Goal: Use online tool/utility: Utilize a website feature to perform a specific function

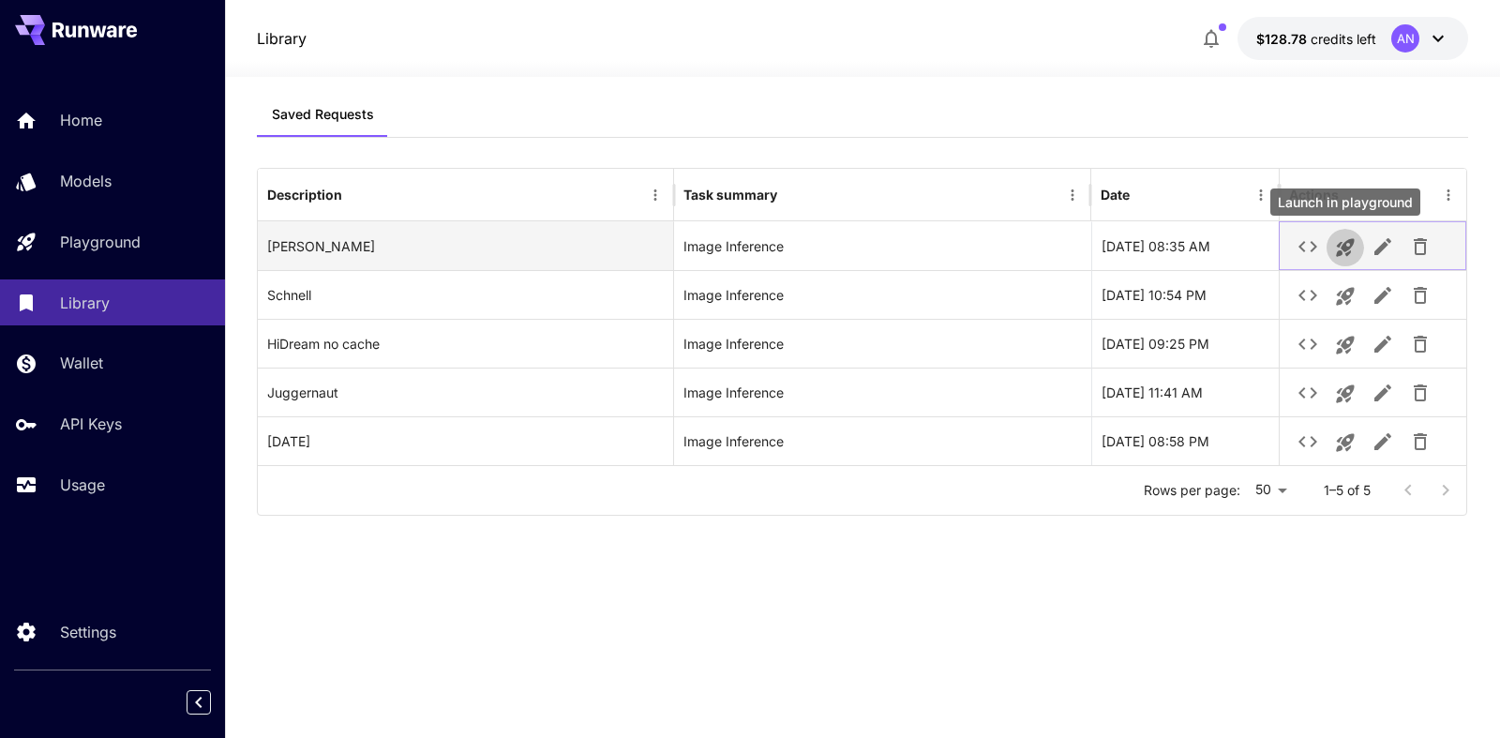
click at [1342, 254] on icon "Launch in playground" at bounding box center [1345, 248] width 18 height 18
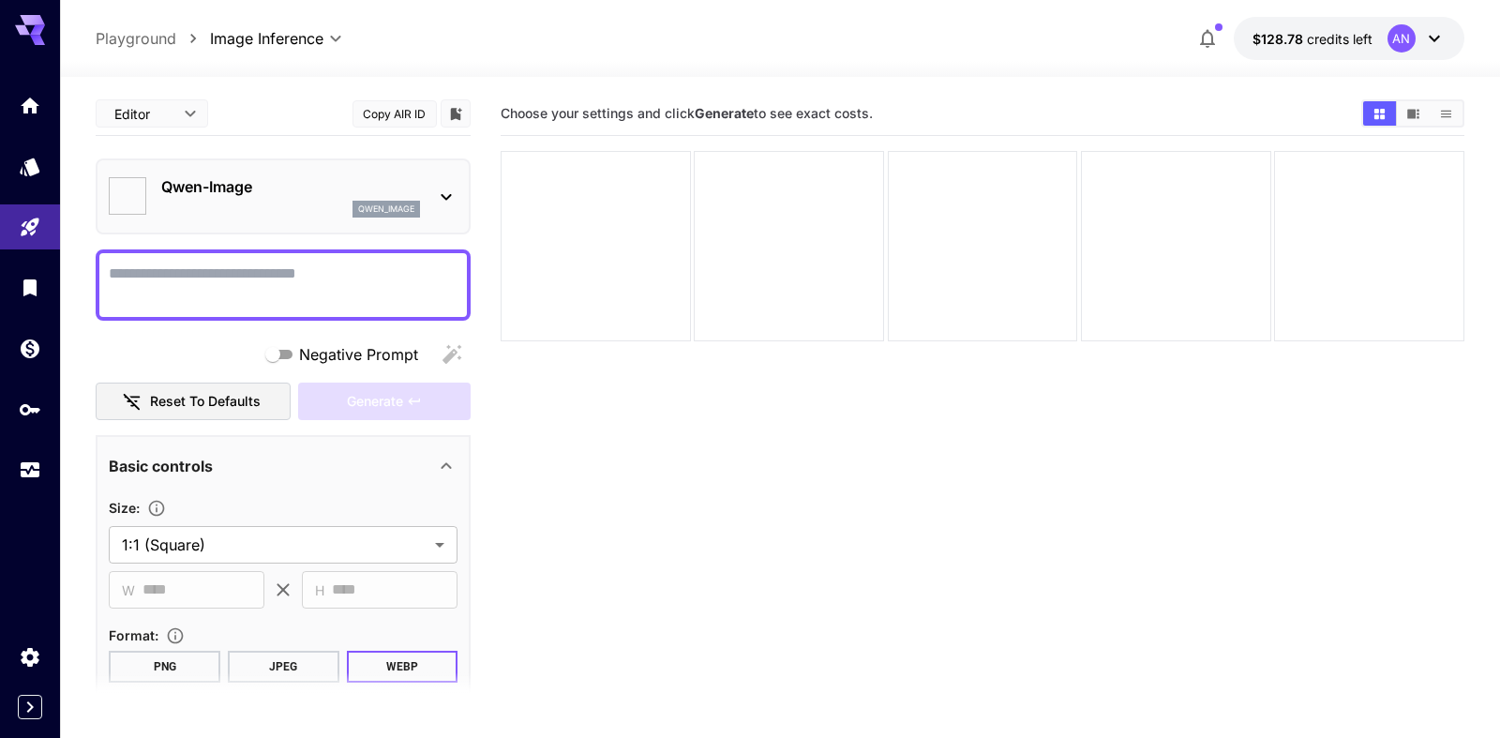
type input "**********"
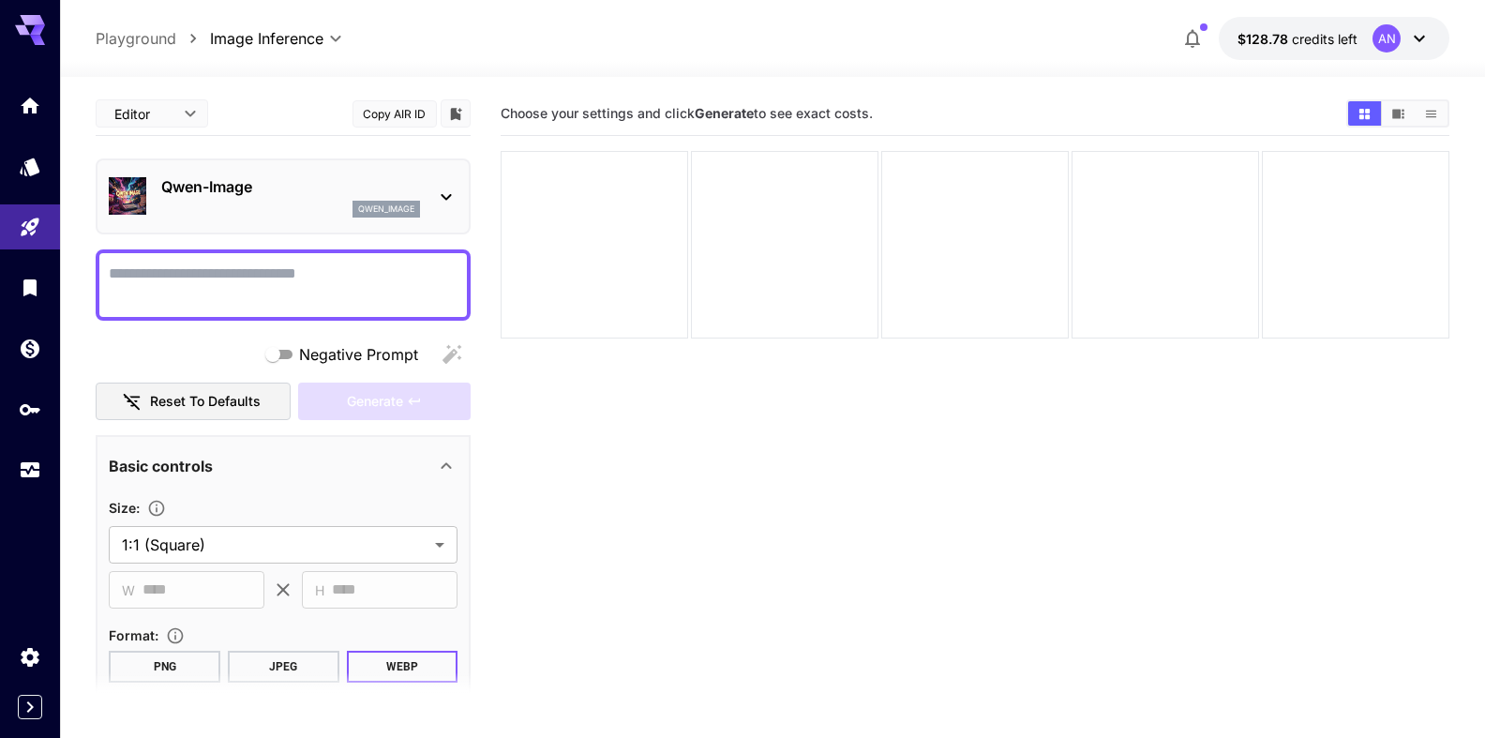
click at [163, 278] on textarea "Negative Prompt" at bounding box center [283, 285] width 349 height 45
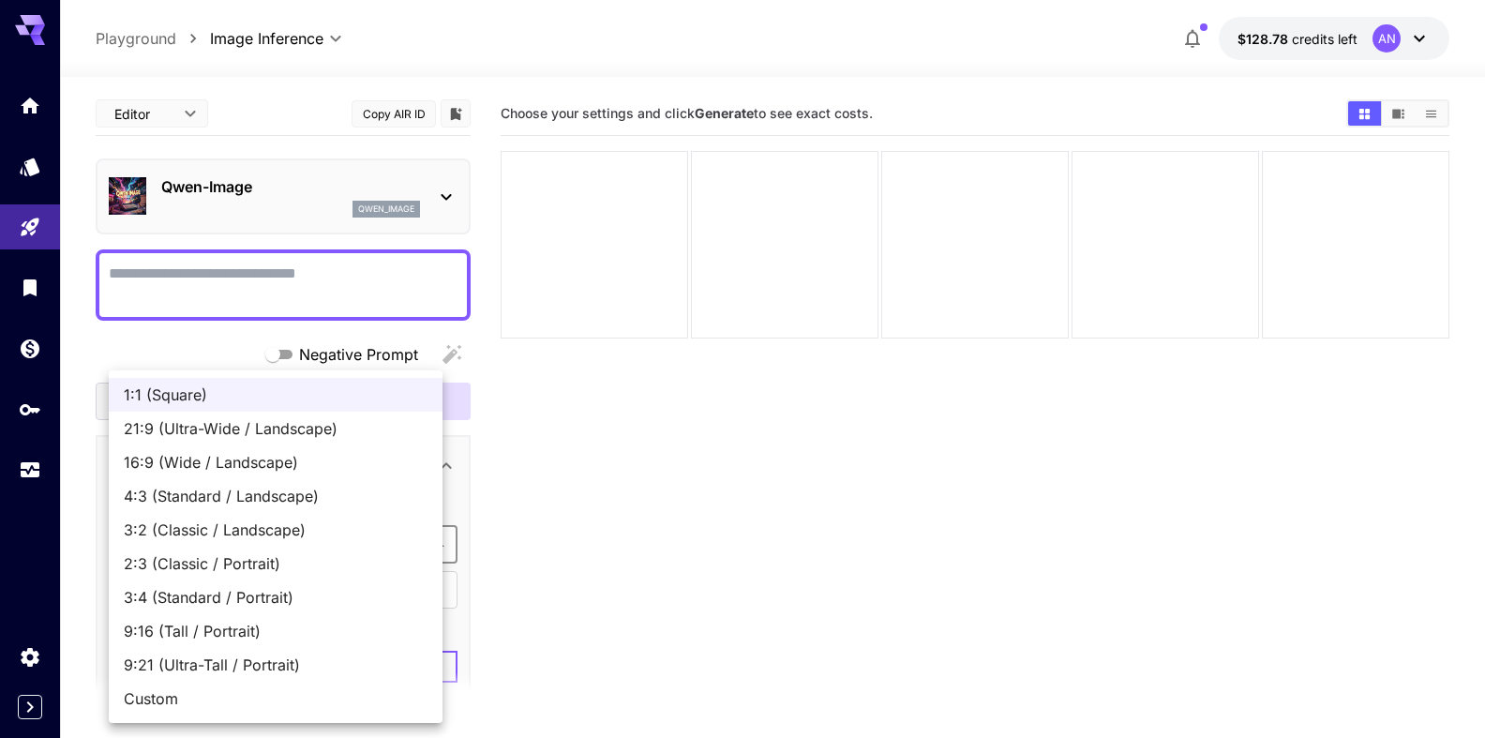
click at [284, 540] on body "**********" at bounding box center [750, 443] width 1500 height 886
click at [237, 632] on span "9:16 (Tall / Portrait)" at bounding box center [276, 631] width 304 height 23
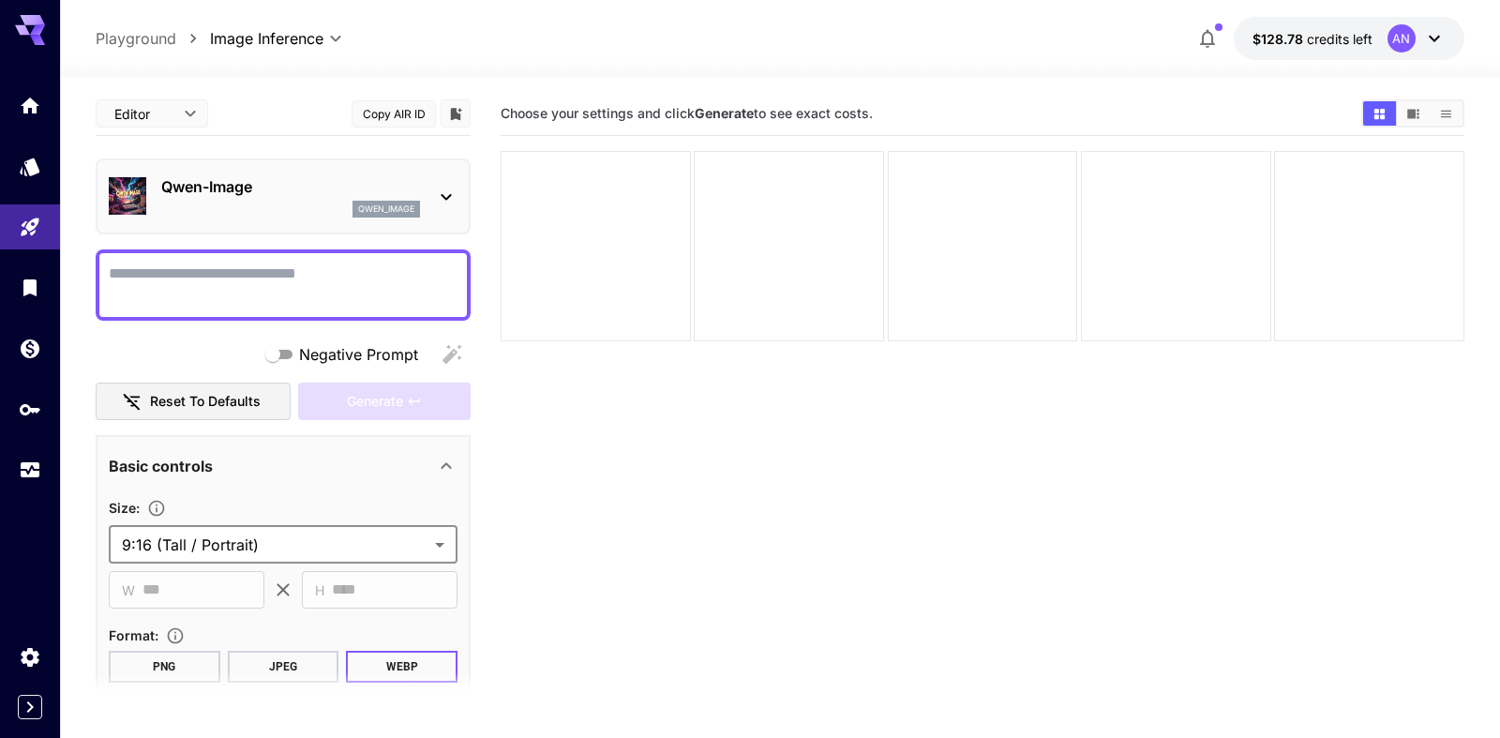
type input "**********"
type input "***"
type input "****"
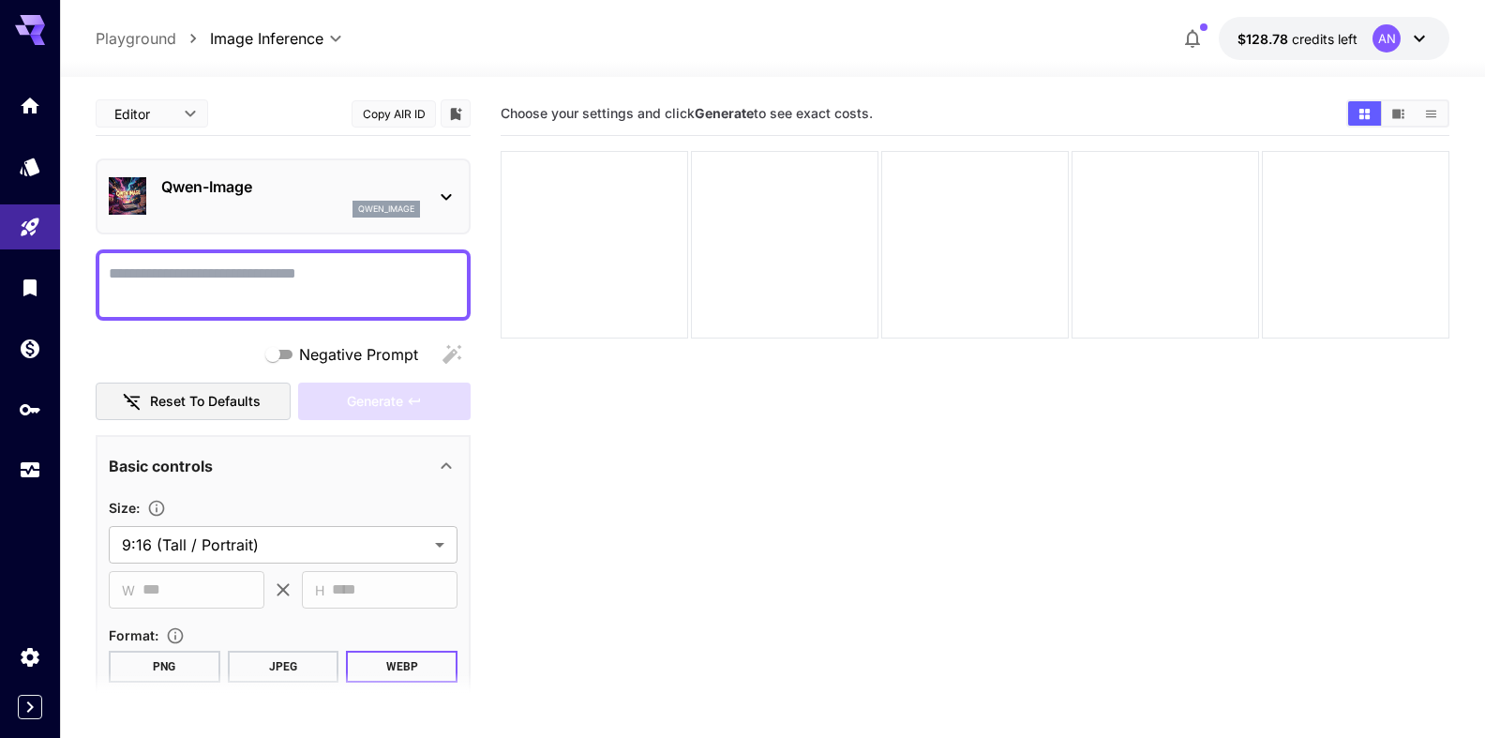
click at [219, 270] on textarea "Negative Prompt" at bounding box center [283, 285] width 349 height 45
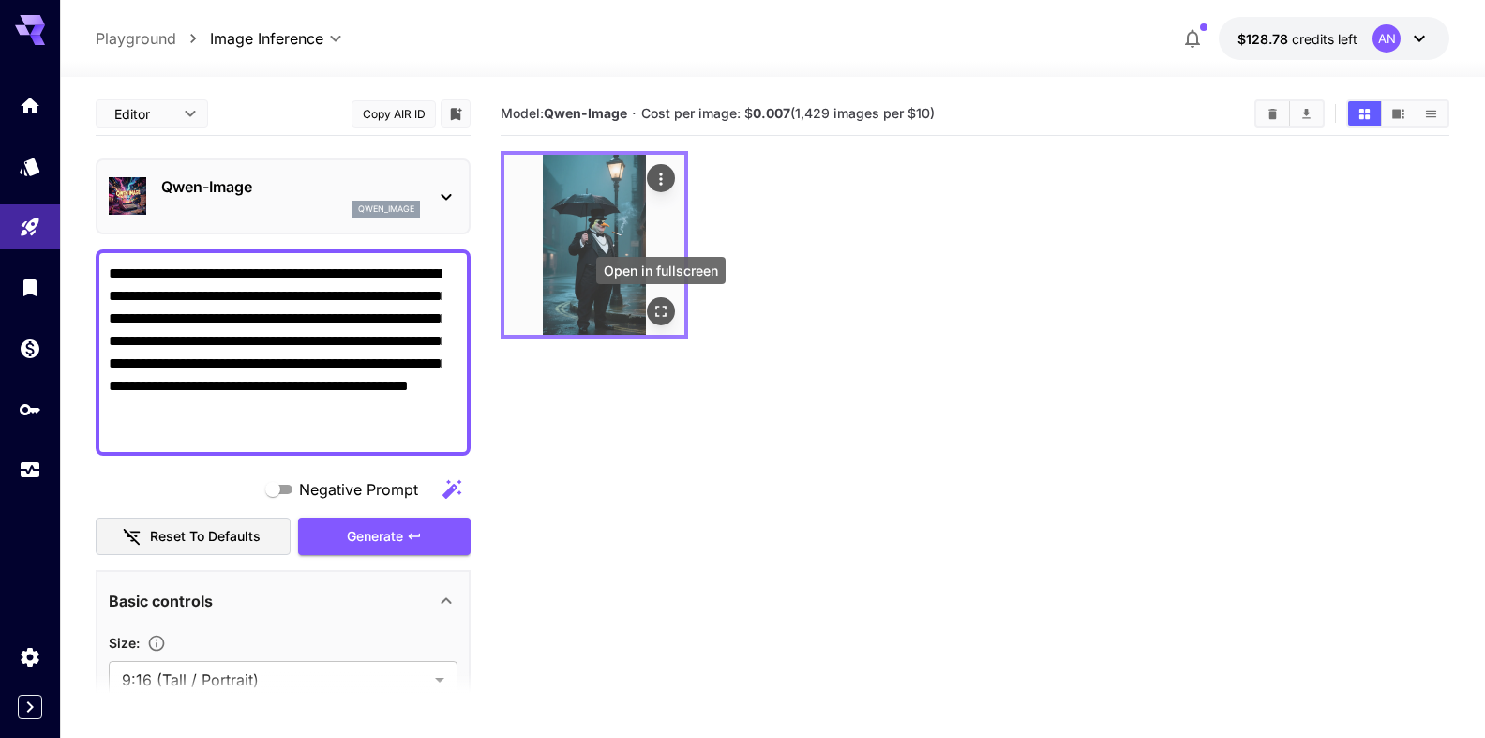
click at [656, 320] on icon "Open in fullscreen" at bounding box center [661, 311] width 19 height 19
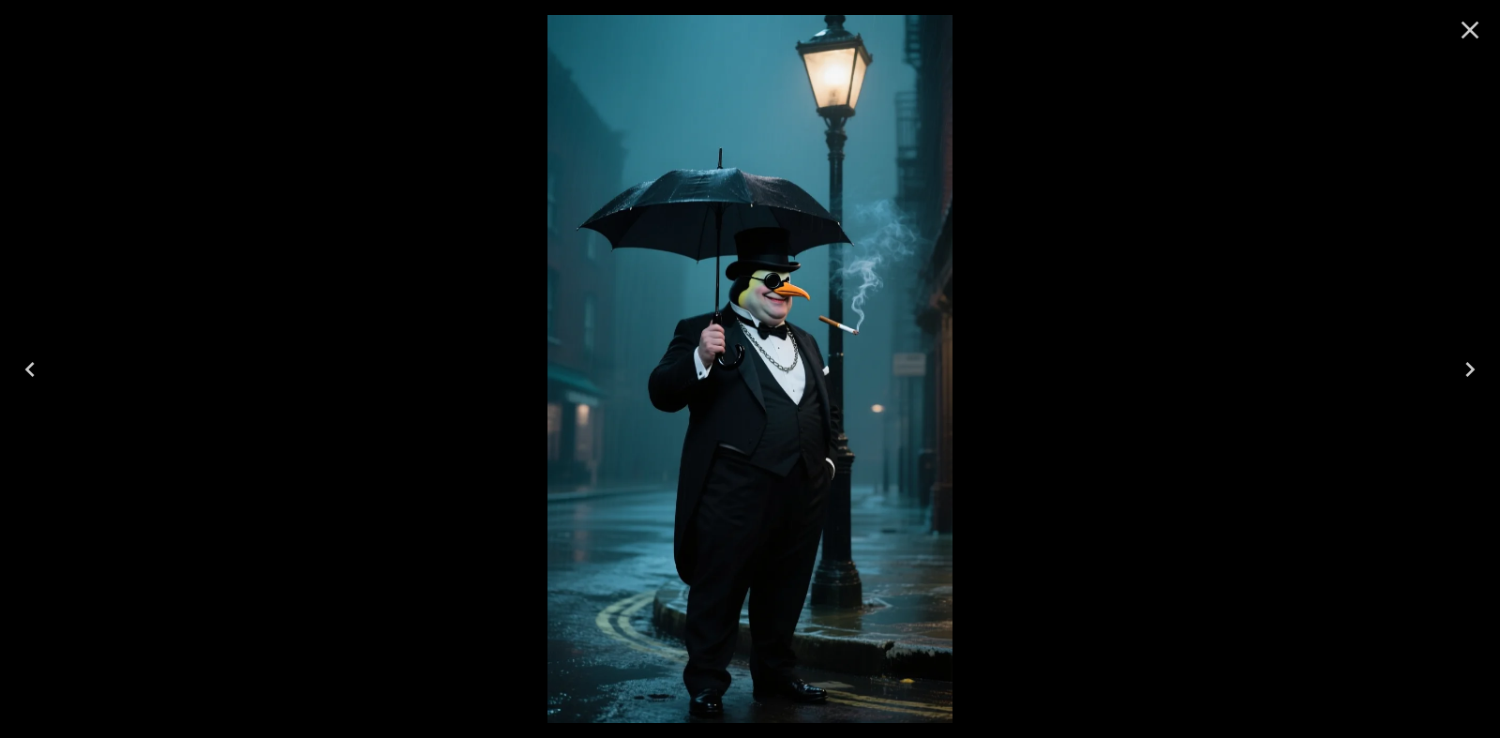
click at [1463, 33] on icon "Close" at bounding box center [1470, 30] width 30 height 30
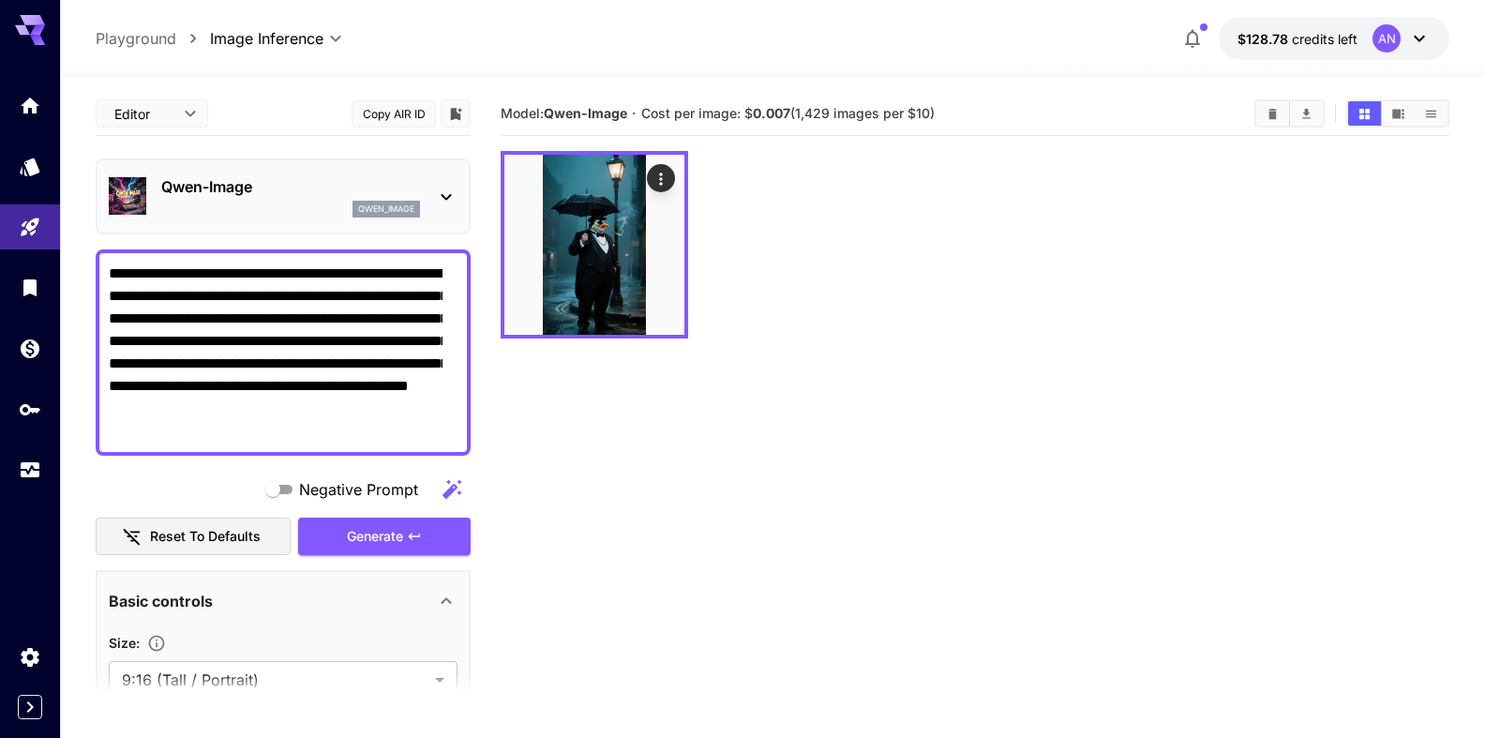
drag, startPoint x: 219, startPoint y: 278, endPoint x: 315, endPoint y: 276, distance: 95.7
click at [315, 276] on textarea "**********" at bounding box center [276, 353] width 334 height 180
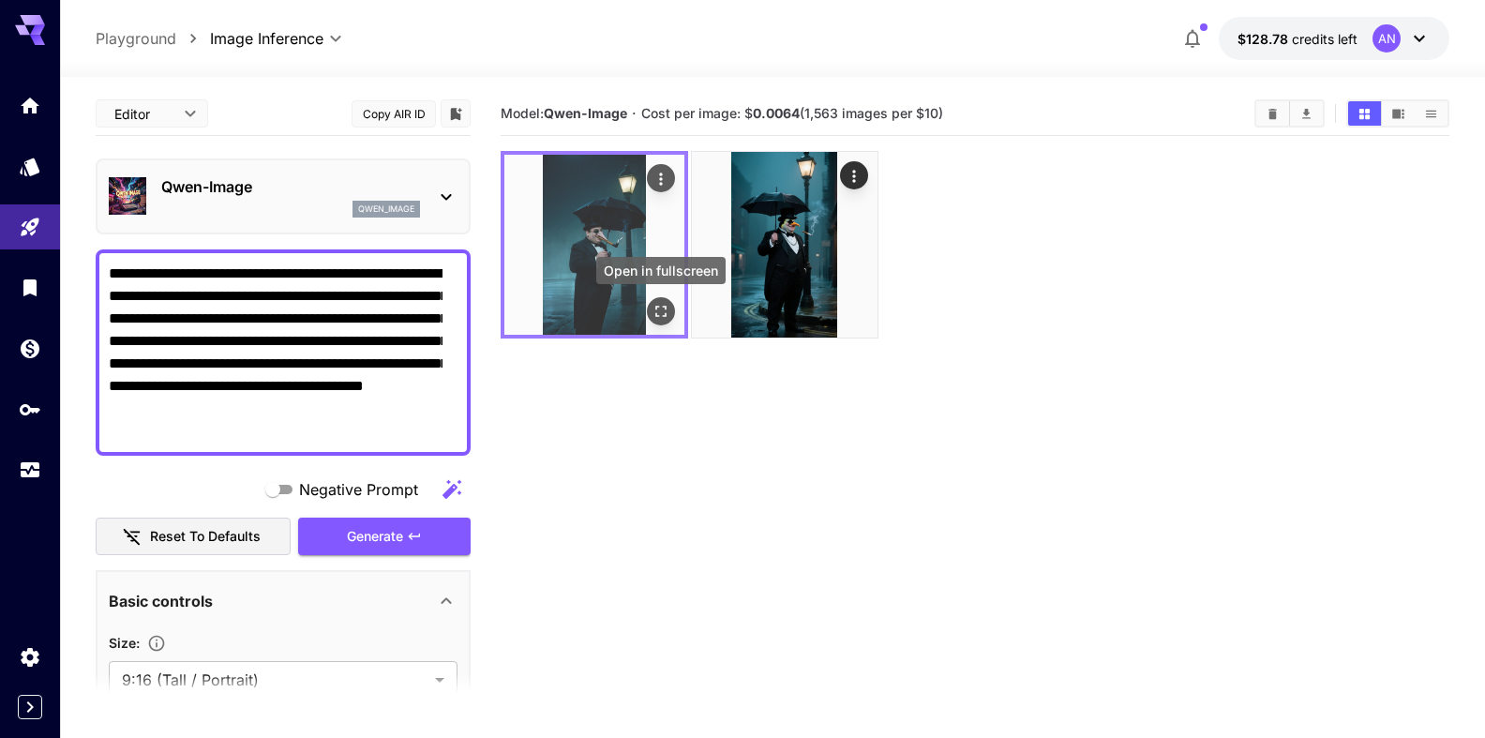
type textarea "**********"
click at [662, 315] on icon "Open in fullscreen" at bounding box center [661, 311] width 19 height 19
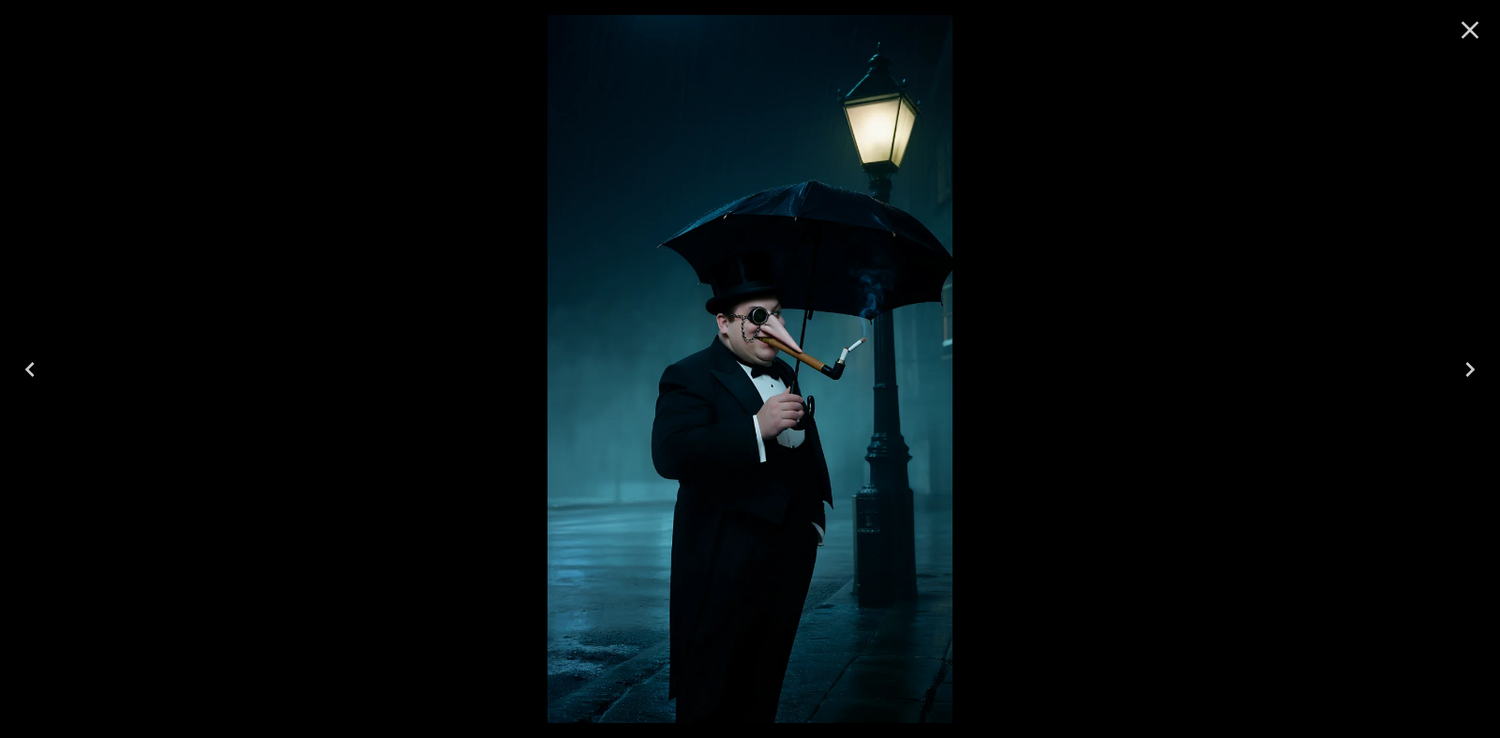
click at [1470, 40] on icon "Close" at bounding box center [1470, 30] width 30 height 30
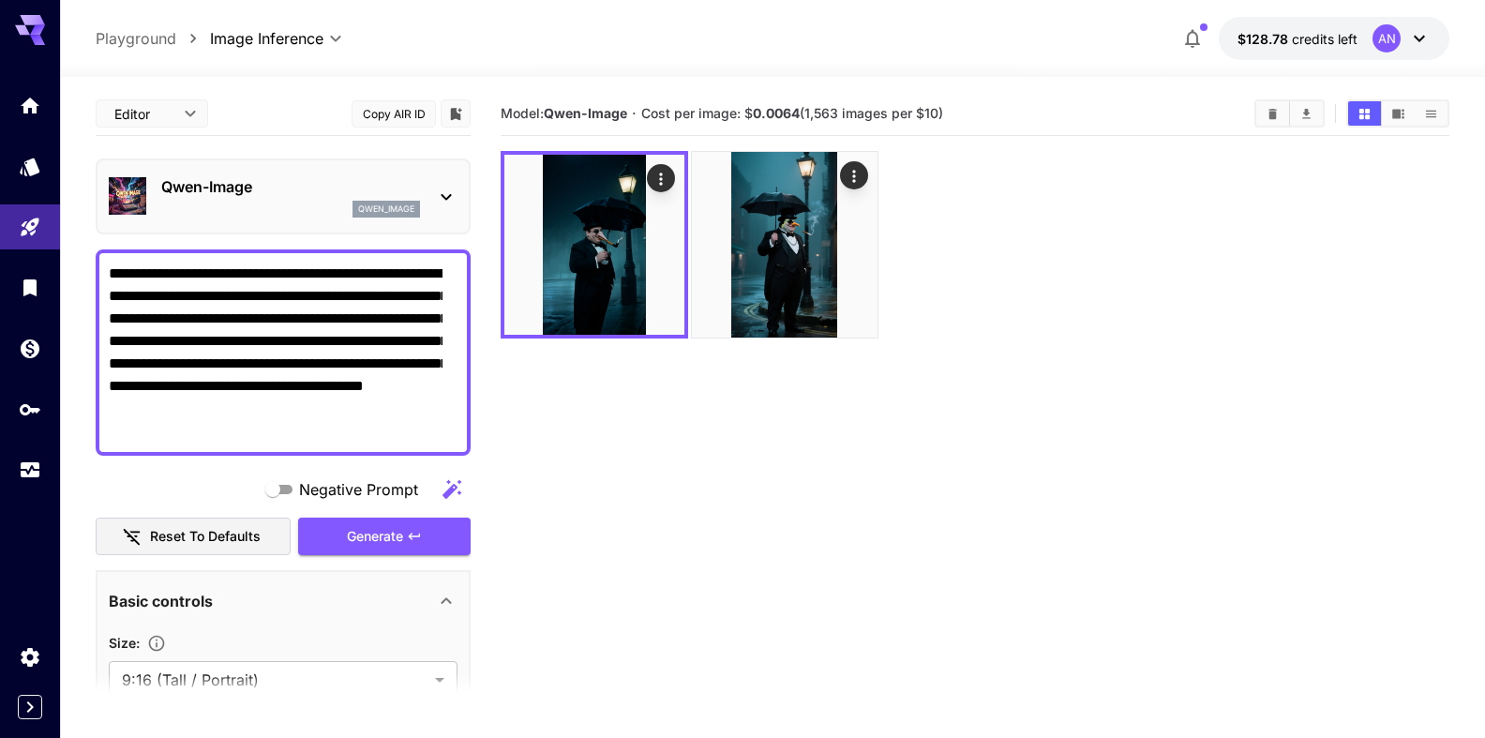
click at [257, 203] on div "qwen_image" at bounding box center [290, 209] width 259 height 17
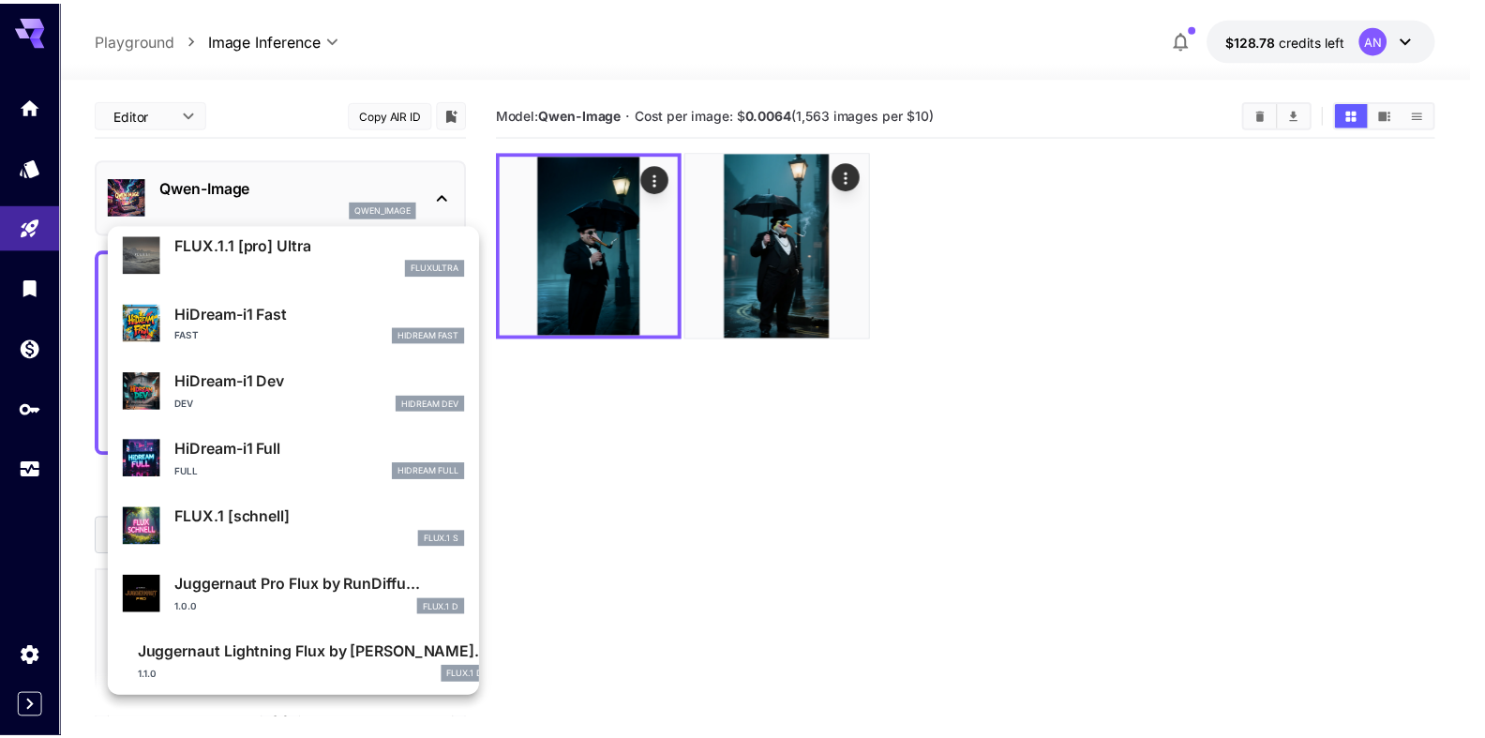
scroll to position [1449, 0]
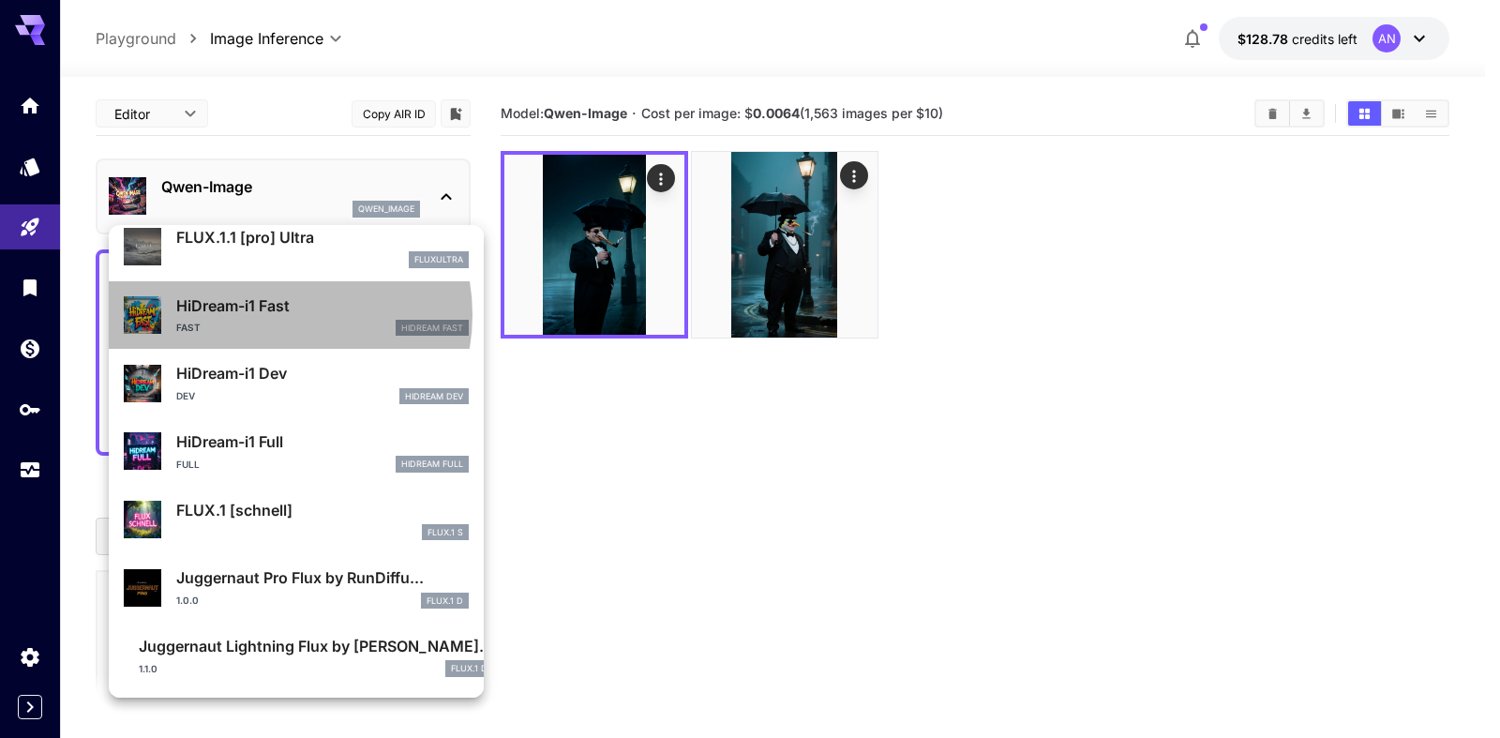
click at [276, 315] on p "HiDream-i1 Fast" at bounding box center [322, 305] width 293 height 23
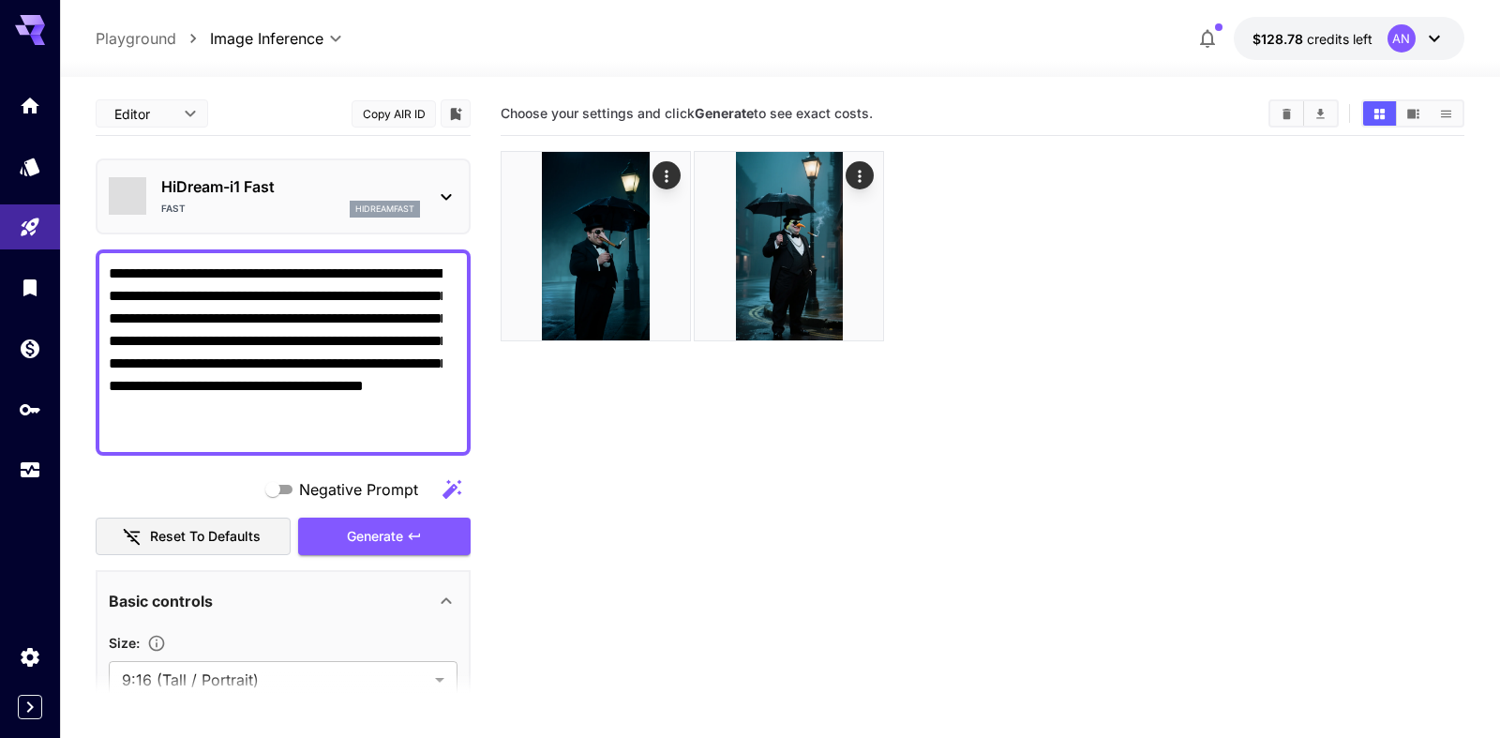
type input "**"
type input "*"
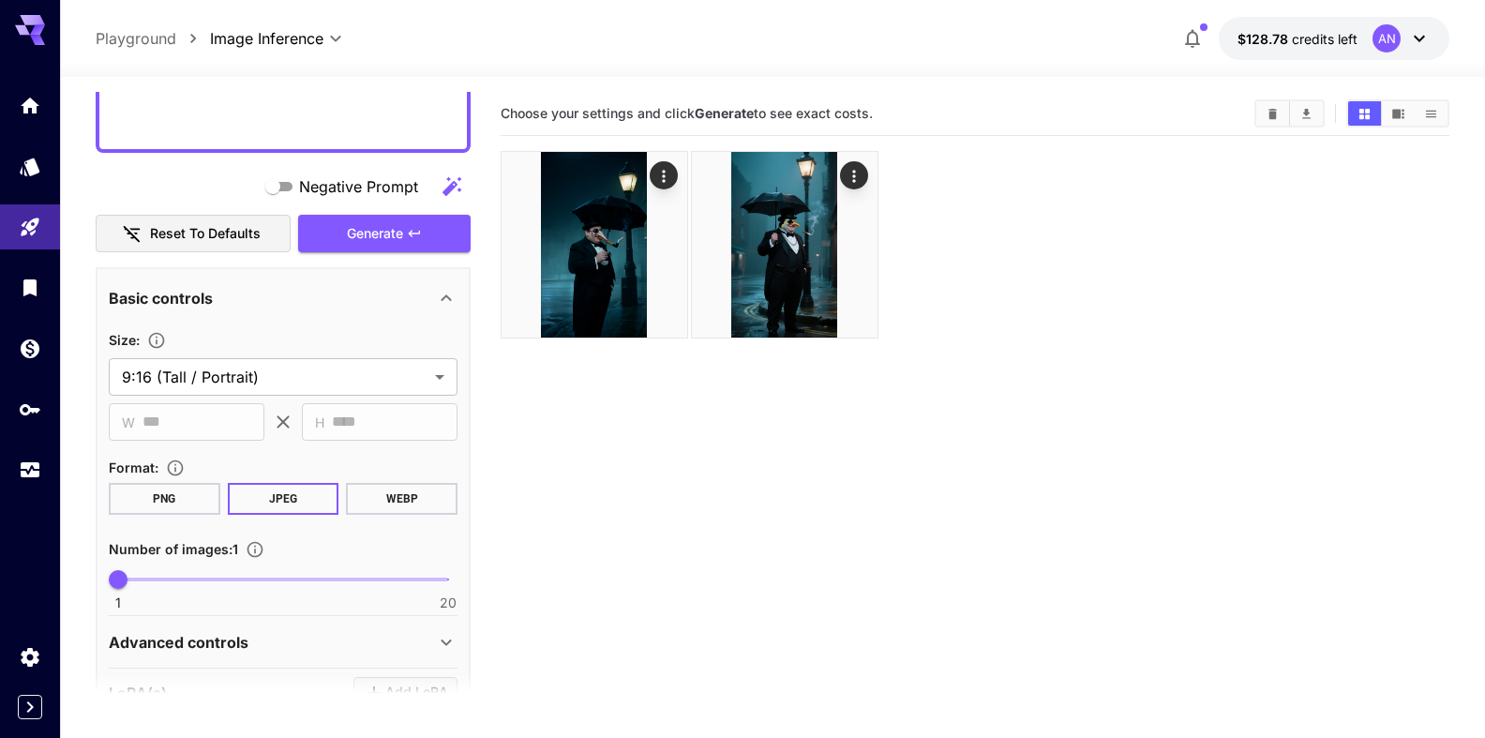
scroll to position [321, 0]
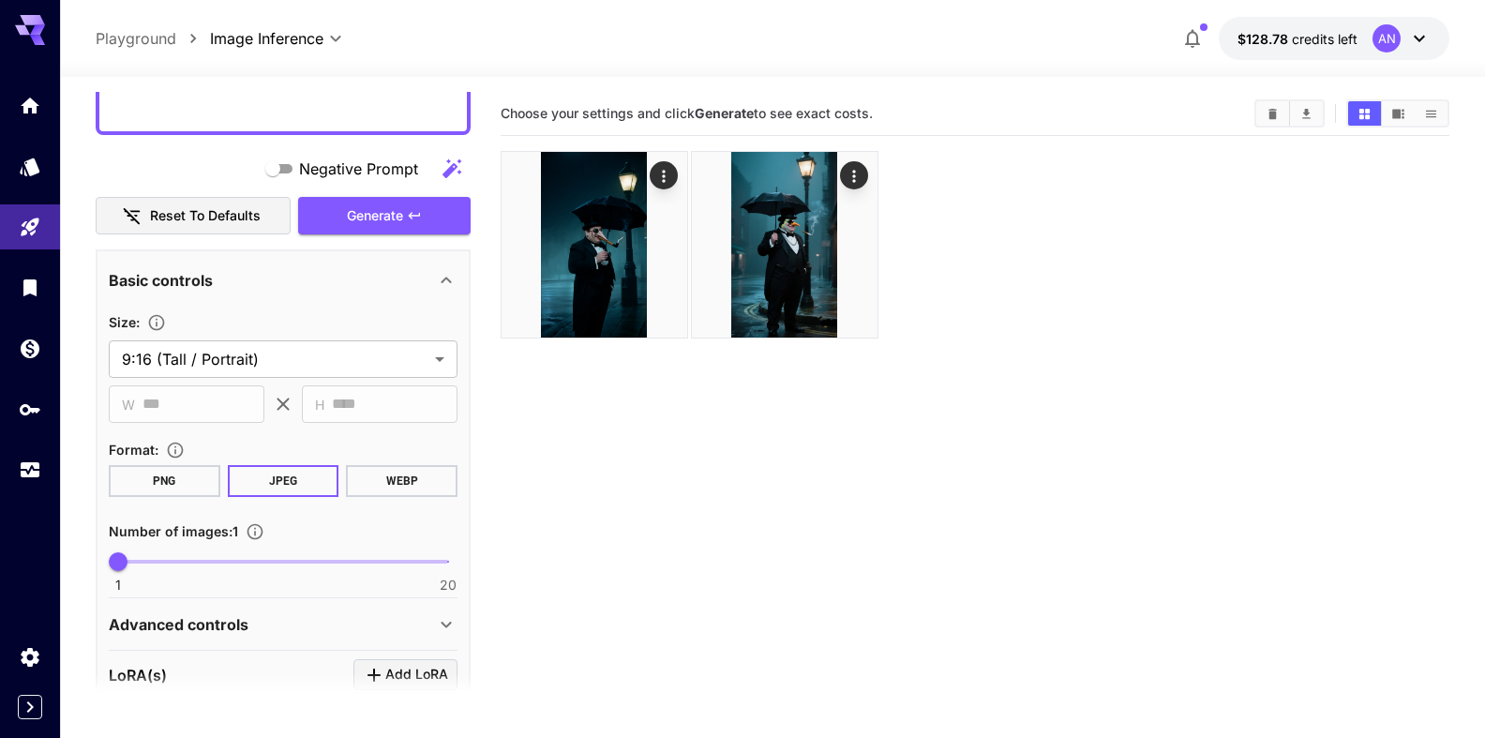
click at [396, 487] on button "WEBP" at bounding box center [402, 481] width 112 height 32
click at [386, 225] on span "Generate" at bounding box center [375, 215] width 56 height 23
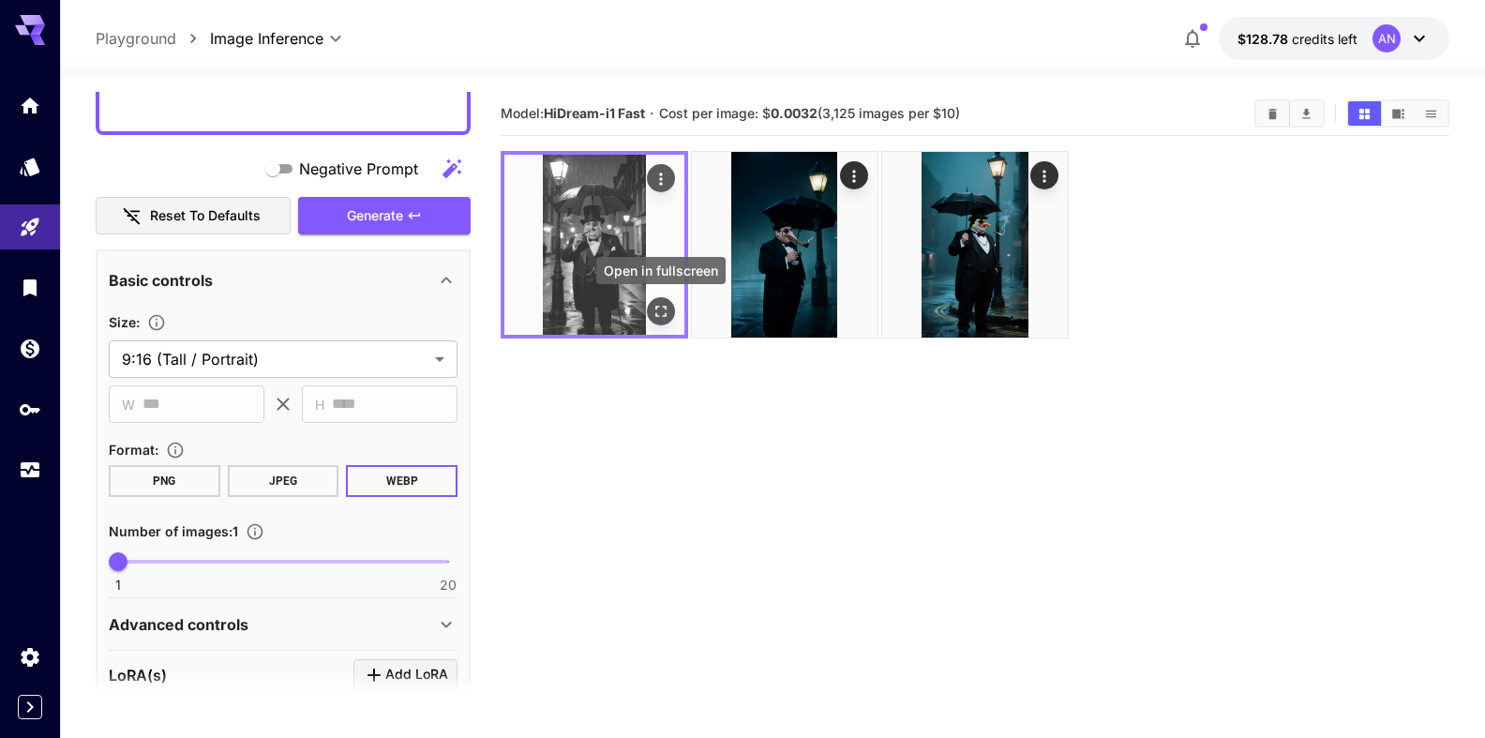
click at [662, 308] on icon "Open in fullscreen" at bounding box center [661, 311] width 19 height 19
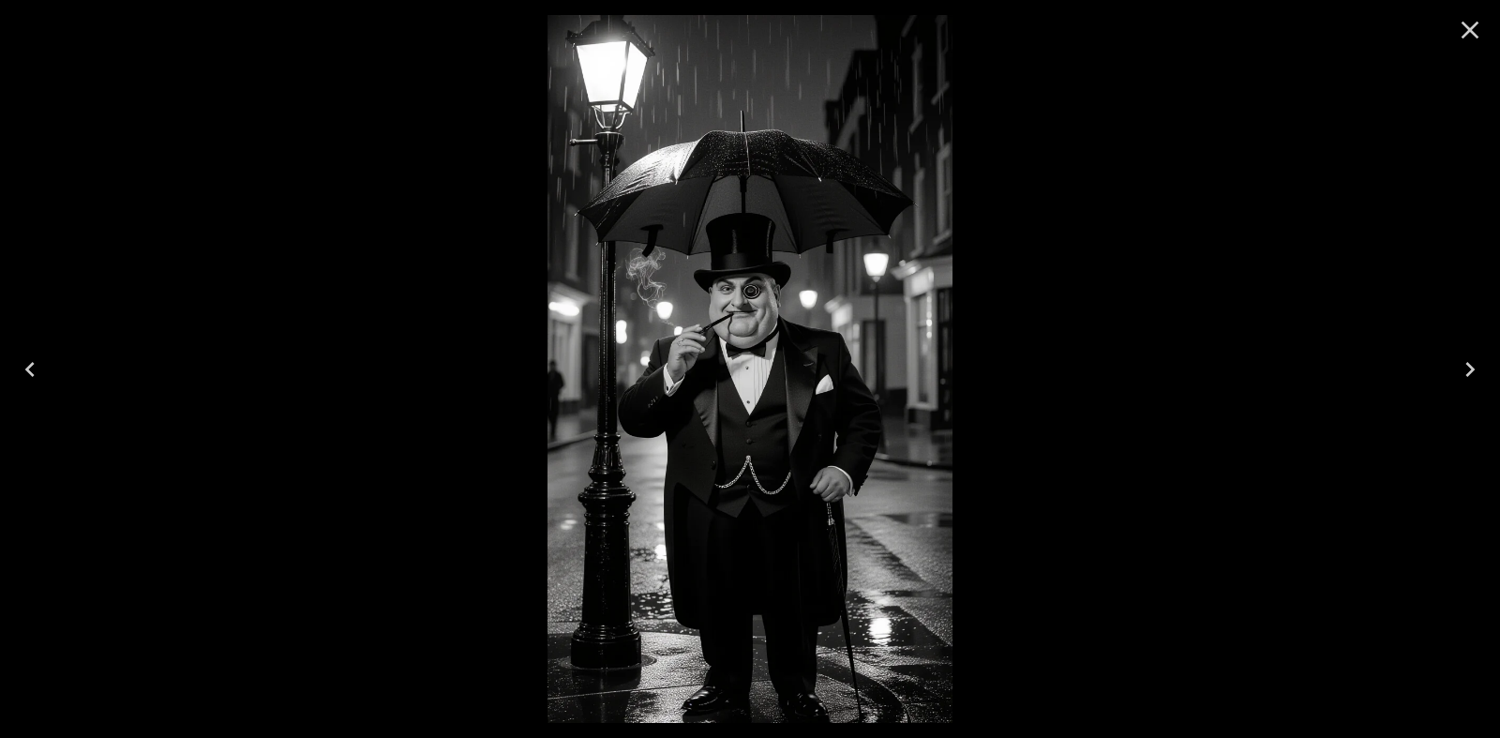
click at [1469, 31] on icon "Close" at bounding box center [1471, 31] width 18 height 18
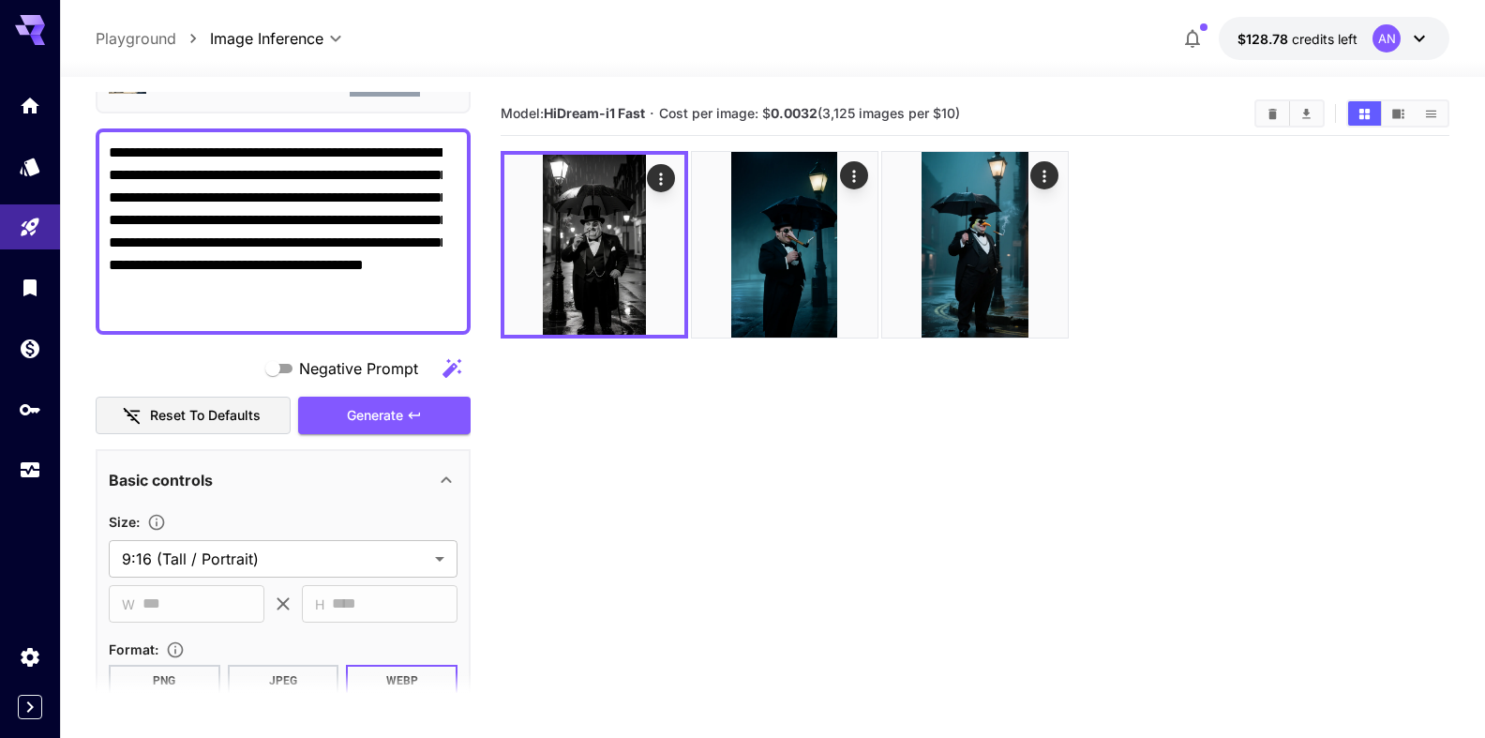
scroll to position [107, 0]
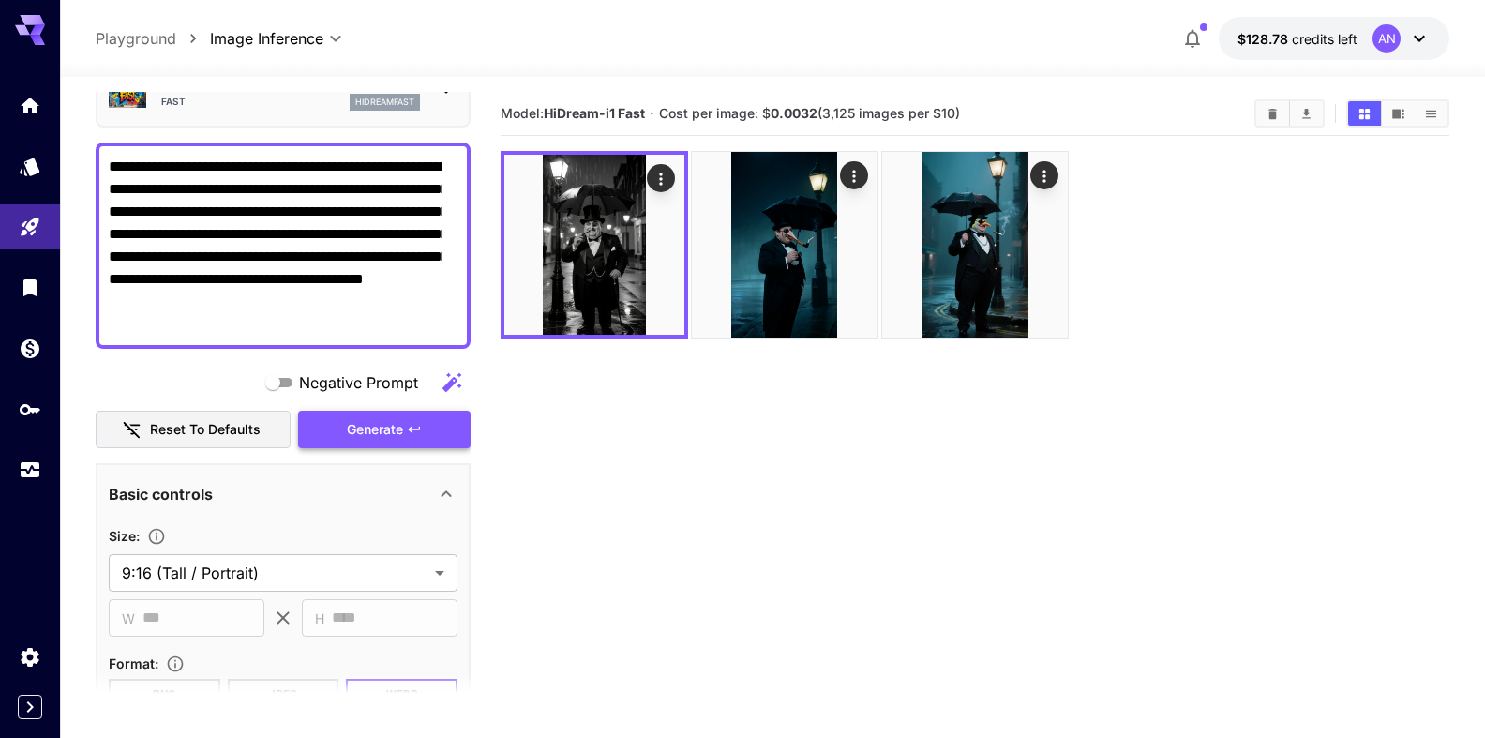
click at [359, 431] on span "Generate" at bounding box center [375, 429] width 56 height 23
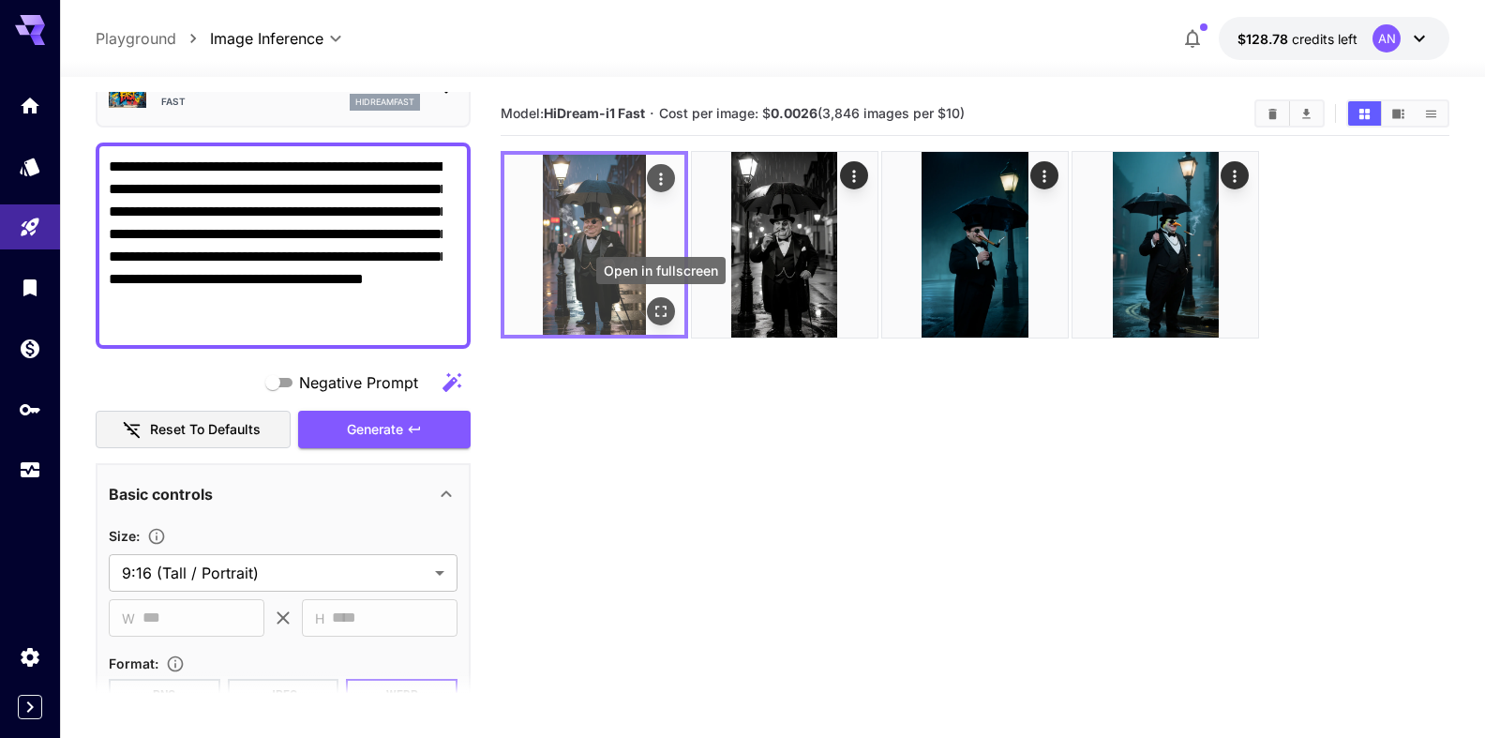
click at [666, 310] on icon "Open in fullscreen" at bounding box center [661, 311] width 19 height 19
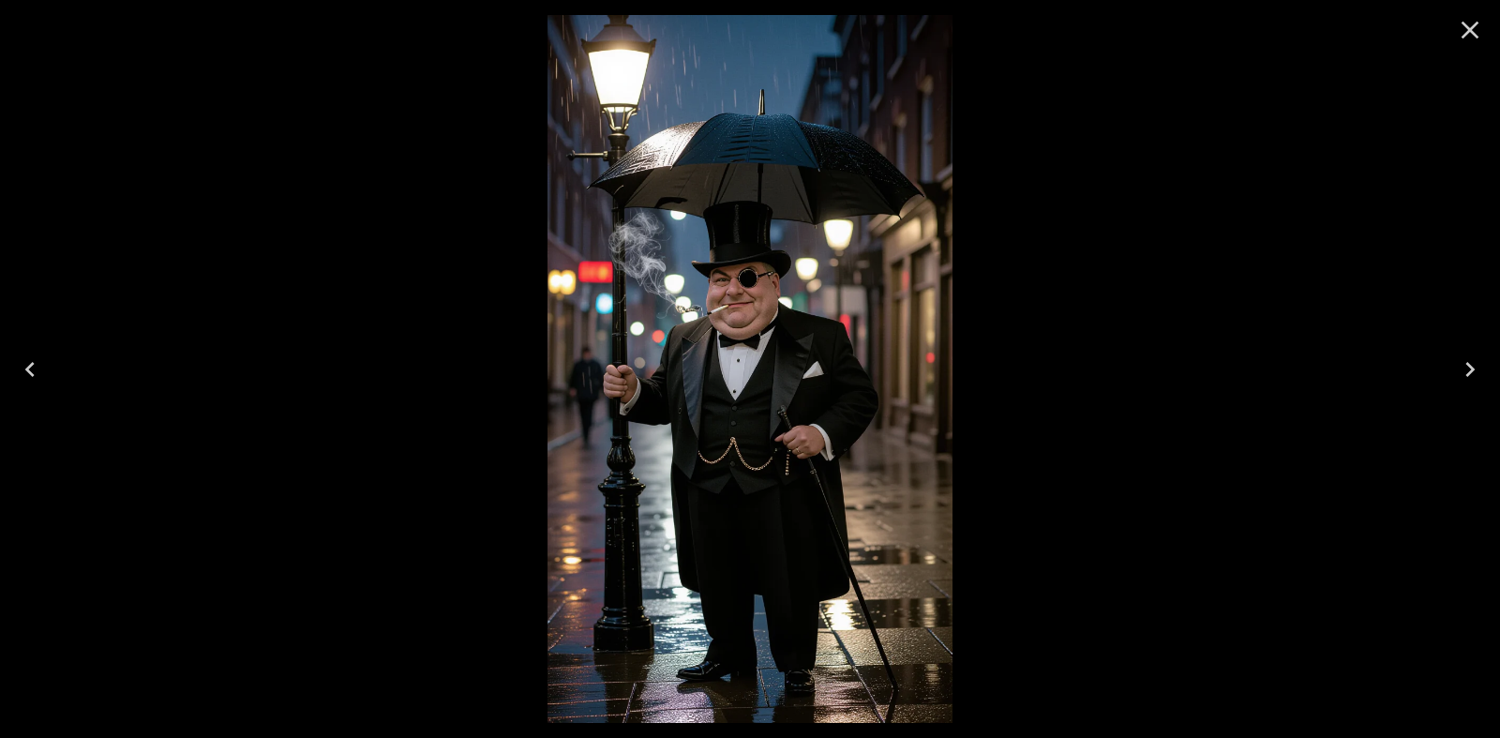
click at [1465, 34] on icon "Close" at bounding box center [1470, 30] width 30 height 30
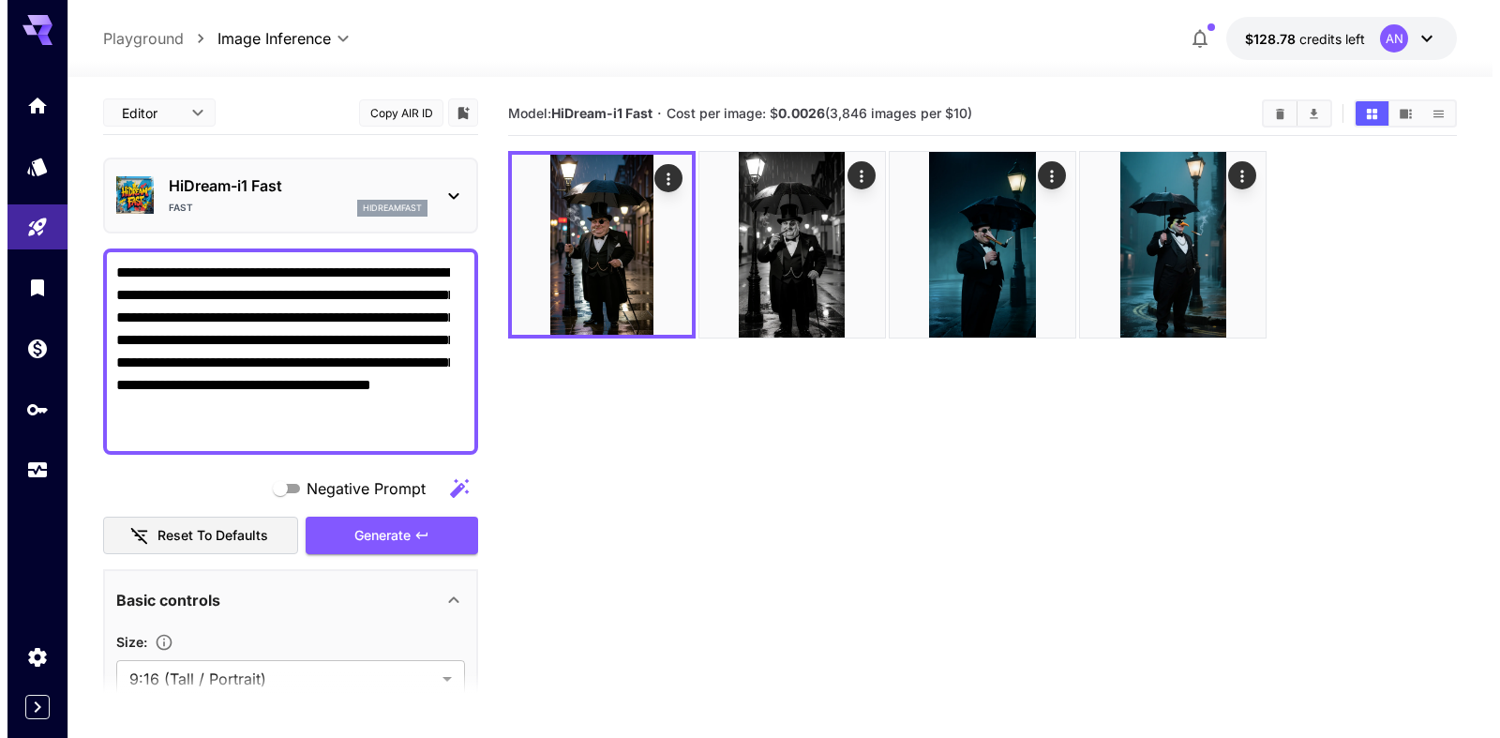
scroll to position [0, 0]
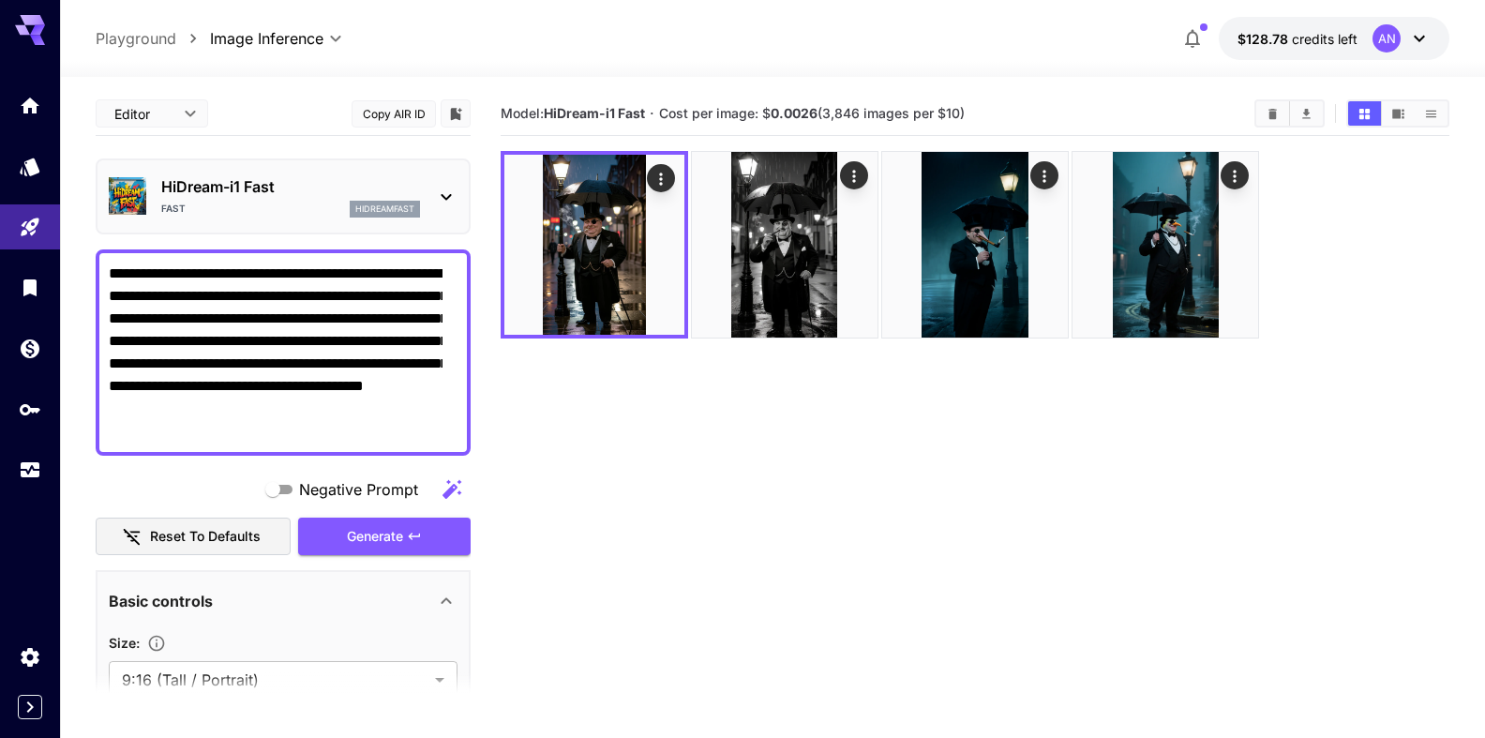
click at [208, 201] on div "HiDream-i1 Fast Fast hidreamfast" at bounding box center [290, 196] width 259 height 42
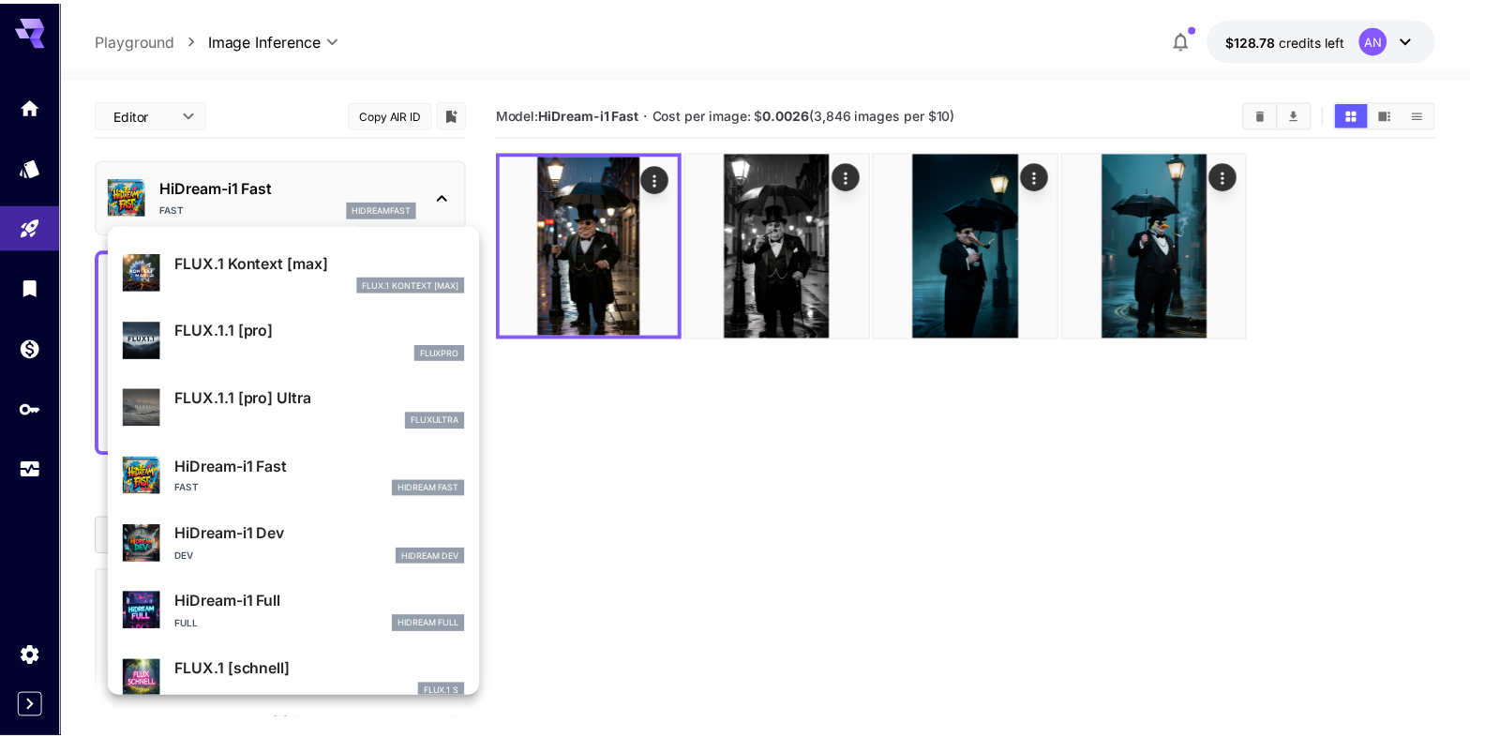
scroll to position [1449, 0]
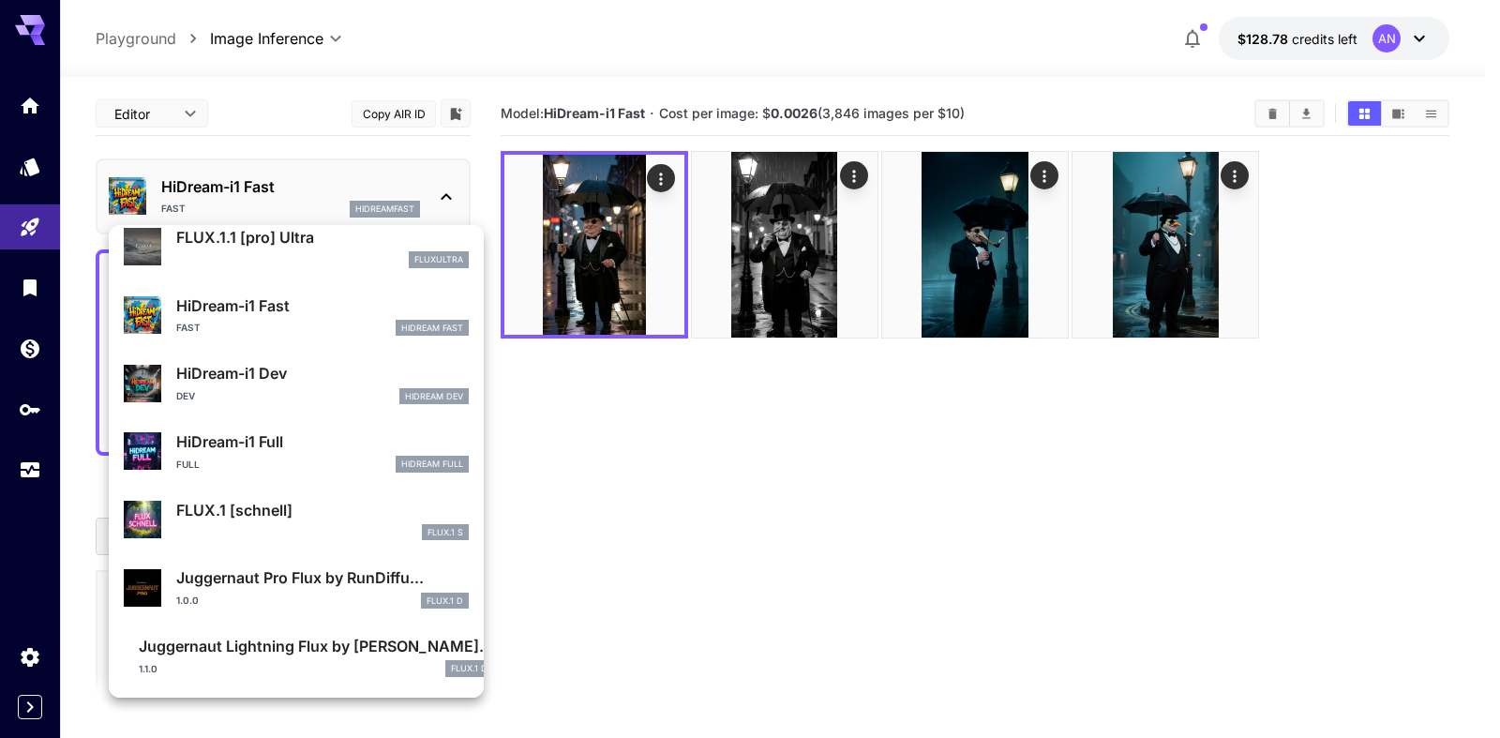
click at [258, 446] on p "HiDream-i1 Full" at bounding box center [322, 441] width 293 height 23
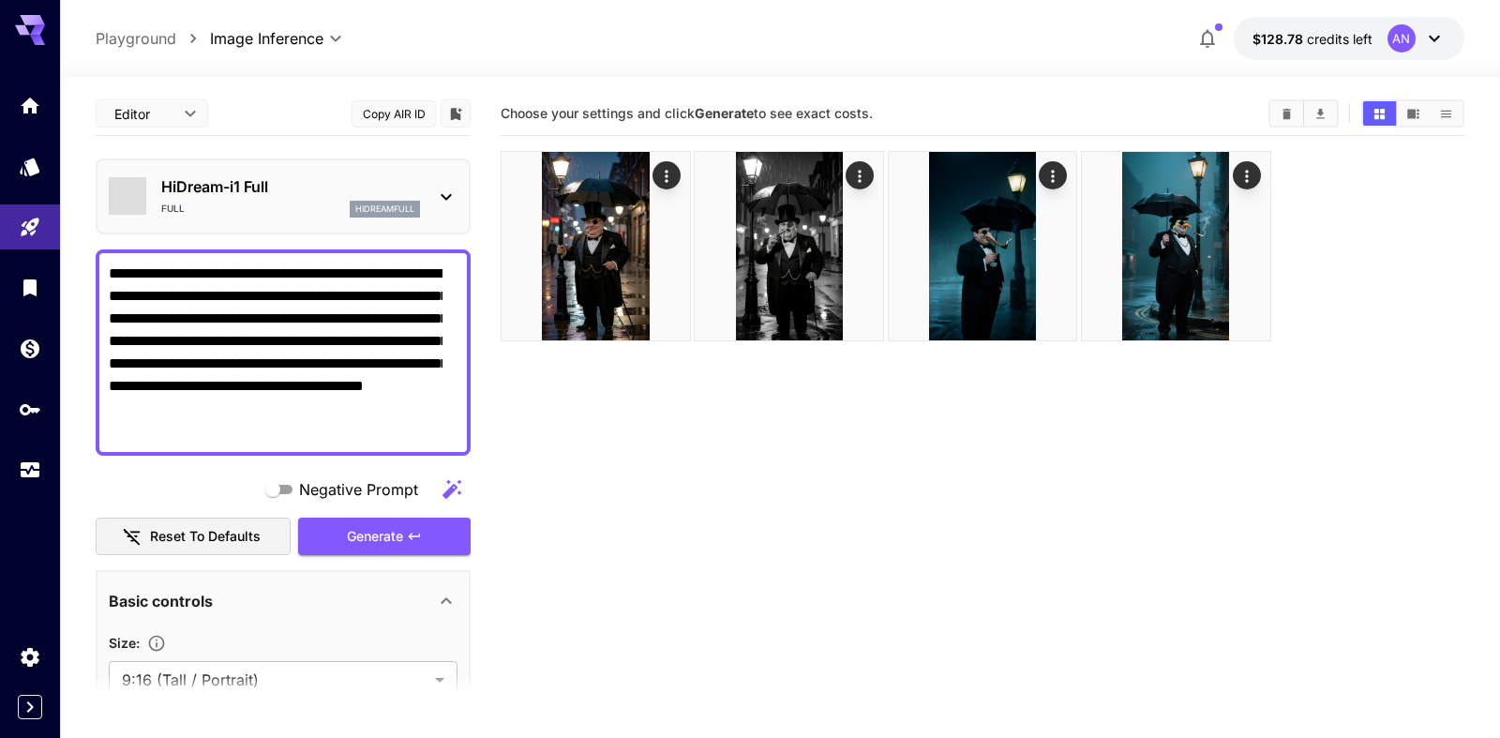
type input "**"
type input "***"
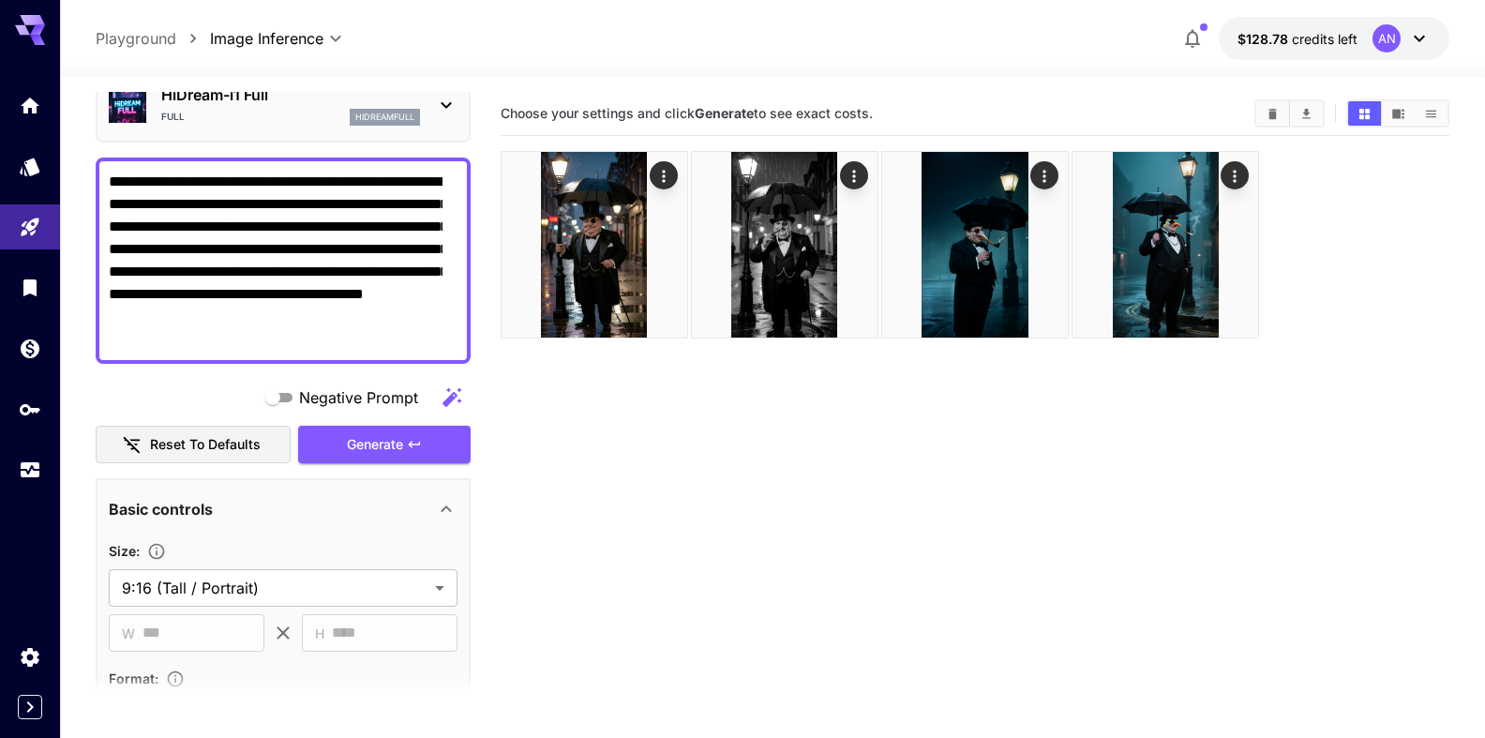
scroll to position [321, 0]
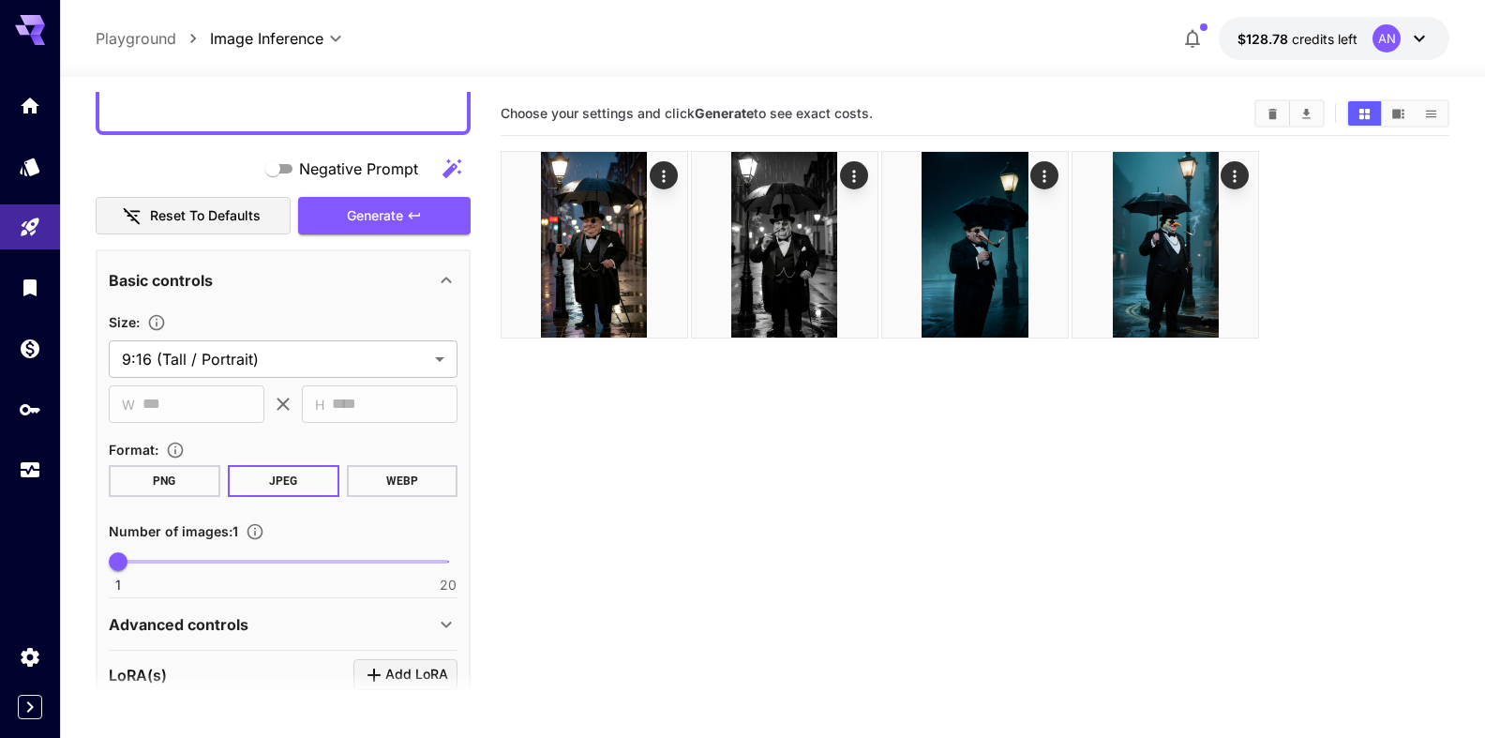
click at [373, 481] on button "WEBP" at bounding box center [402, 481] width 112 height 32
click at [369, 220] on span "Generate" at bounding box center [375, 215] width 56 height 23
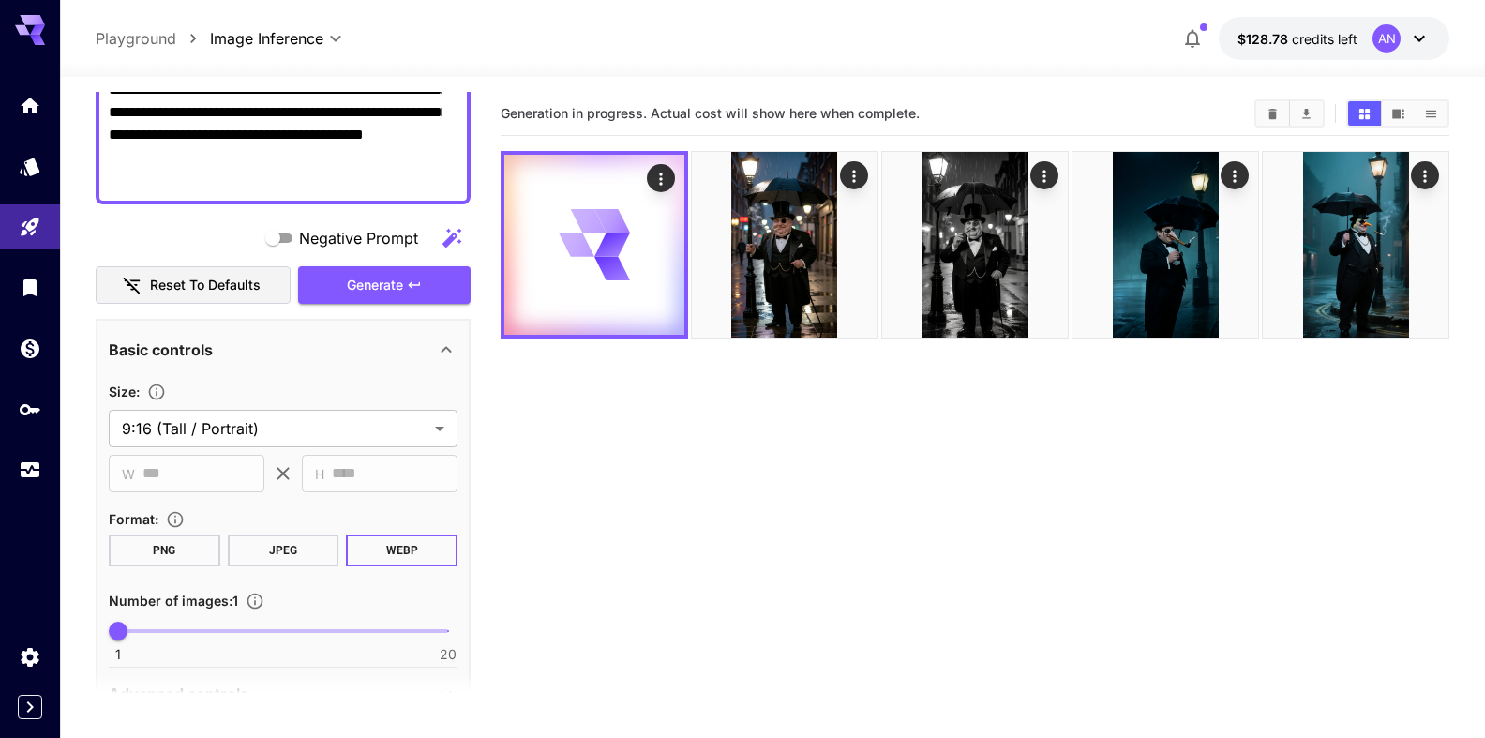
scroll to position [214, 0]
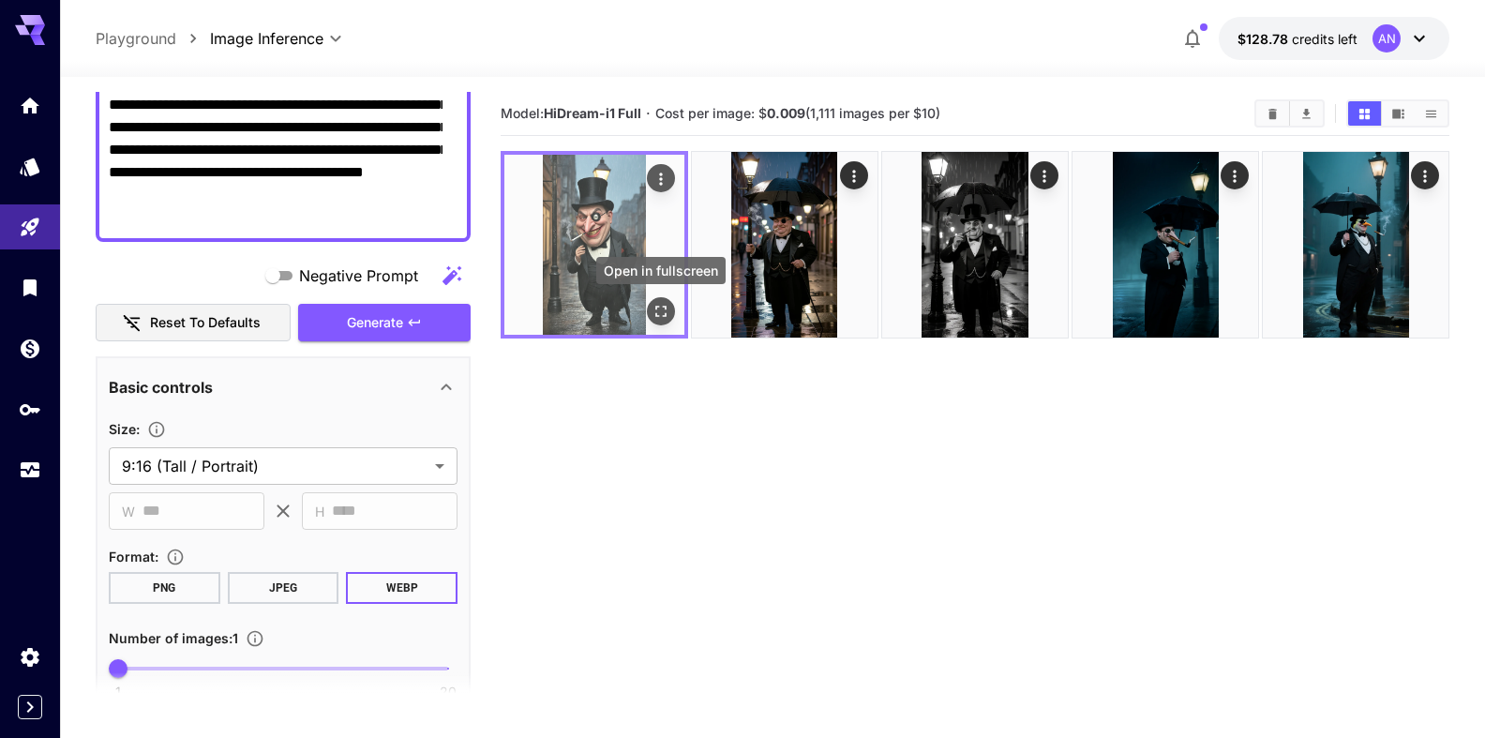
click at [655, 317] on icon "Open in fullscreen" at bounding box center [661, 311] width 19 height 19
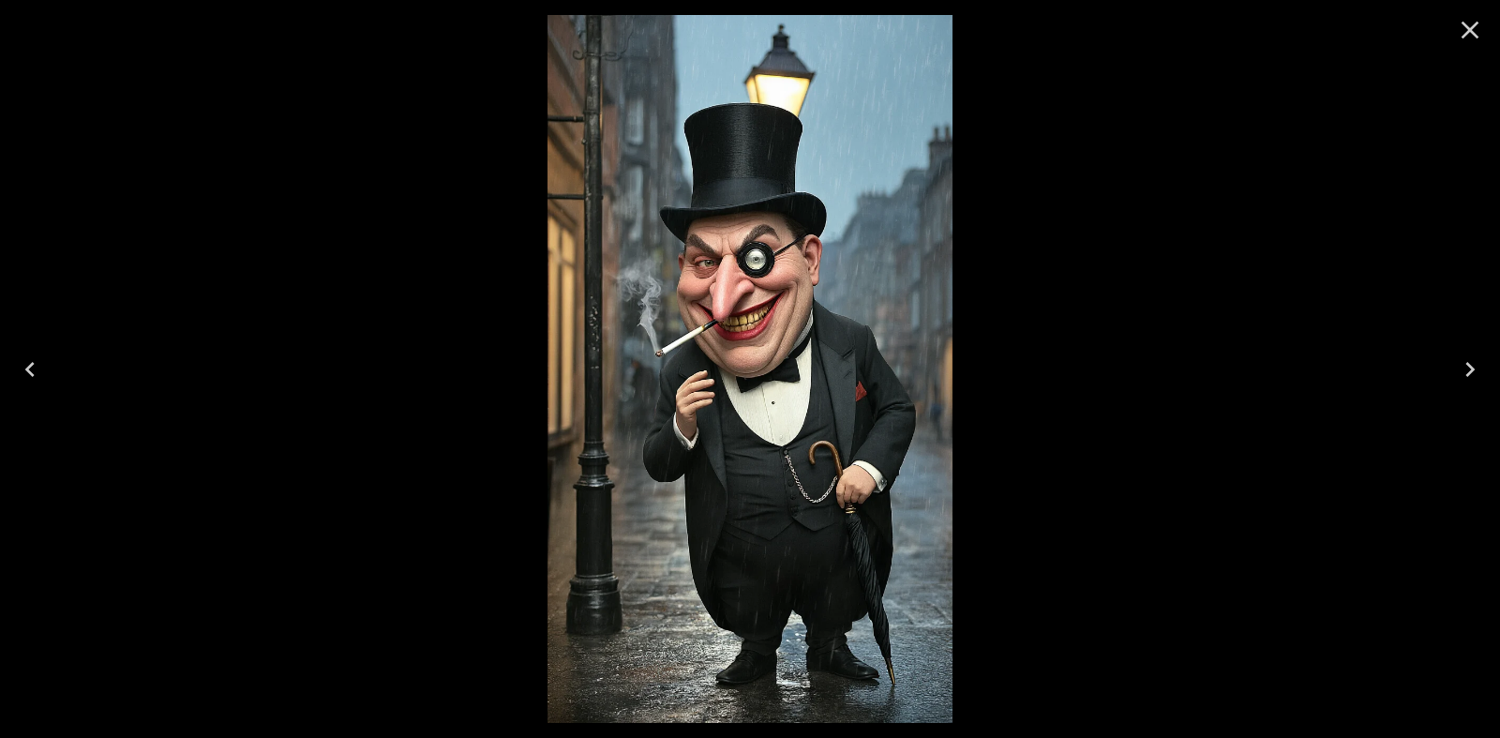
click at [1469, 35] on icon "Close" at bounding box center [1470, 30] width 30 height 30
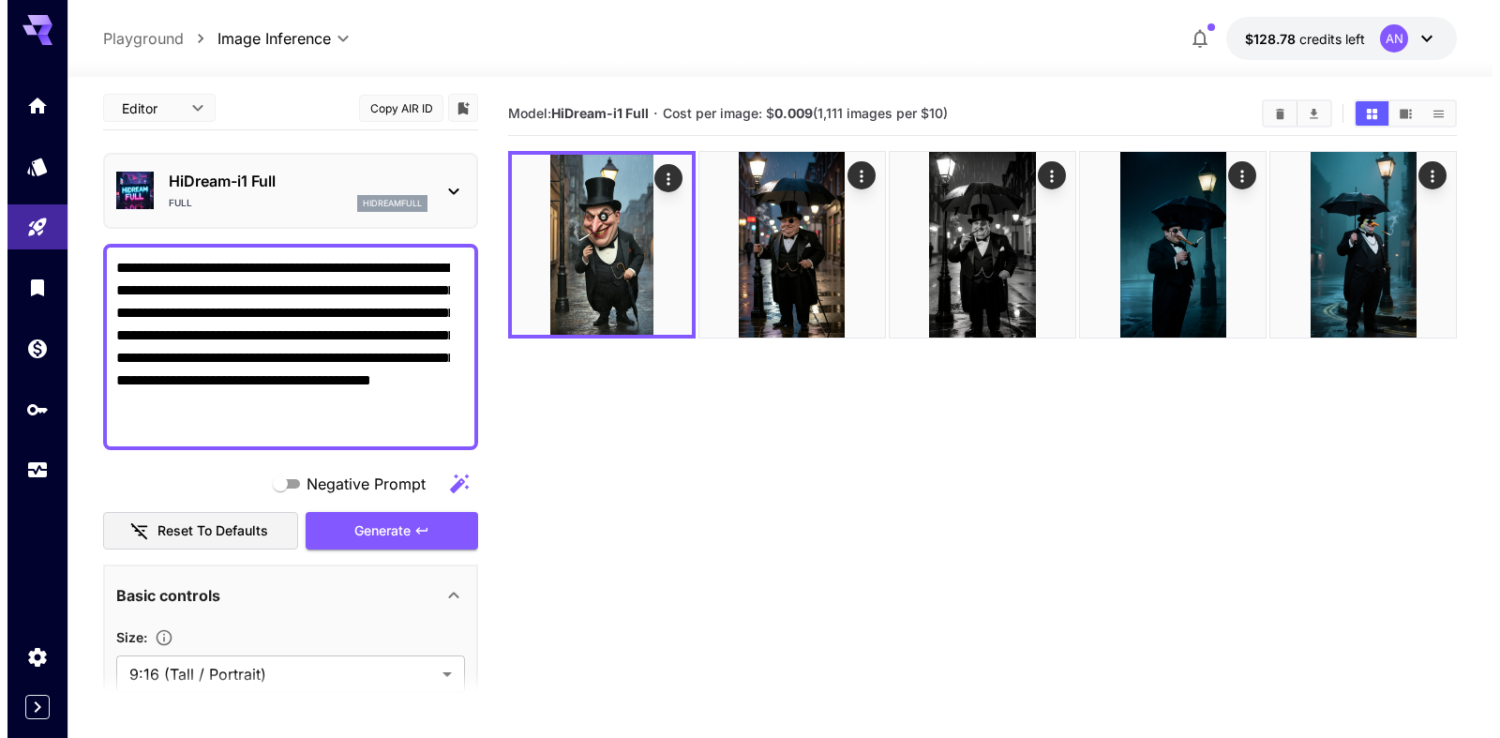
scroll to position [0, 0]
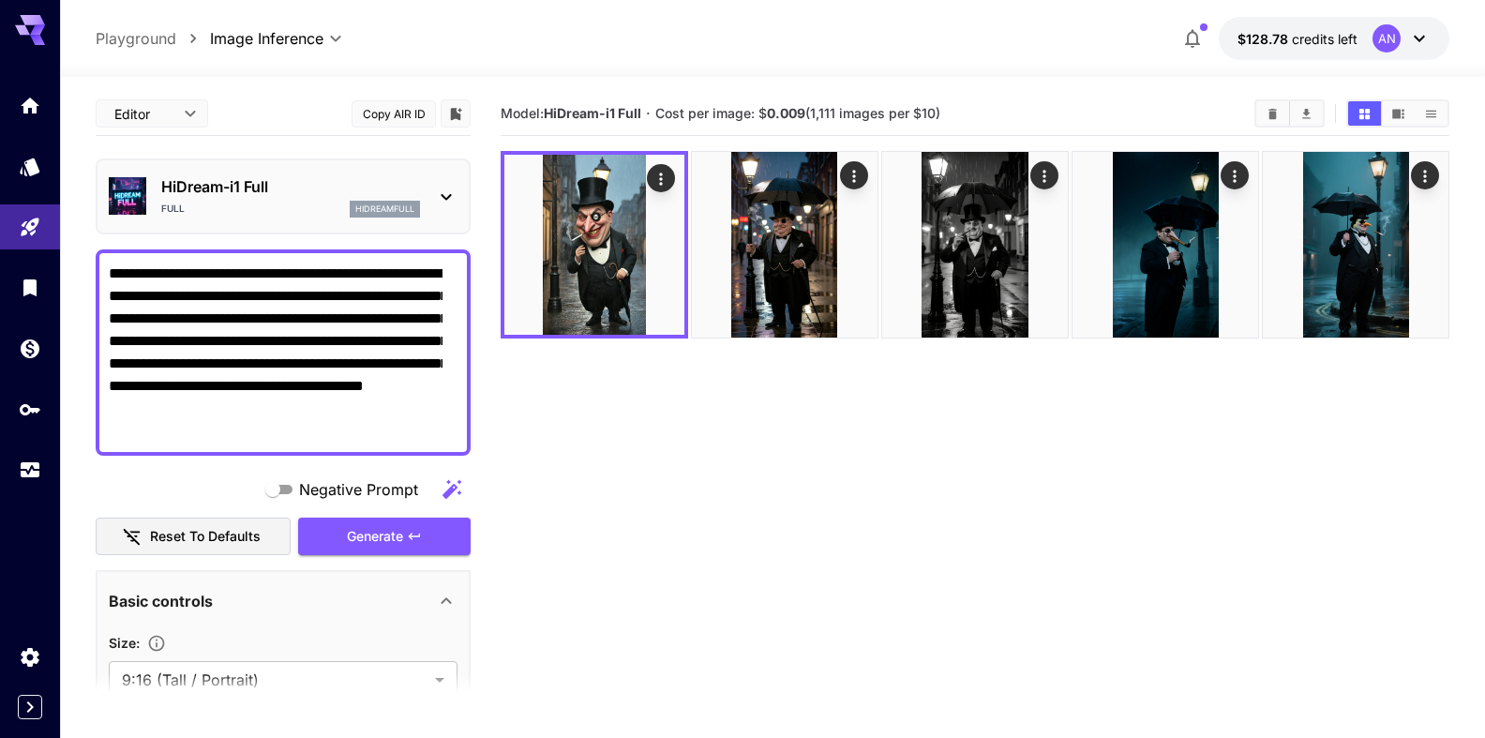
click at [227, 186] on p "HiDream-i1 Full" at bounding box center [290, 186] width 259 height 23
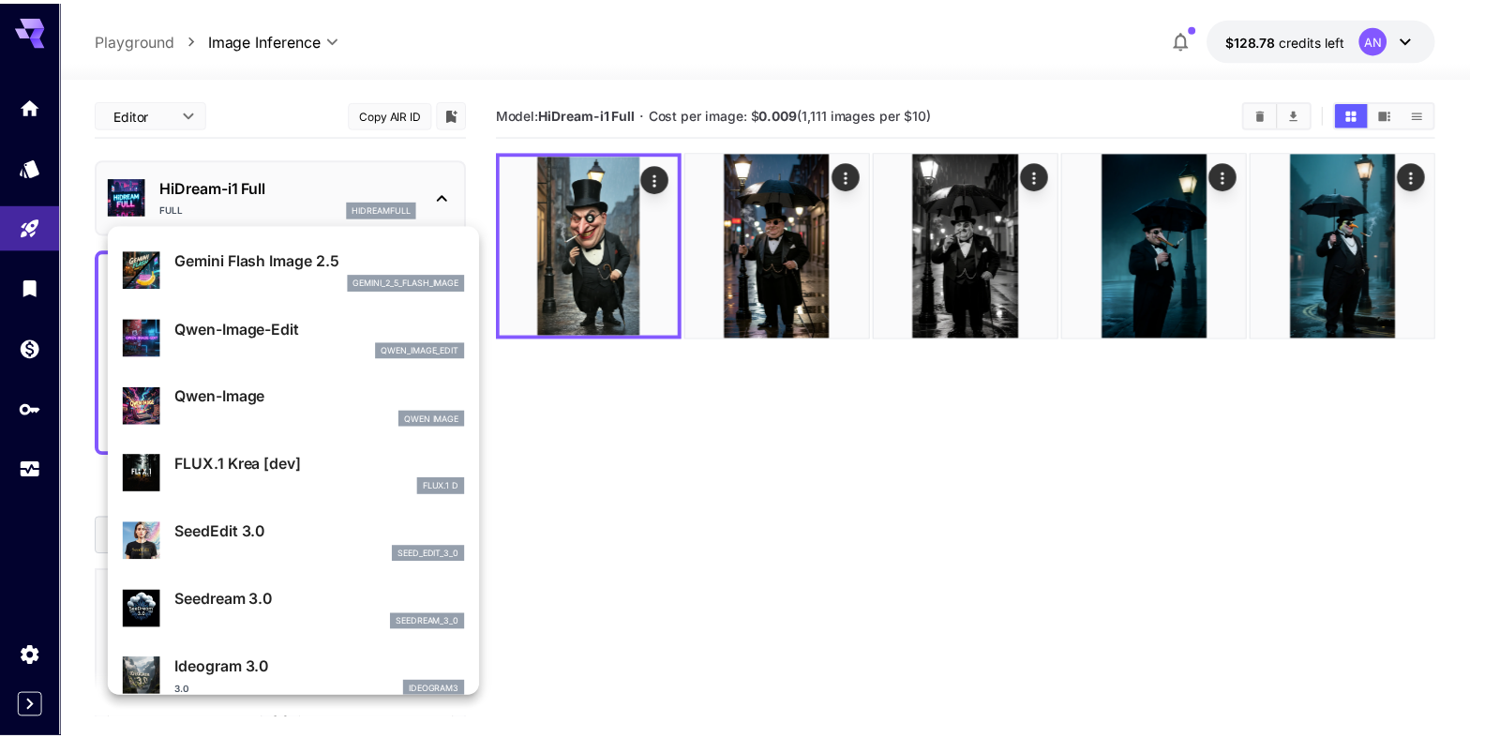
scroll to position [108, 0]
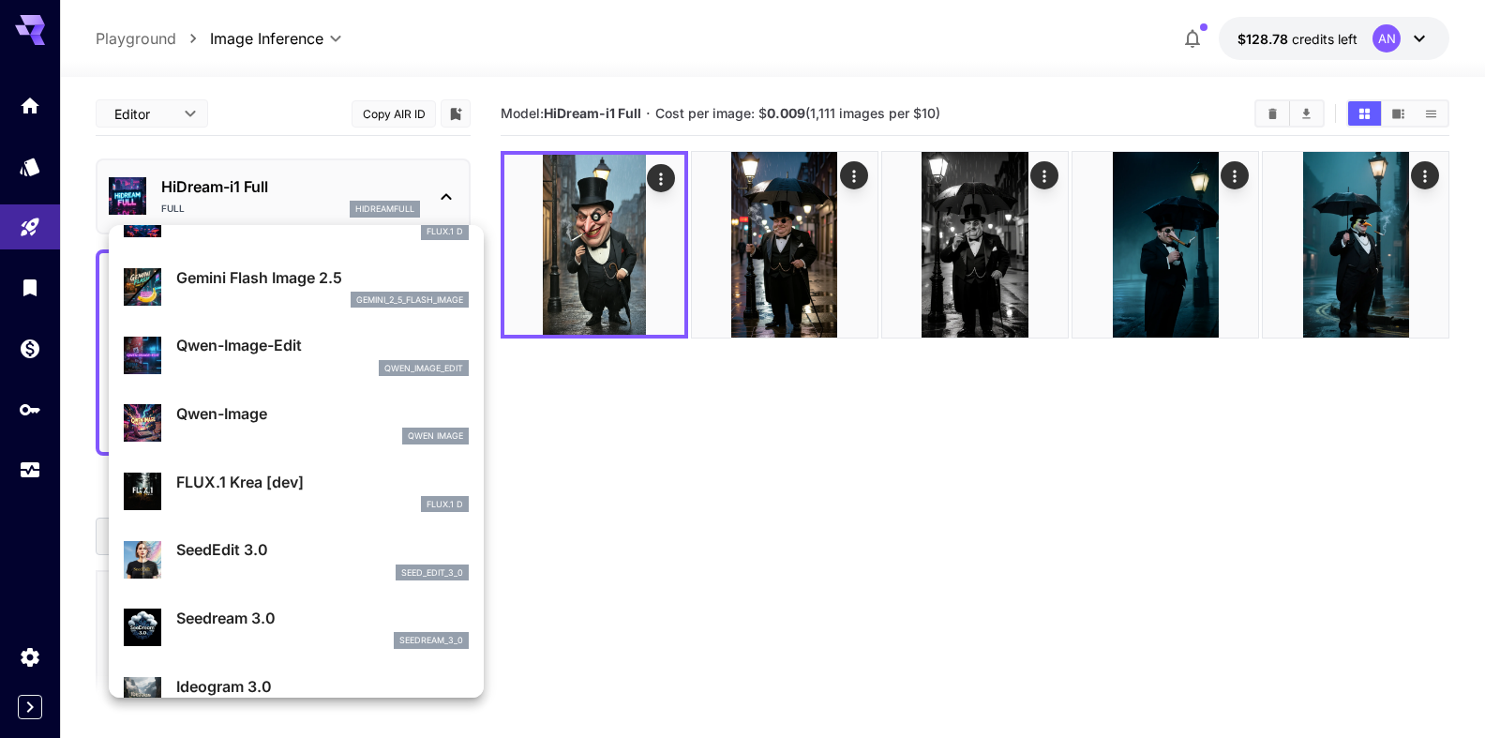
click at [248, 286] on p "Gemini Flash Image 2.5" at bounding box center [322, 277] width 293 height 23
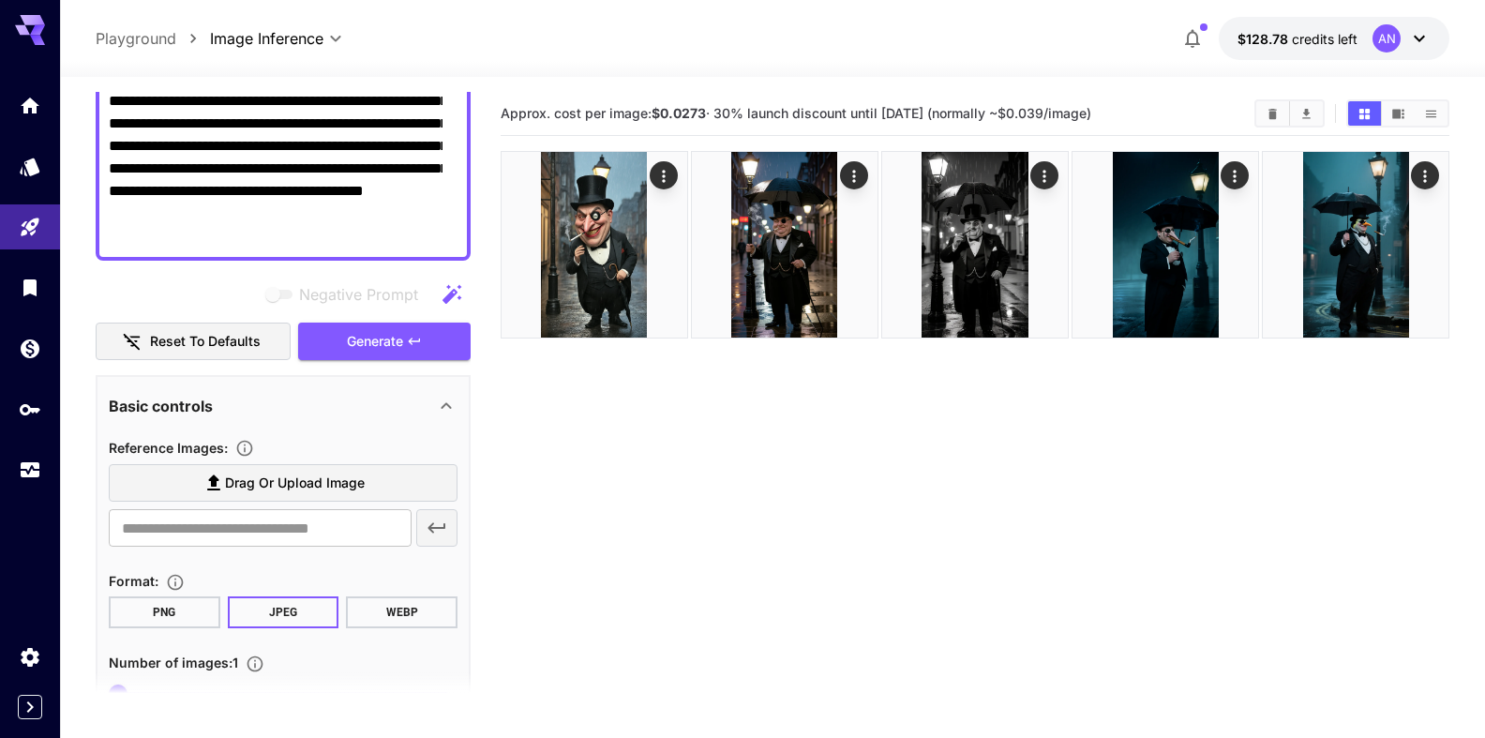
scroll to position [358, 0]
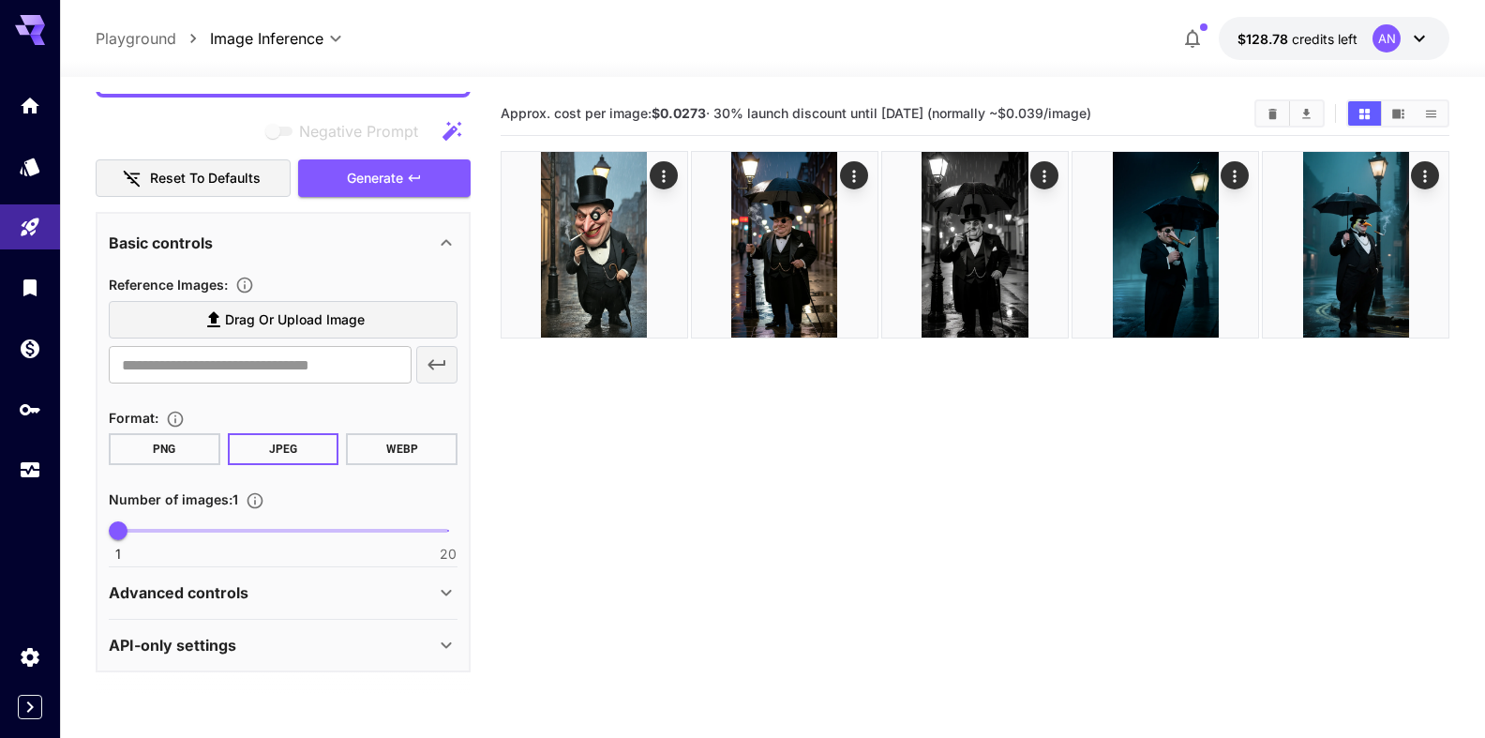
click at [369, 460] on button "WEBP" at bounding box center [402, 449] width 112 height 32
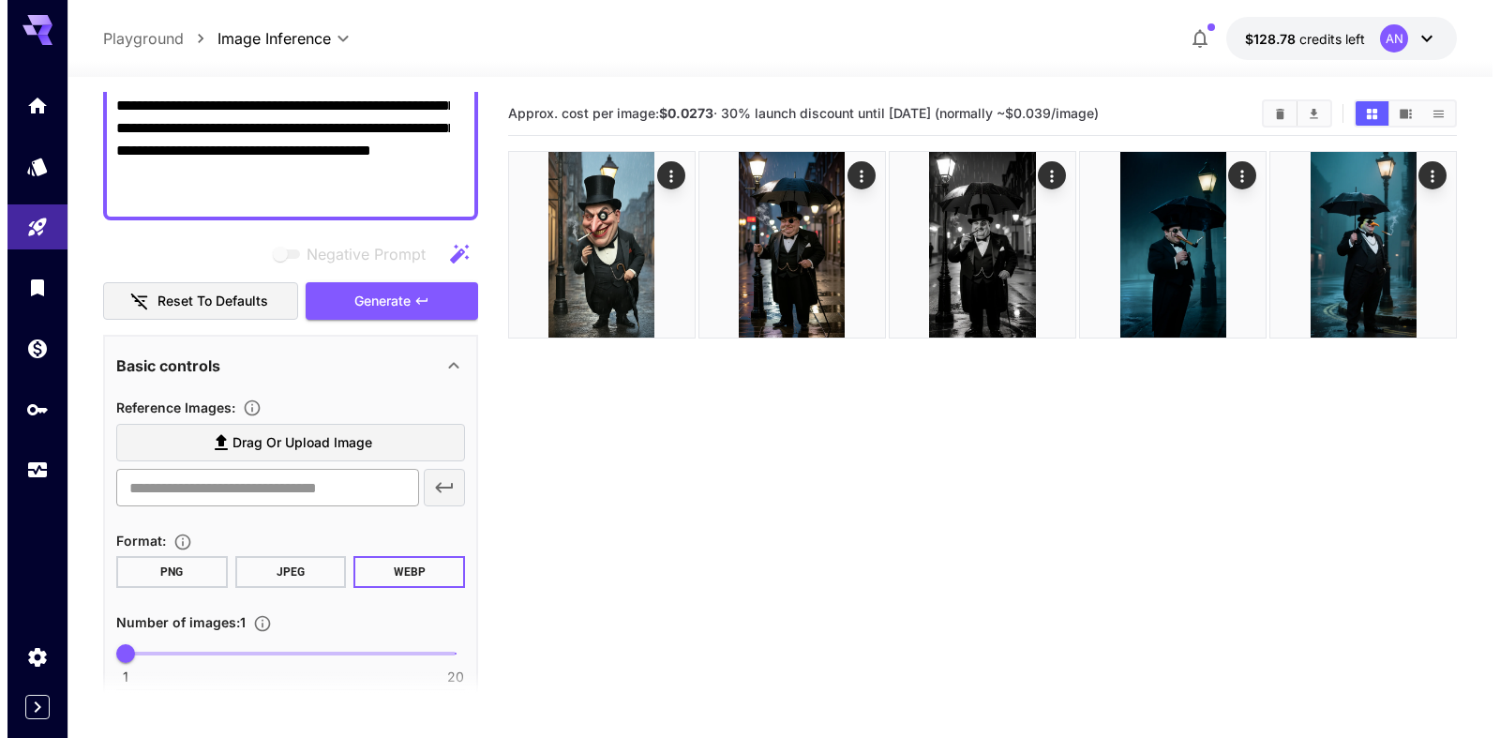
scroll to position [0, 0]
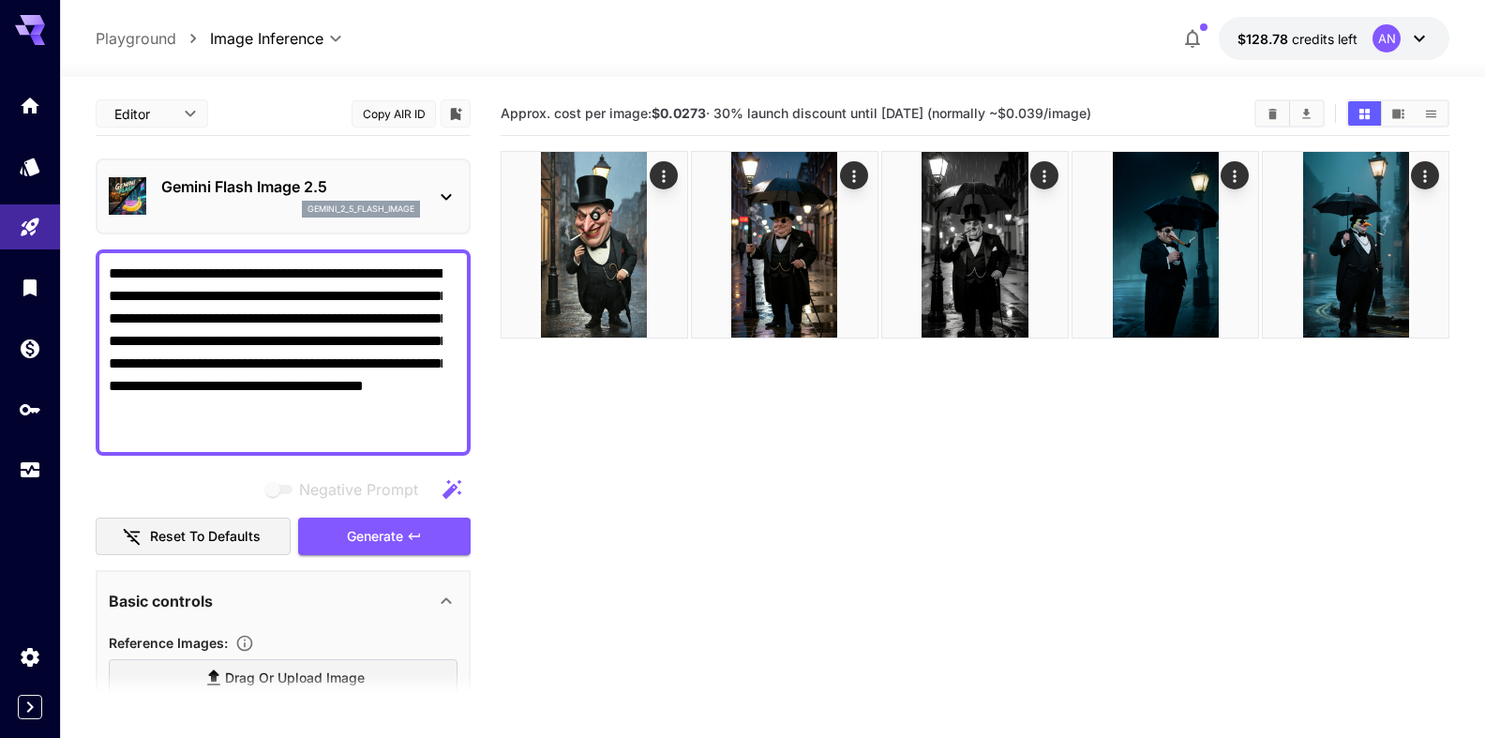
click at [247, 194] on p "Gemini Flash Image 2.5" at bounding box center [290, 186] width 259 height 23
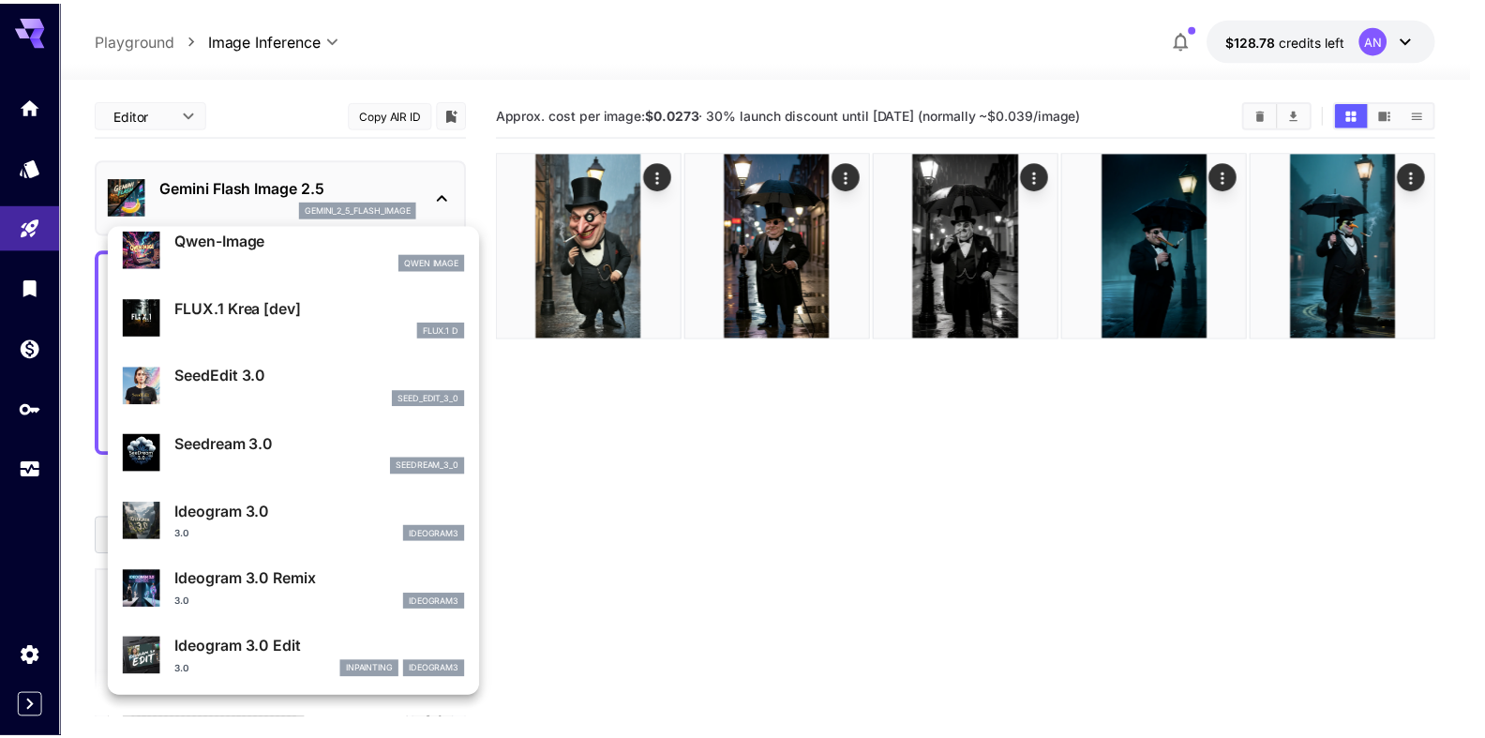
scroll to position [322, 0]
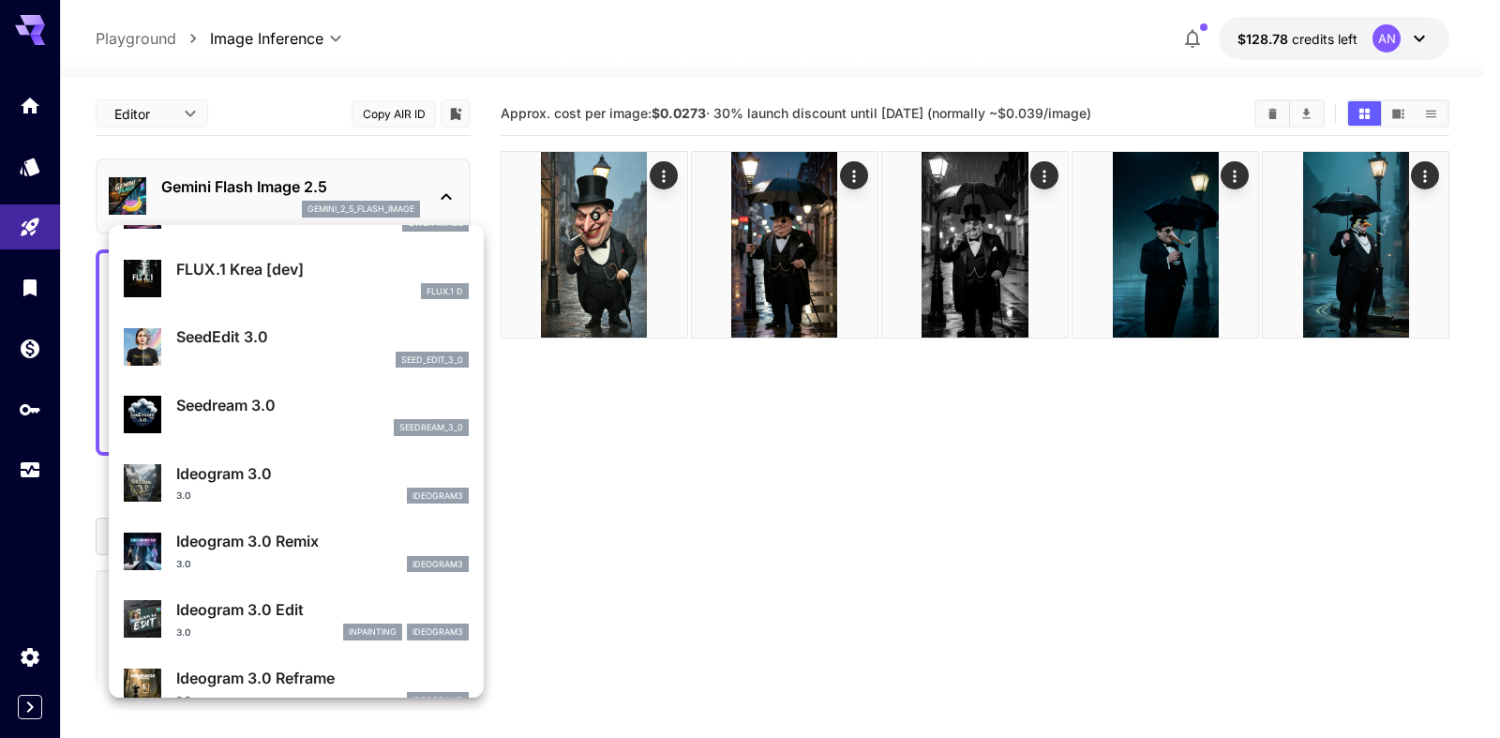
click at [255, 269] on p "FLUX.1 Krea [dev]" at bounding box center [322, 269] width 293 height 23
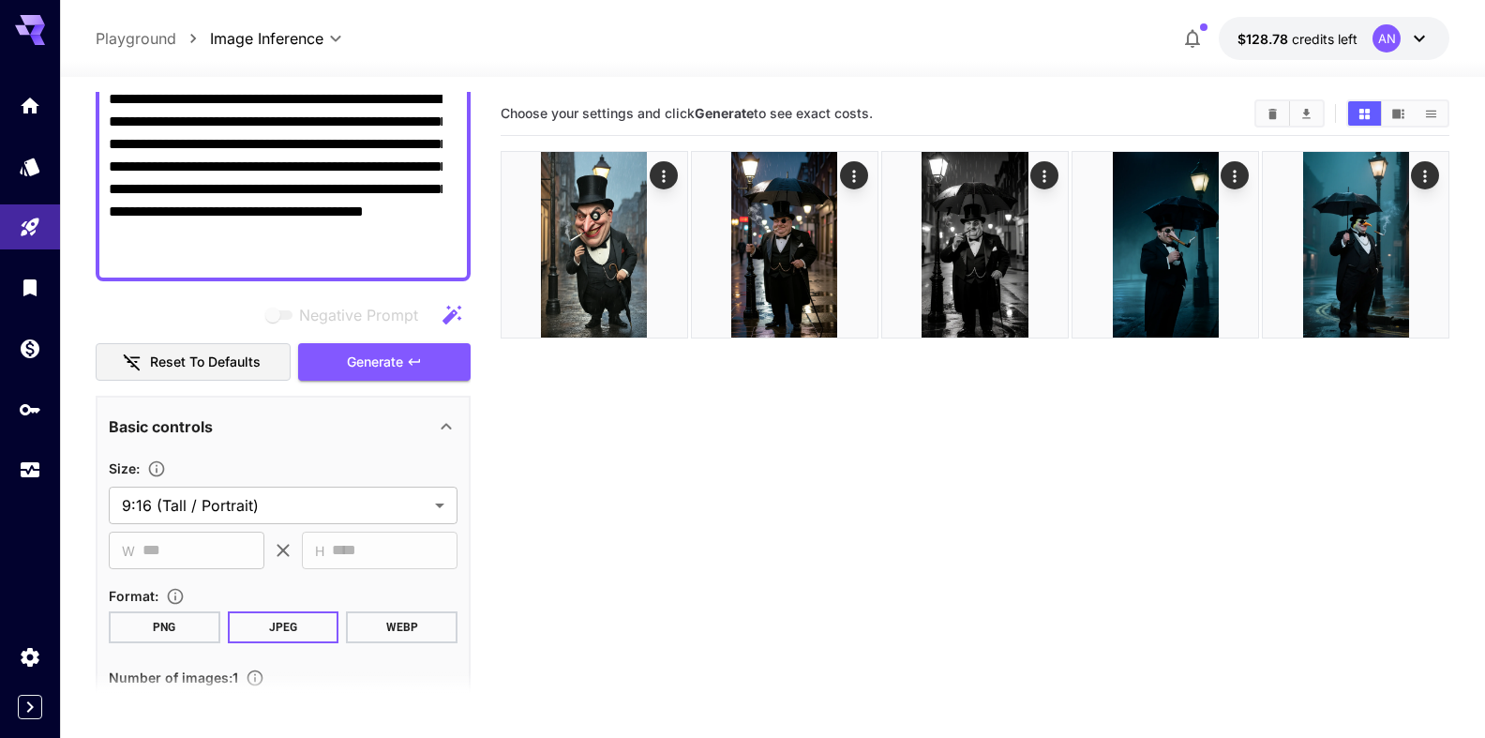
scroll to position [214, 0]
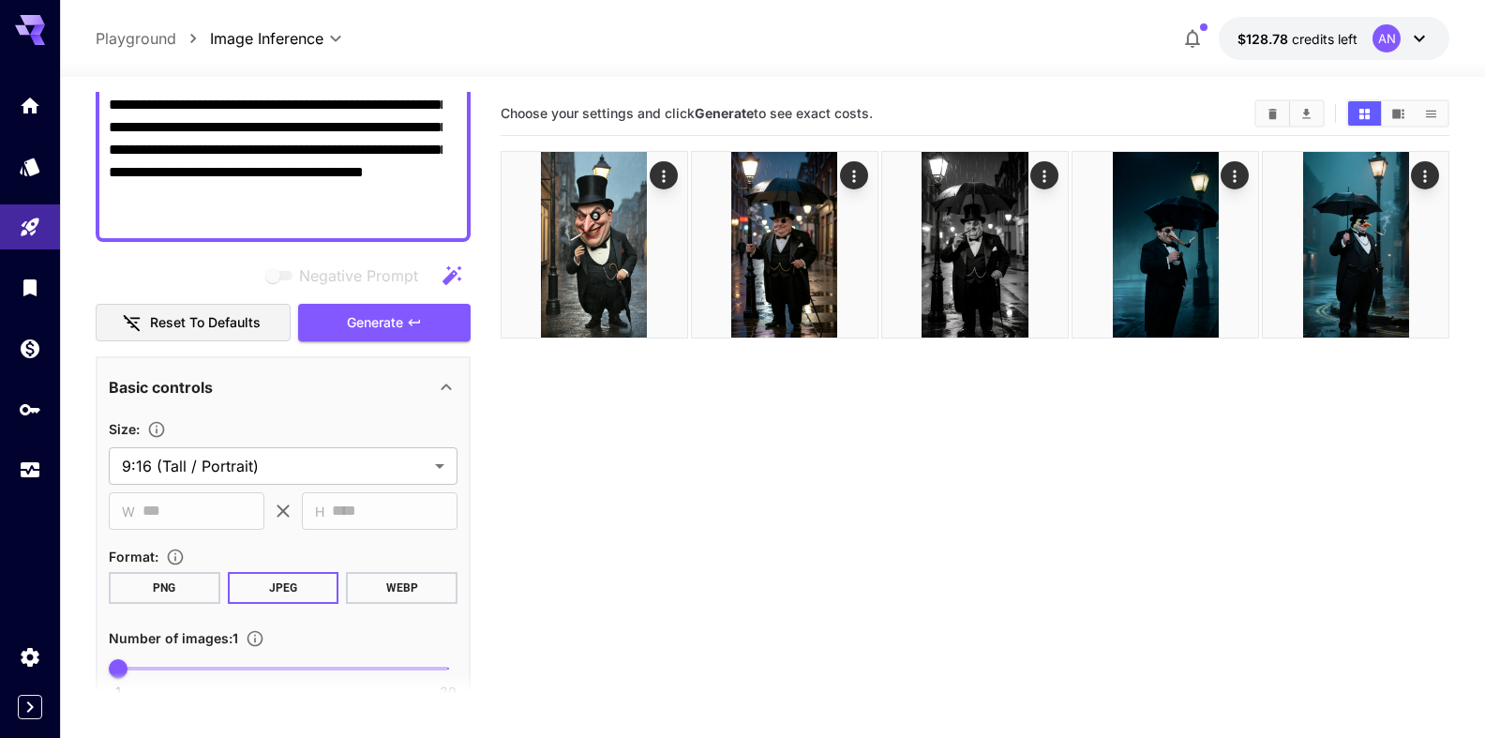
click at [378, 584] on button "WEBP" at bounding box center [402, 588] width 112 height 32
click at [349, 327] on span "Generate" at bounding box center [375, 322] width 56 height 23
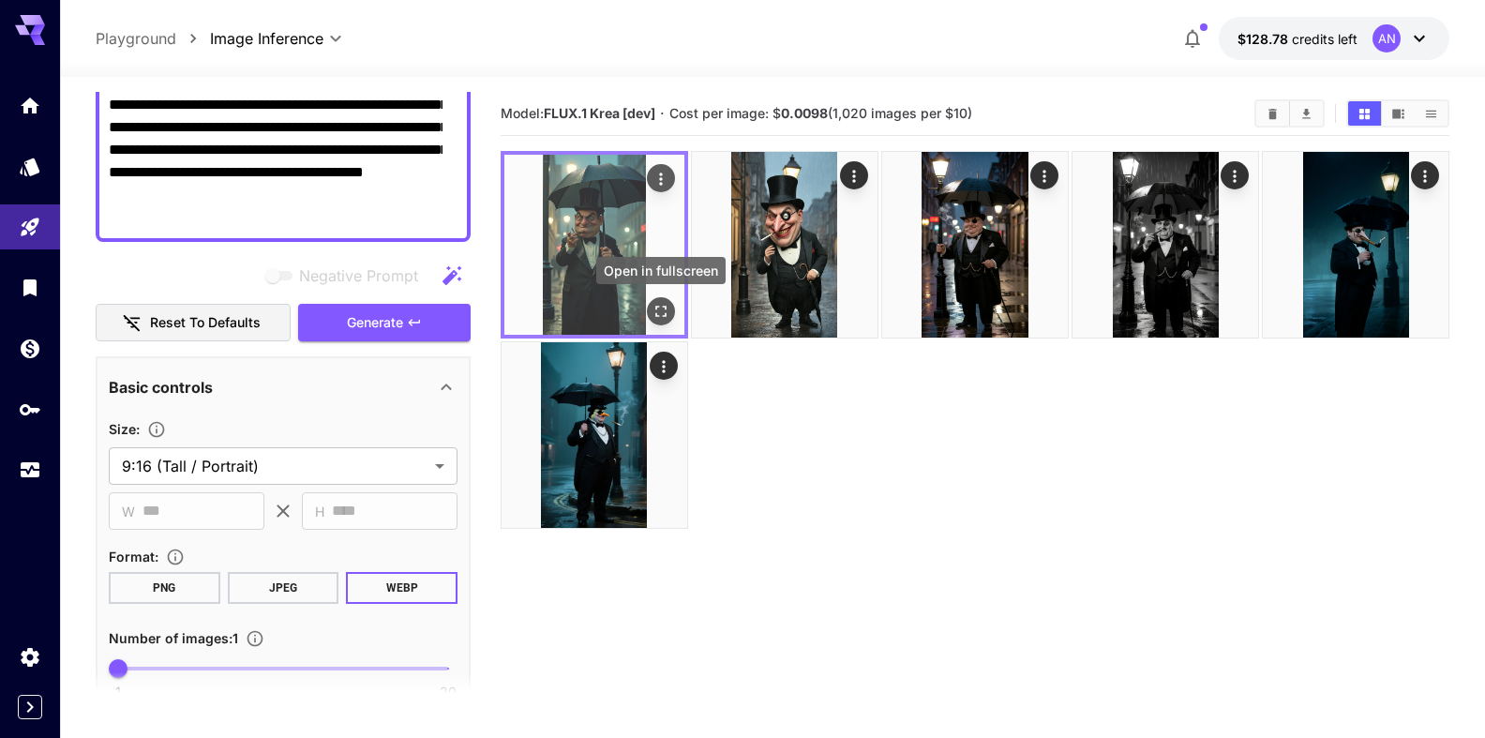
click at [664, 307] on icon "Open in fullscreen" at bounding box center [661, 311] width 11 height 11
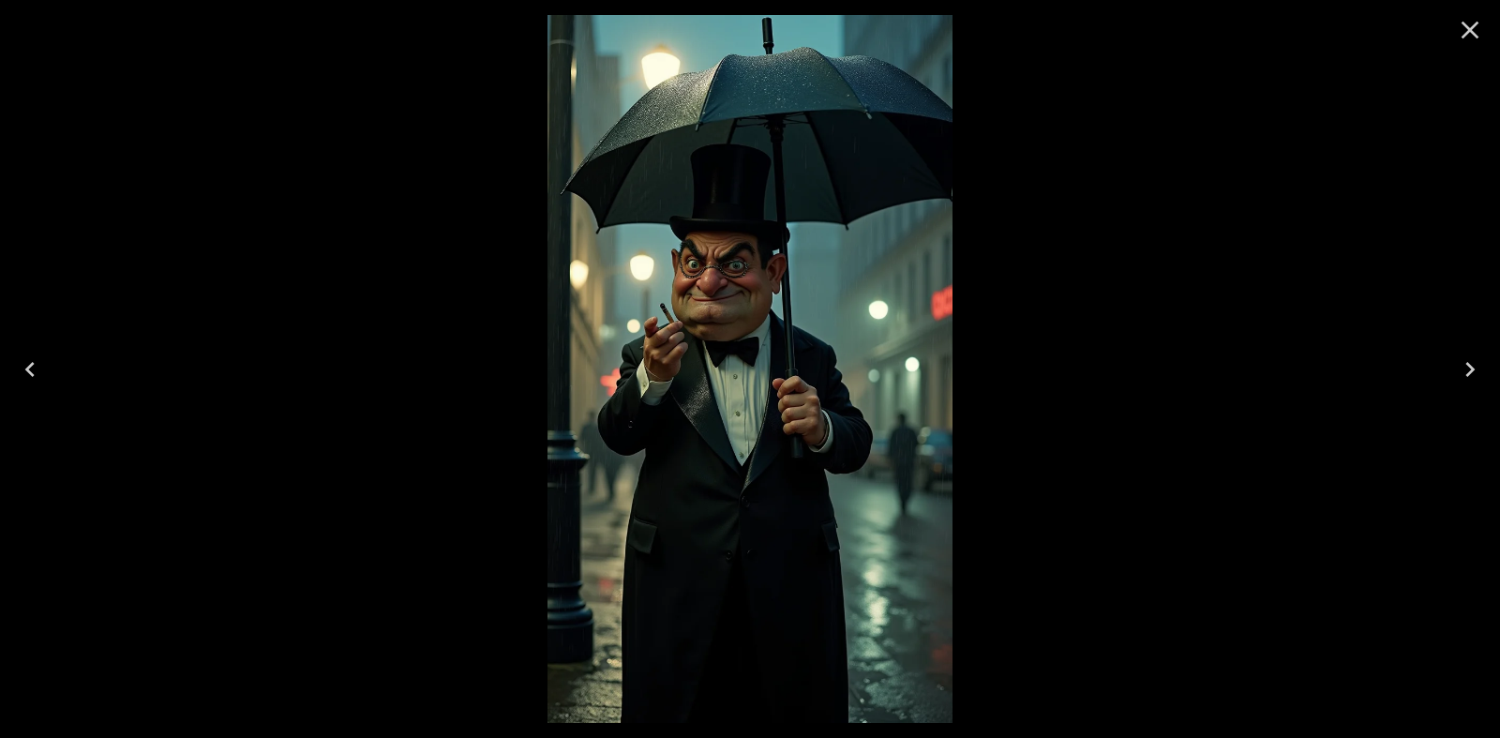
click at [1477, 19] on icon "Close" at bounding box center [1470, 30] width 30 height 30
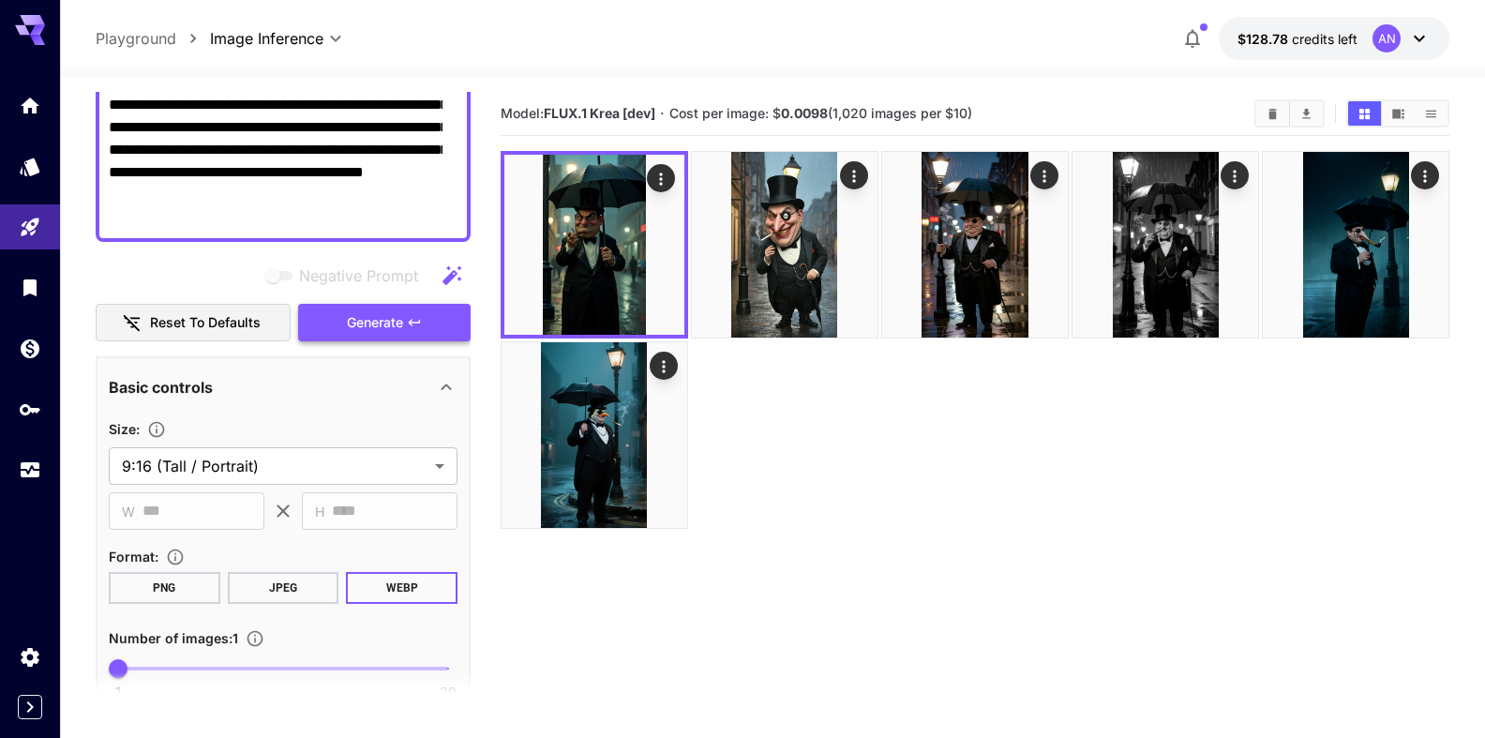
click at [352, 327] on span "Generate" at bounding box center [375, 322] width 56 height 23
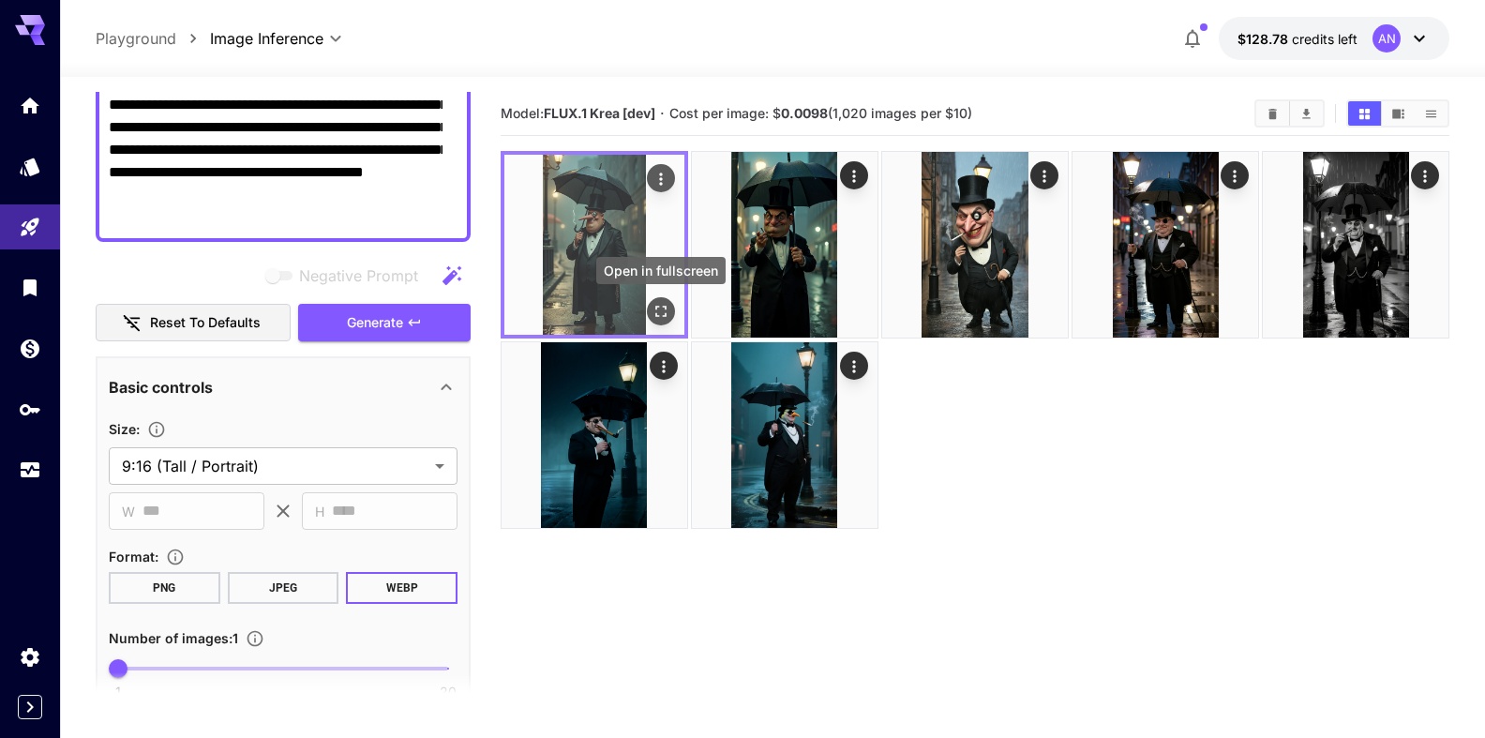
click at [667, 309] on icon "Open in fullscreen" at bounding box center [661, 311] width 19 height 19
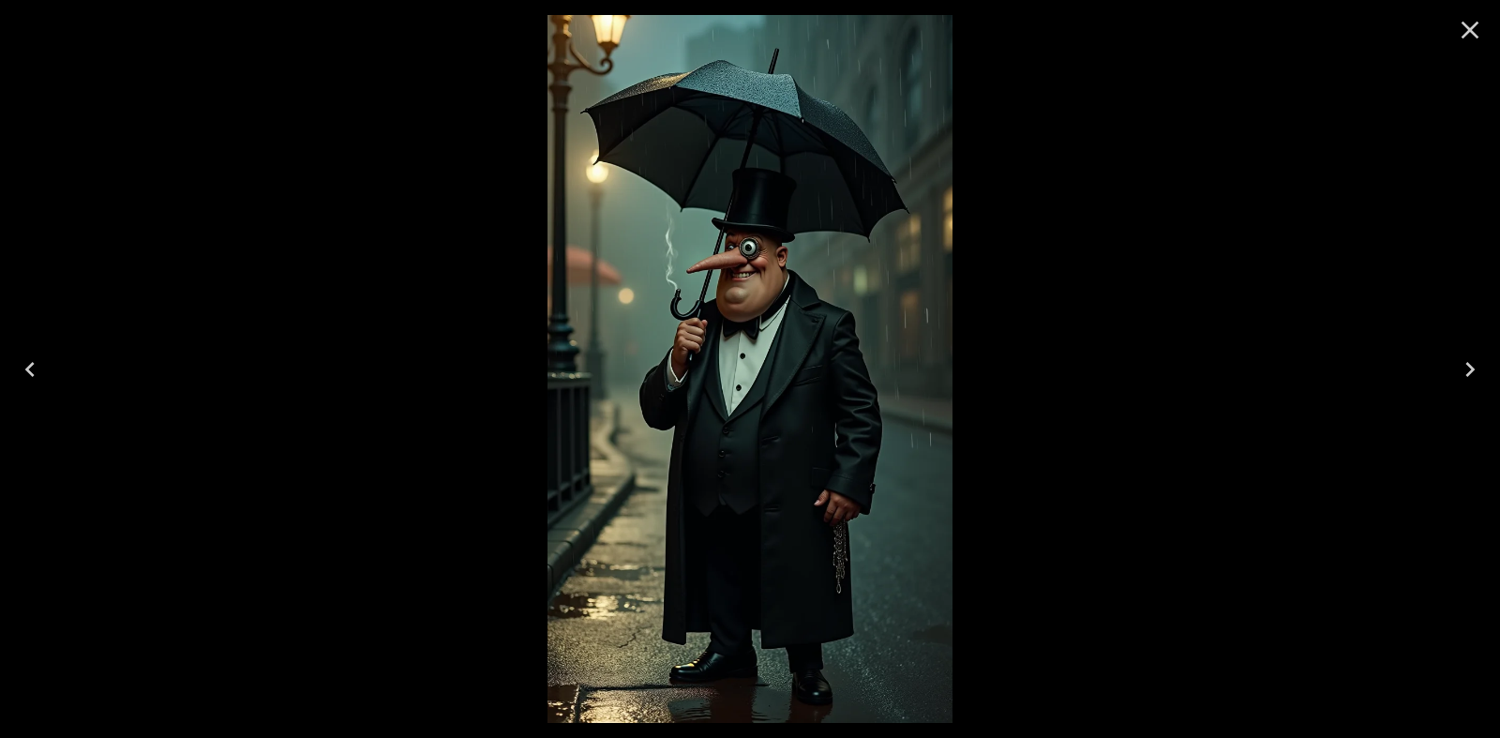
click at [1473, 18] on icon "Close" at bounding box center [1470, 30] width 30 height 30
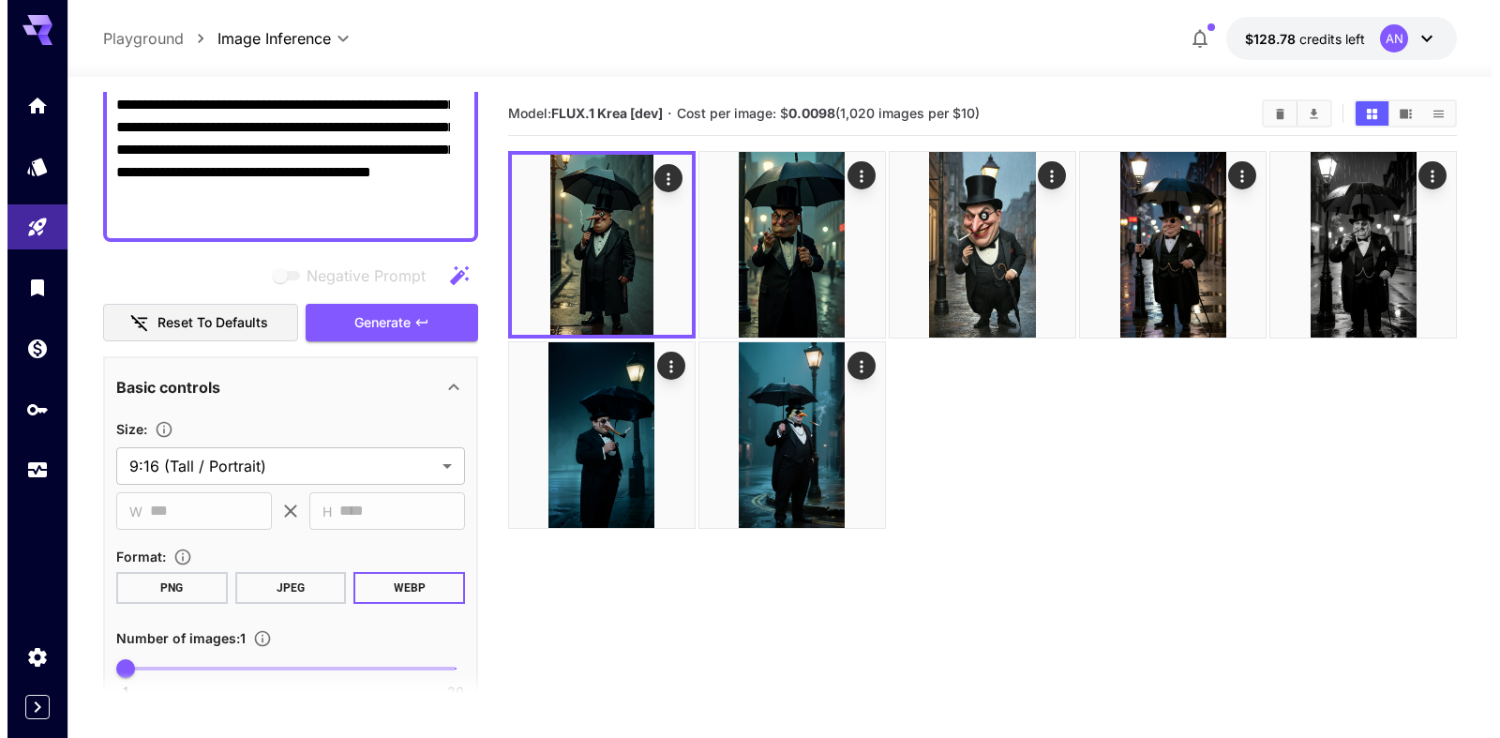
scroll to position [0, 0]
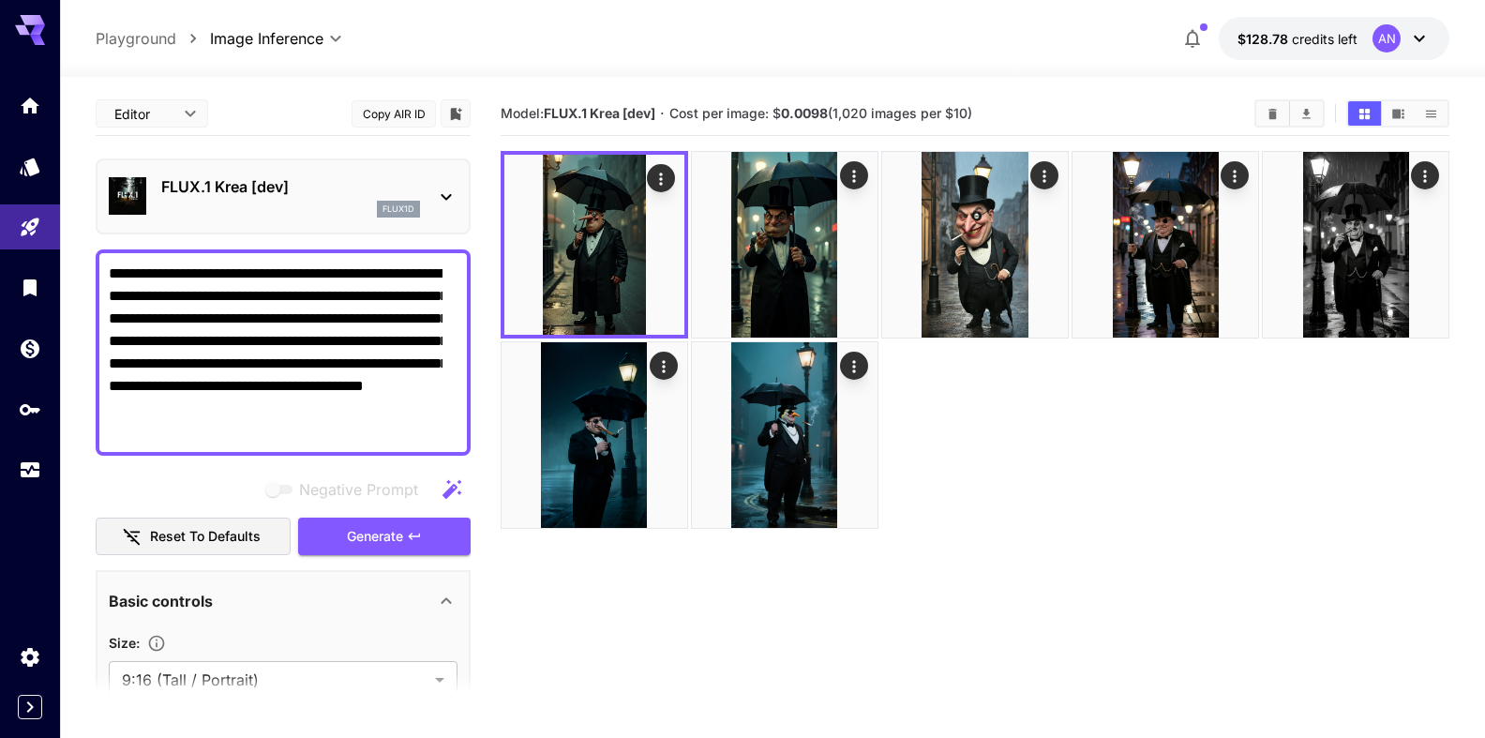
click at [281, 199] on div "FLUX.1 Krea [dev] flux1d" at bounding box center [290, 196] width 259 height 42
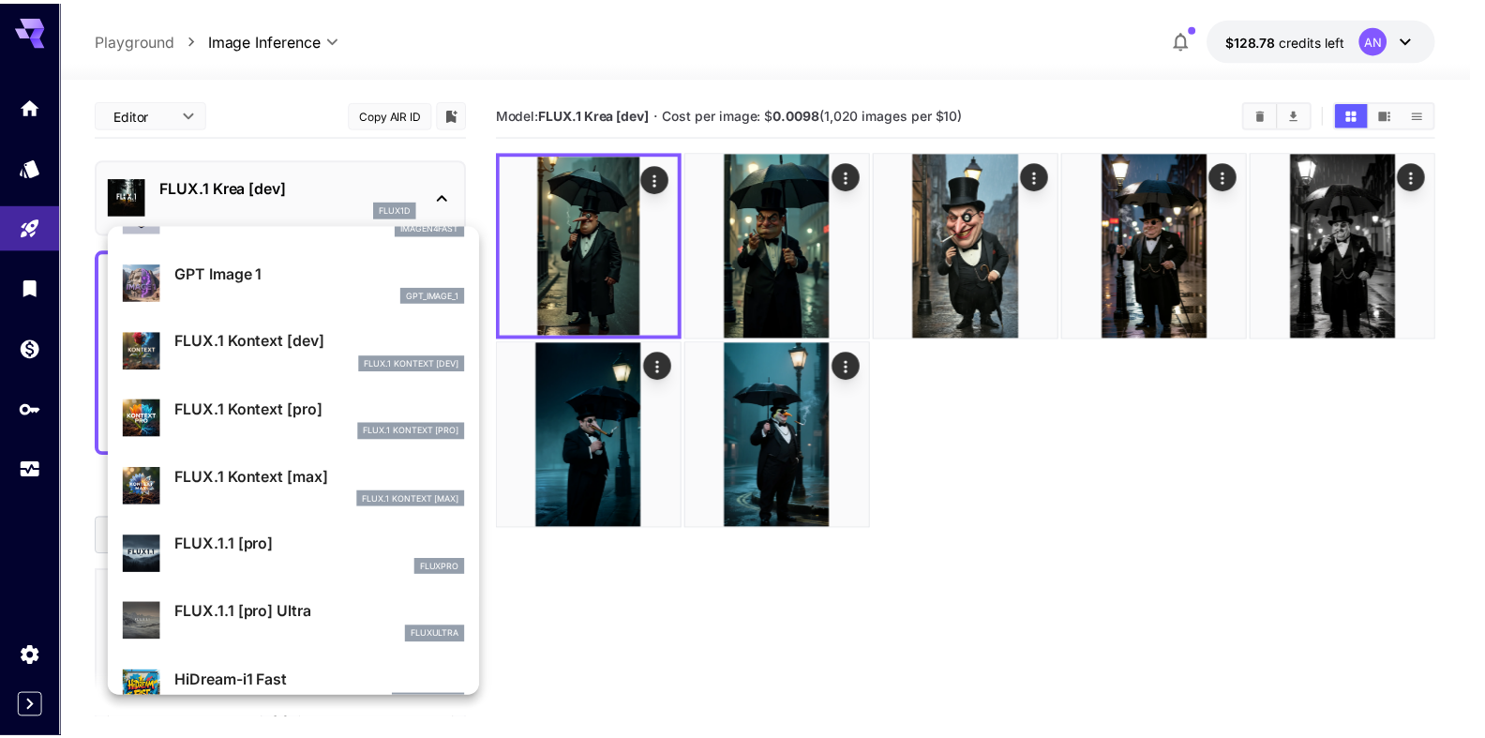
scroll to position [1179, 0]
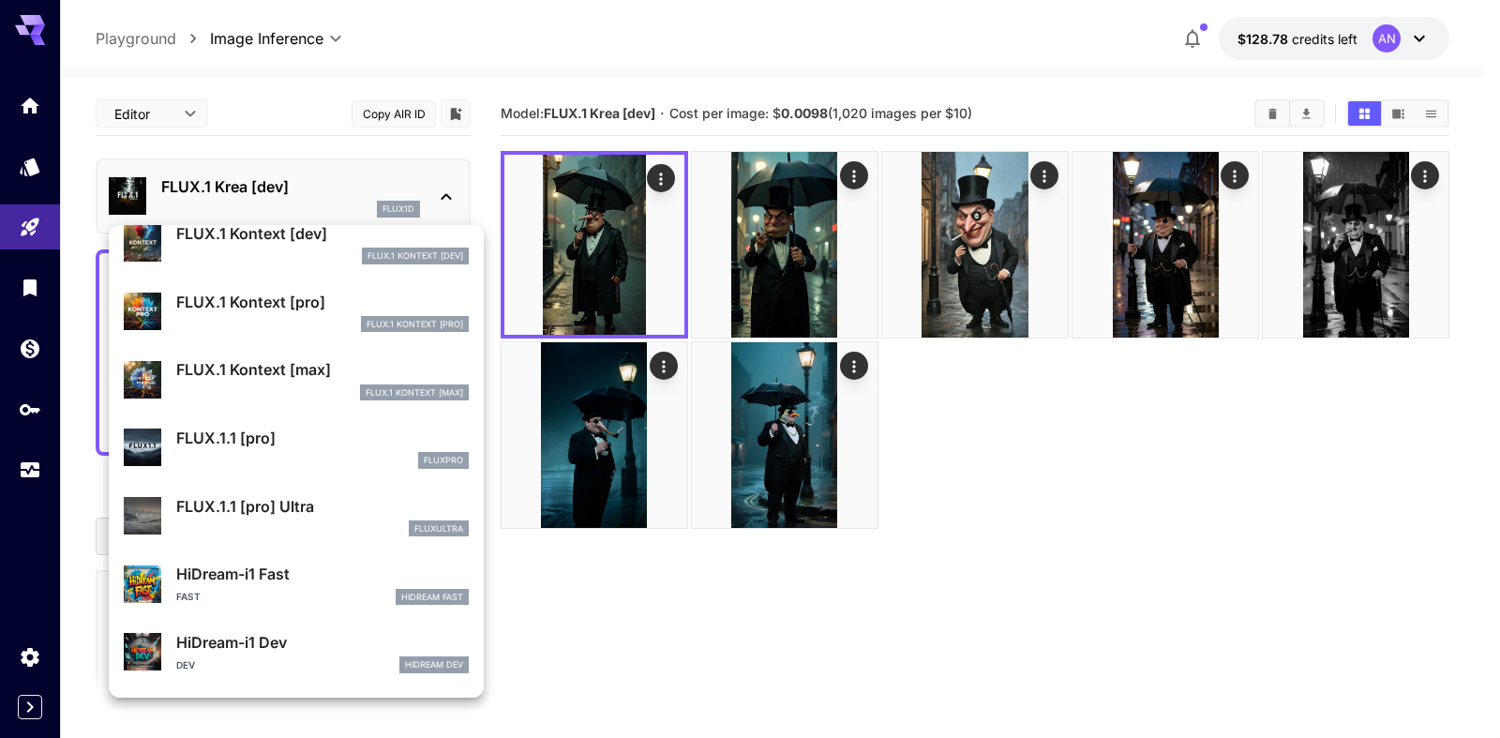
click at [291, 446] on p "FLUX.1.1 [pro]" at bounding box center [322, 438] width 293 height 23
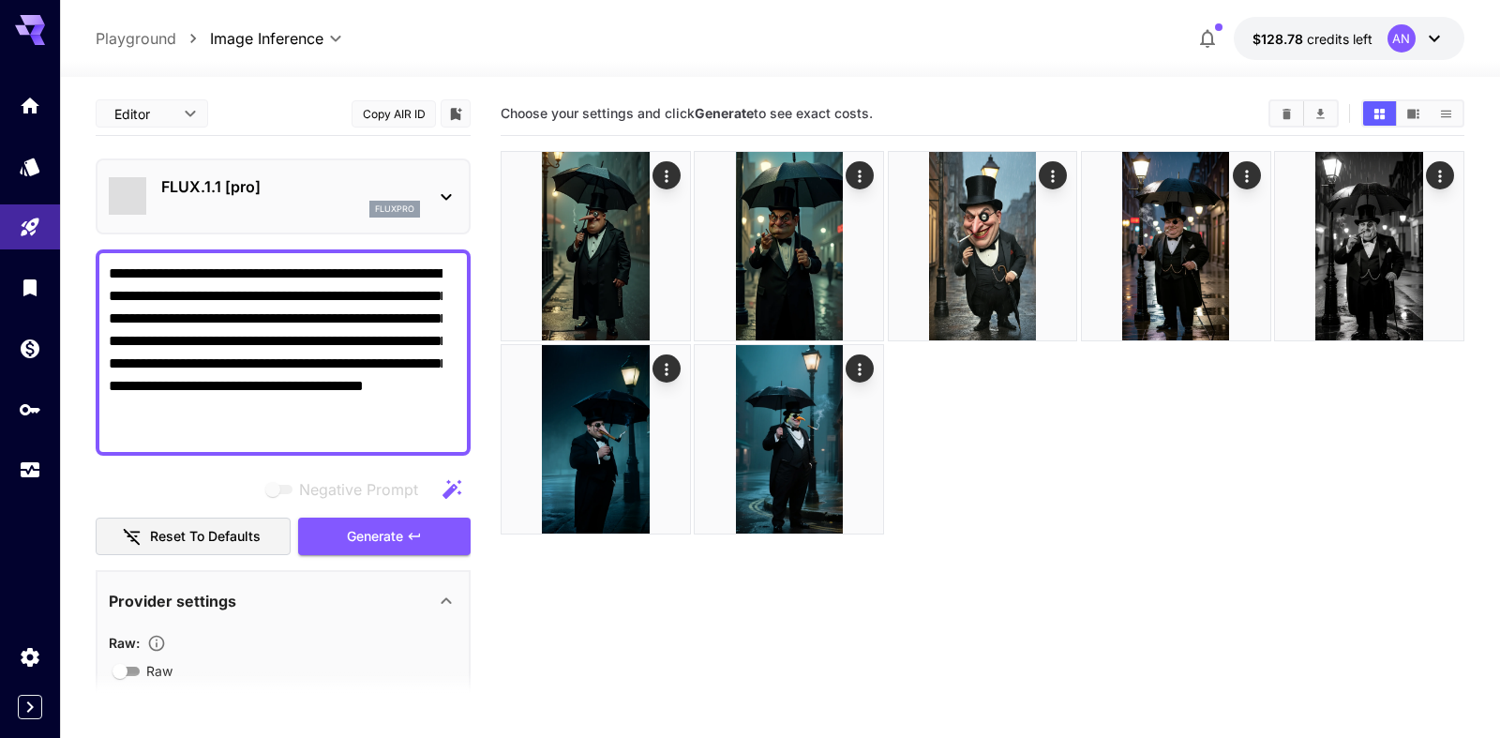
type input "**********"
type input "***"
type input "****"
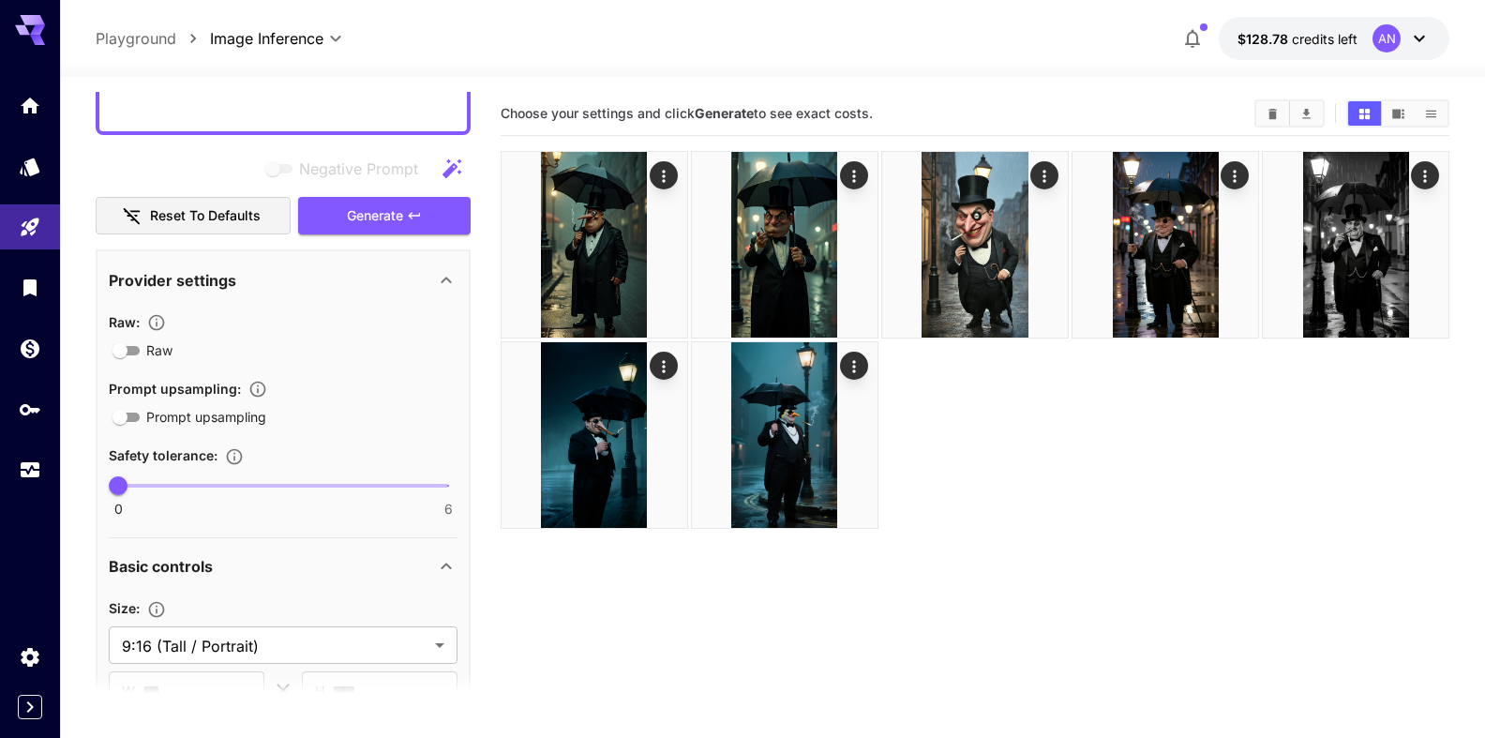
scroll to position [214, 0]
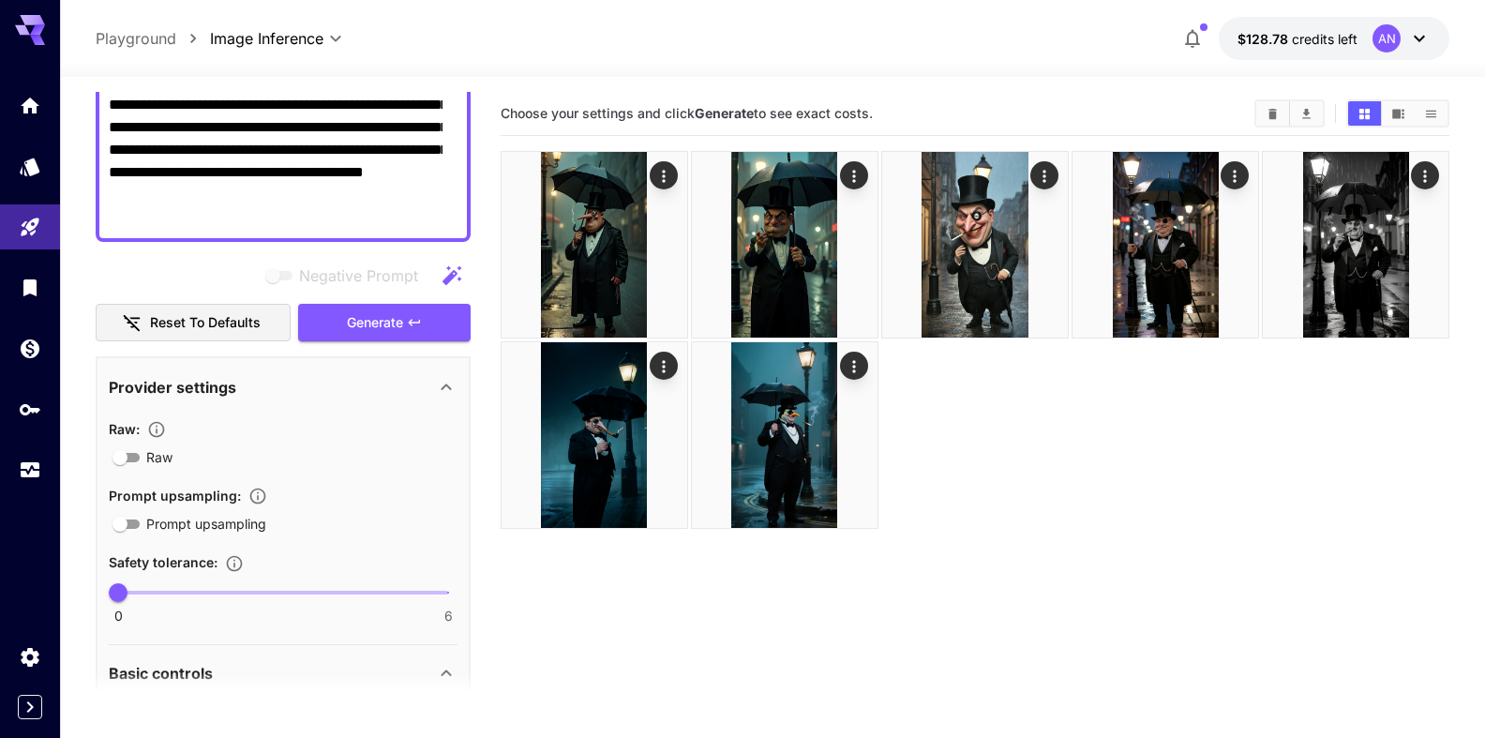
click at [435, 384] on icon at bounding box center [446, 387] width 23 height 23
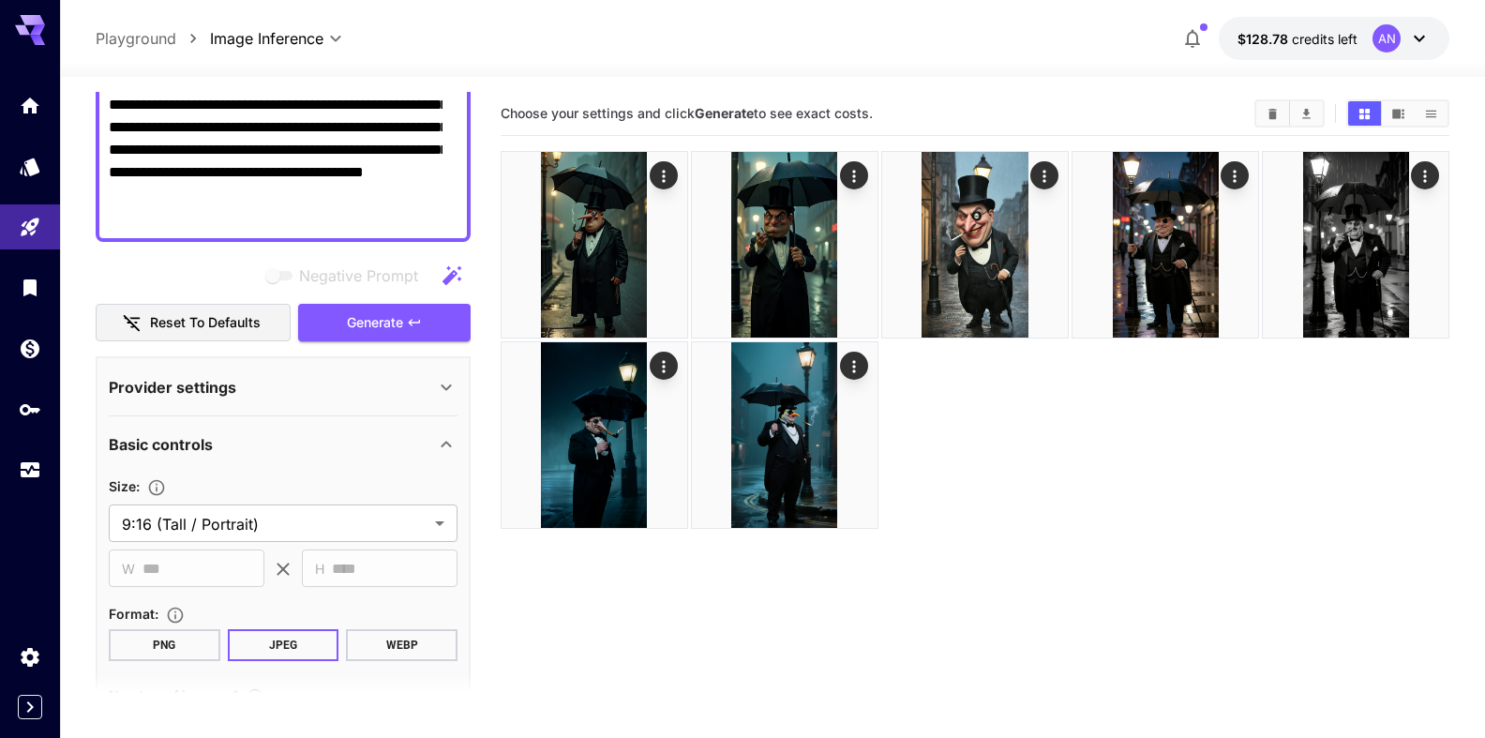
click at [386, 644] on button "WEBP" at bounding box center [402, 645] width 112 height 32
click at [382, 331] on span "Generate" at bounding box center [375, 322] width 56 height 23
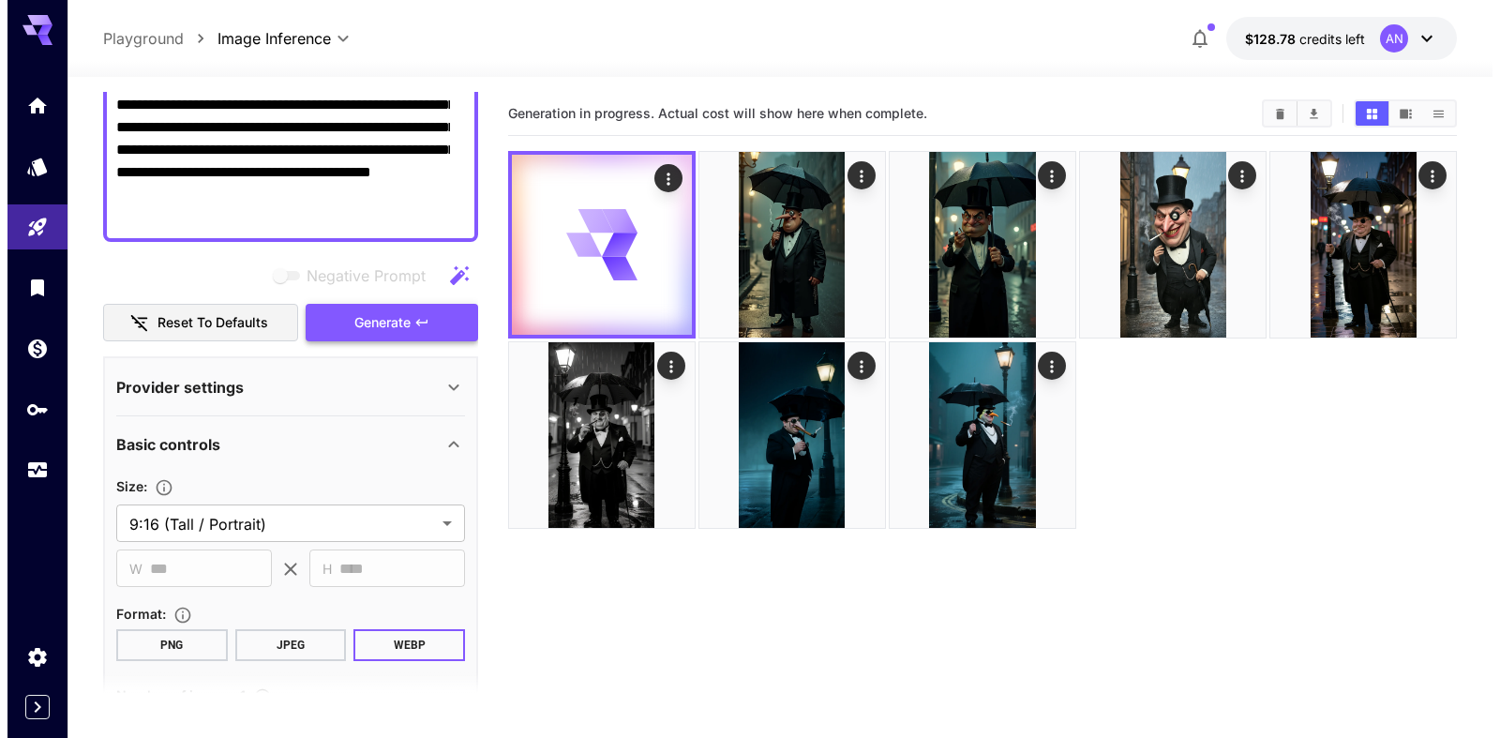
scroll to position [0, 0]
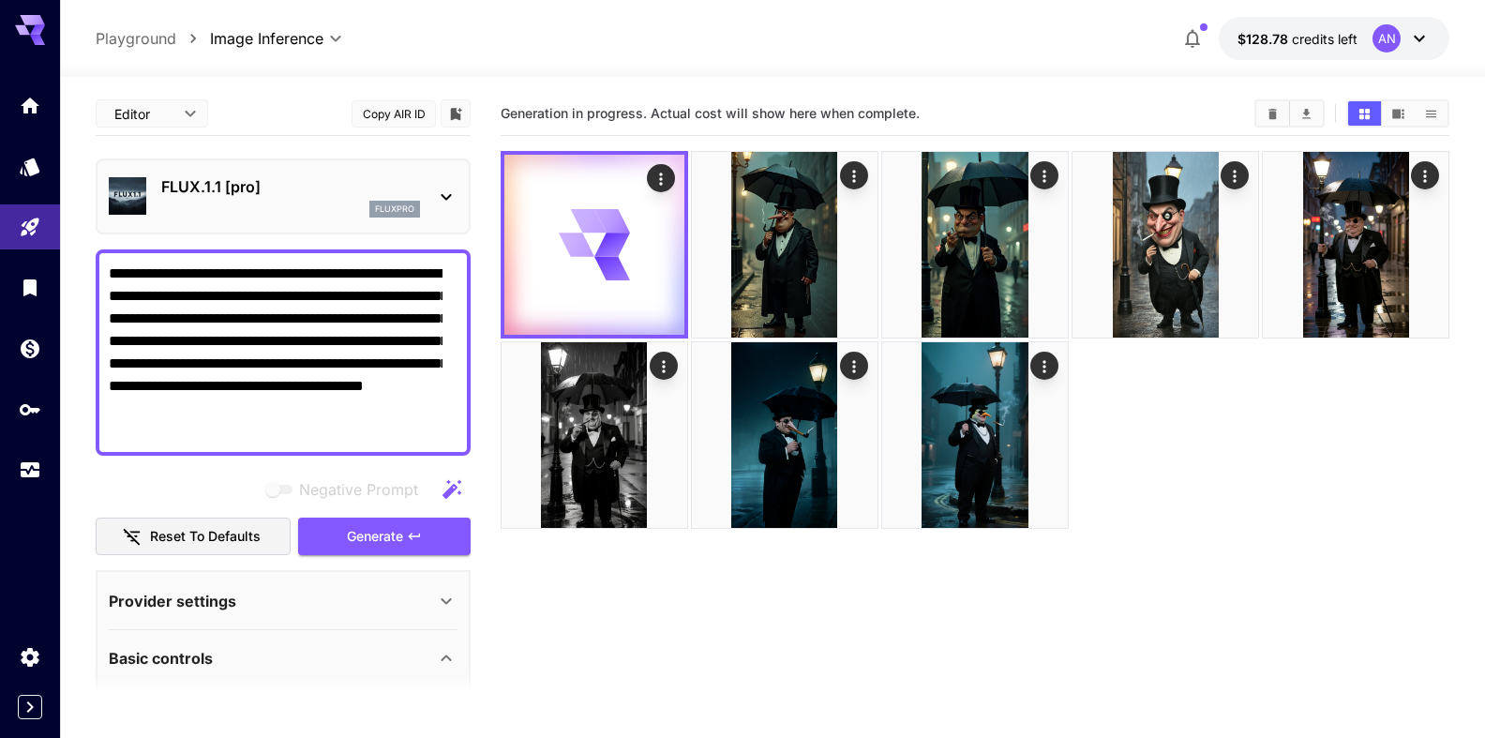
click at [227, 202] on div "fluxpro" at bounding box center [290, 209] width 259 height 17
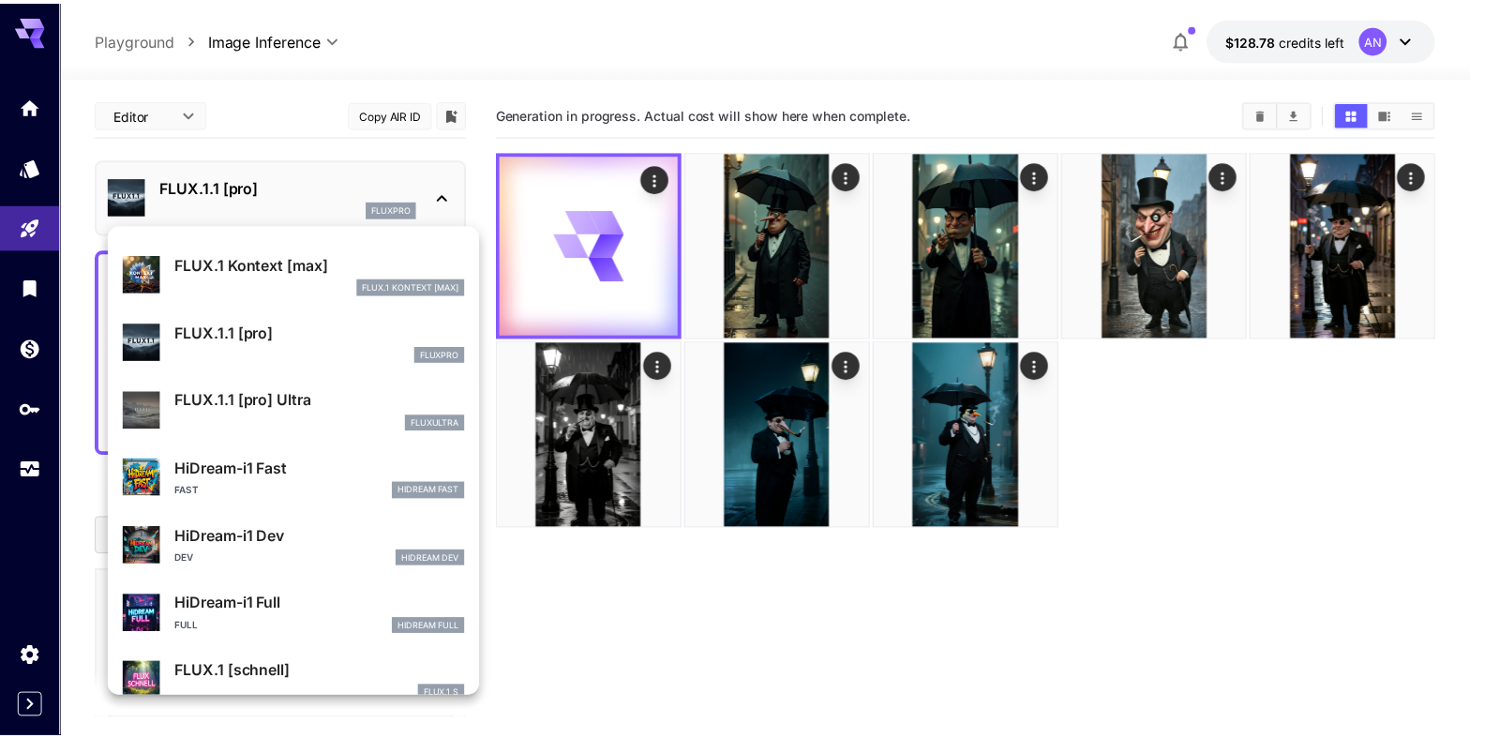
scroll to position [1449, 0]
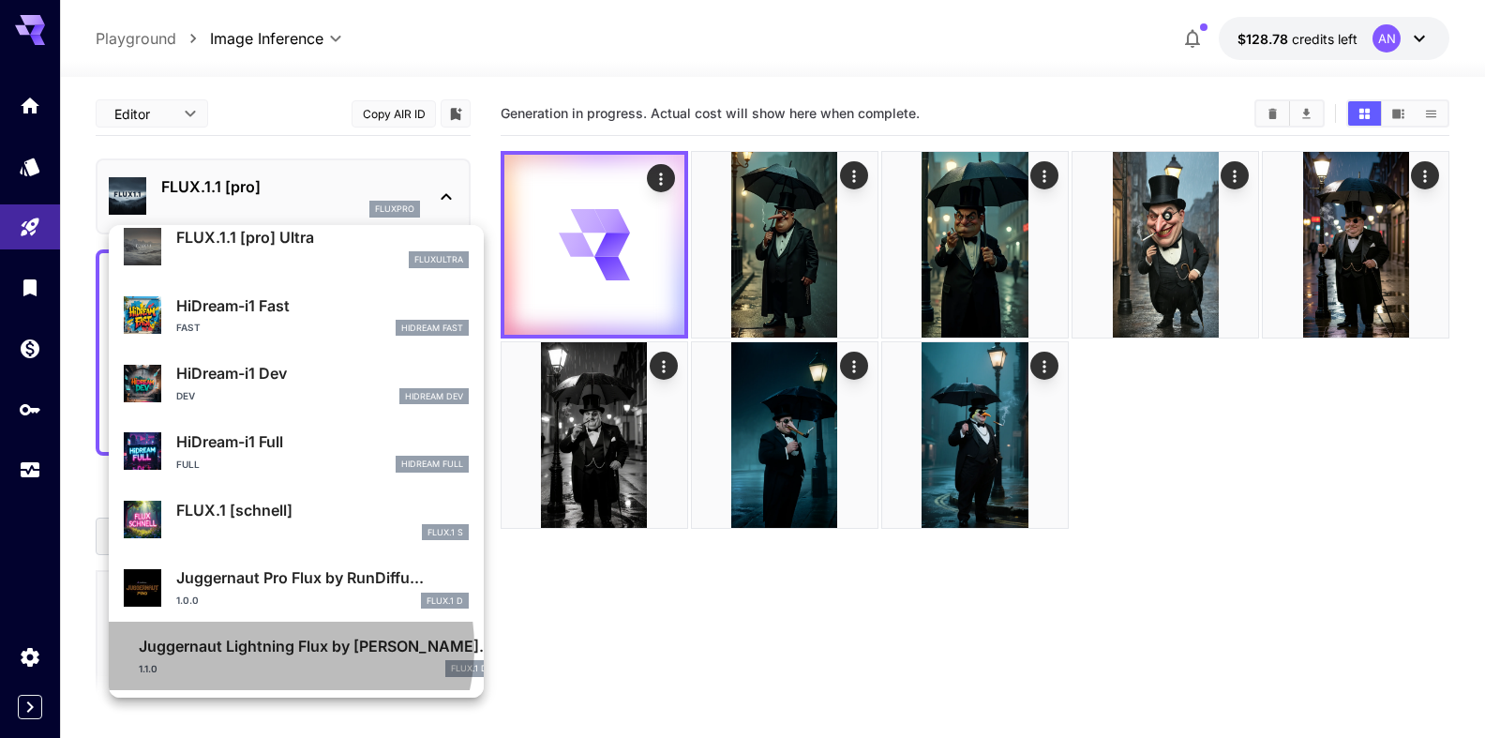
click at [274, 647] on p "Juggernaut Lightning Flux by [PERSON_NAME]..." at bounding box center [316, 646] width 354 height 23
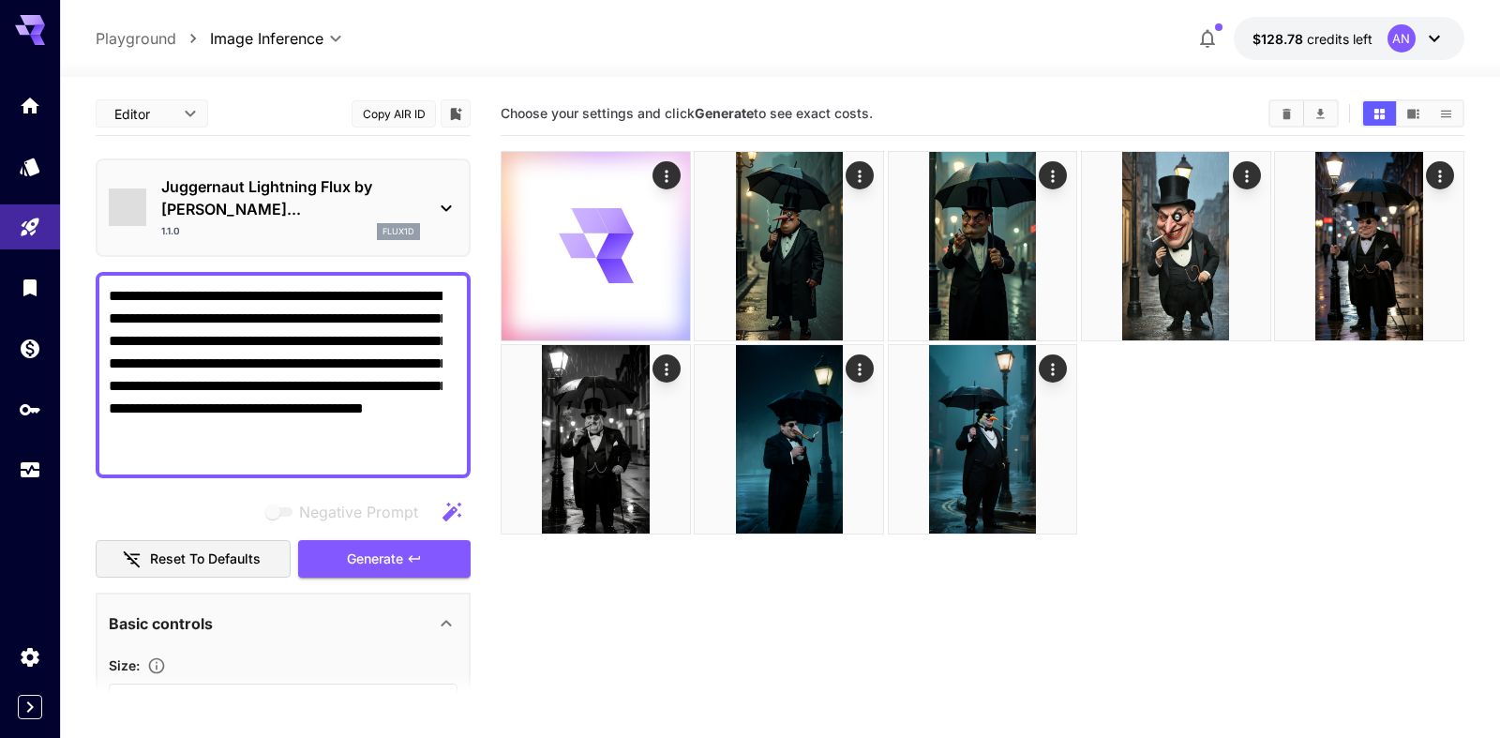
type input "**********"
type input "***"
type input "****"
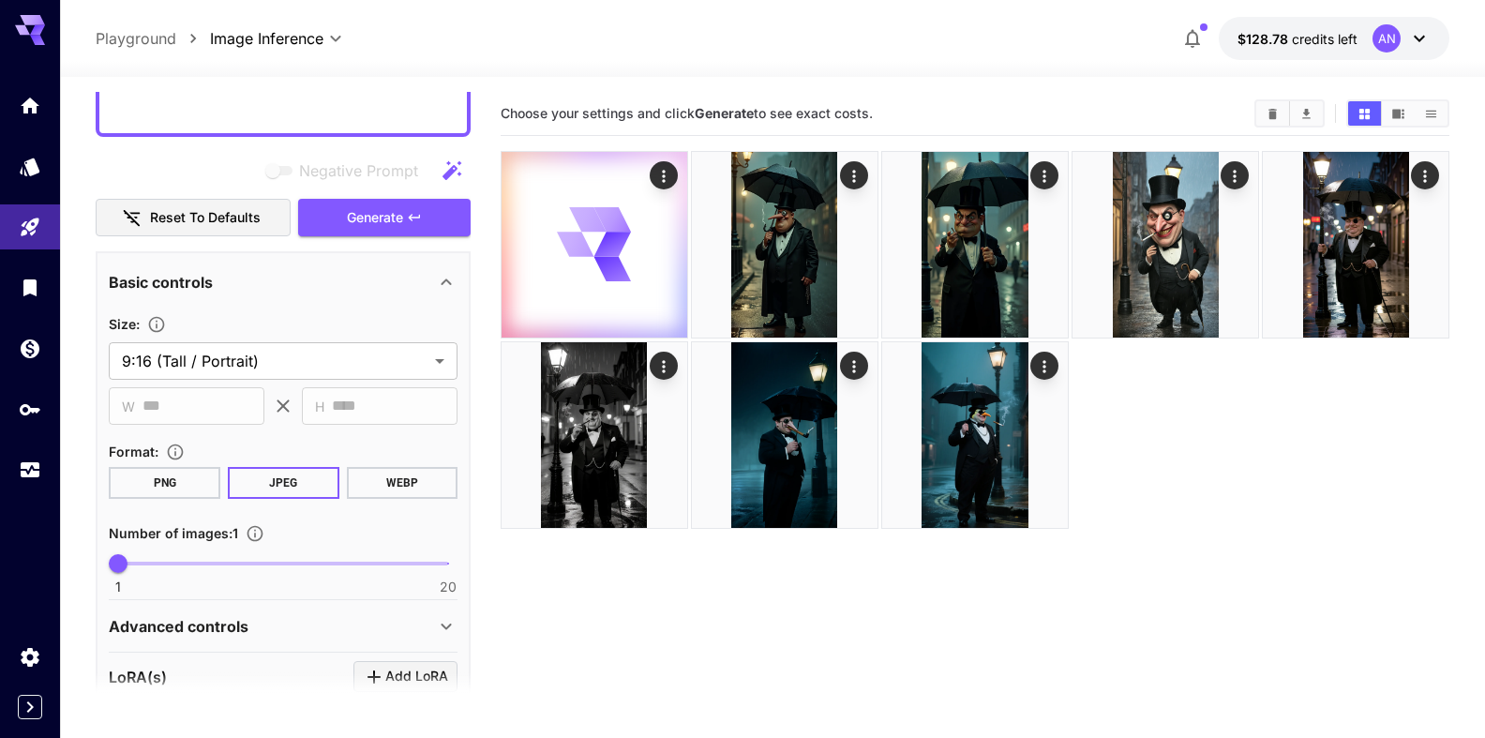
scroll to position [428, 0]
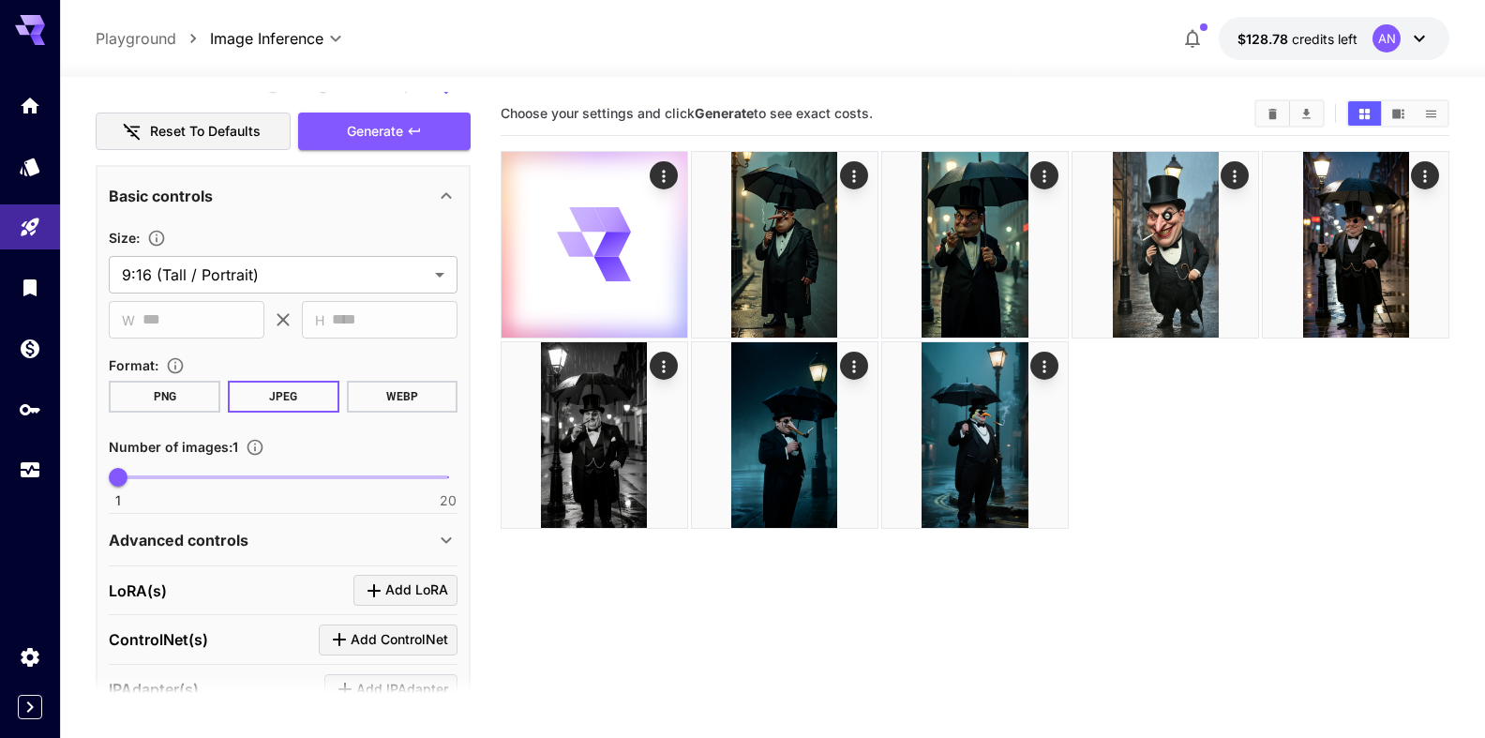
click at [399, 398] on button "WEBP" at bounding box center [402, 397] width 112 height 32
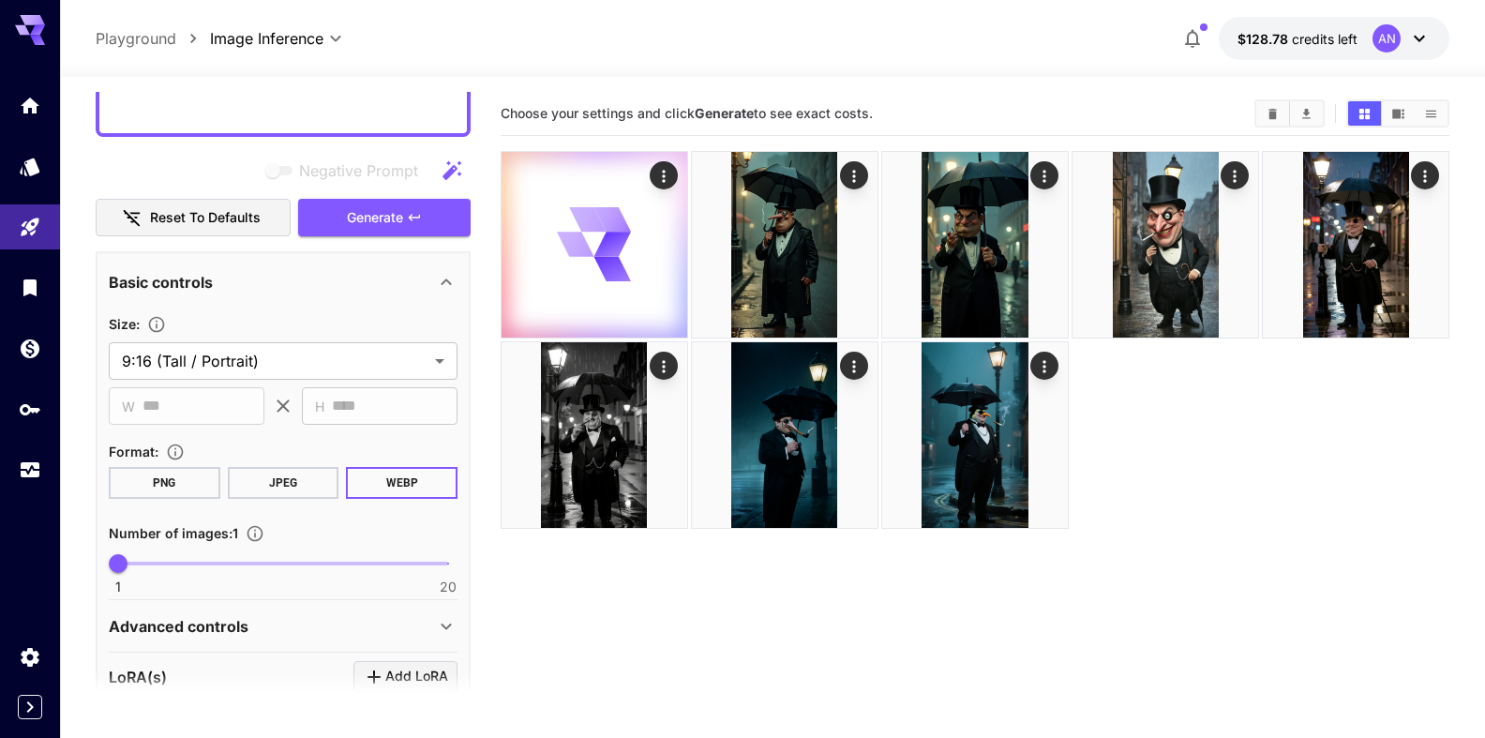
scroll to position [107, 0]
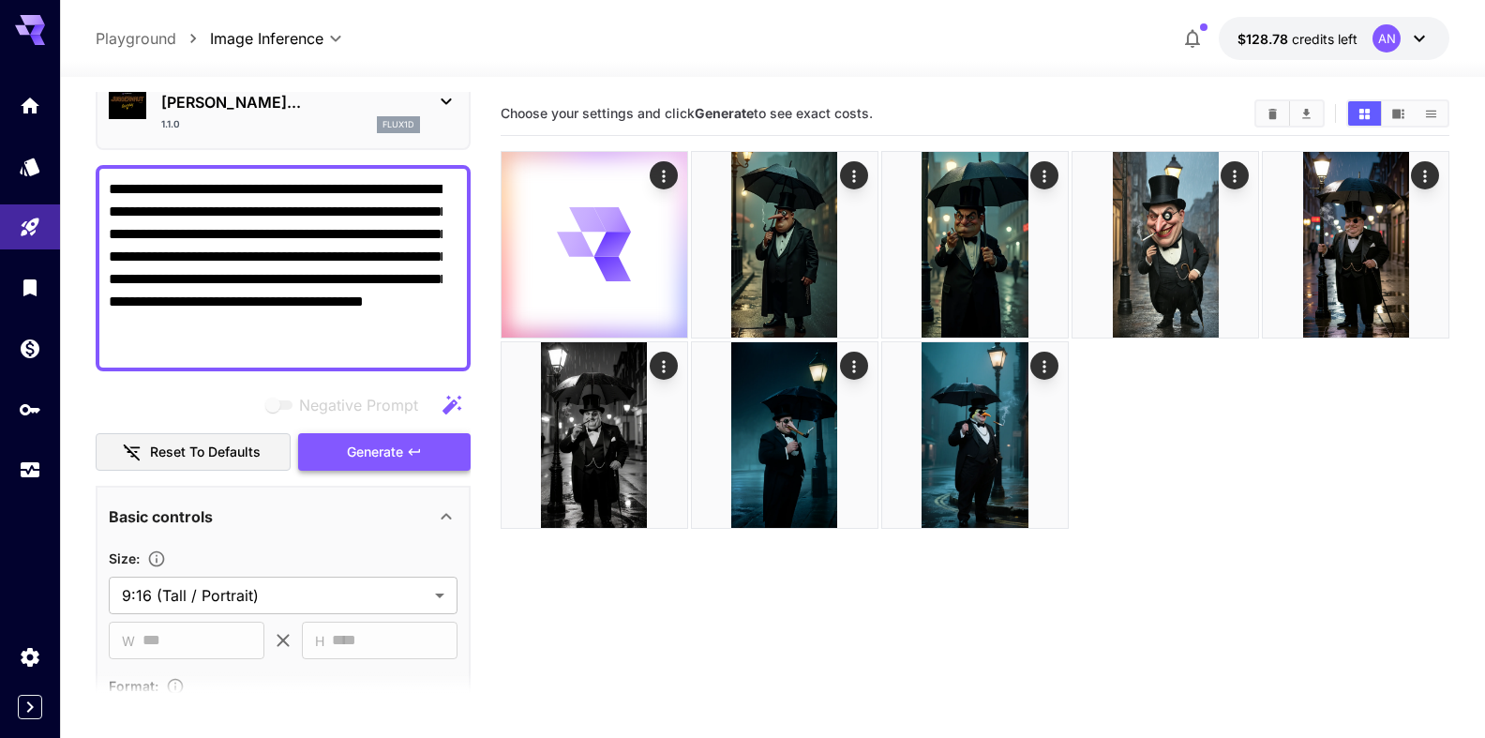
click at [378, 458] on span "Generate" at bounding box center [375, 452] width 56 height 23
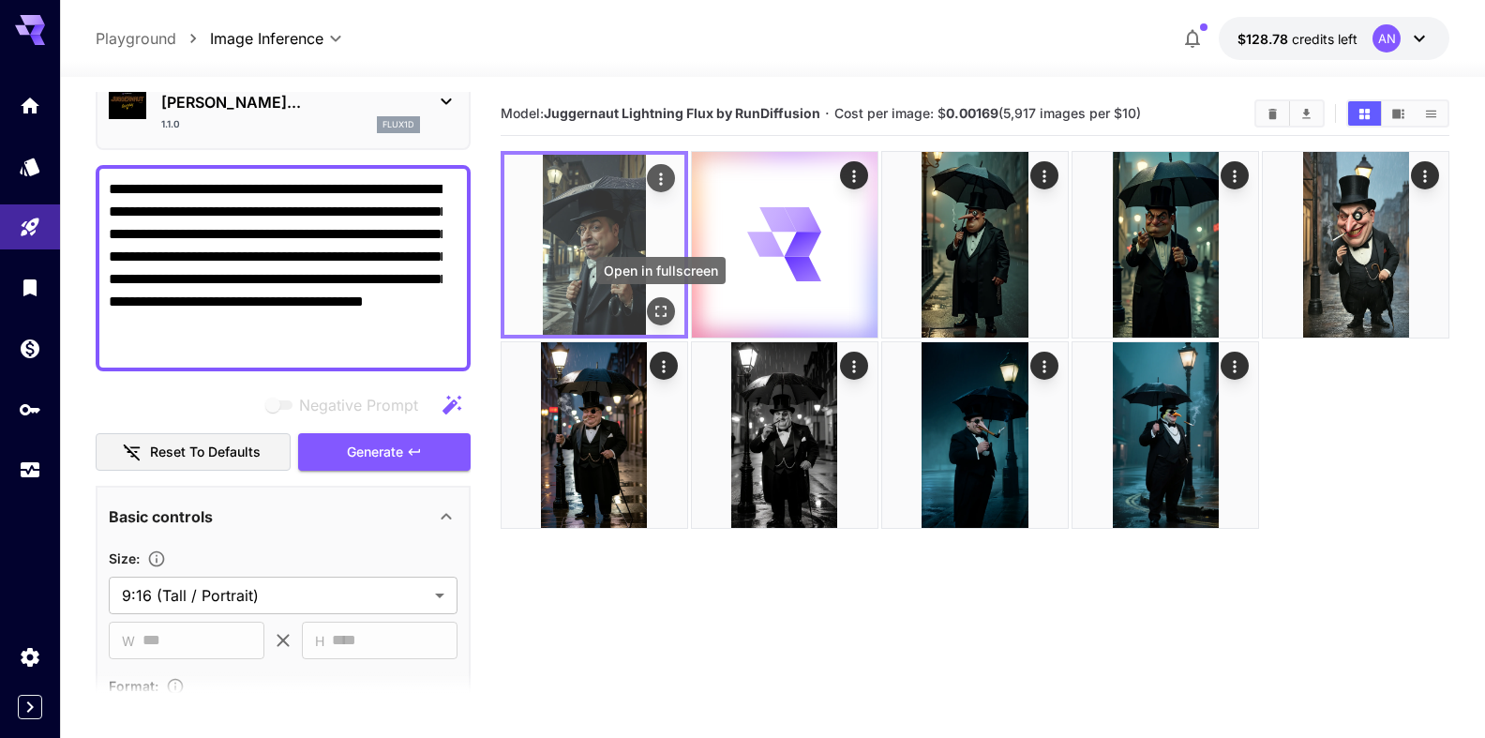
click at [665, 304] on icon "Open in fullscreen" at bounding box center [661, 311] width 19 height 19
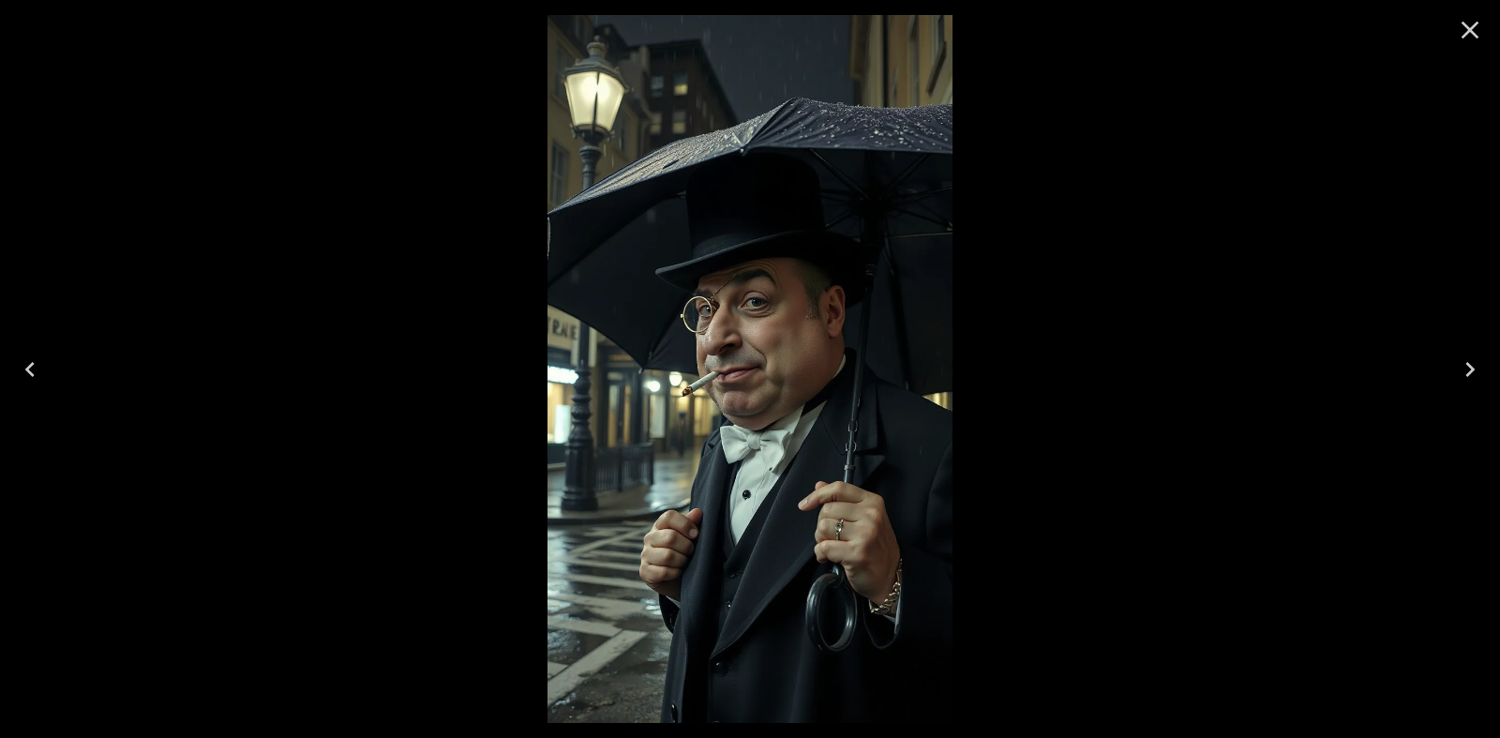
click at [1464, 27] on icon "Close" at bounding box center [1470, 30] width 30 height 30
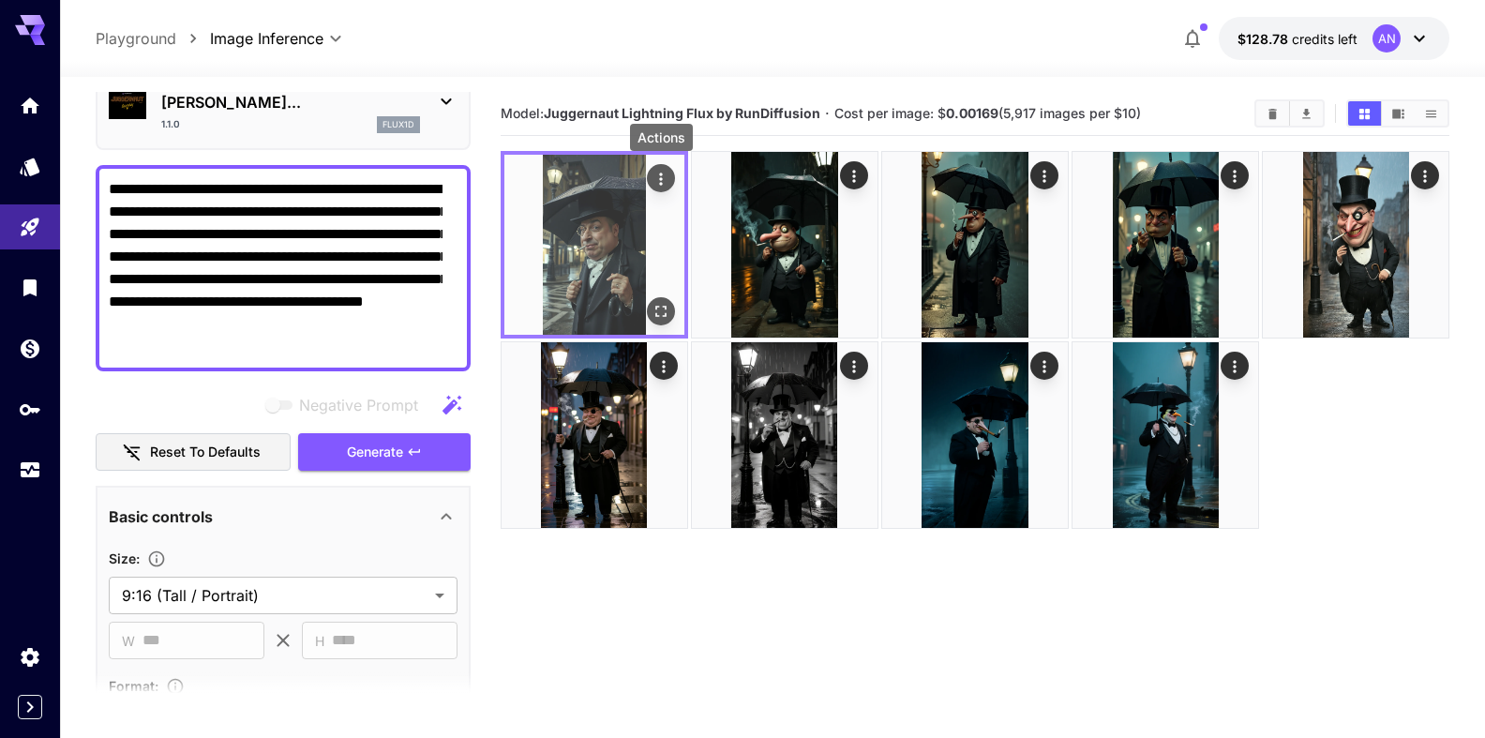
click at [660, 183] on icon "Actions" at bounding box center [660, 179] width 3 height 12
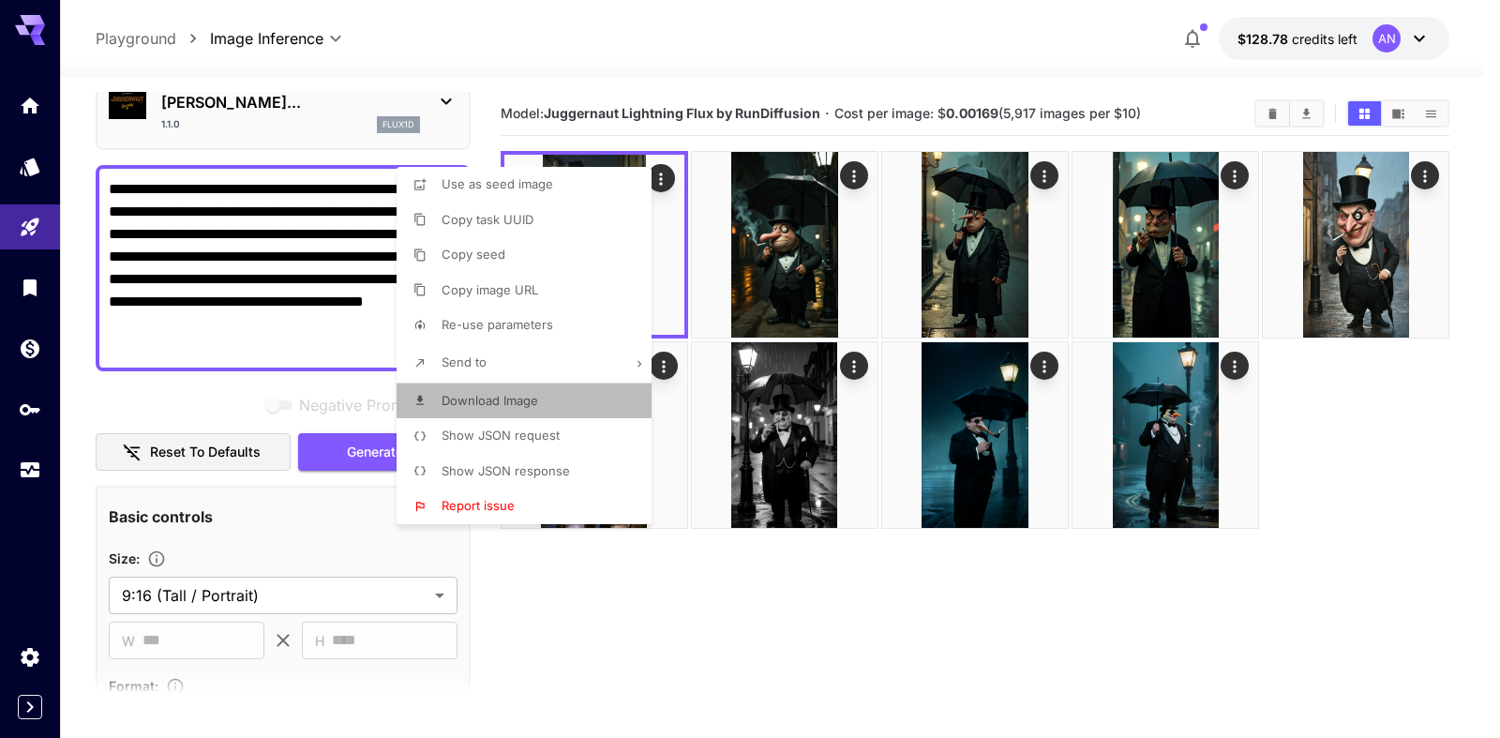
click at [517, 398] on span "Download Image" at bounding box center [490, 400] width 97 height 15
click at [817, 281] on div at bounding box center [750, 369] width 1500 height 738
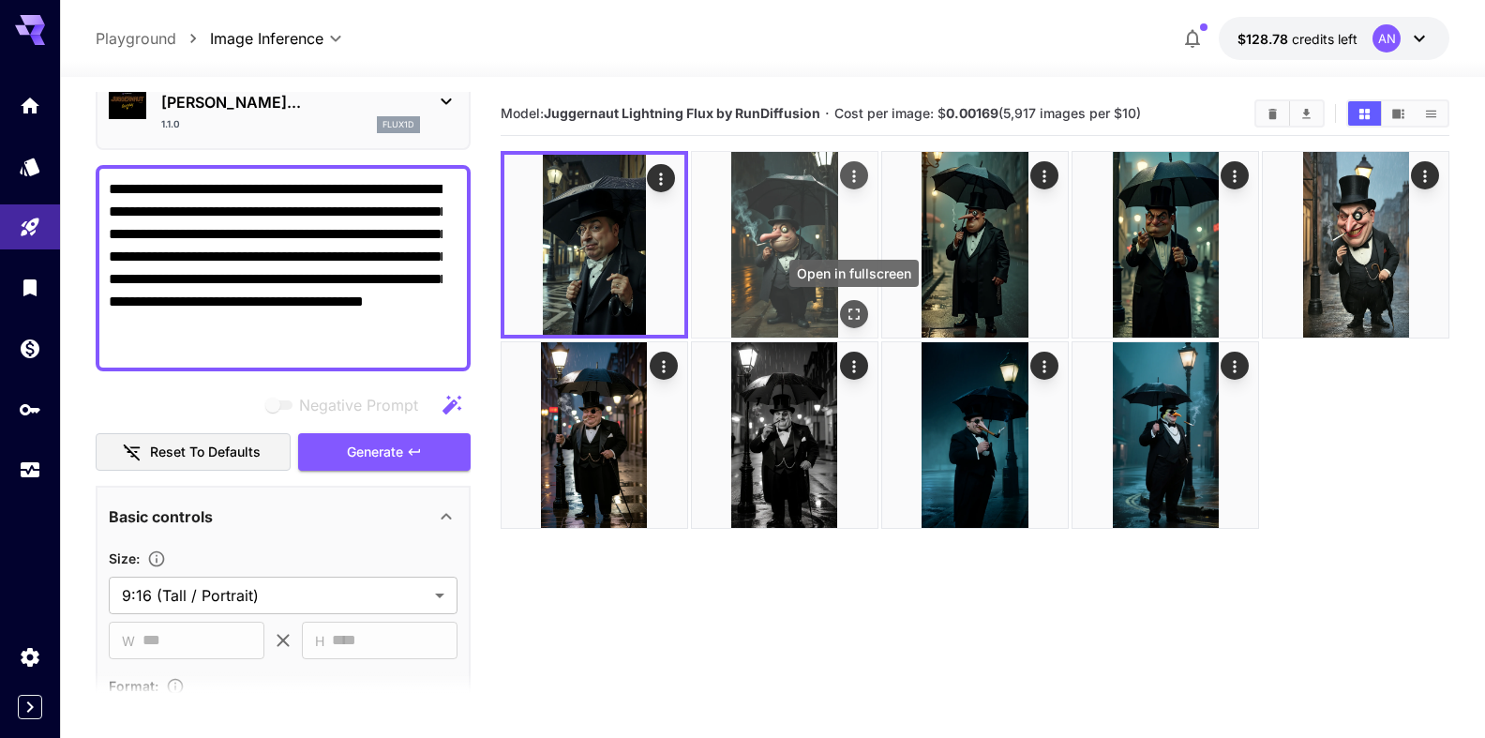
click at [852, 307] on icon "Open in fullscreen" at bounding box center [854, 314] width 19 height 19
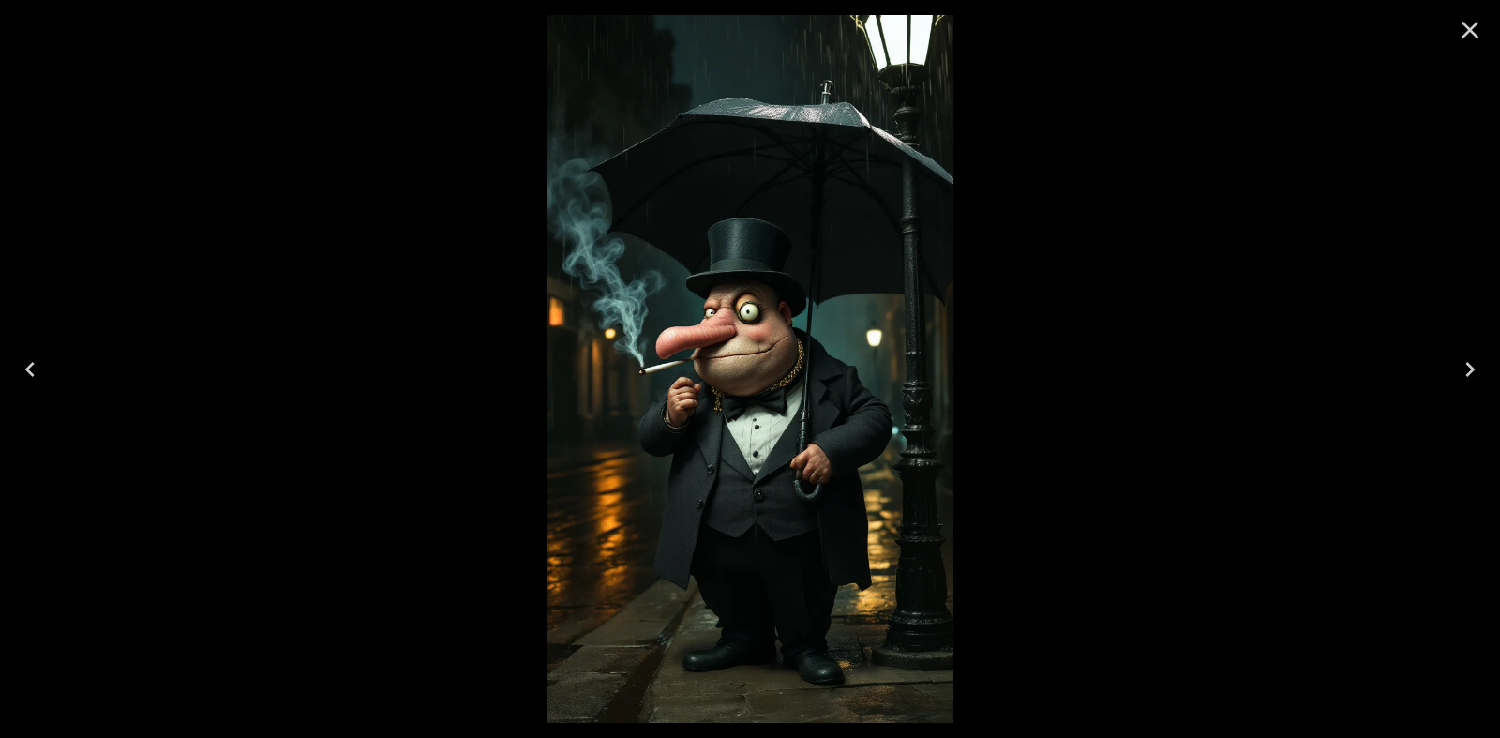
click at [1454, 29] on button "Close" at bounding box center [1470, 30] width 45 height 45
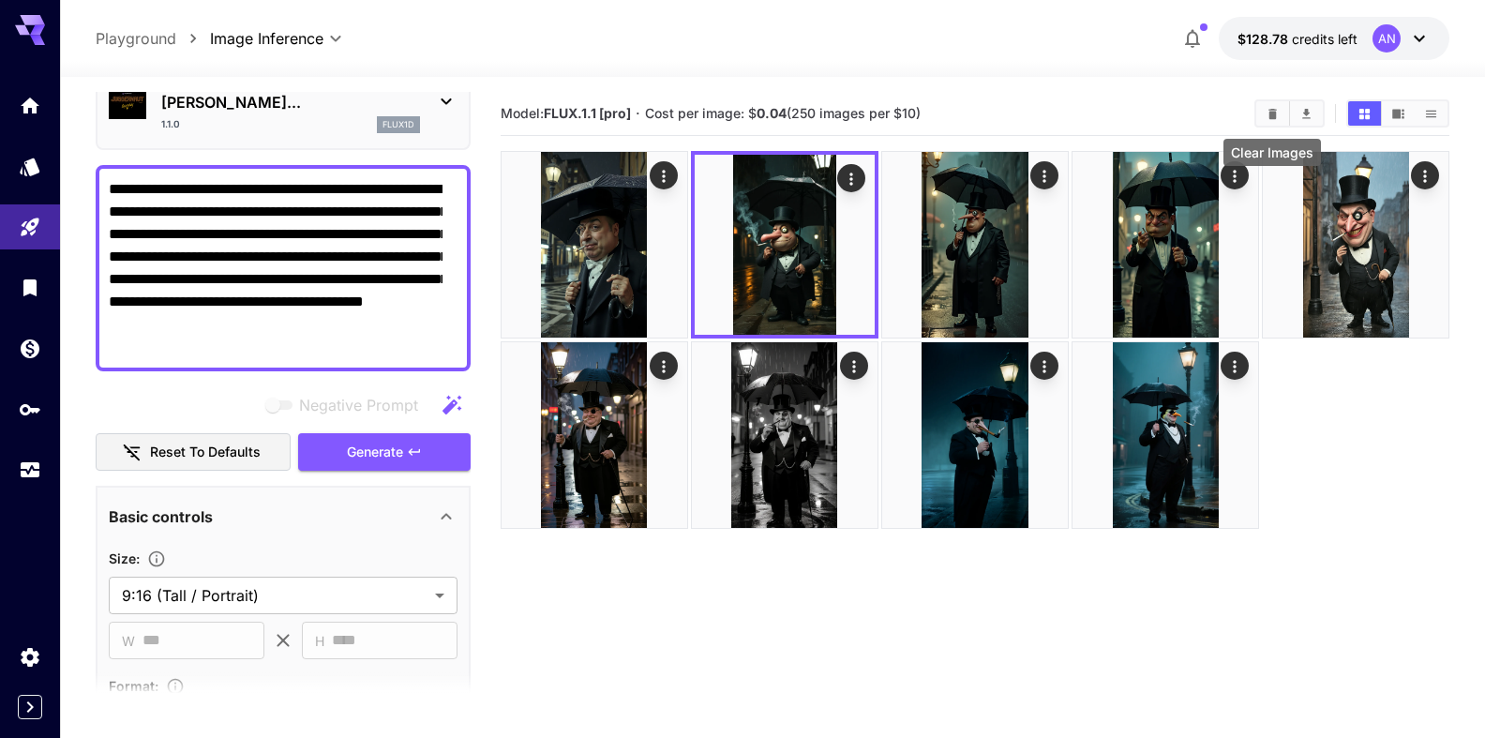
click at [1273, 117] on icon "Clear Images" at bounding box center [1273, 113] width 8 height 10
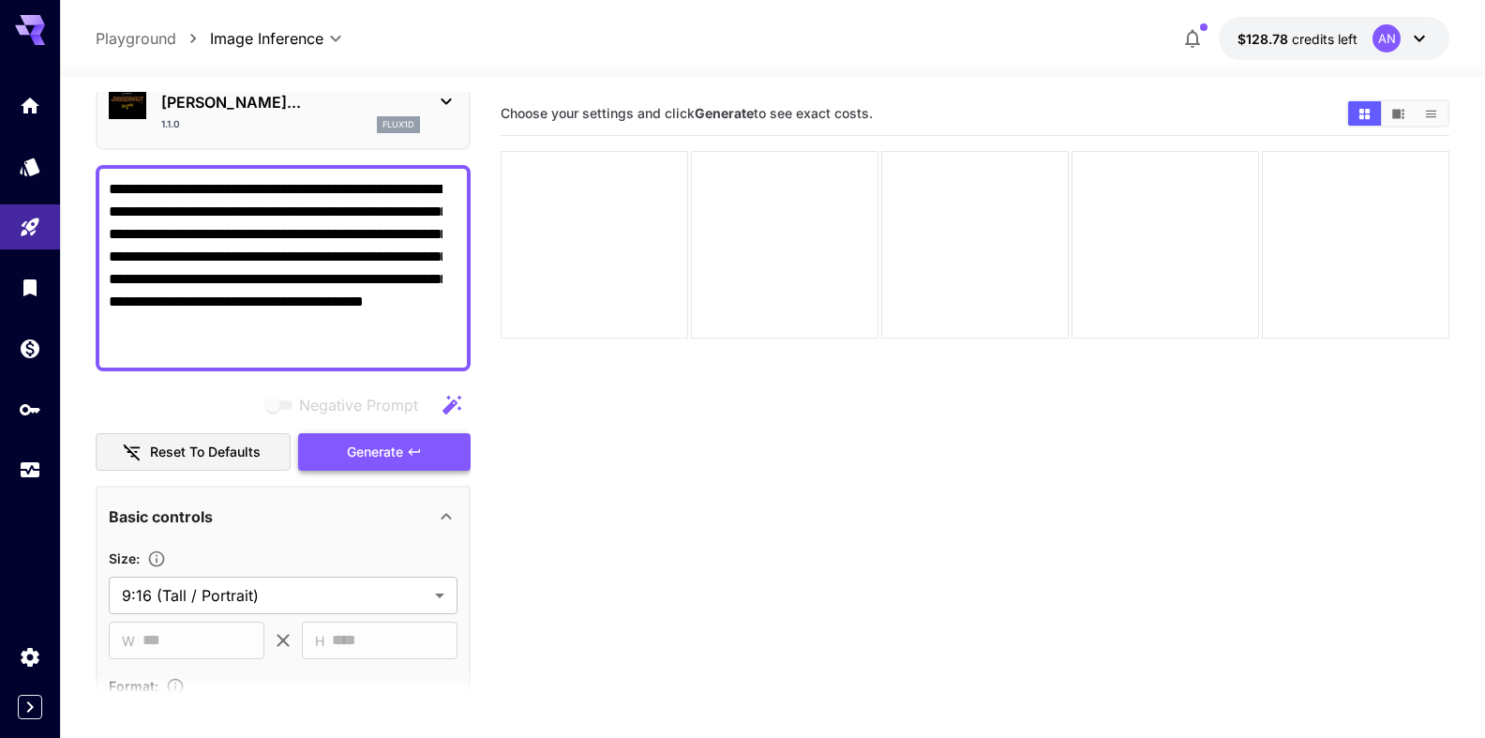
click at [359, 453] on span "Generate" at bounding box center [375, 452] width 56 height 23
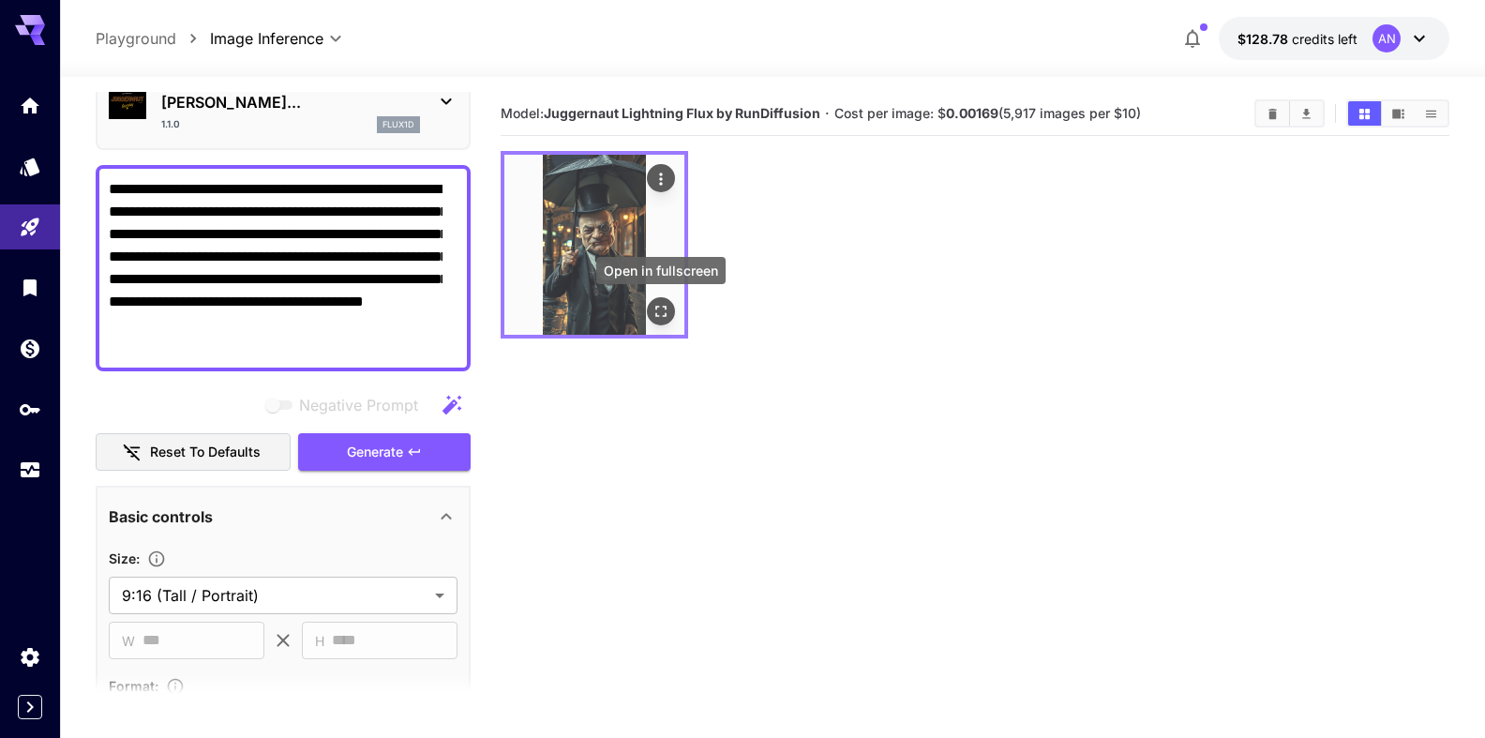
click at [658, 313] on icon "Open in fullscreen" at bounding box center [661, 311] width 19 height 19
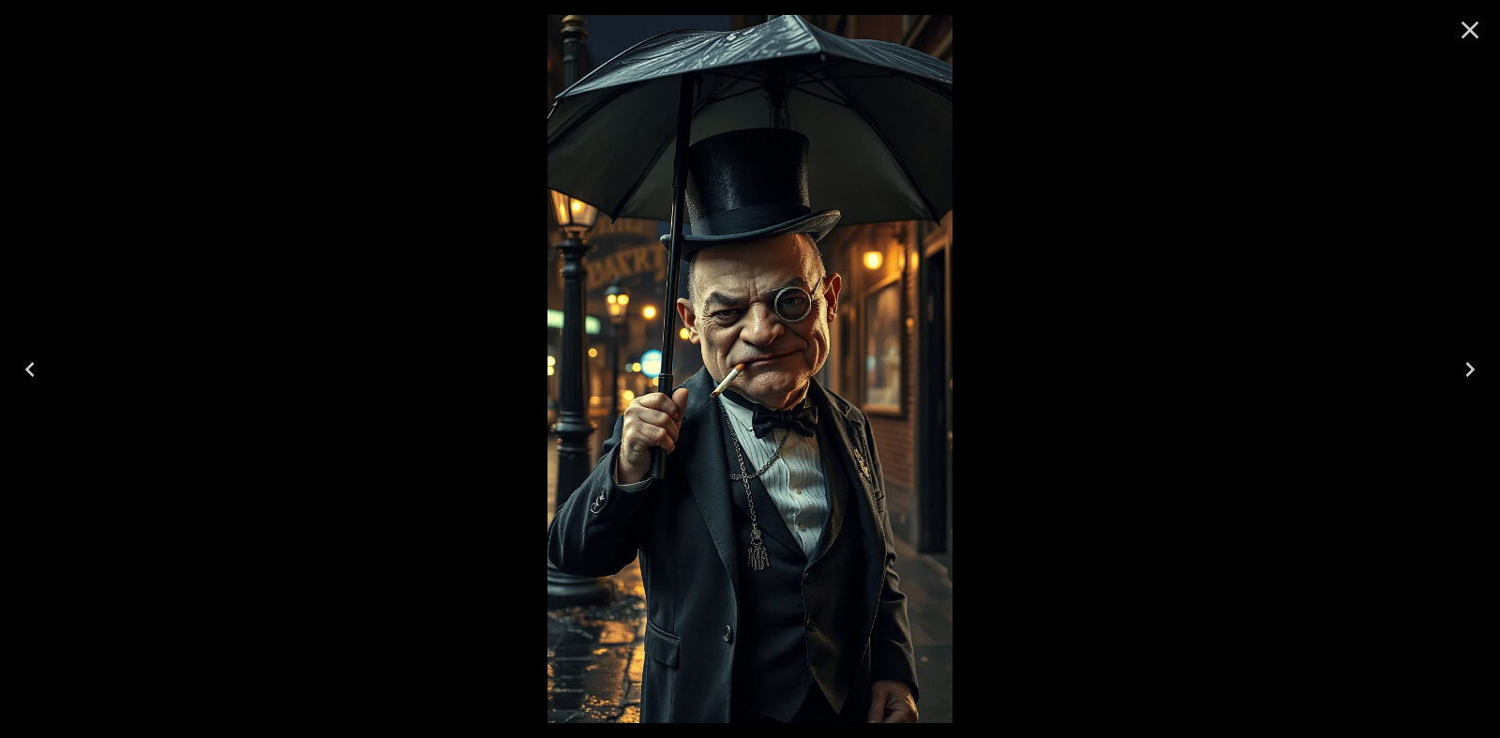
click at [1456, 29] on icon "Close" at bounding box center [1470, 30] width 30 height 30
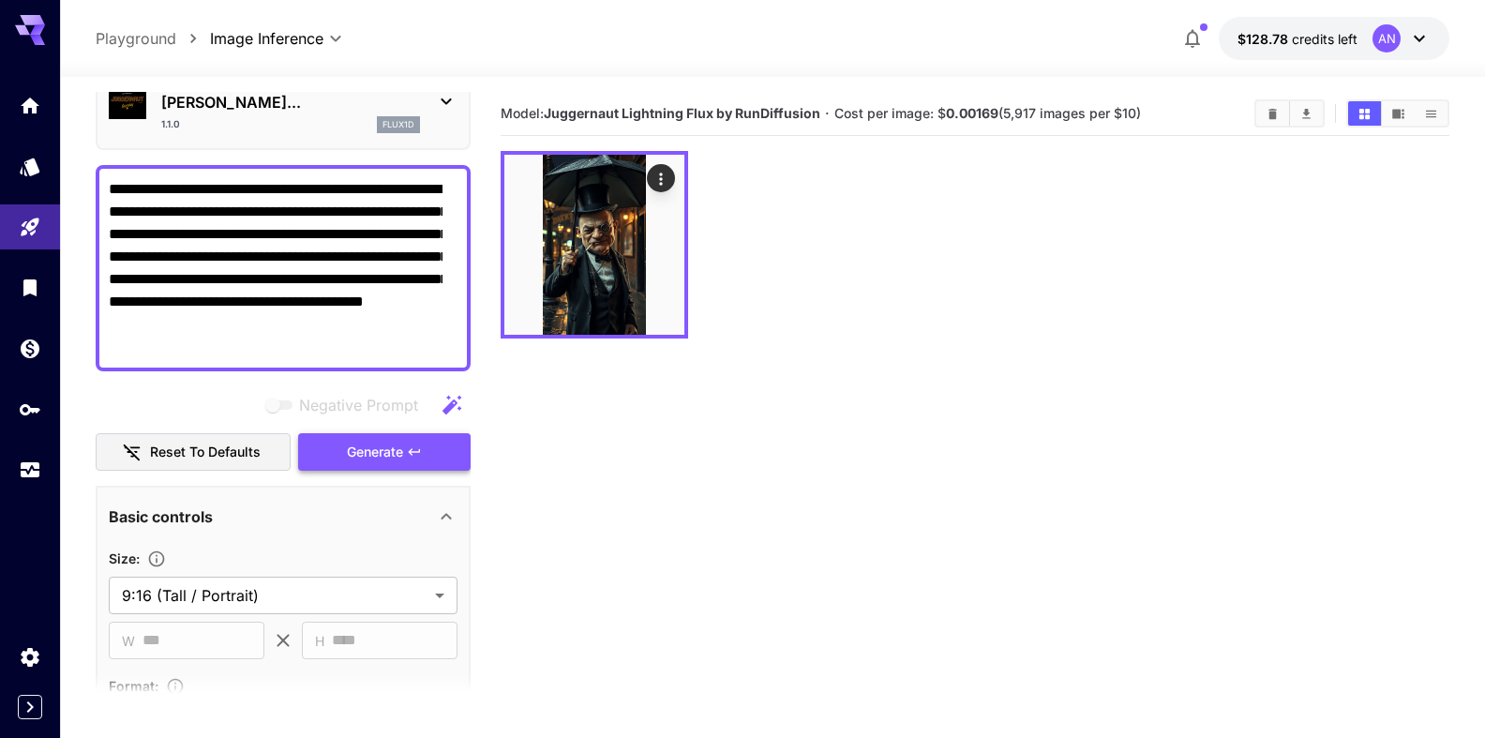
click at [359, 452] on span "Generate" at bounding box center [375, 452] width 56 height 23
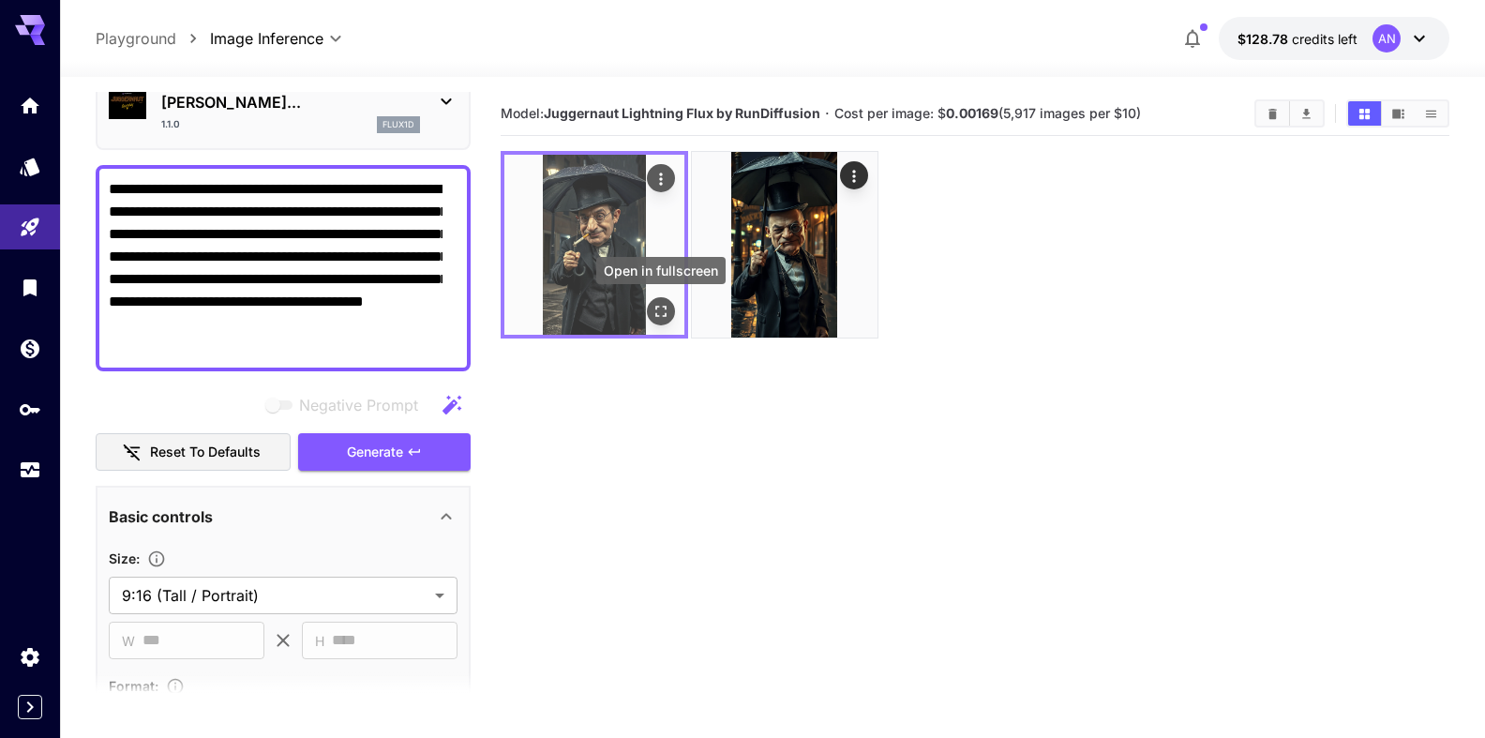
click at [662, 306] on icon "Open in fullscreen" at bounding box center [661, 311] width 19 height 19
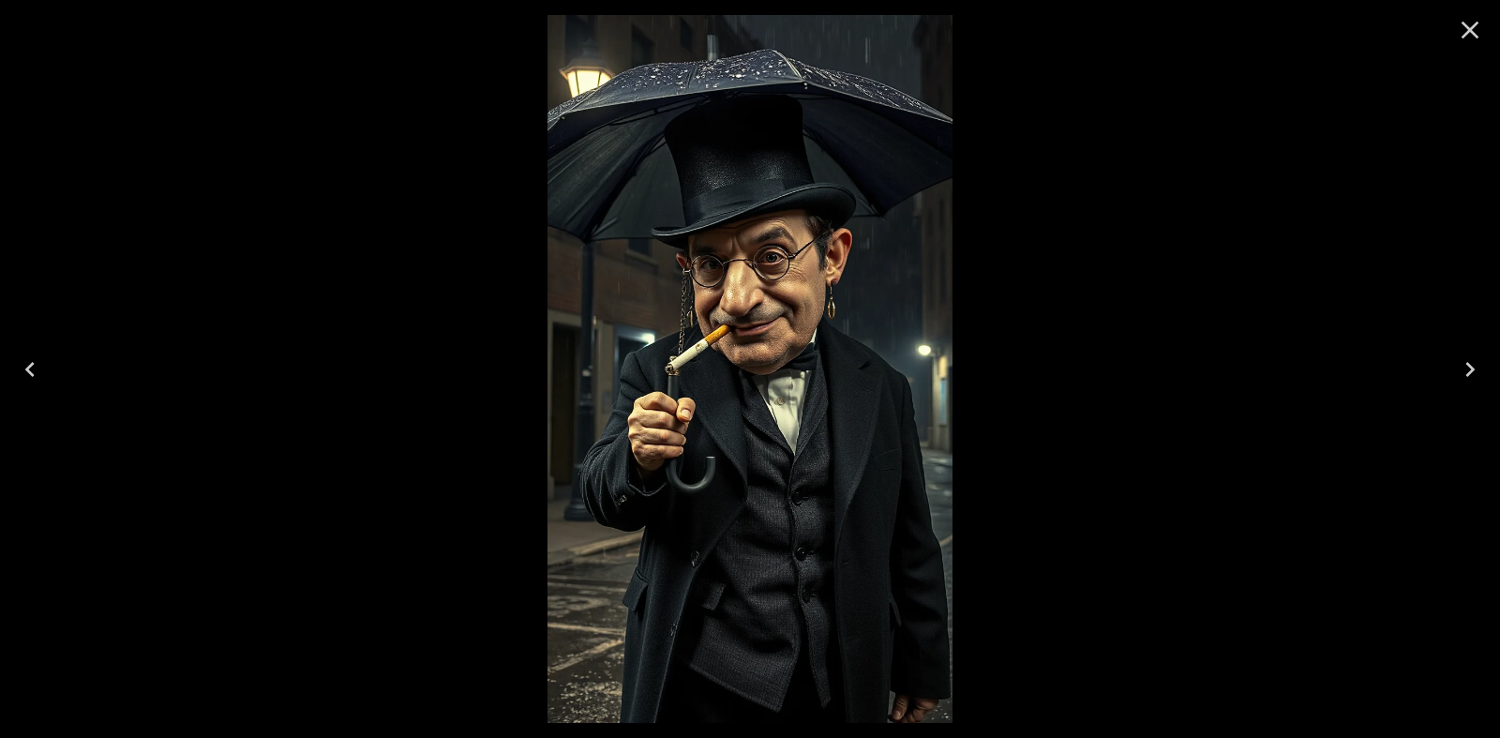
click at [1466, 25] on icon "Close" at bounding box center [1471, 31] width 18 height 18
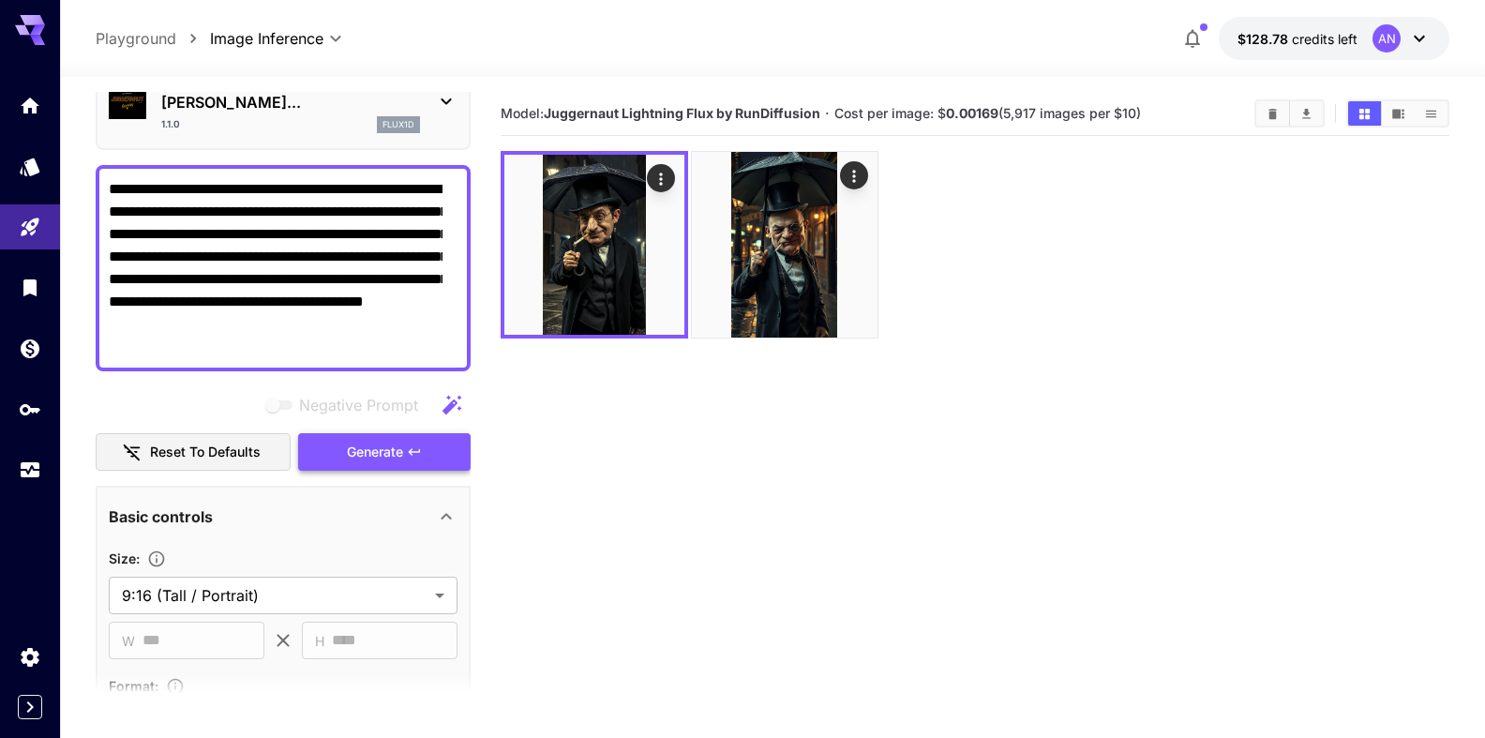
click at [360, 451] on span "Generate" at bounding box center [375, 452] width 56 height 23
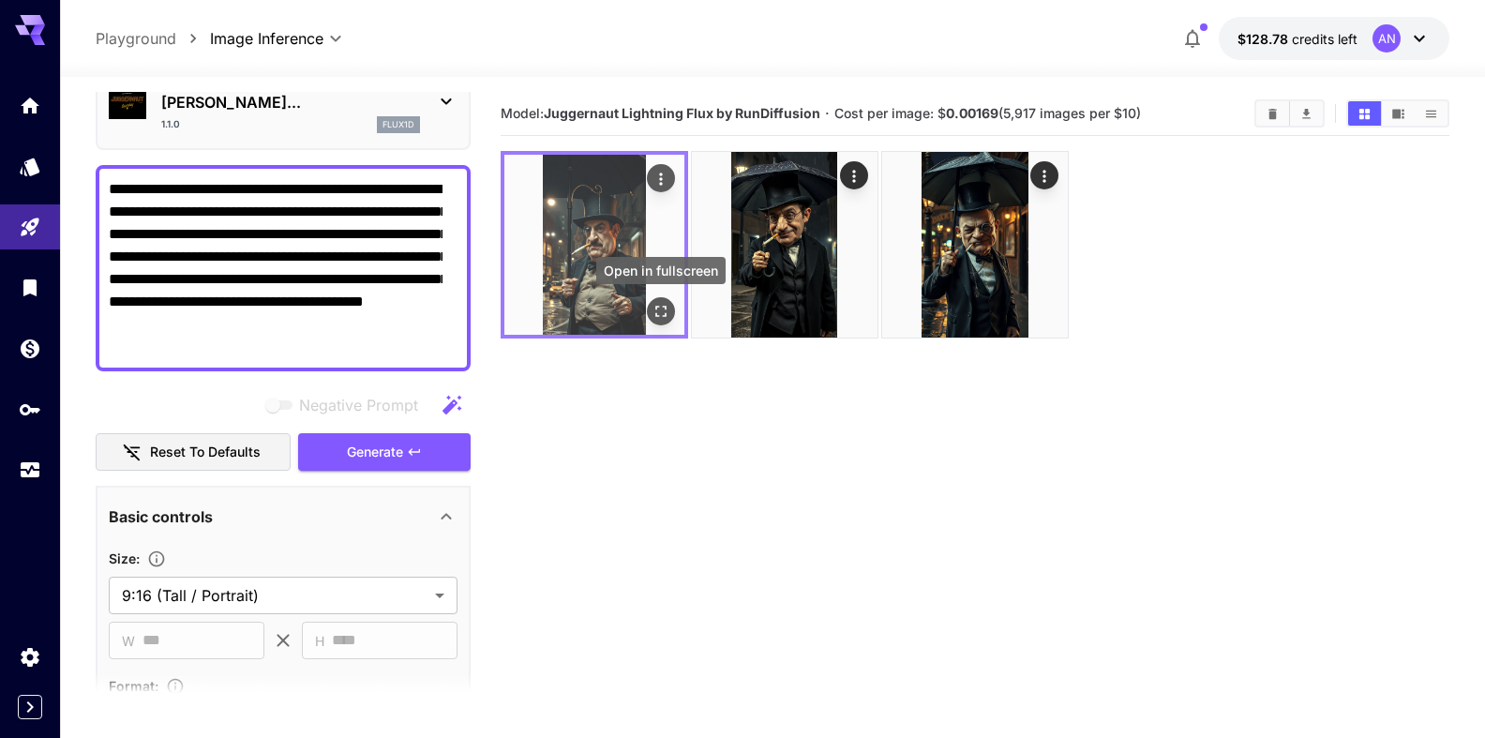
click at [653, 309] on icon "Open in fullscreen" at bounding box center [661, 311] width 19 height 19
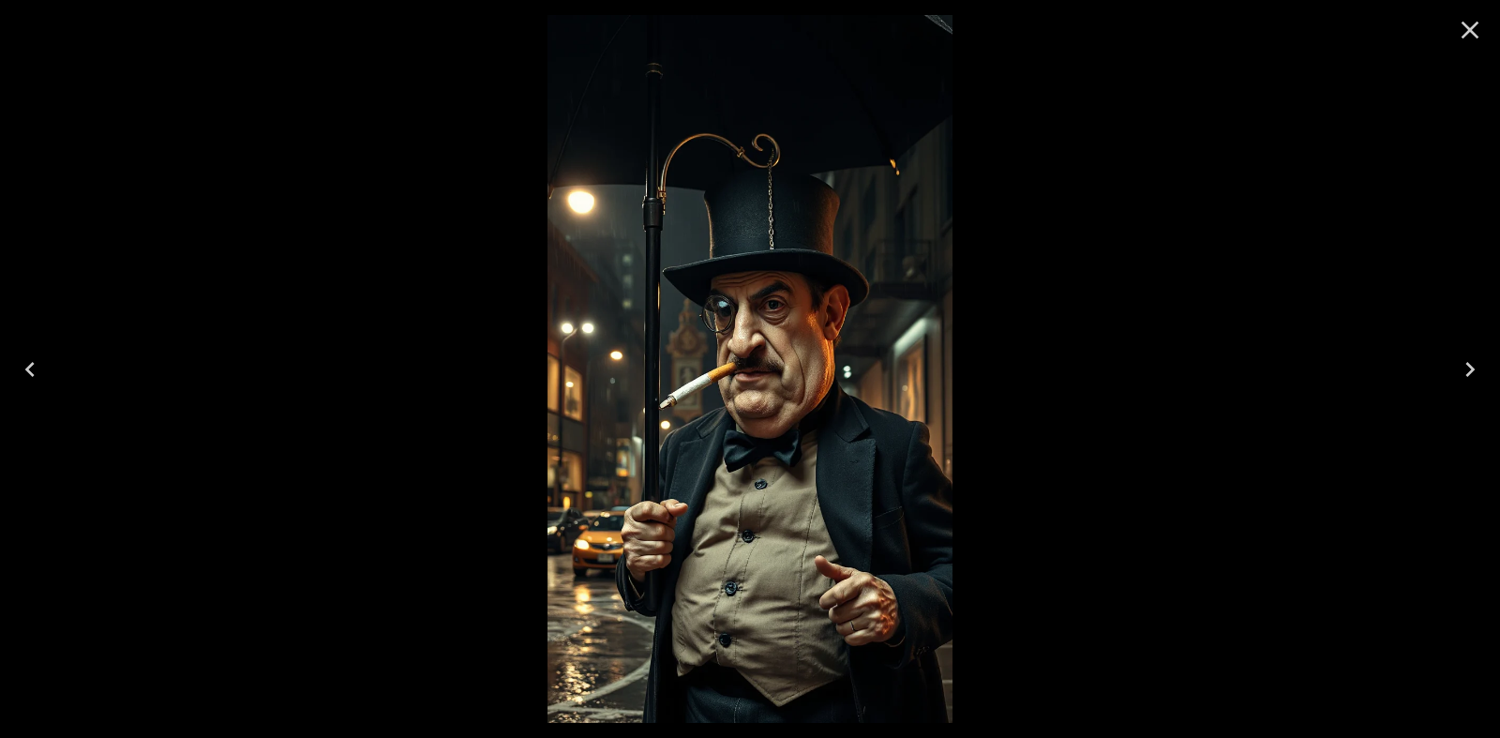
click at [1465, 30] on icon "Close" at bounding box center [1470, 30] width 30 height 30
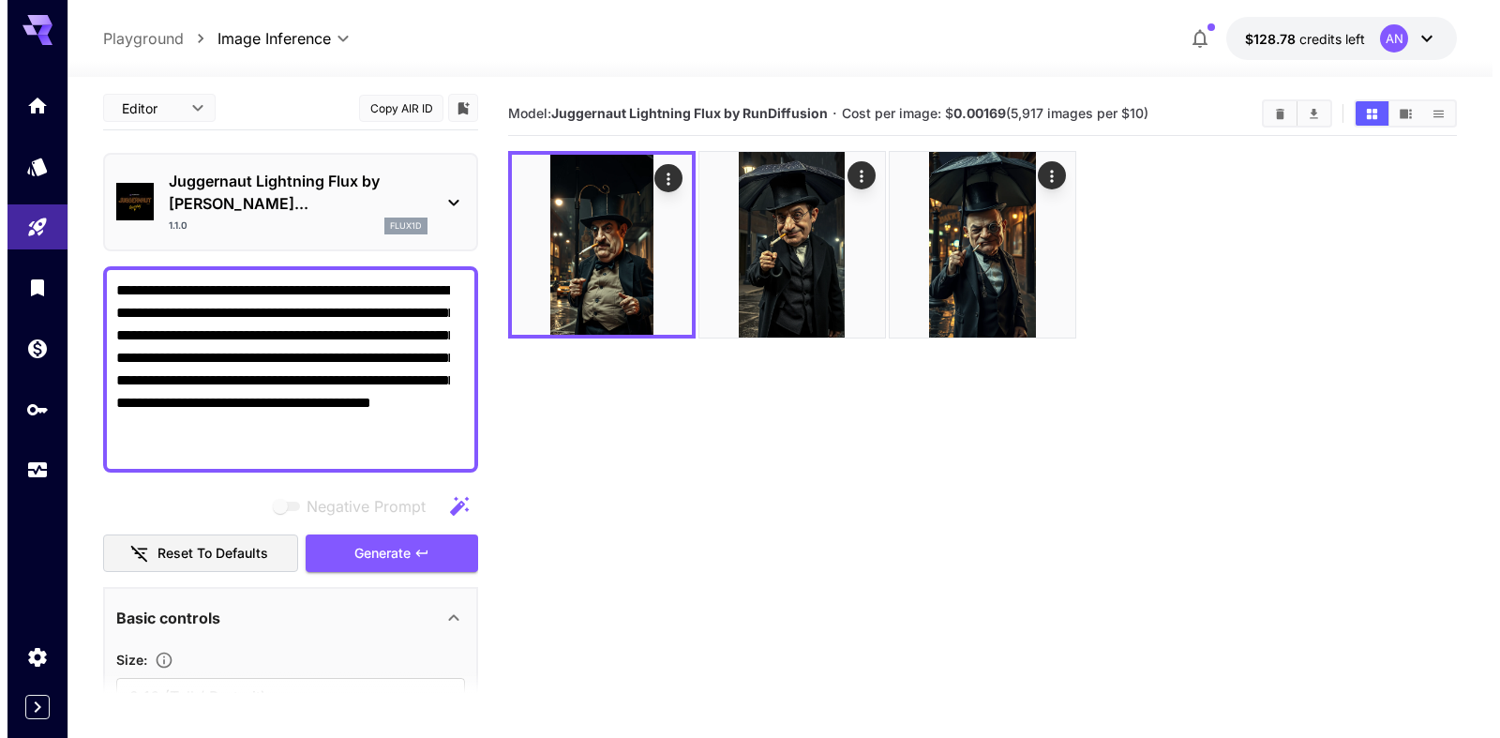
scroll to position [0, 0]
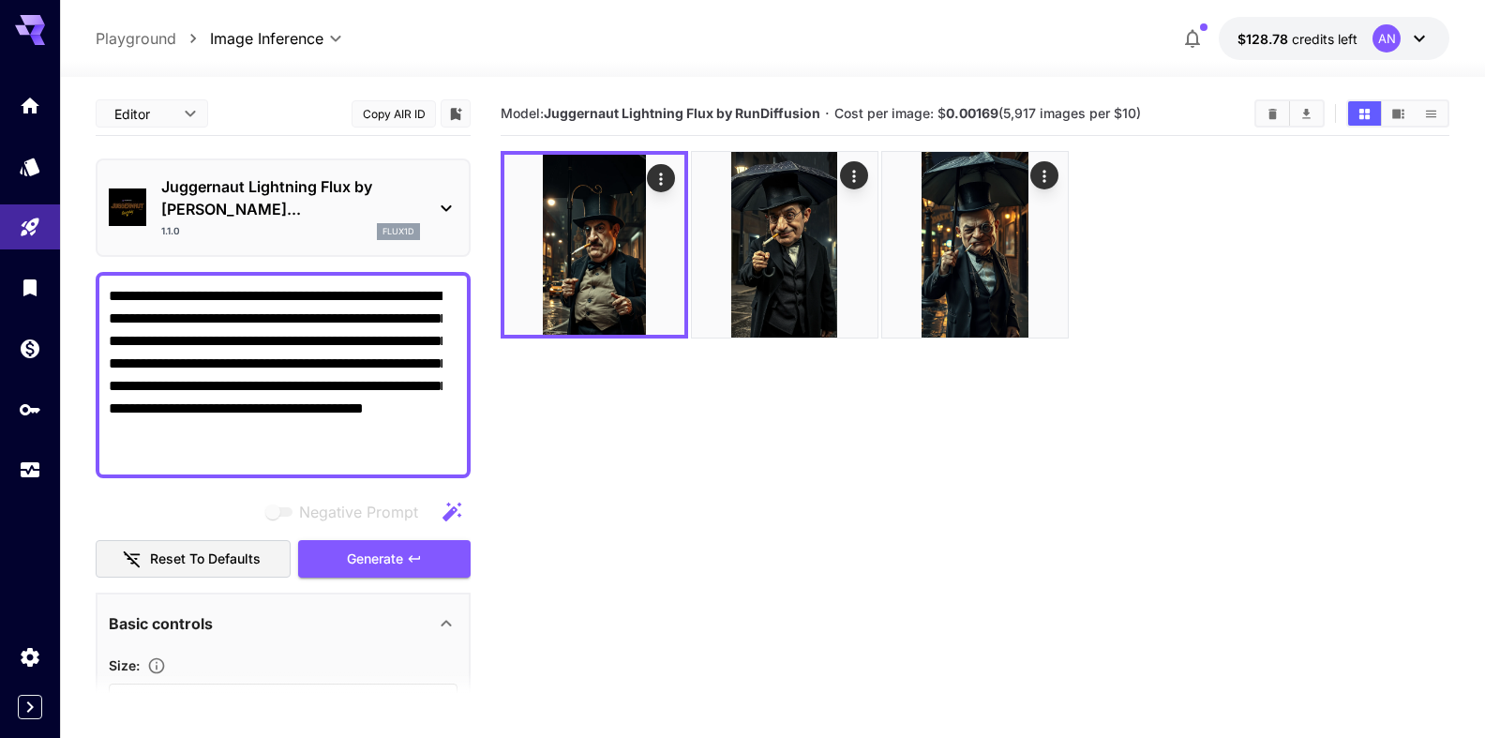
drag, startPoint x: 391, startPoint y: 314, endPoint x: 143, endPoint y: 339, distance: 248.8
click at [143, 339] on textarea "**********" at bounding box center [276, 375] width 334 height 180
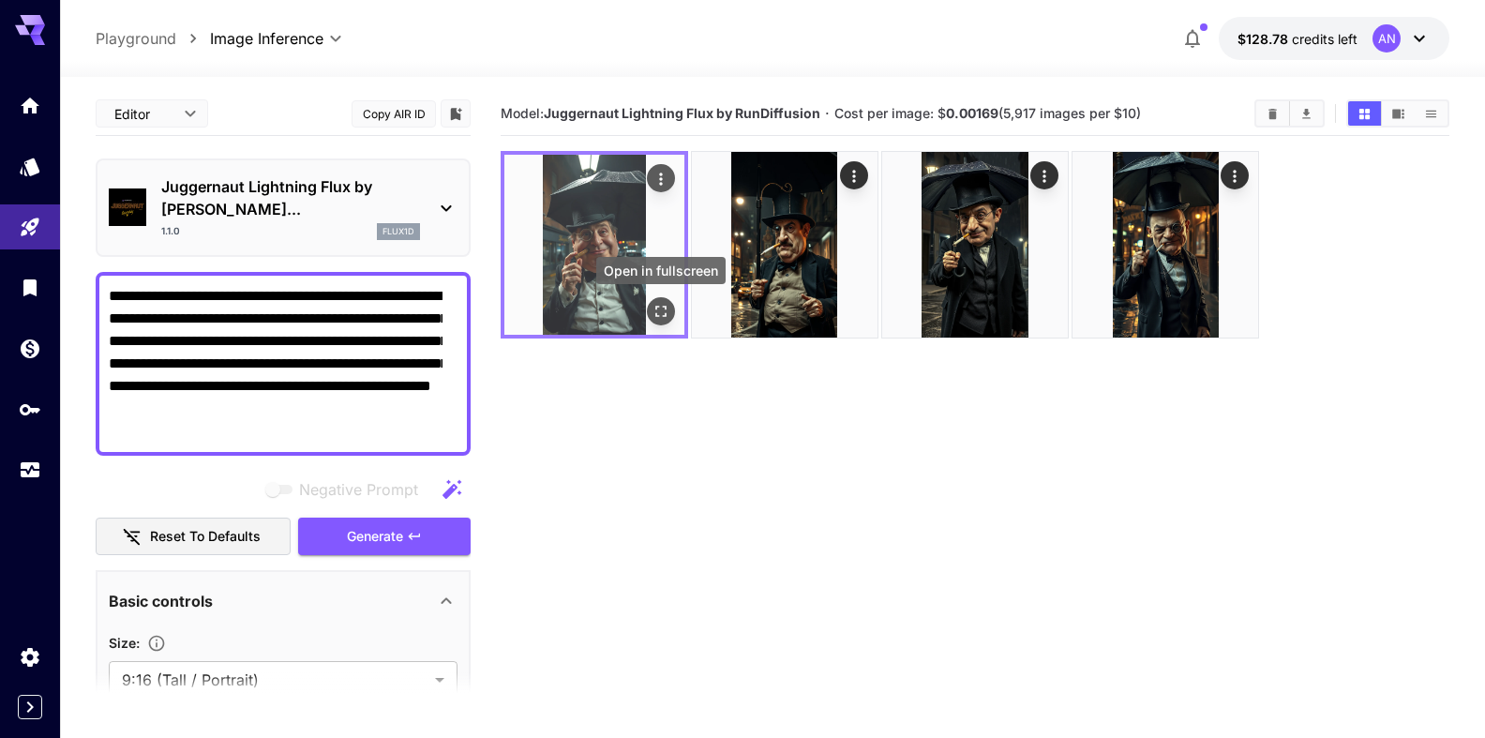
type textarea "**********"
click at [659, 314] on icon "Open in fullscreen" at bounding box center [661, 311] width 19 height 19
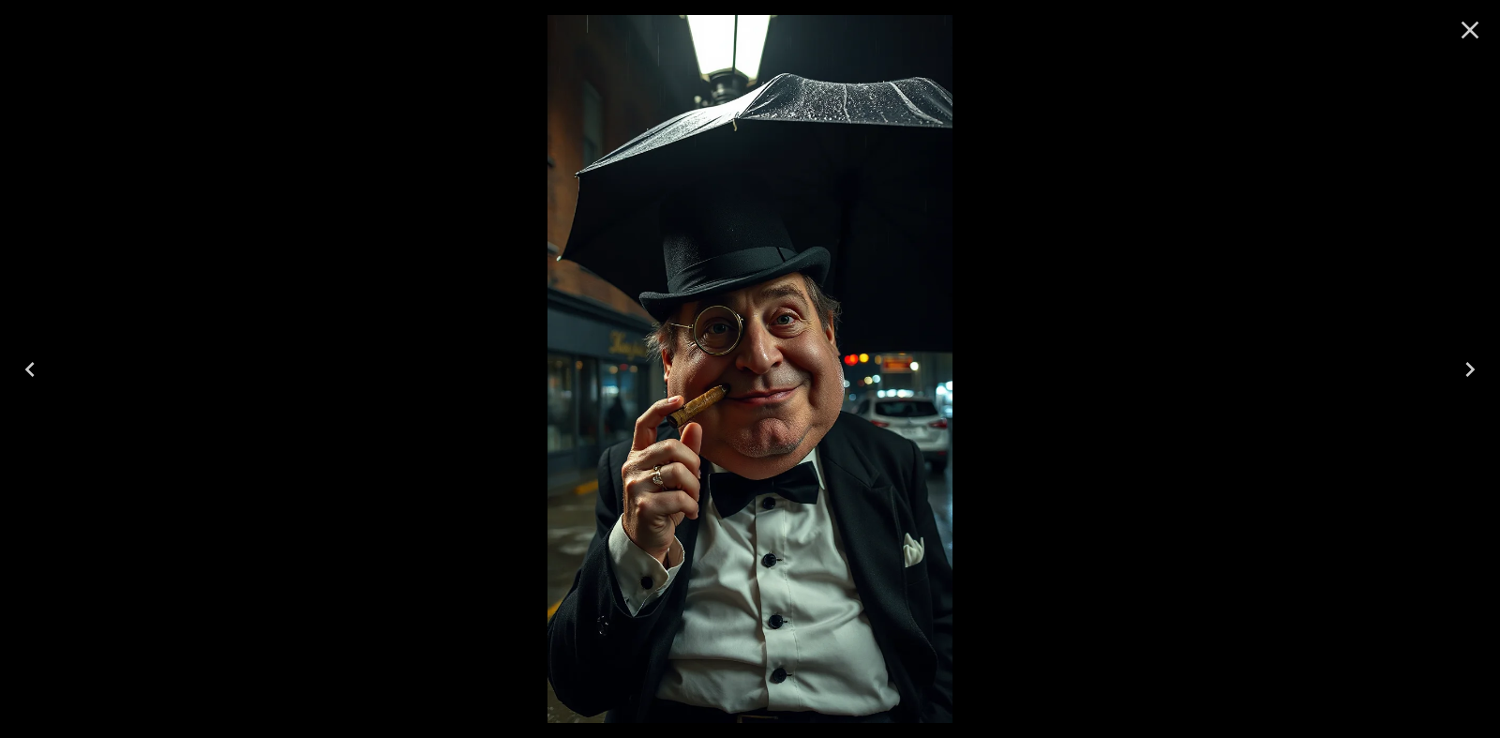
click at [1467, 33] on icon "Close" at bounding box center [1471, 31] width 18 height 18
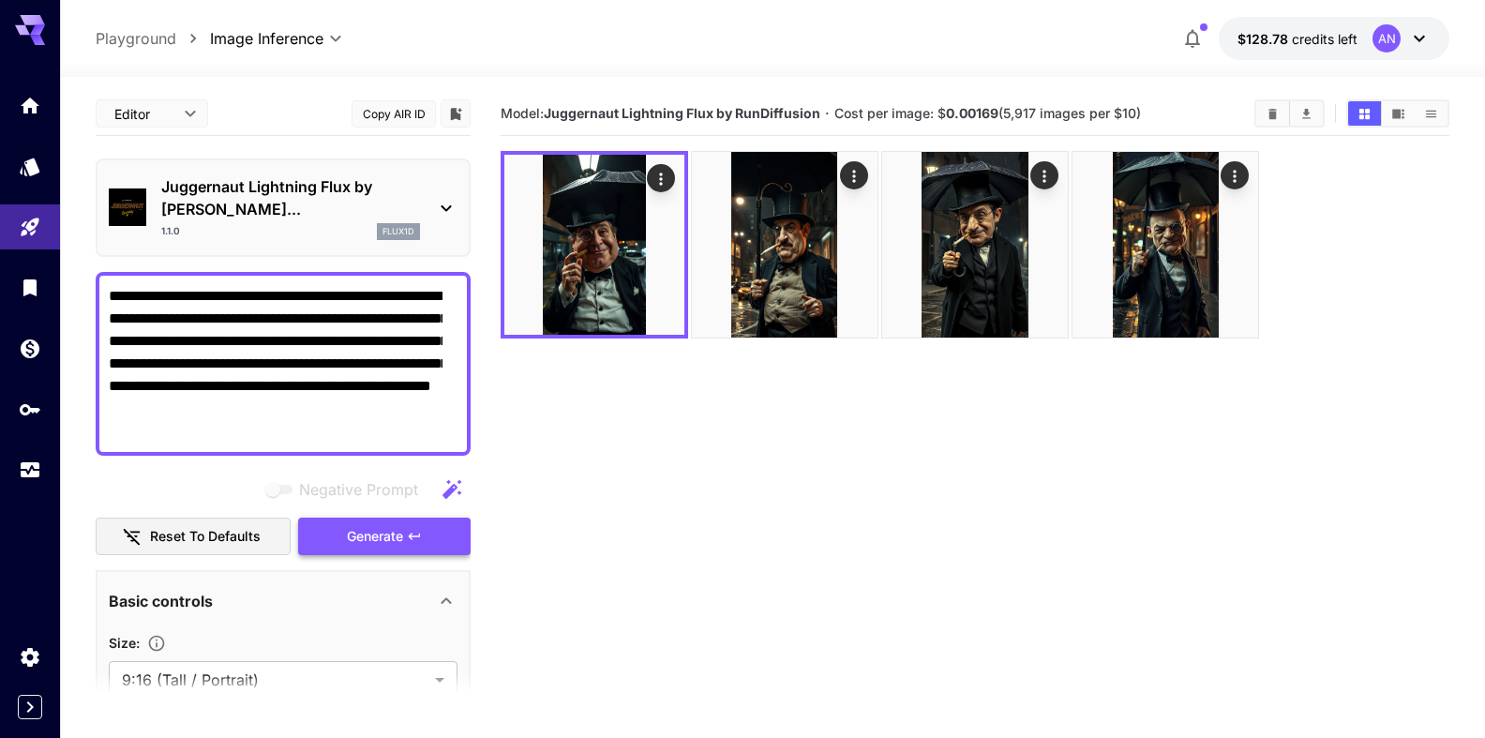
click at [371, 540] on span "Generate" at bounding box center [375, 536] width 56 height 23
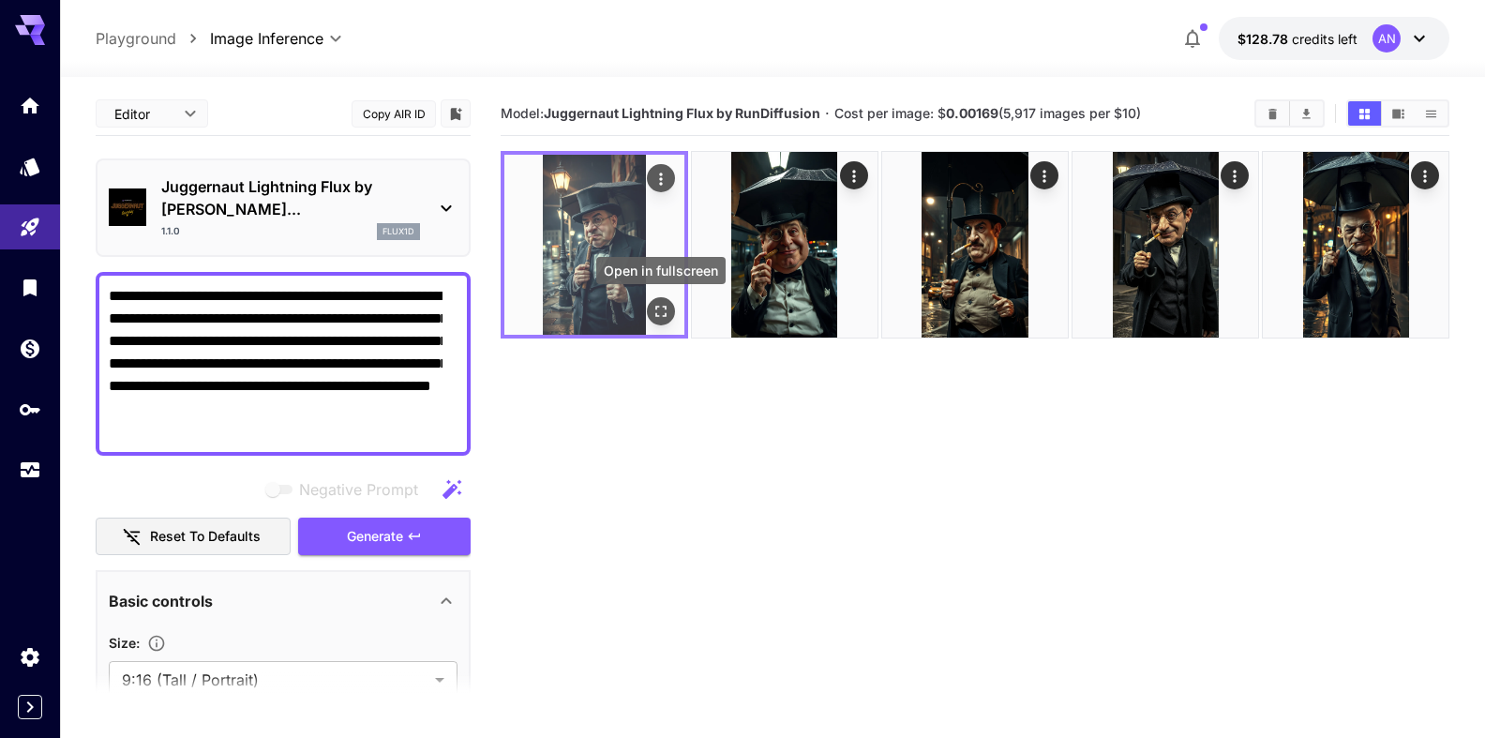
click at [656, 310] on icon "Open in fullscreen" at bounding box center [661, 311] width 19 height 19
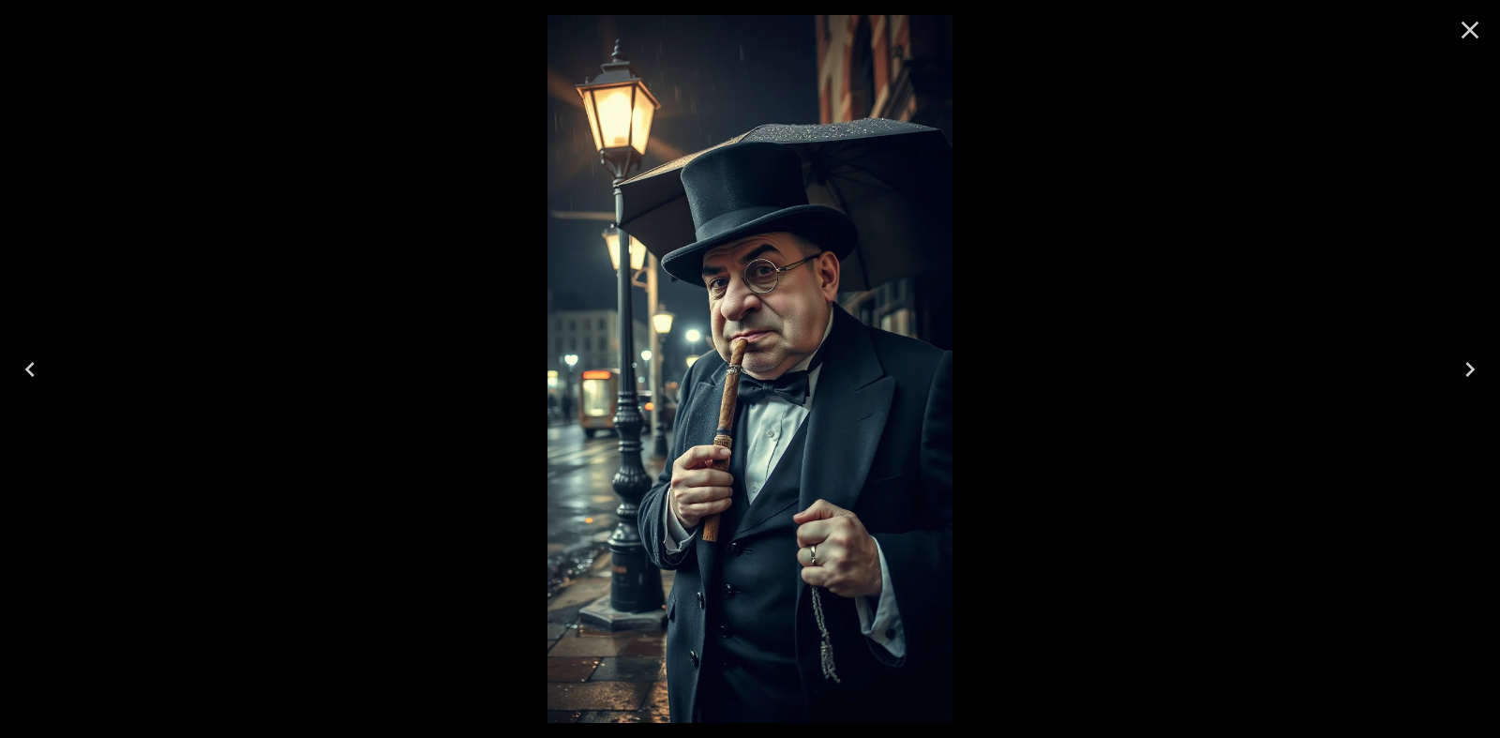
click at [1458, 38] on icon "Close" at bounding box center [1470, 30] width 30 height 30
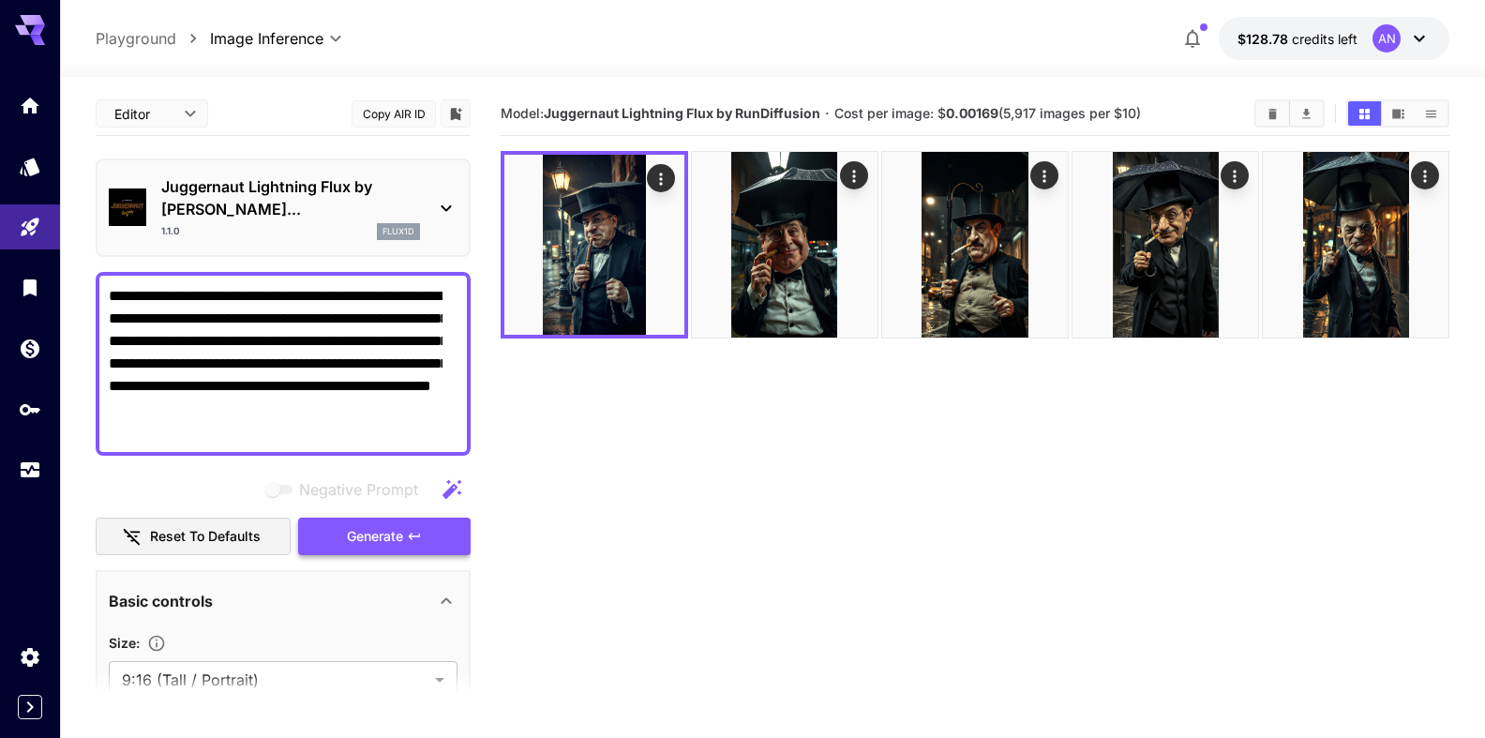
click at [385, 543] on span "Generate" at bounding box center [375, 536] width 56 height 23
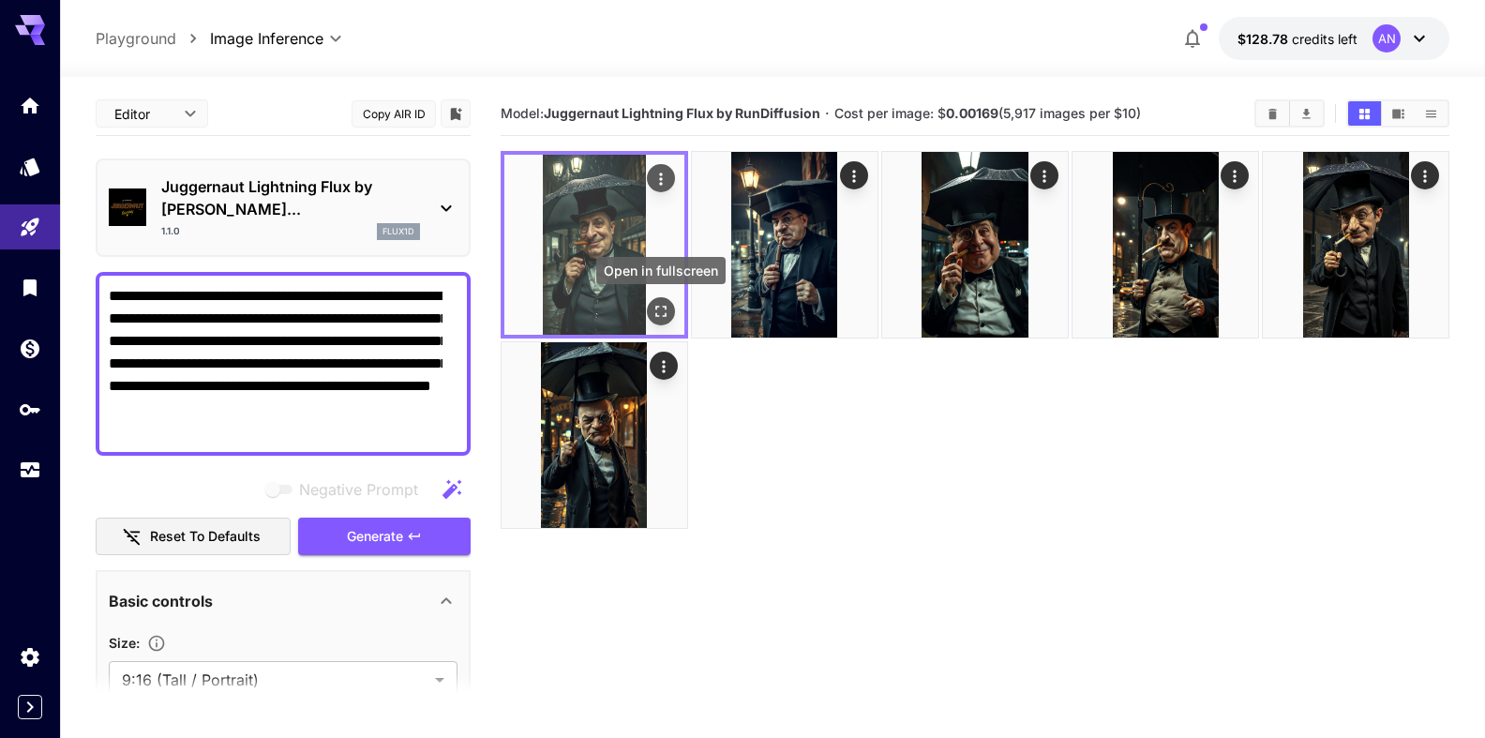
click at [660, 301] on button "Open in fullscreen" at bounding box center [661, 311] width 28 height 28
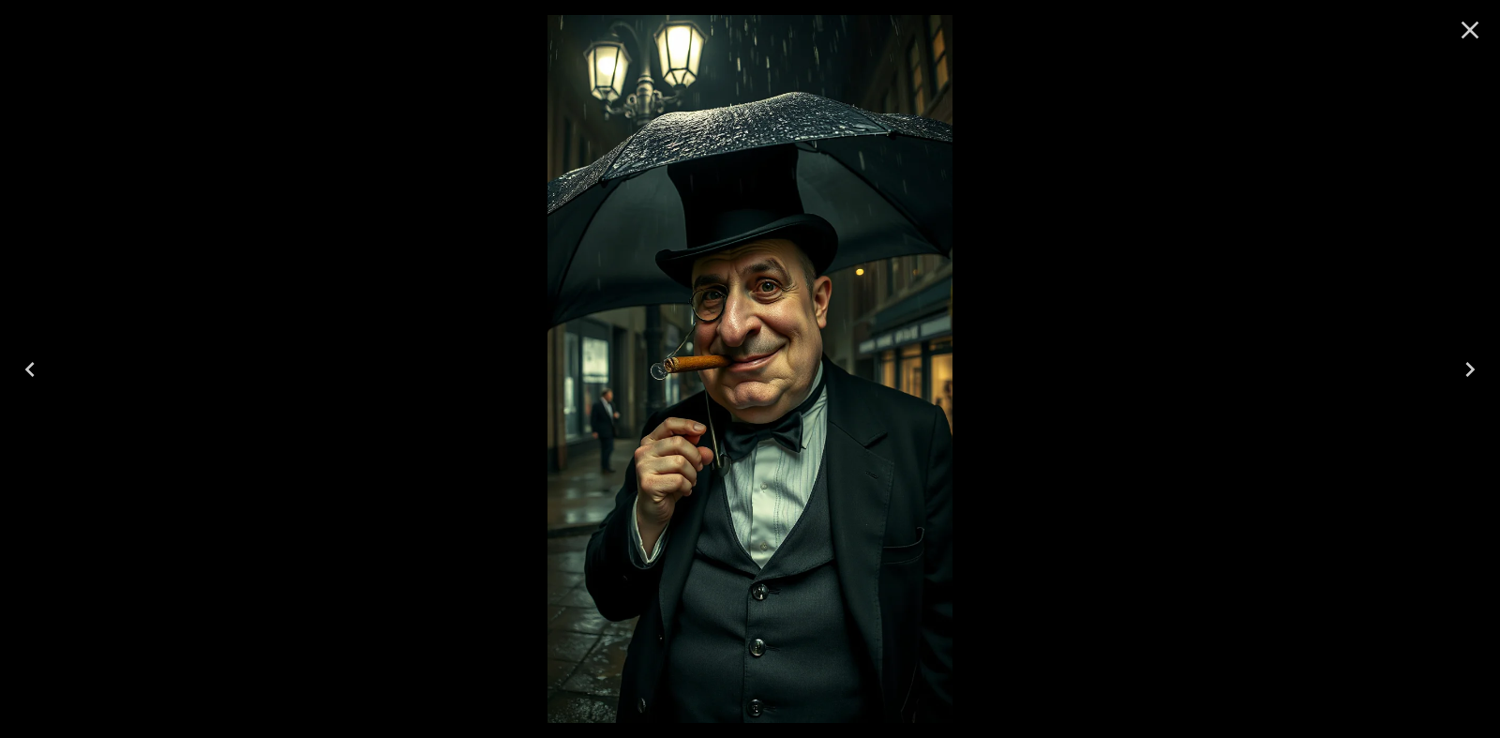
click at [1461, 42] on icon "Close" at bounding box center [1470, 30] width 30 height 30
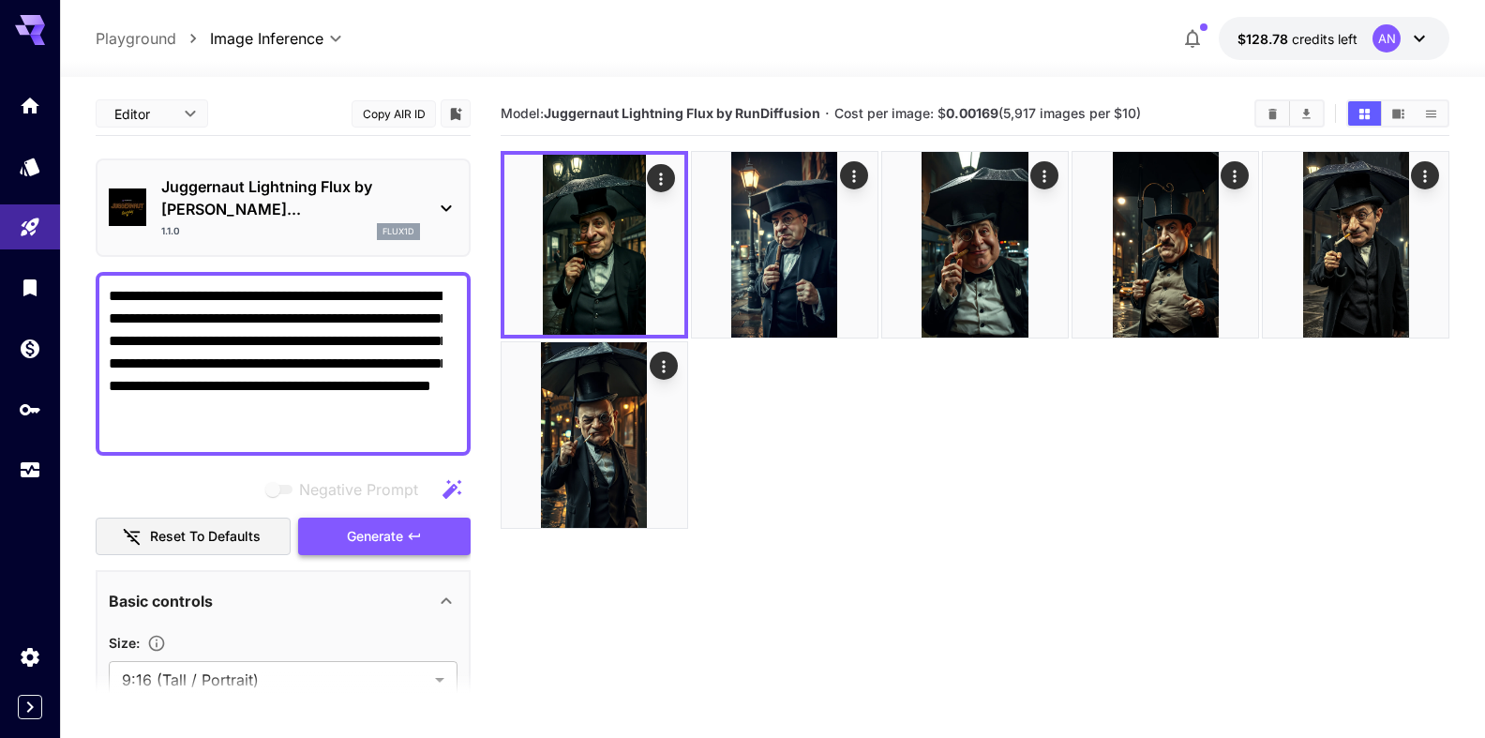
click at [382, 535] on span "Generate" at bounding box center [375, 536] width 56 height 23
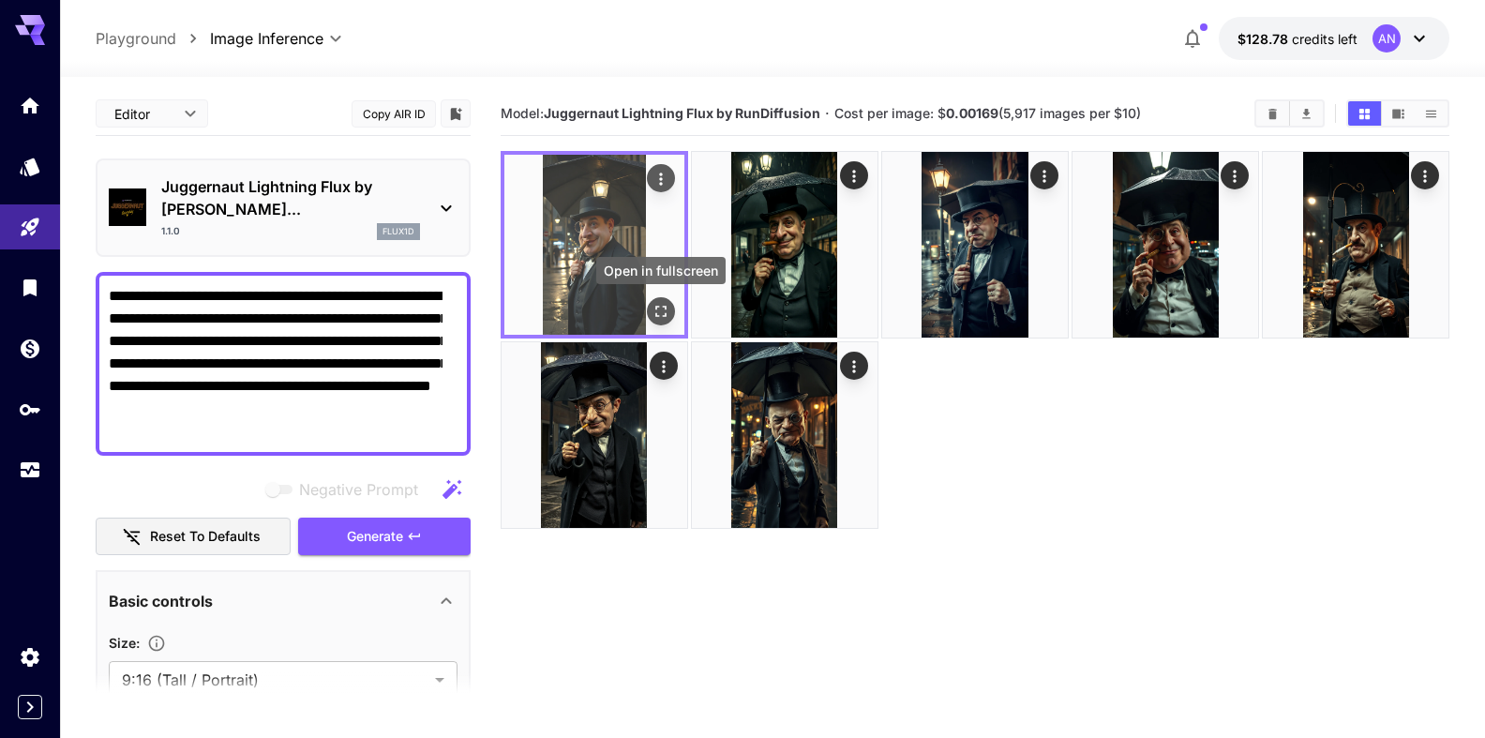
click at [671, 313] on button "Open in fullscreen" at bounding box center [661, 311] width 28 height 28
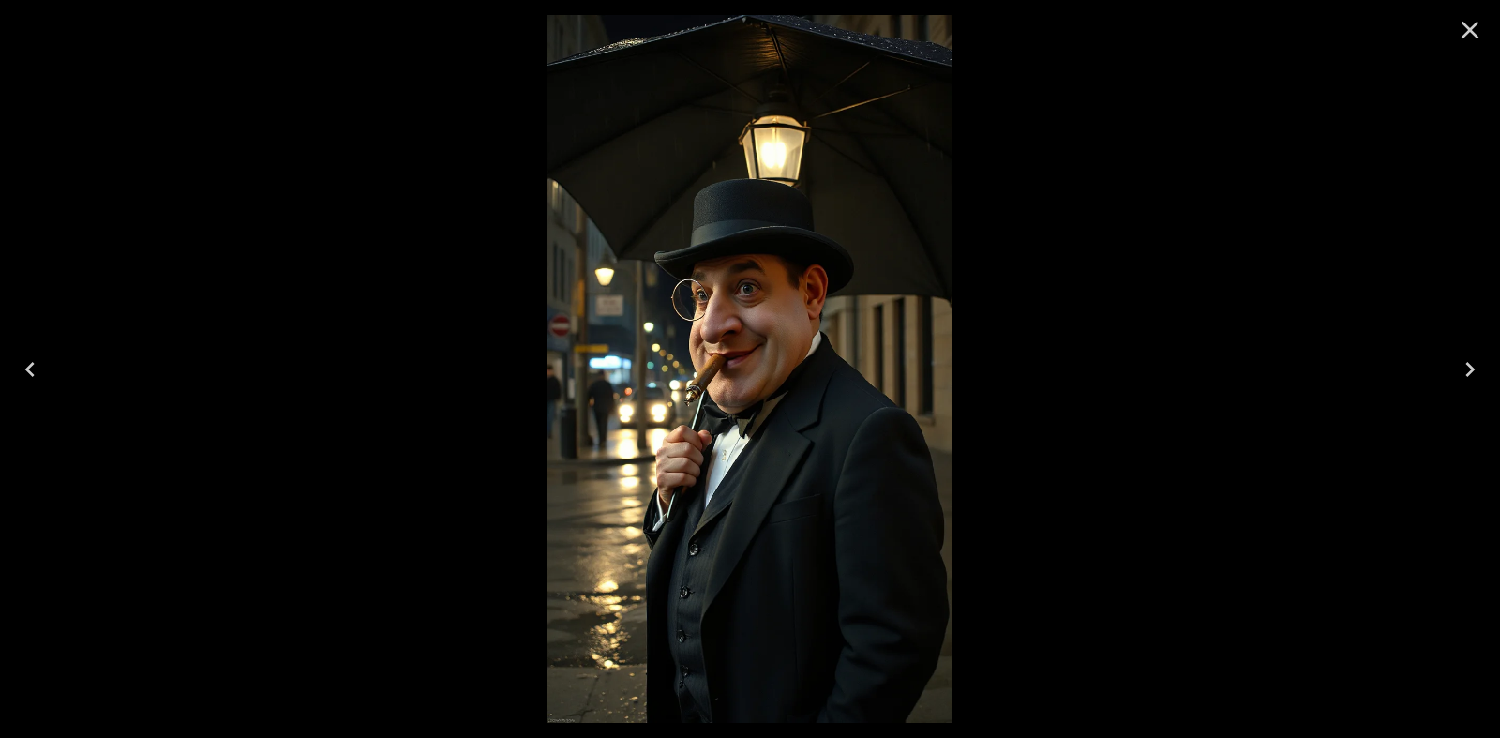
click at [1473, 27] on icon "Close" at bounding box center [1471, 31] width 18 height 18
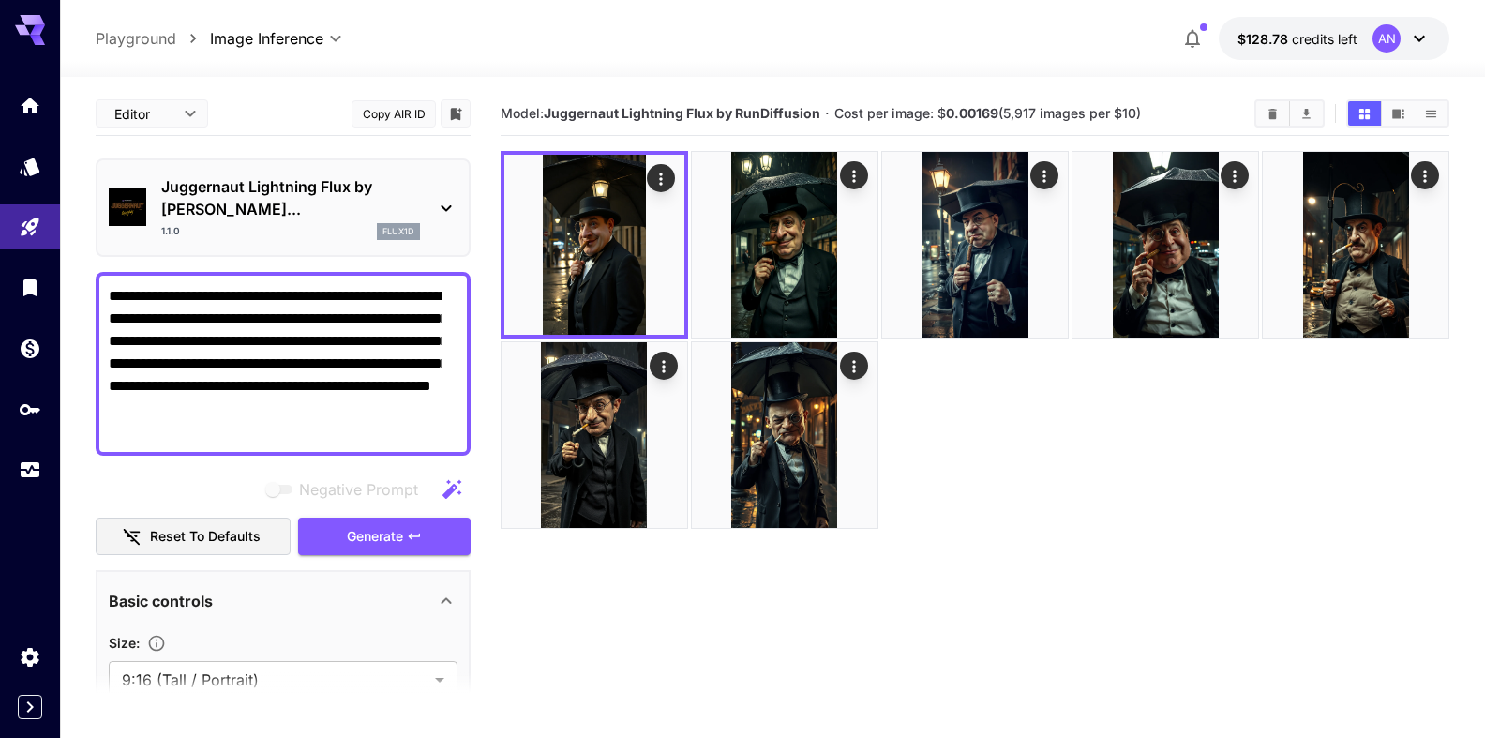
drag, startPoint x: 413, startPoint y: 385, endPoint x: 267, endPoint y: 408, distance: 147.1
click at [267, 408] on textarea "**********" at bounding box center [276, 364] width 334 height 158
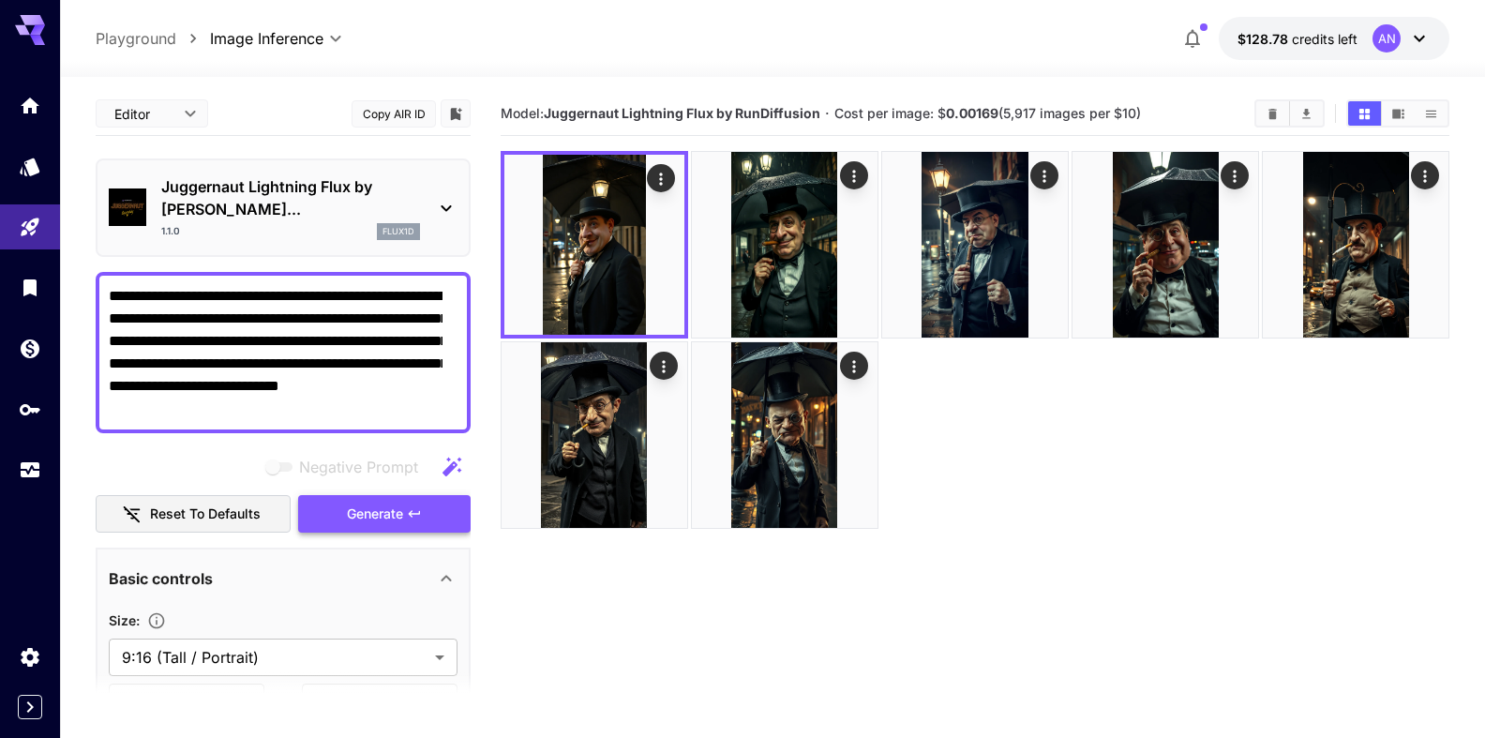
type textarea "**********"
click at [381, 525] on span "Generate" at bounding box center [375, 514] width 56 height 23
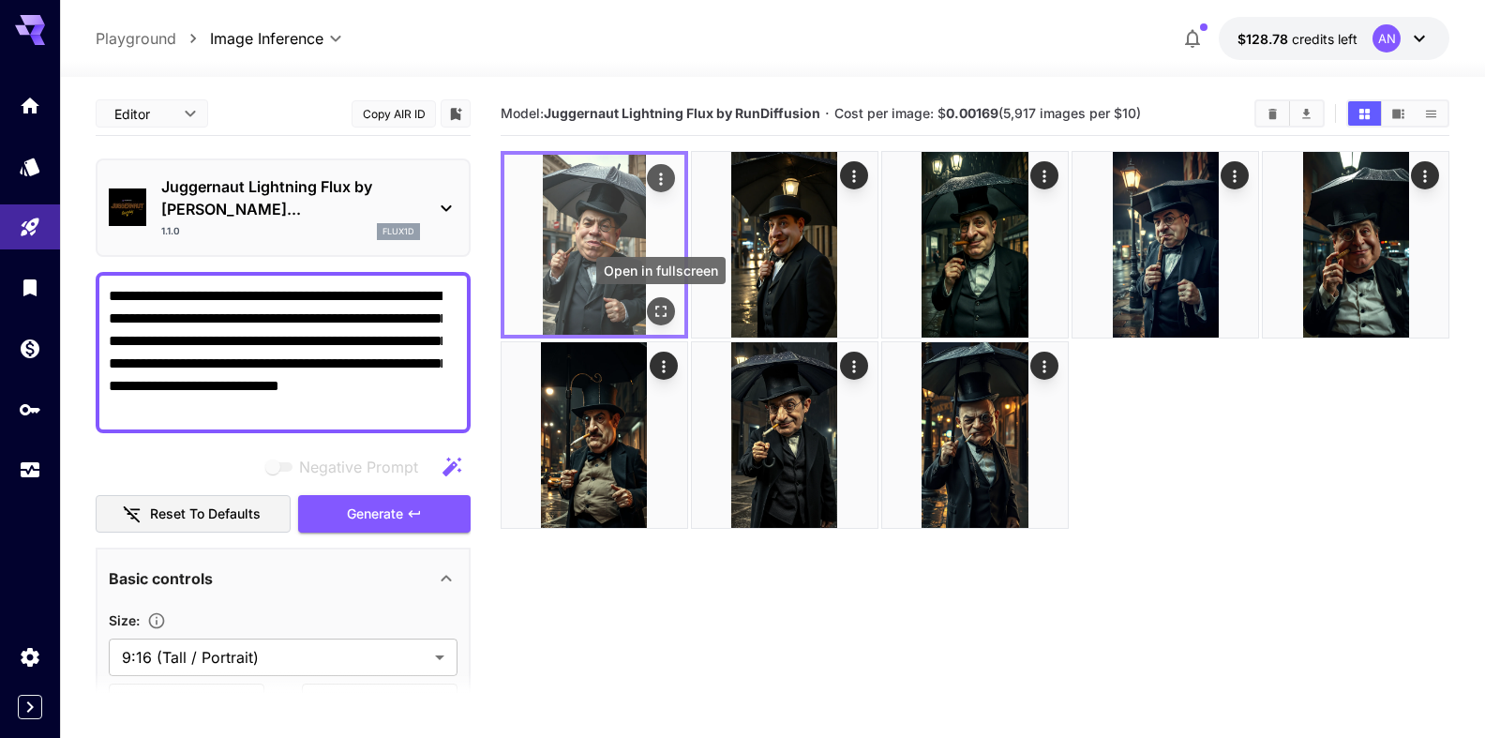
click at [663, 312] on icon "Open in fullscreen" at bounding box center [661, 311] width 19 height 19
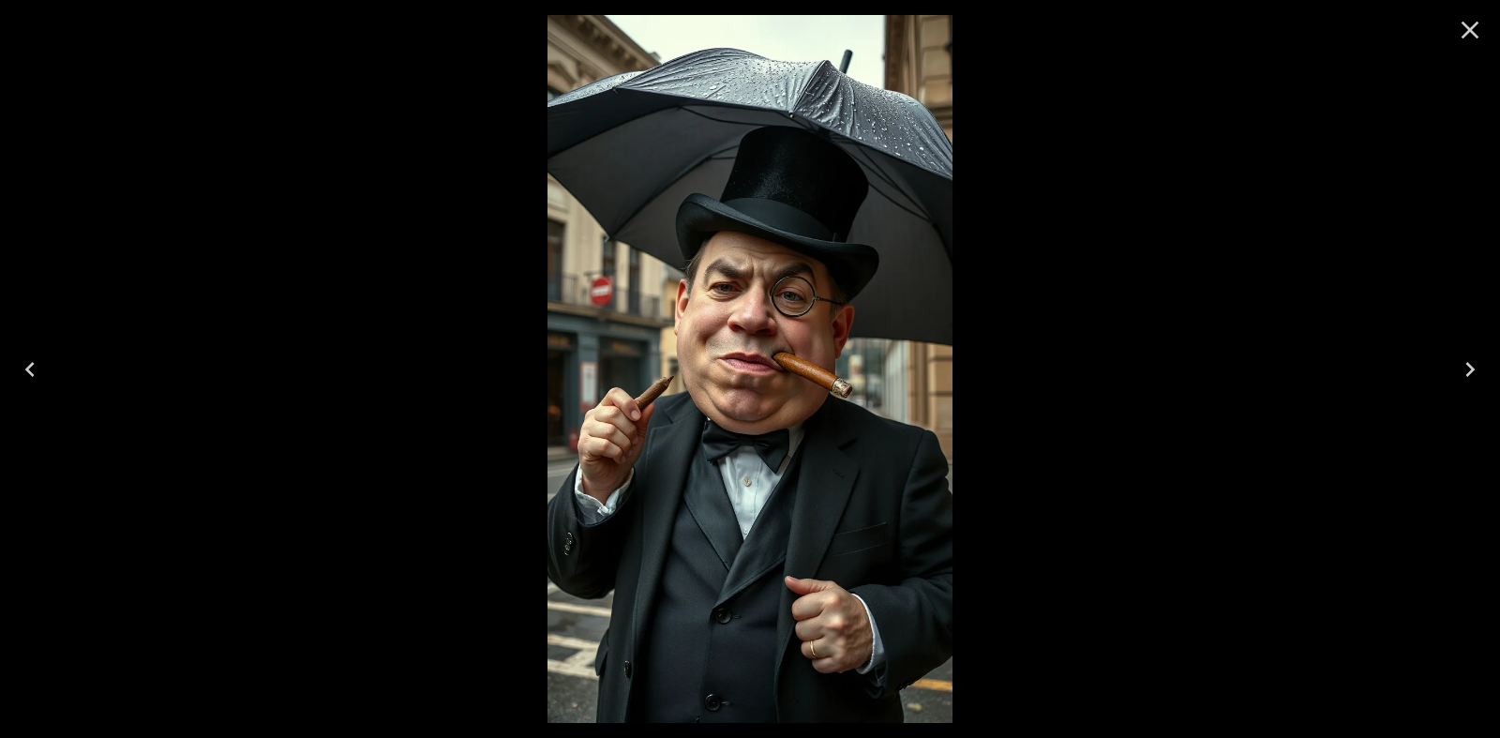
click at [1482, 38] on icon "Close" at bounding box center [1470, 30] width 30 height 30
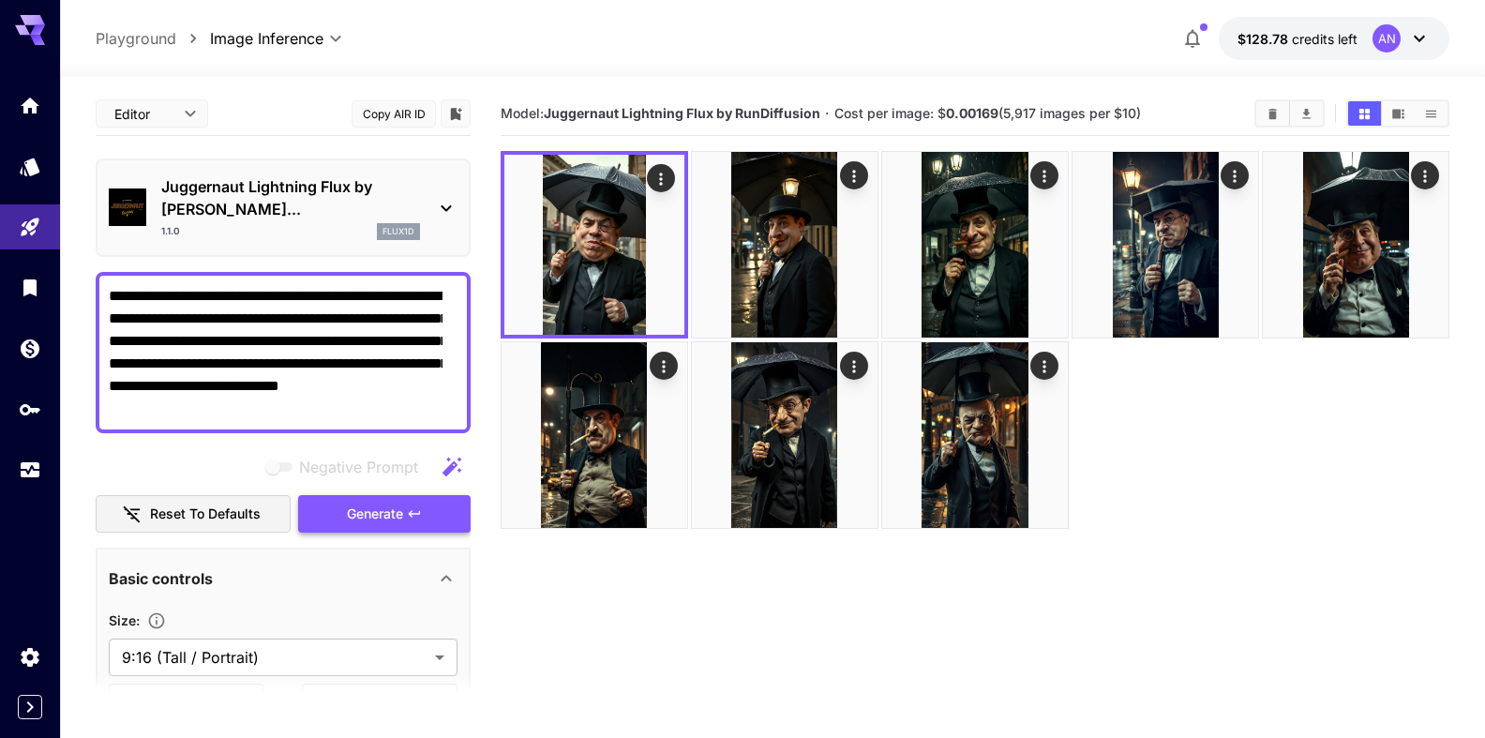
click at [373, 516] on span "Generate" at bounding box center [375, 514] width 56 height 23
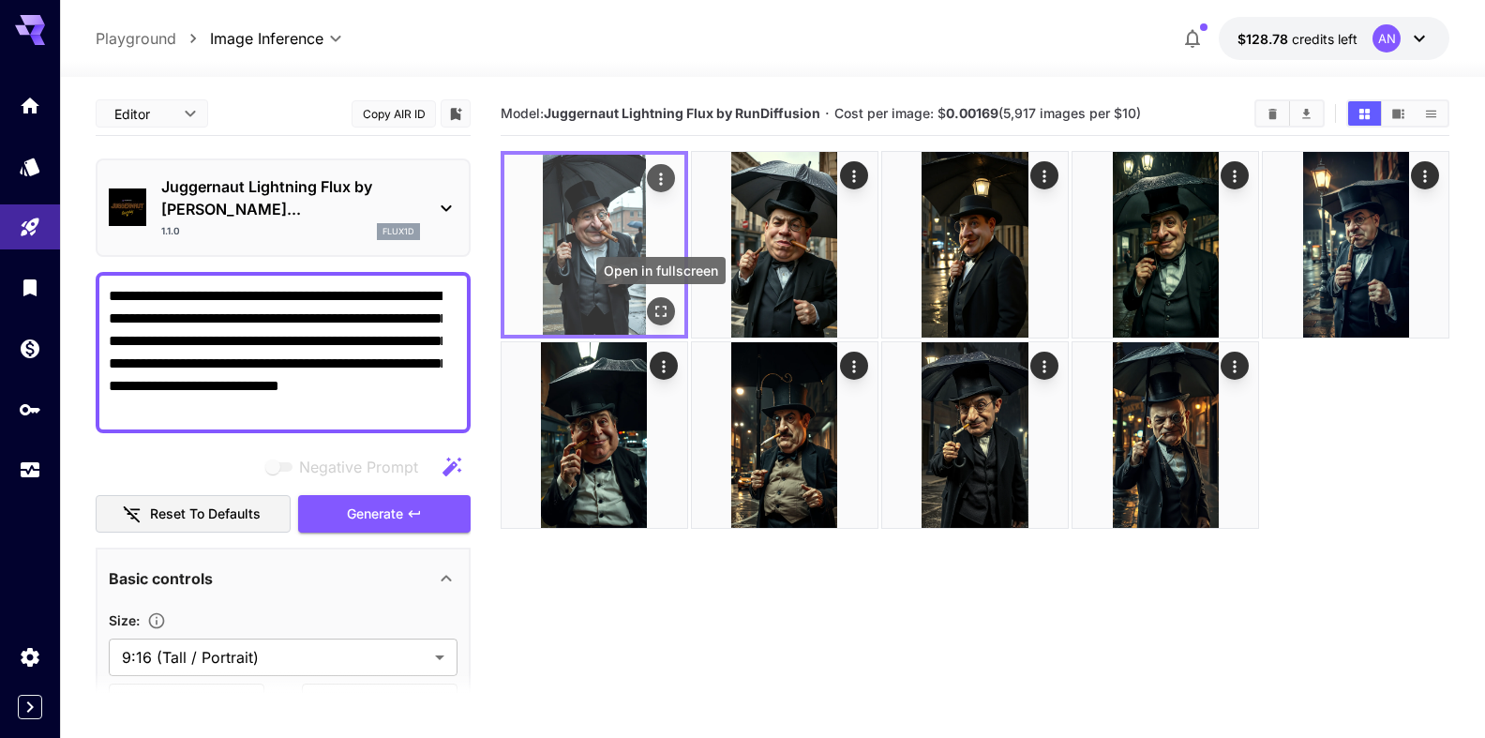
click at [656, 304] on icon "Open in fullscreen" at bounding box center [661, 311] width 19 height 19
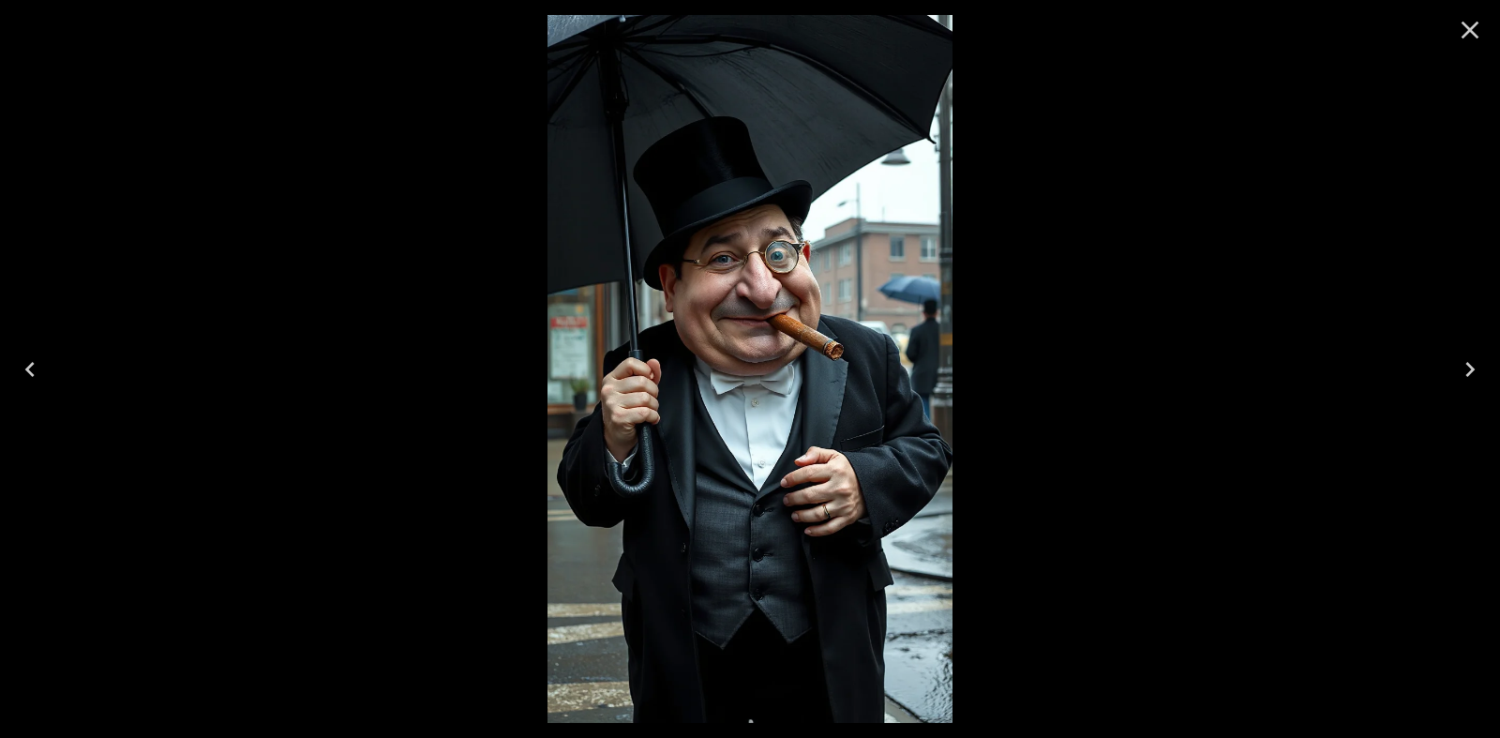
drag, startPoint x: 1460, startPoint y: 26, endPoint x: 1450, endPoint y: 35, distance: 13.3
click at [1459, 26] on icon "Close" at bounding box center [1470, 30] width 30 height 30
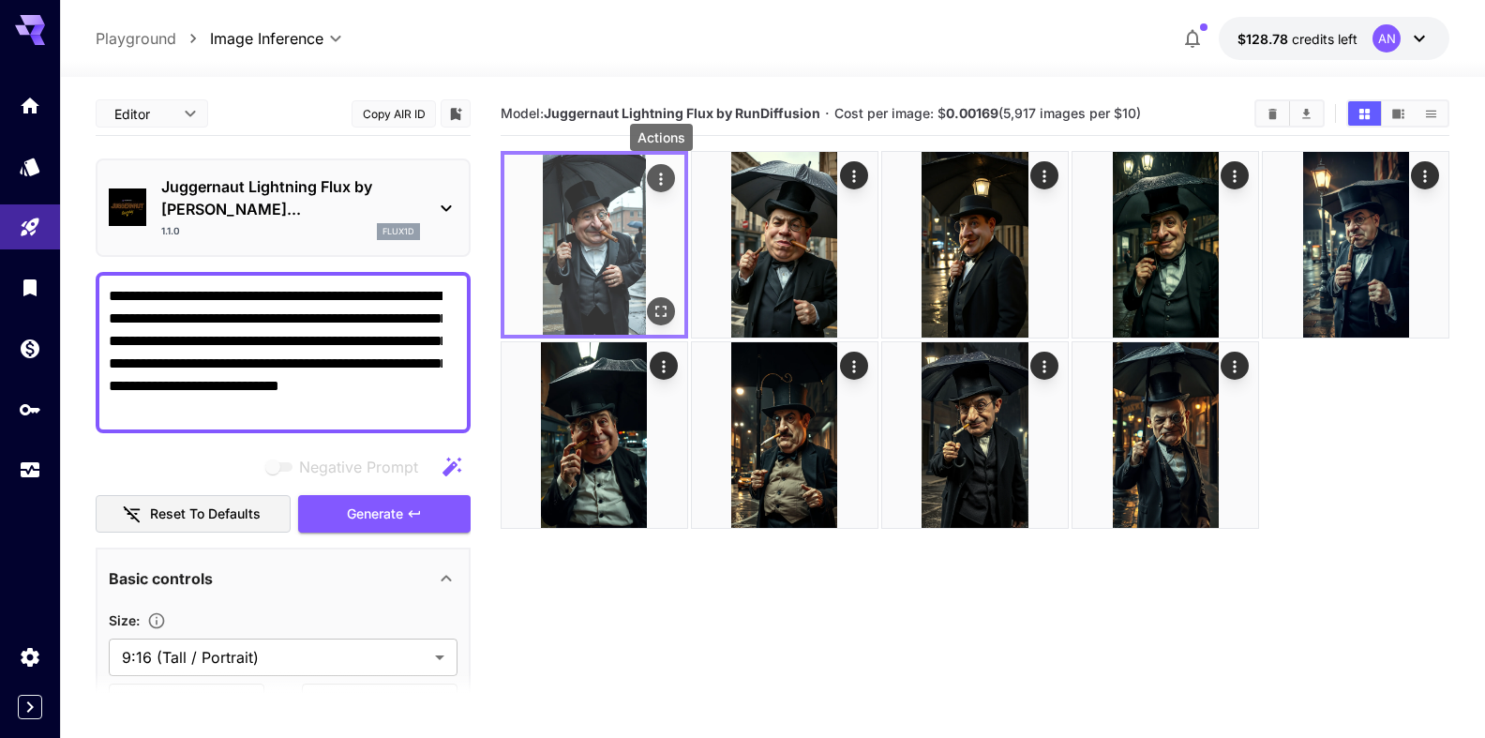
click at [656, 186] on icon "Actions" at bounding box center [661, 179] width 19 height 19
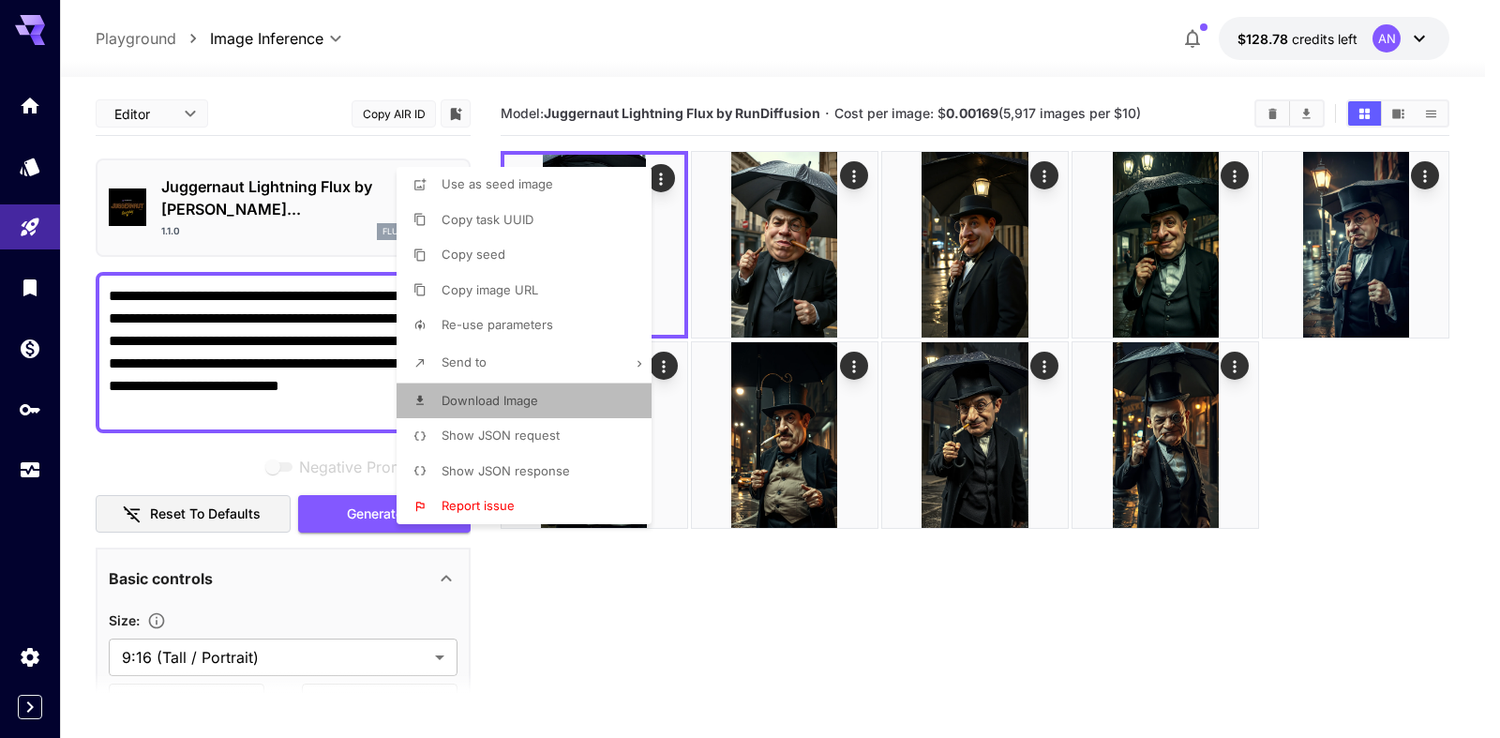
click at [503, 404] on span "Download Image" at bounding box center [490, 400] width 97 height 15
click at [209, 208] on div at bounding box center [750, 369] width 1500 height 738
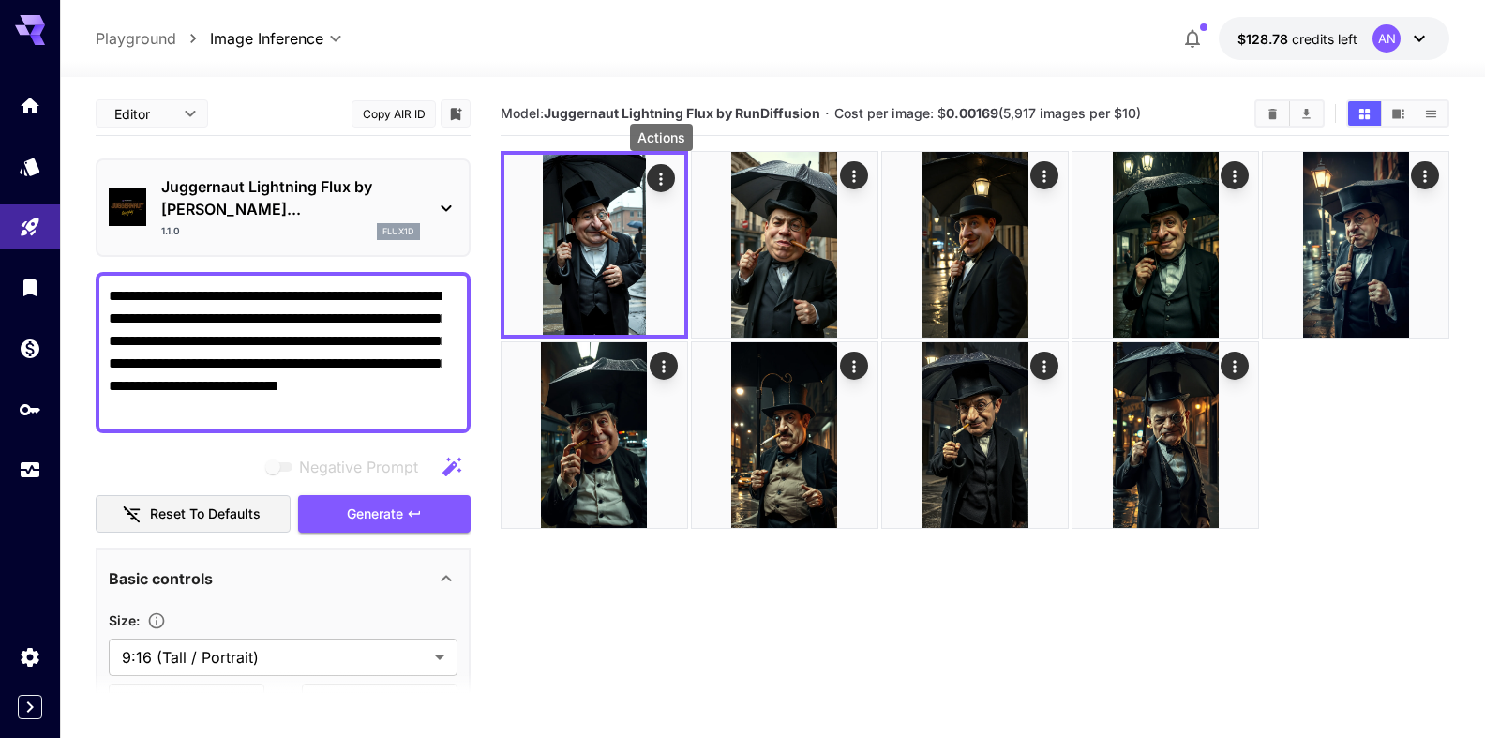
click at [239, 189] on p "Juggernaut Lightning Flux by [PERSON_NAME]..." at bounding box center [290, 197] width 259 height 45
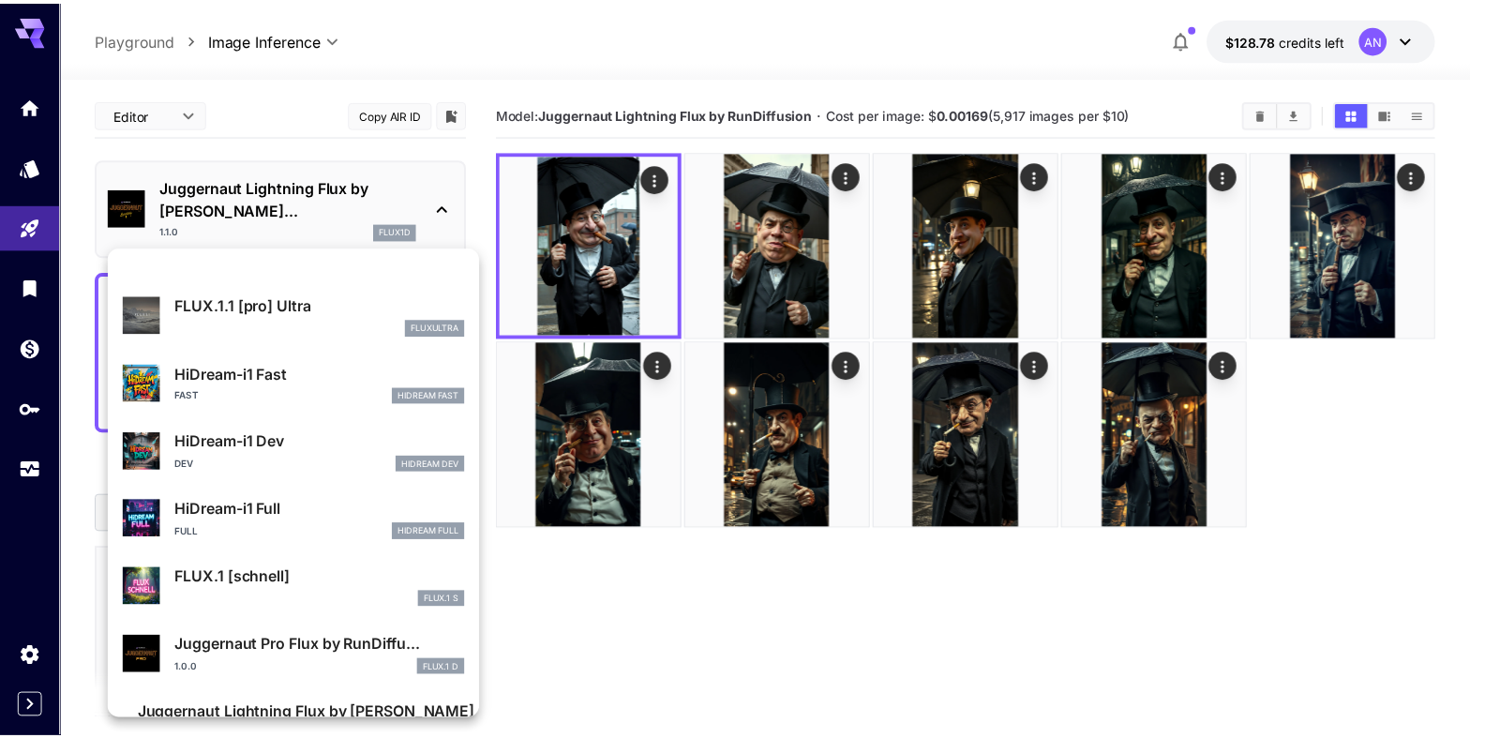
scroll to position [1449, 0]
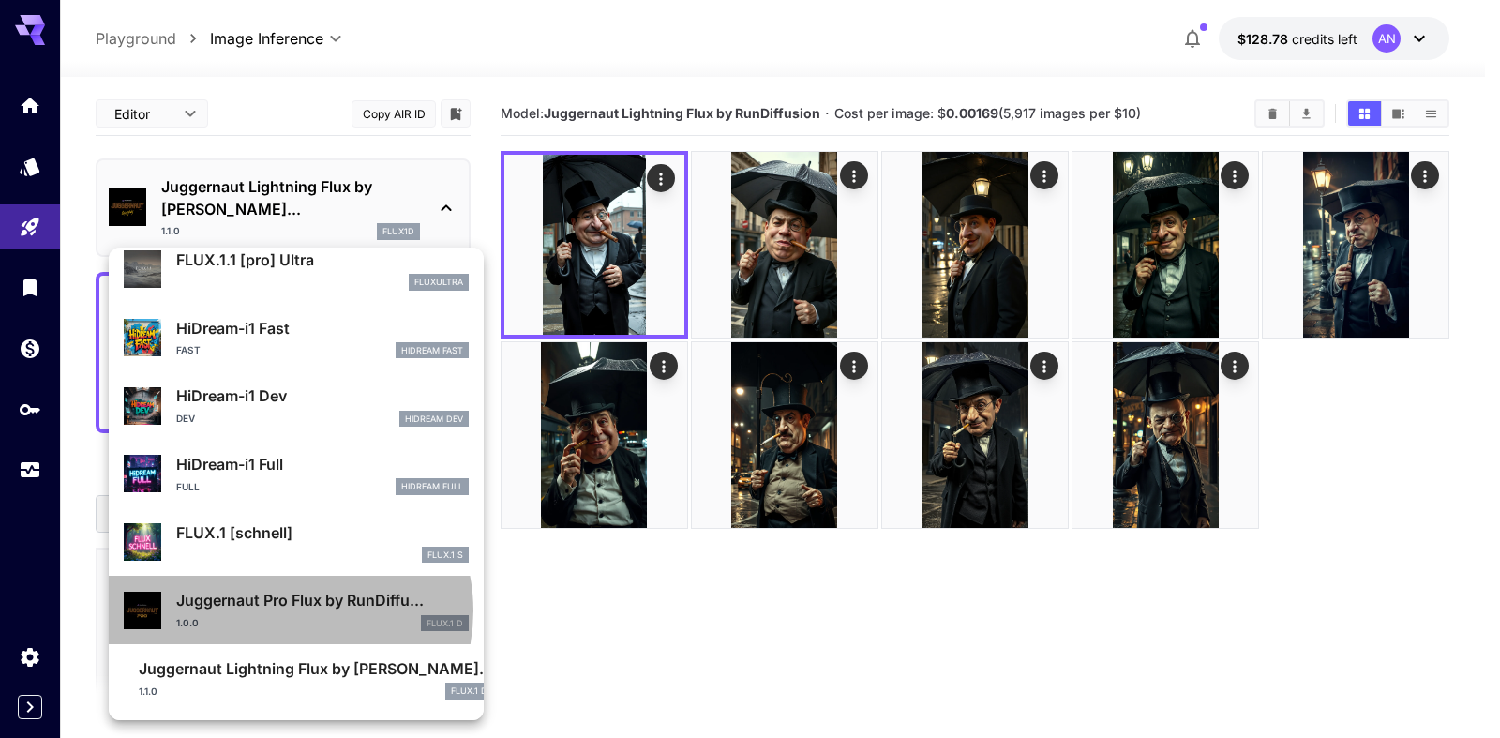
click at [287, 610] on p "Juggernaut Pro Flux by RunDiffu..." at bounding box center [322, 600] width 293 height 23
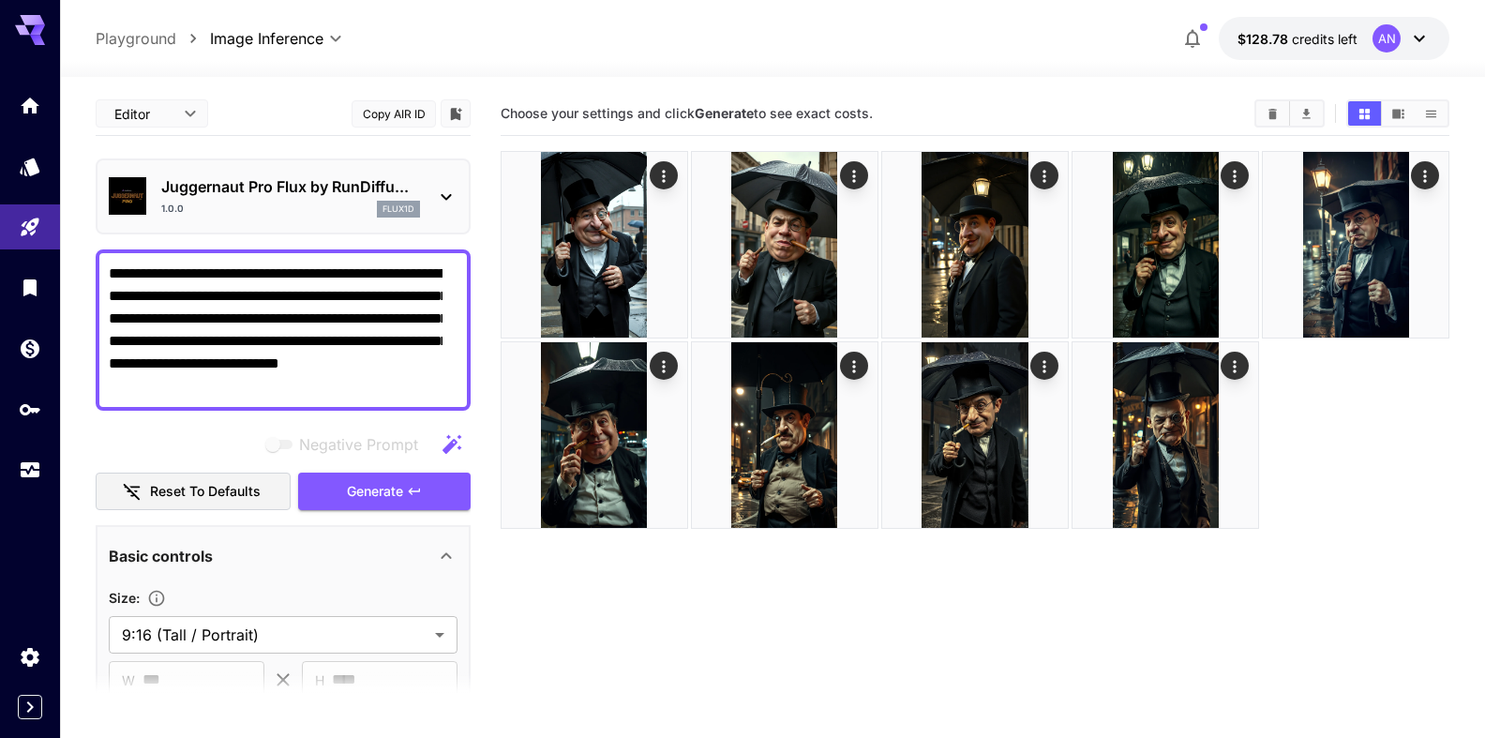
type input "**"
type input "*"
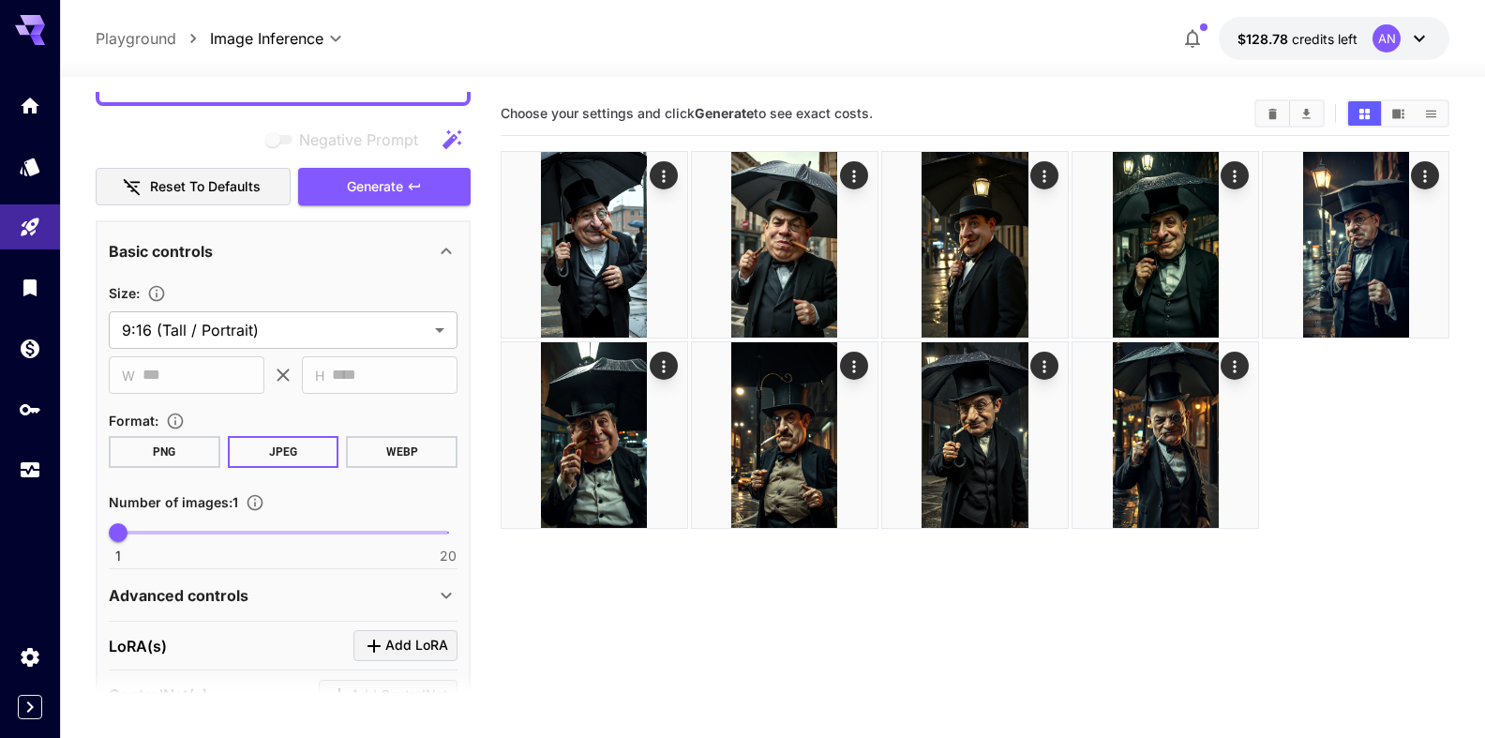
scroll to position [321, 0]
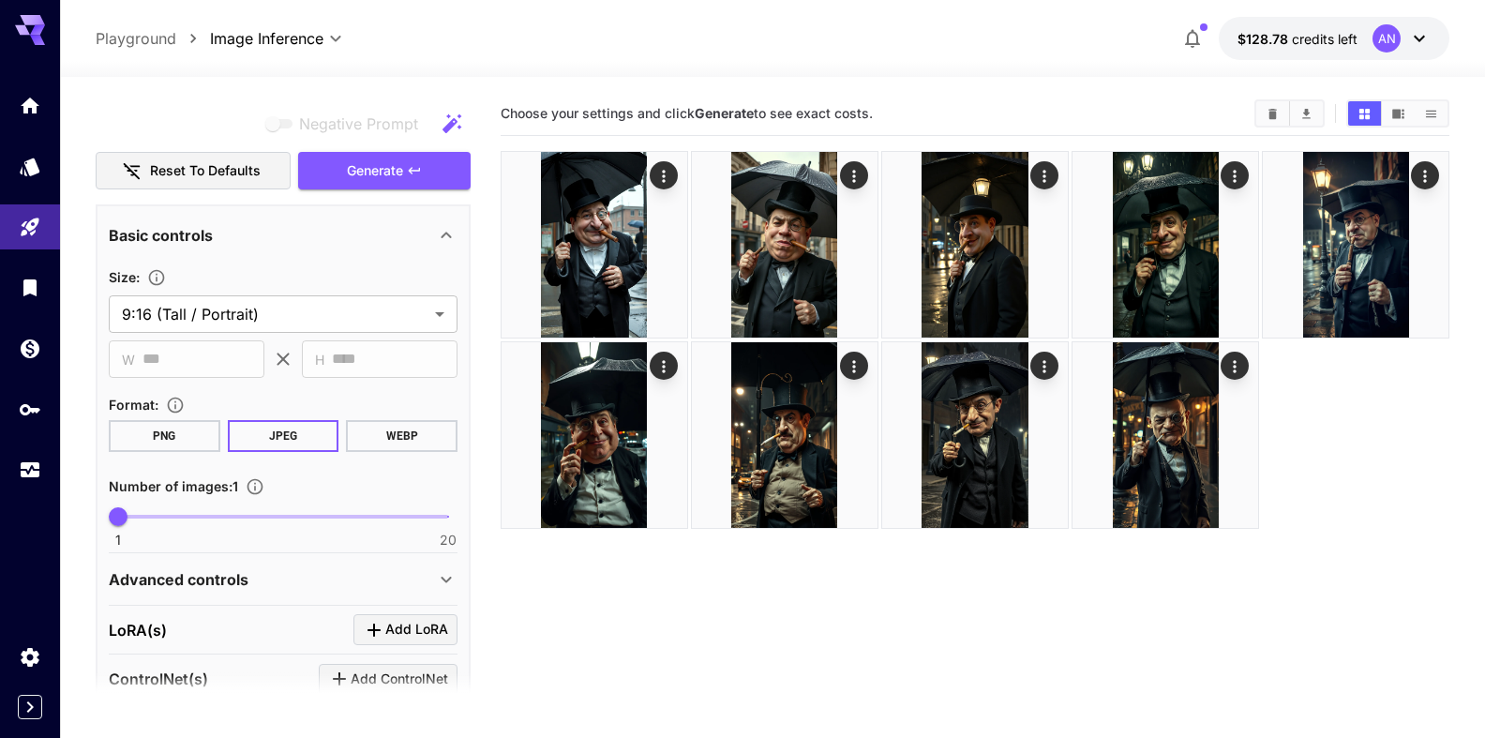
click at [396, 452] on button "WEBP" at bounding box center [402, 436] width 112 height 32
click at [396, 190] on button "Generate" at bounding box center [384, 171] width 173 height 38
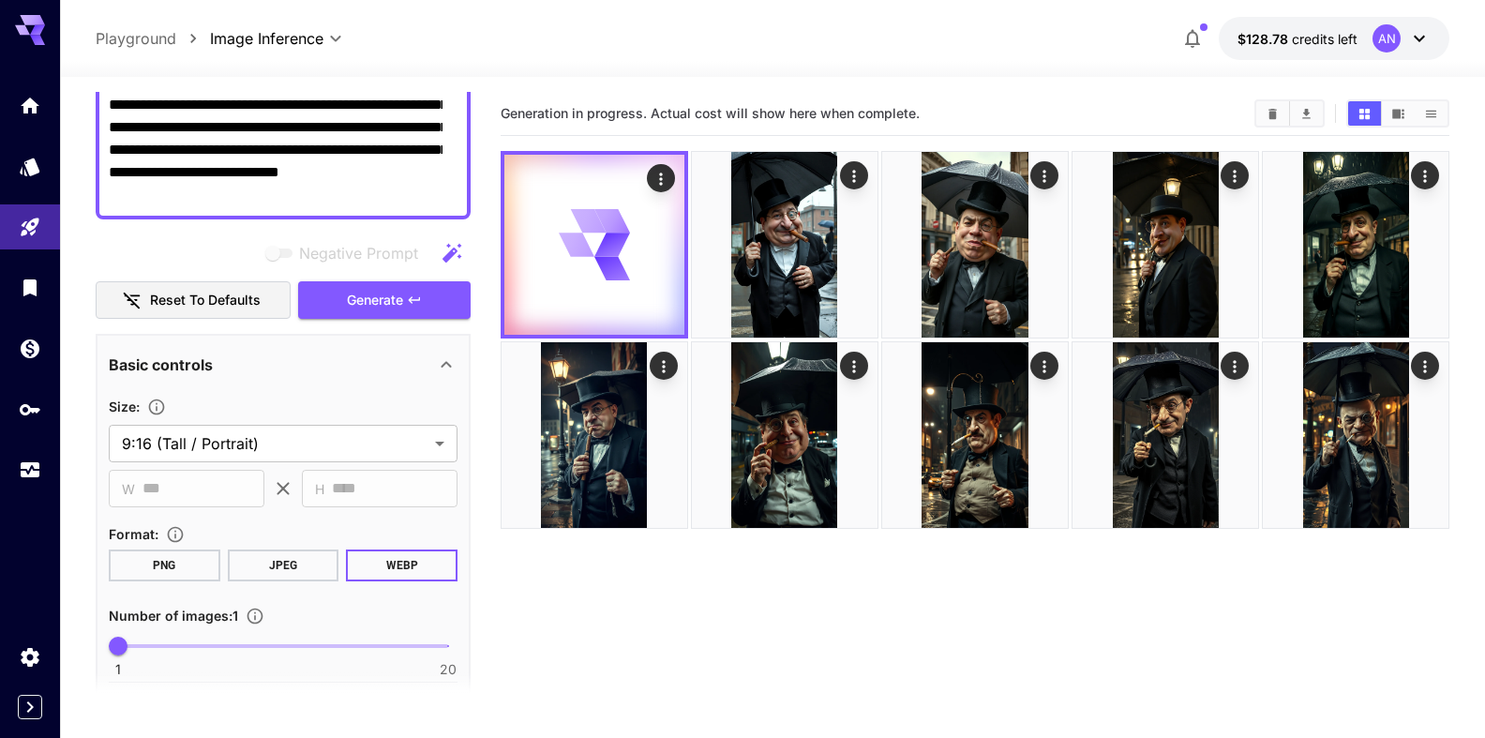
scroll to position [0, 0]
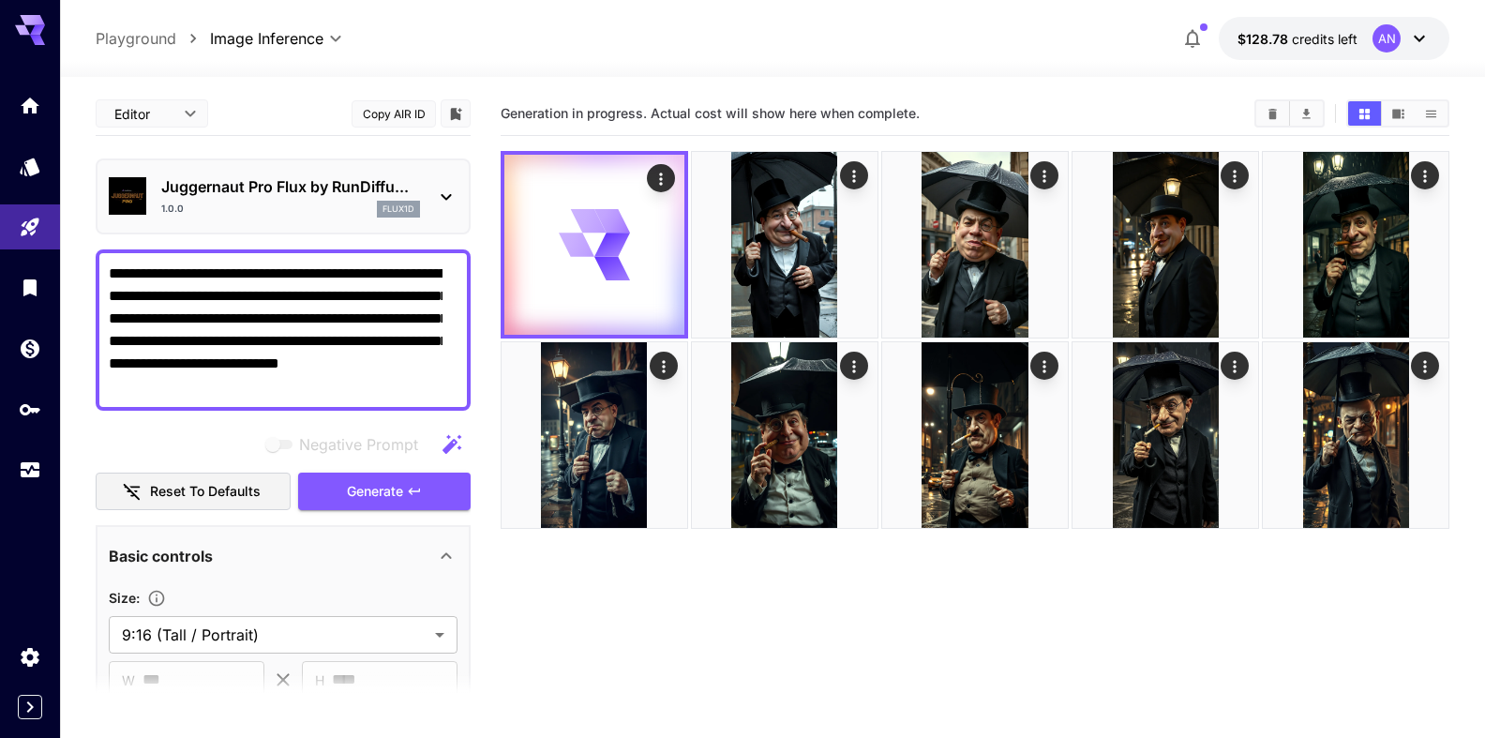
click at [232, 192] on p "Juggernaut Pro Flux by RunDiffu..." at bounding box center [290, 186] width 259 height 23
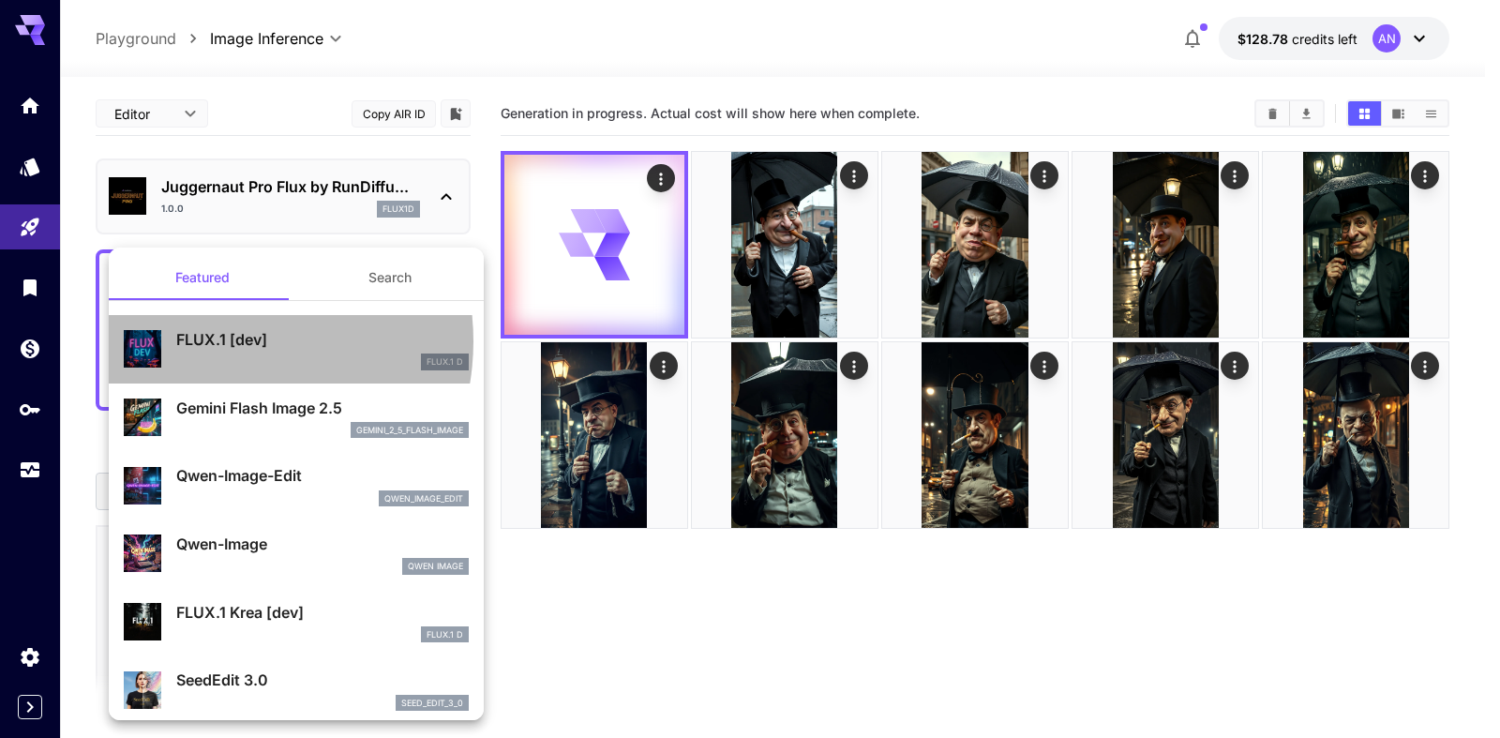
click at [218, 341] on p "FLUX.1 [dev]" at bounding box center [322, 339] width 293 height 23
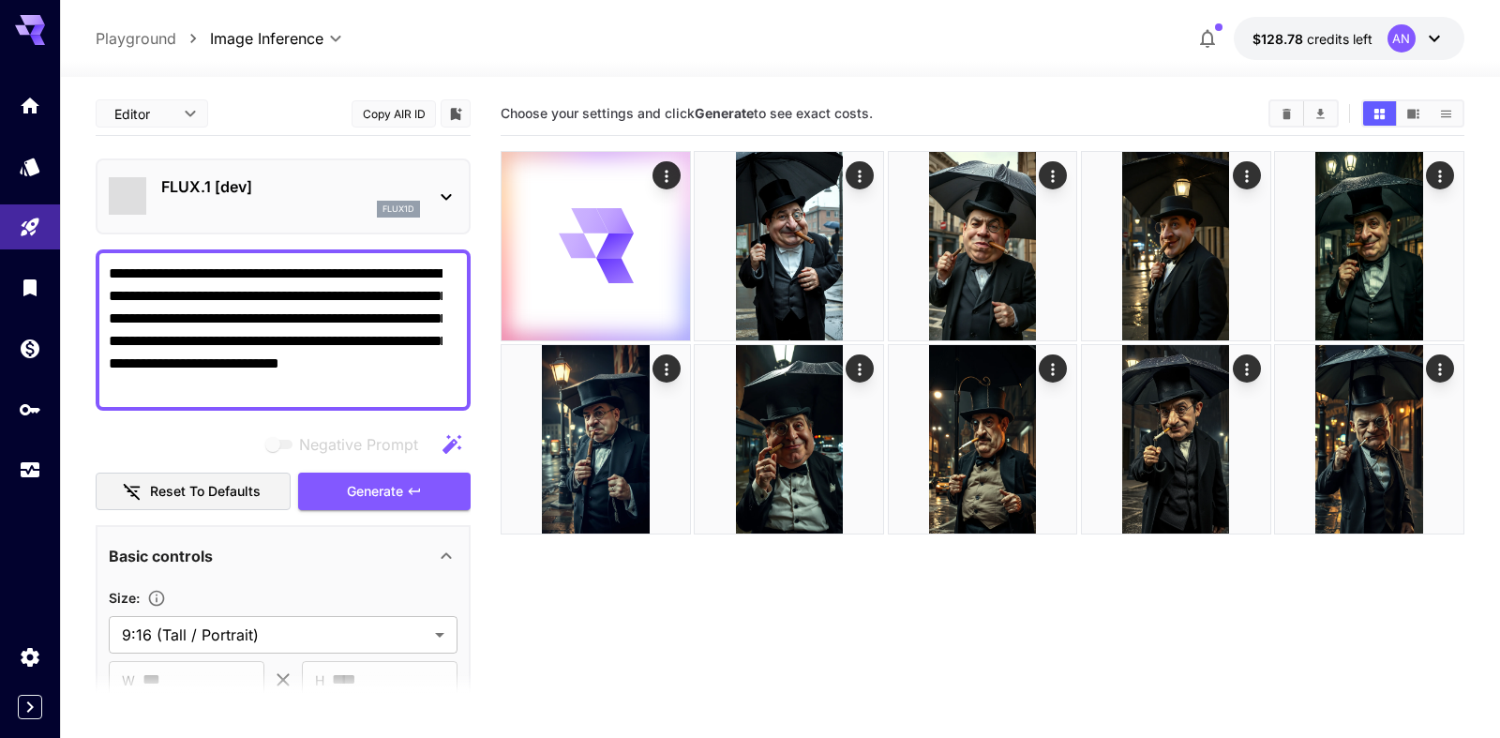
type input "**"
type input "***"
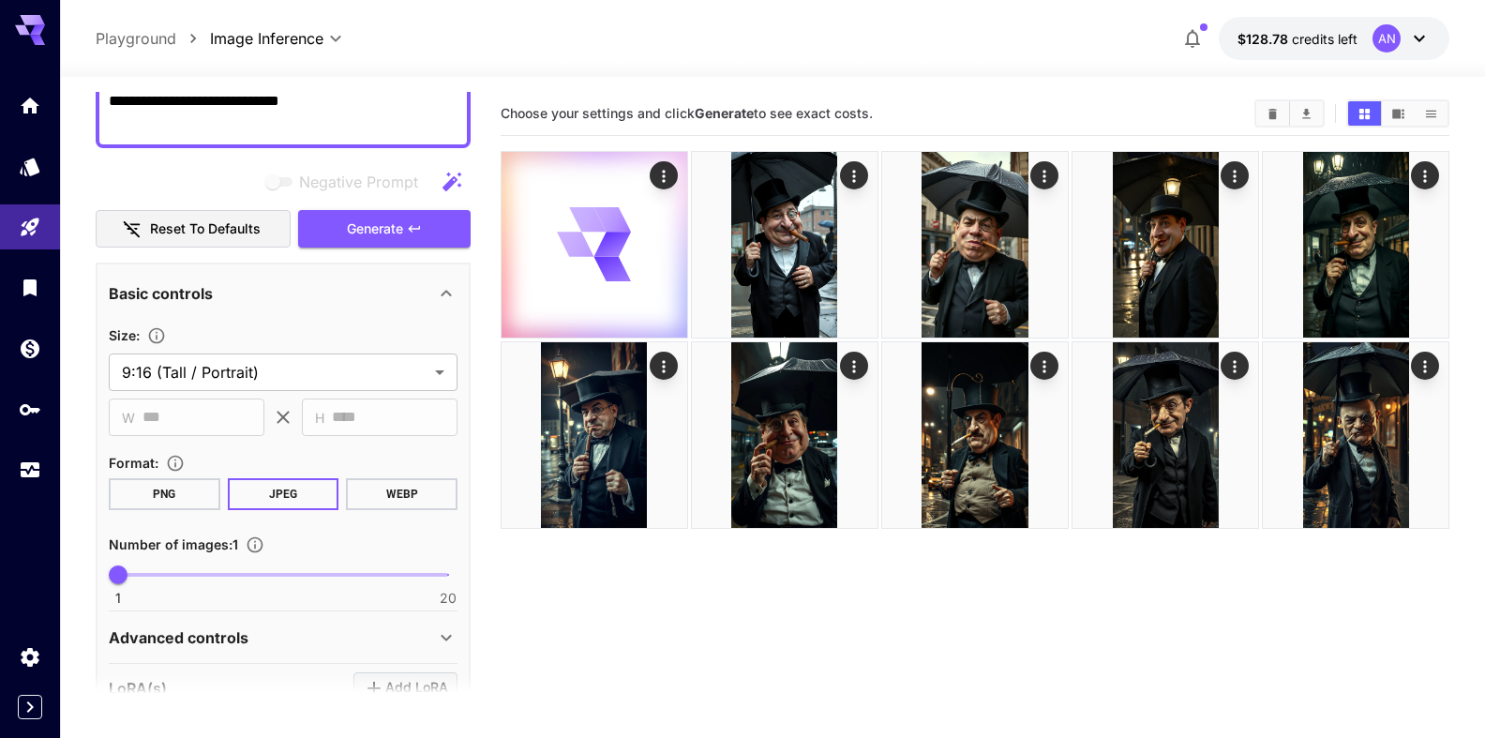
scroll to position [321, 0]
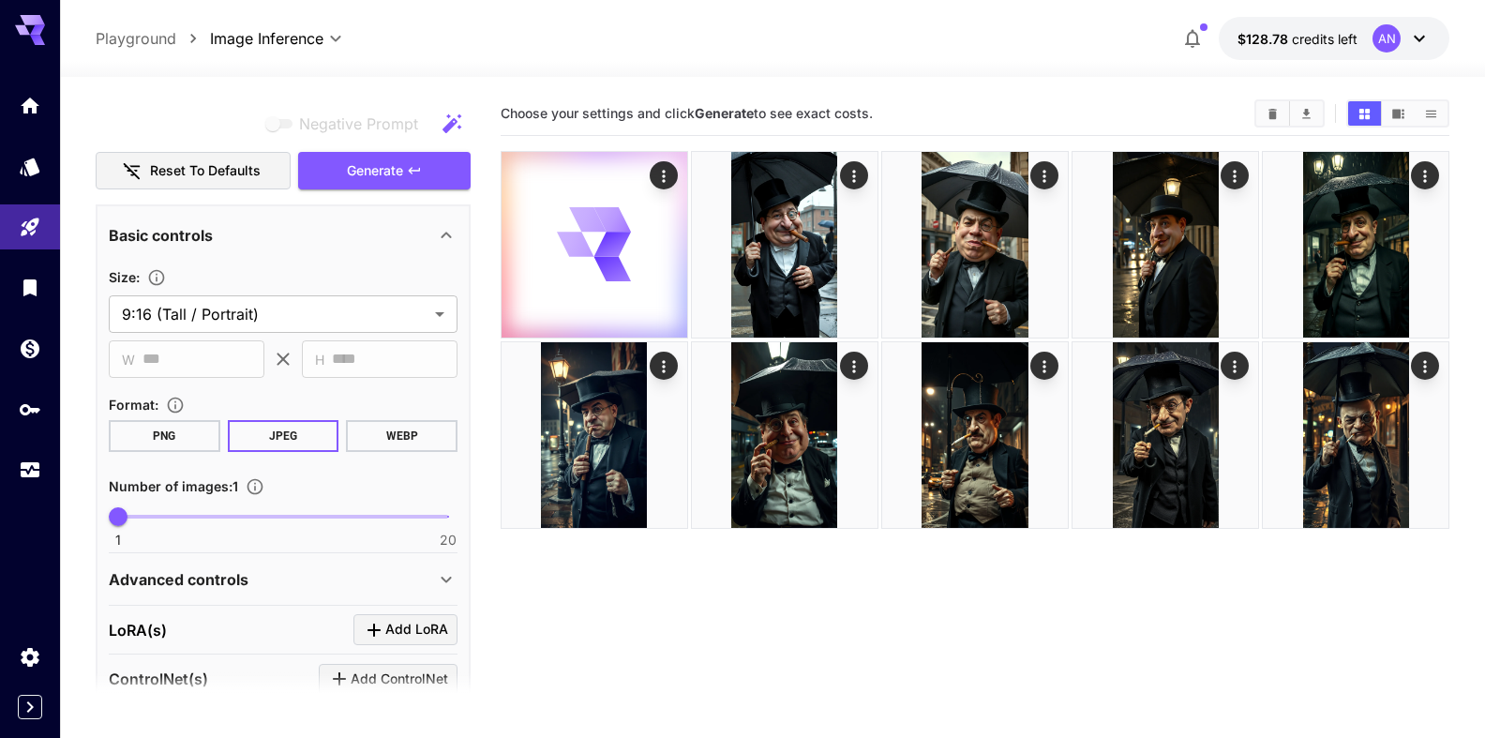
click at [380, 445] on button "WEBP" at bounding box center [402, 436] width 112 height 32
click at [369, 161] on span "Generate" at bounding box center [375, 170] width 56 height 23
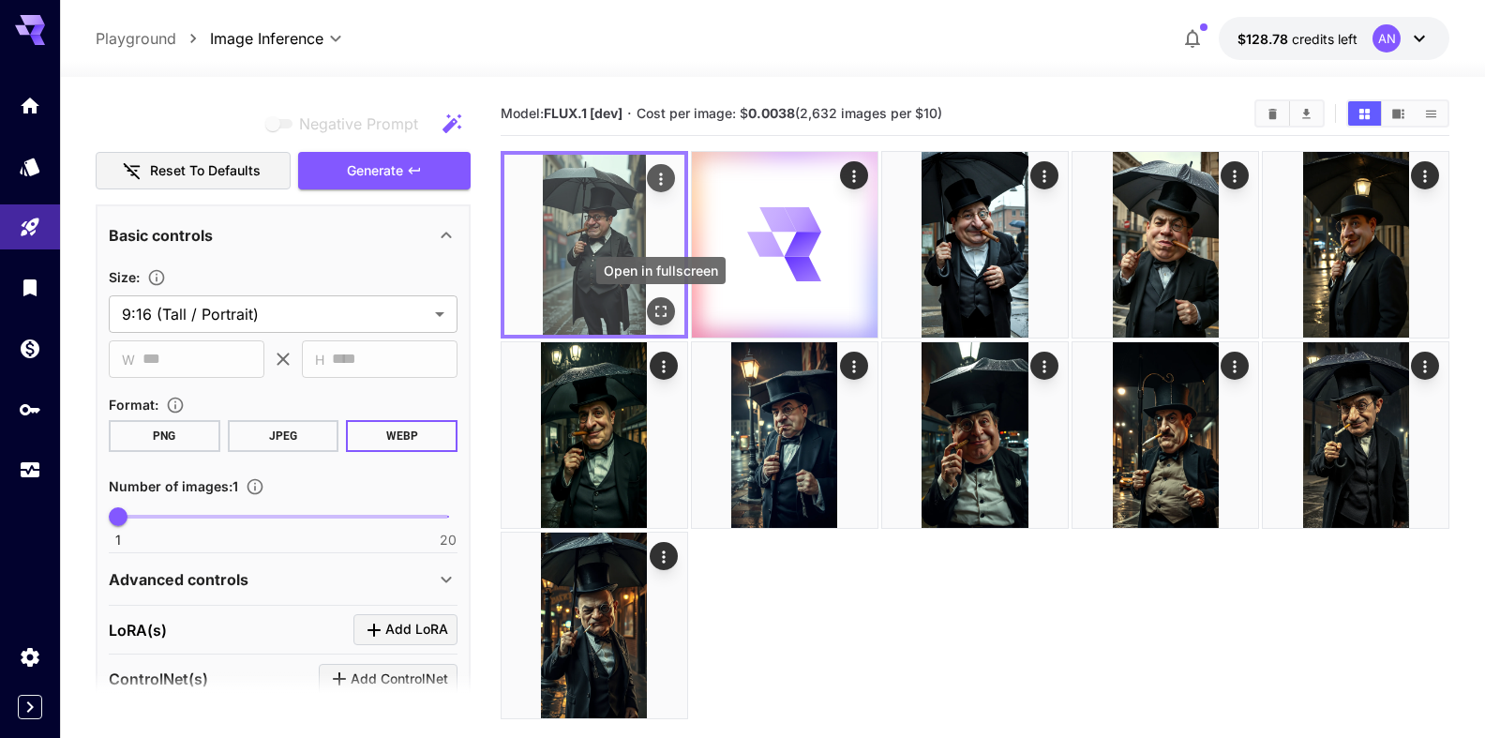
click at [661, 313] on icon "Open in fullscreen" at bounding box center [661, 311] width 19 height 19
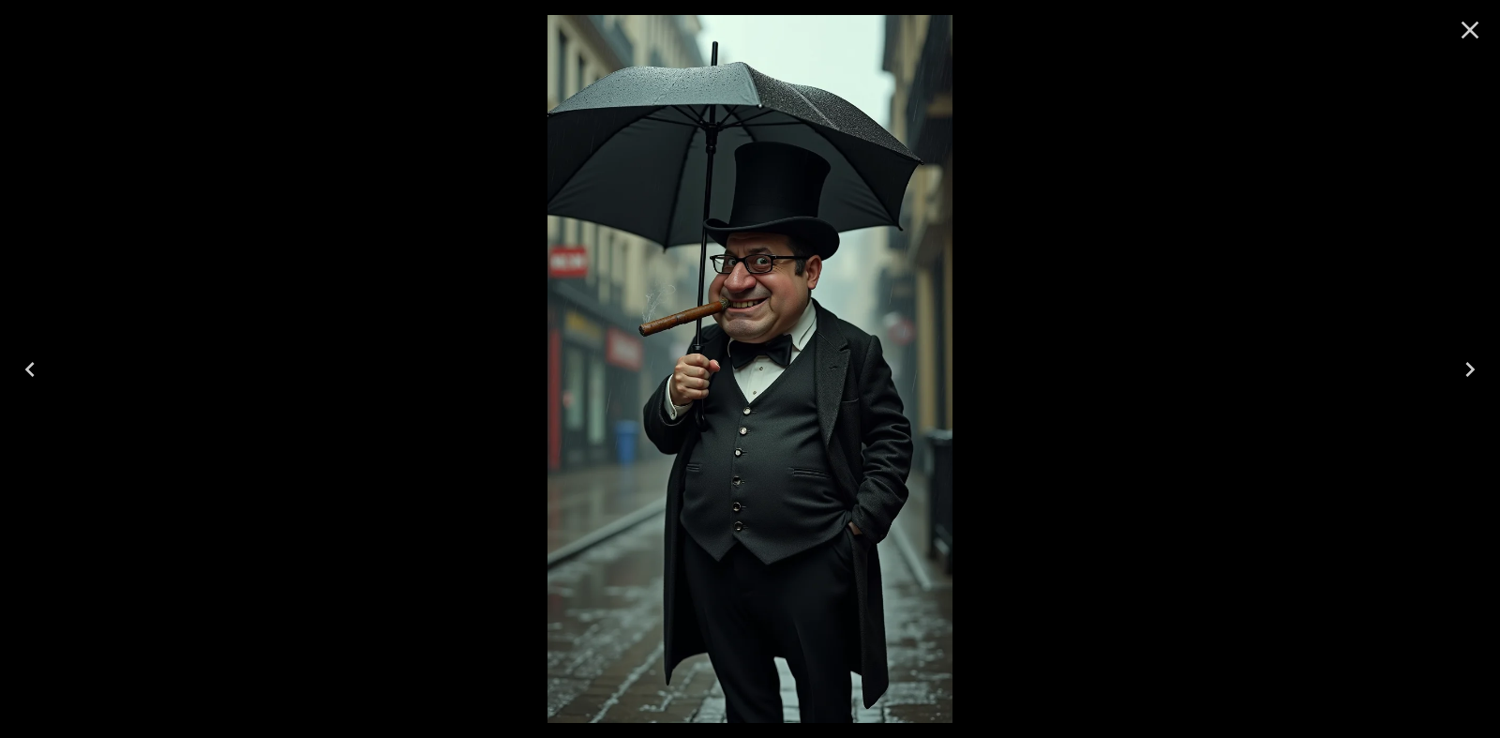
click at [1454, 32] on button "Close" at bounding box center [1470, 30] width 45 height 45
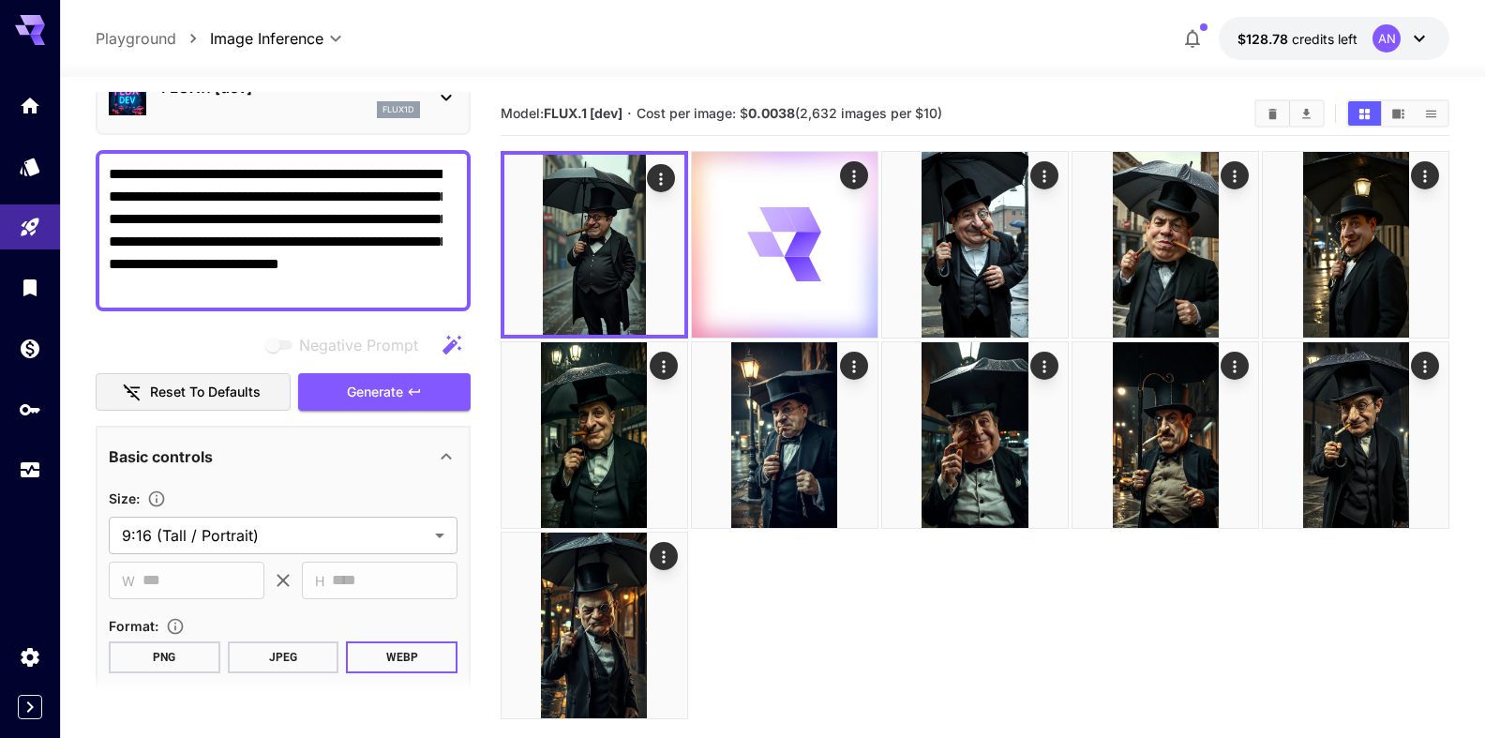
scroll to position [0, 0]
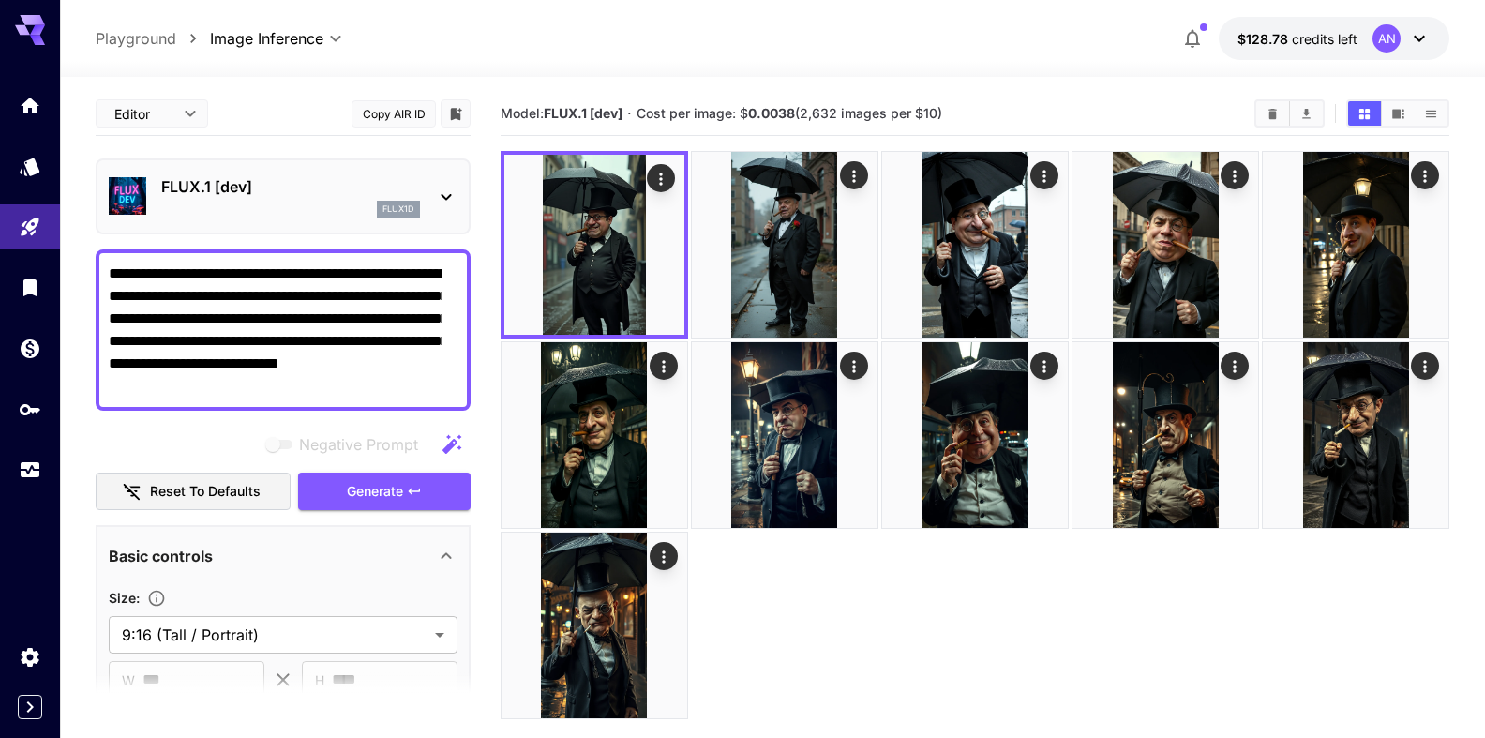
drag, startPoint x: 251, startPoint y: 294, endPoint x: 162, endPoint y: 323, distance: 93.4
click at [162, 323] on textarea "**********" at bounding box center [276, 330] width 334 height 135
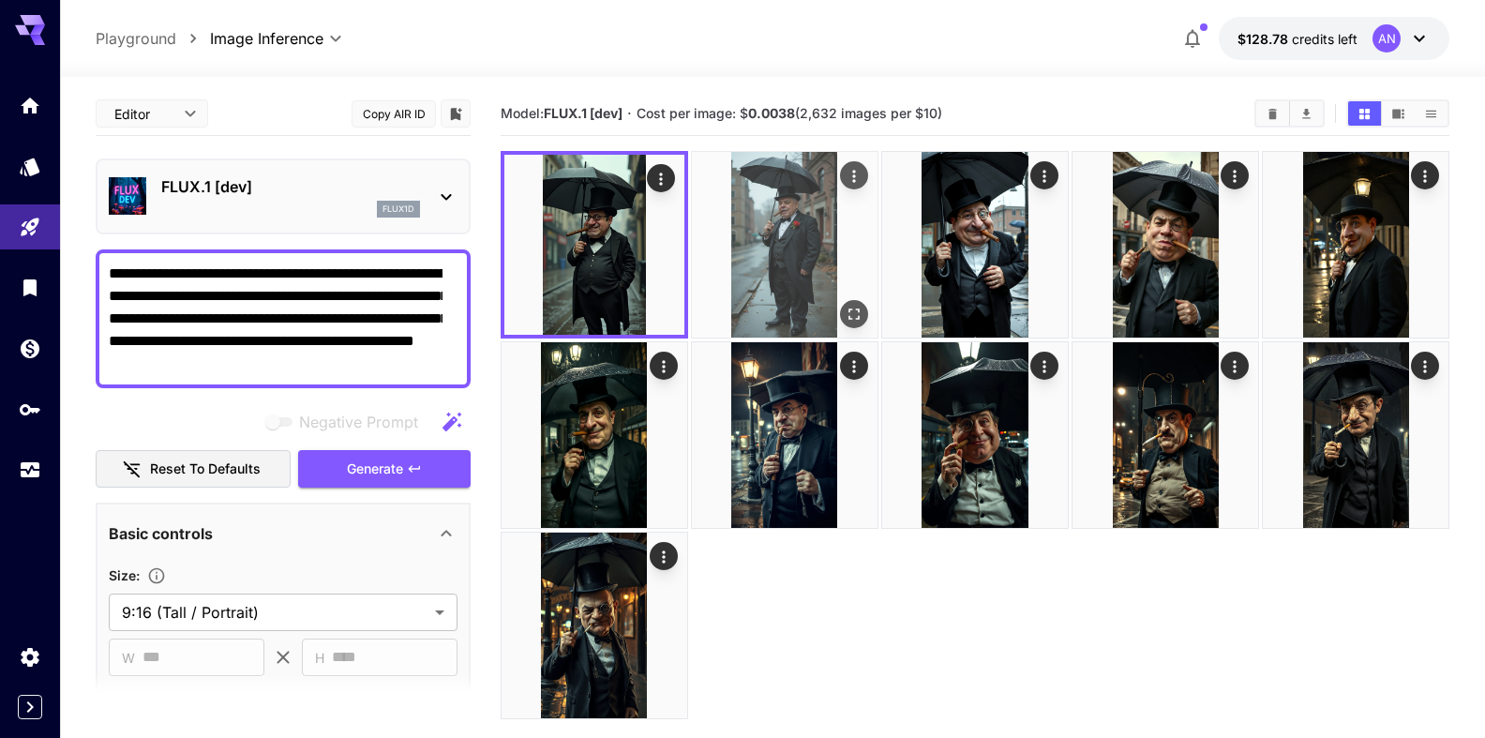
click at [760, 219] on img at bounding box center [785, 245] width 186 height 186
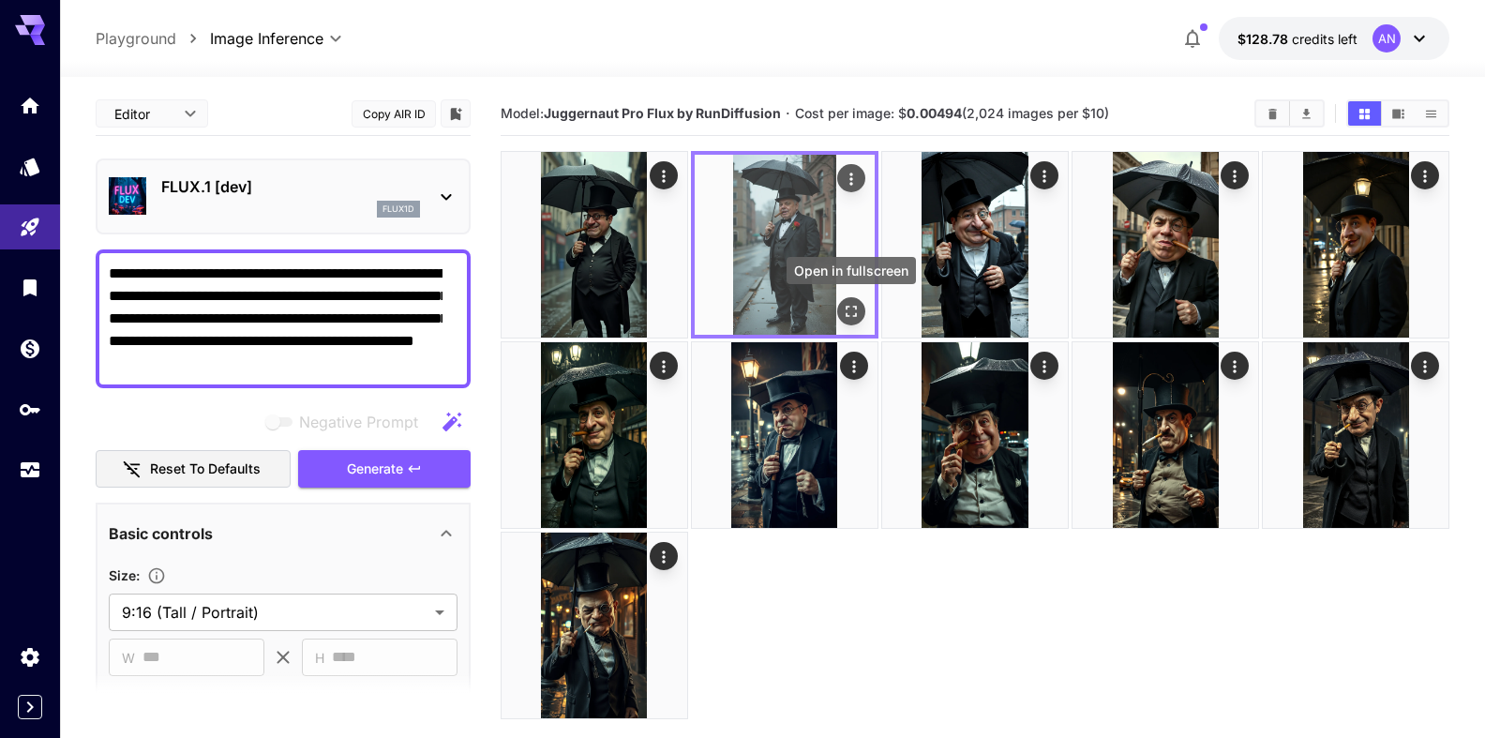
click at [850, 306] on icon "Open in fullscreen" at bounding box center [851, 311] width 19 height 19
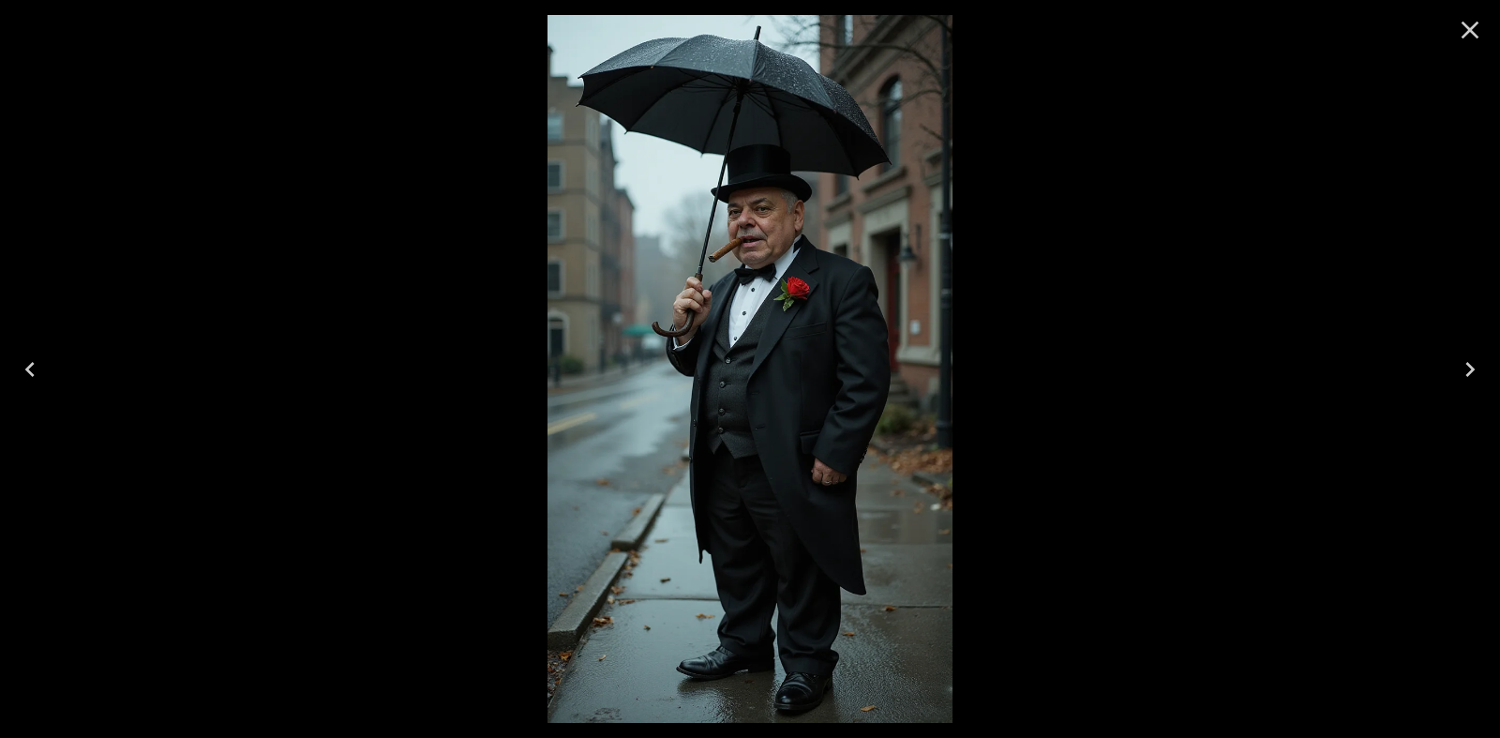
drag, startPoint x: 1469, startPoint y: 26, endPoint x: 1387, endPoint y: 53, distance: 86.9
click at [1469, 26] on icon "Close" at bounding box center [1470, 30] width 30 height 30
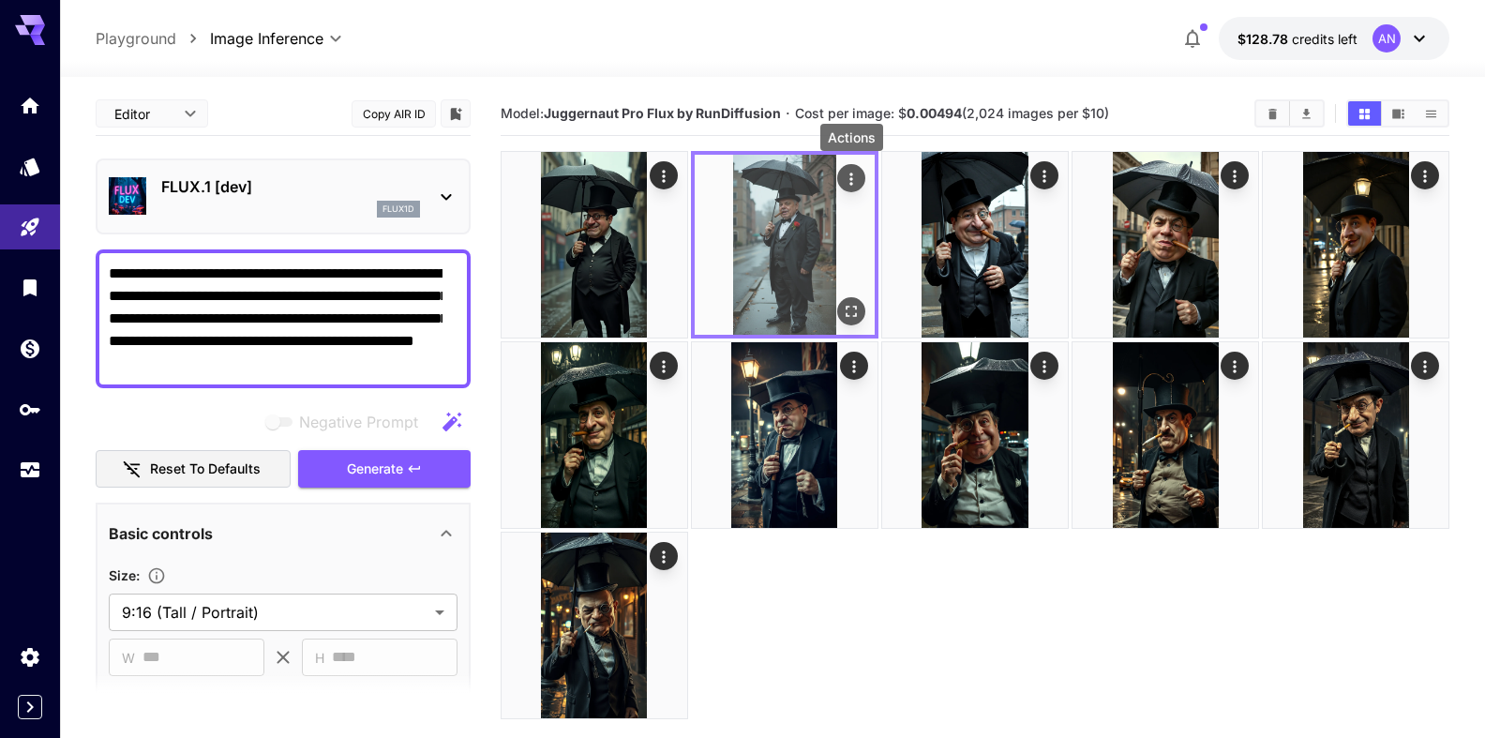
click at [851, 180] on icon "Actions" at bounding box center [851, 179] width 3 height 12
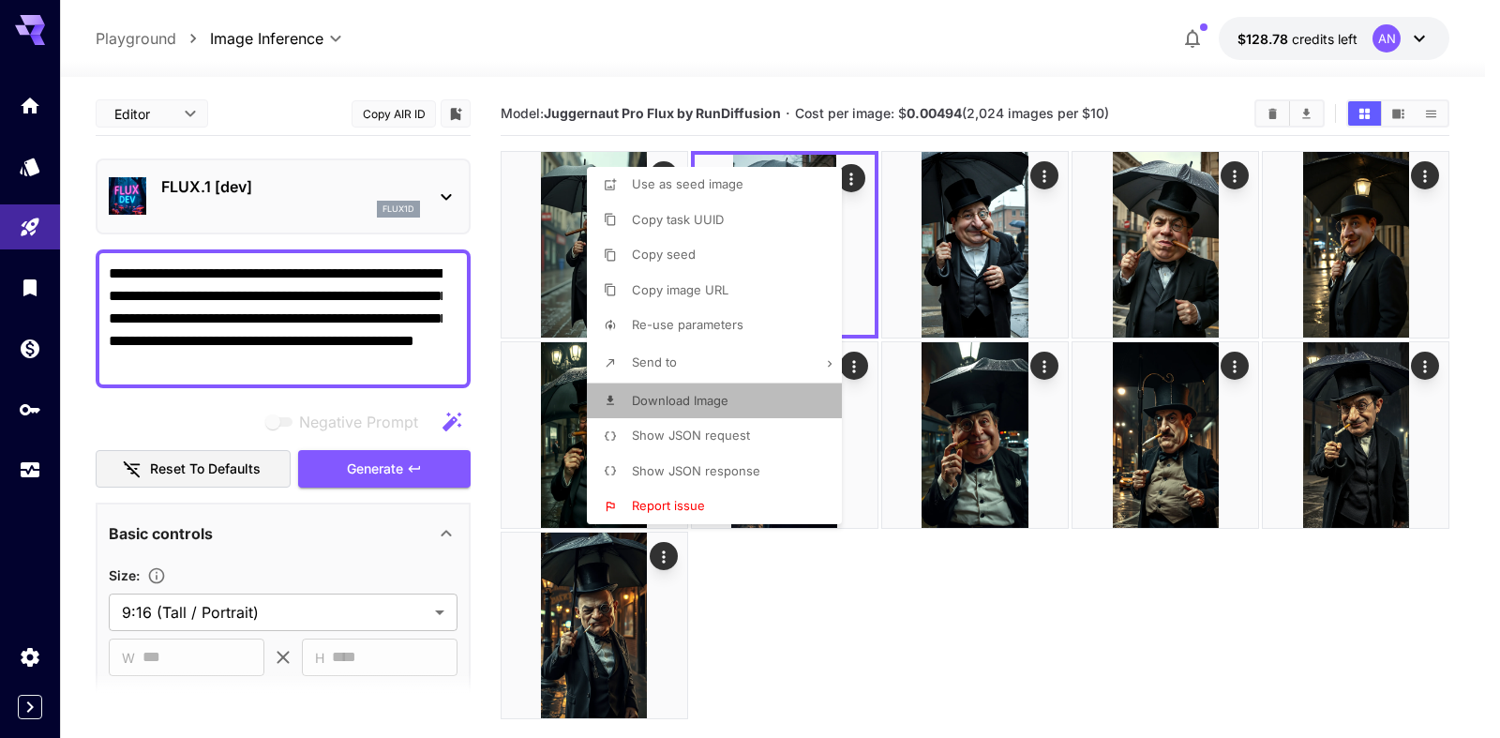
click at [682, 398] on span "Download Image" at bounding box center [680, 400] width 97 height 15
click at [527, 182] on div at bounding box center [750, 369] width 1500 height 738
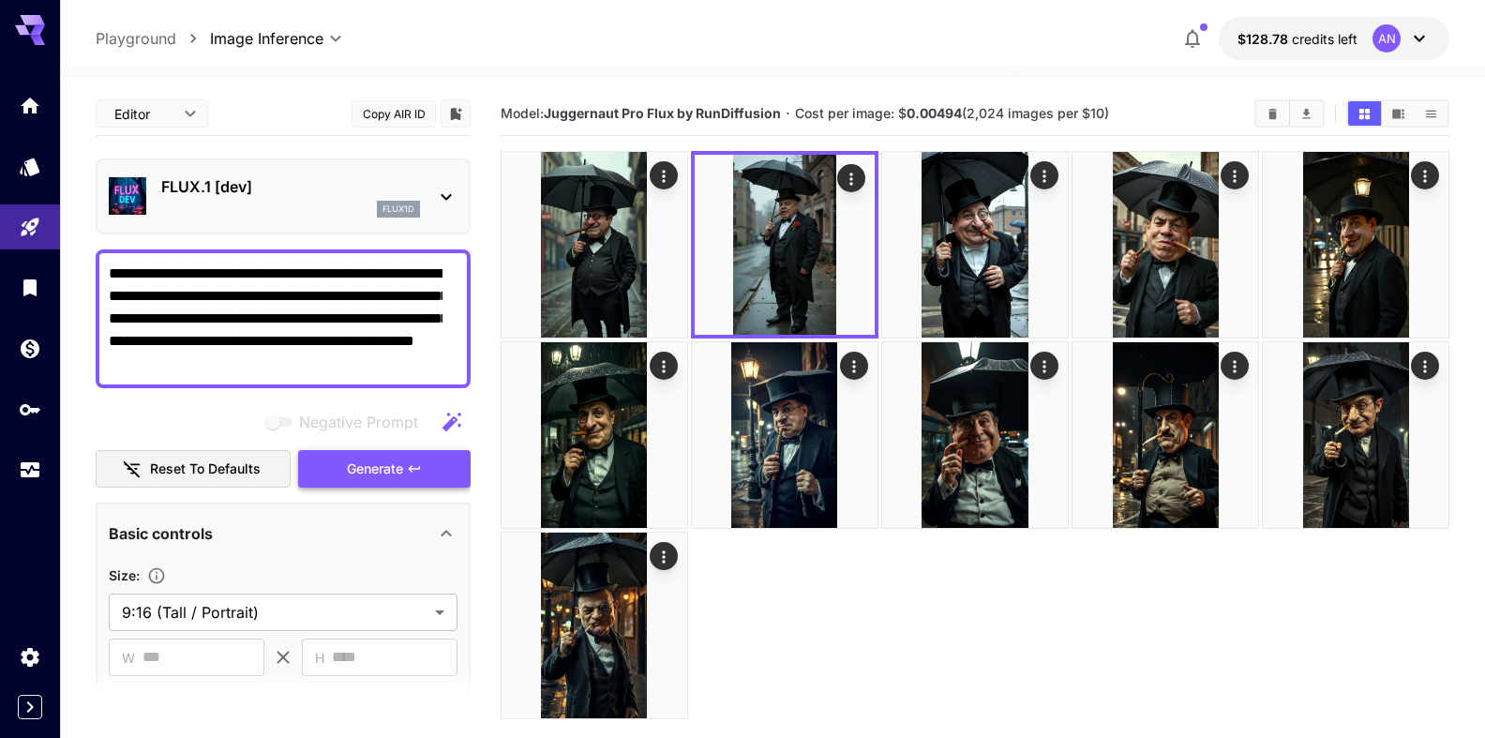
click at [360, 468] on span "Generate" at bounding box center [375, 469] width 56 height 23
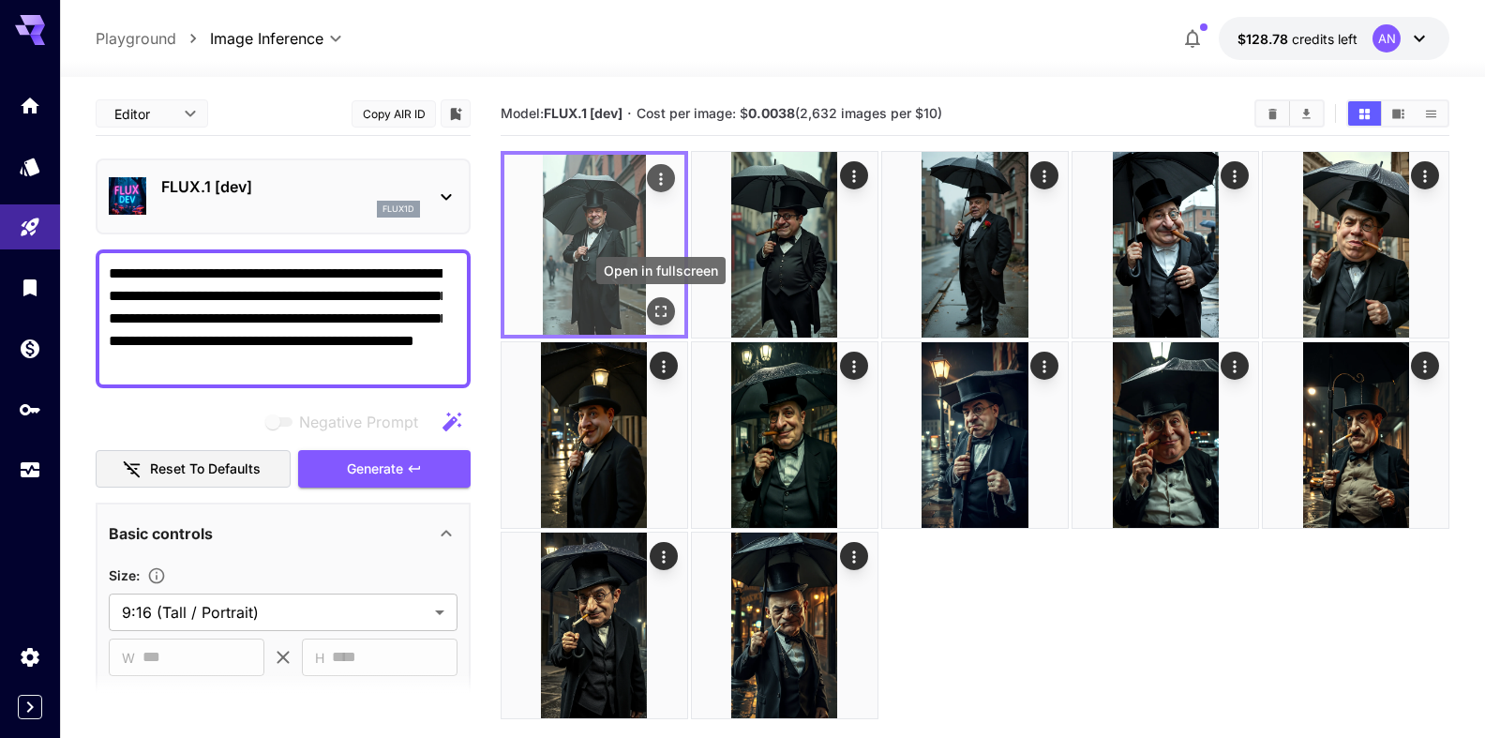
click at [663, 323] on button "Open in fullscreen" at bounding box center [661, 311] width 28 height 28
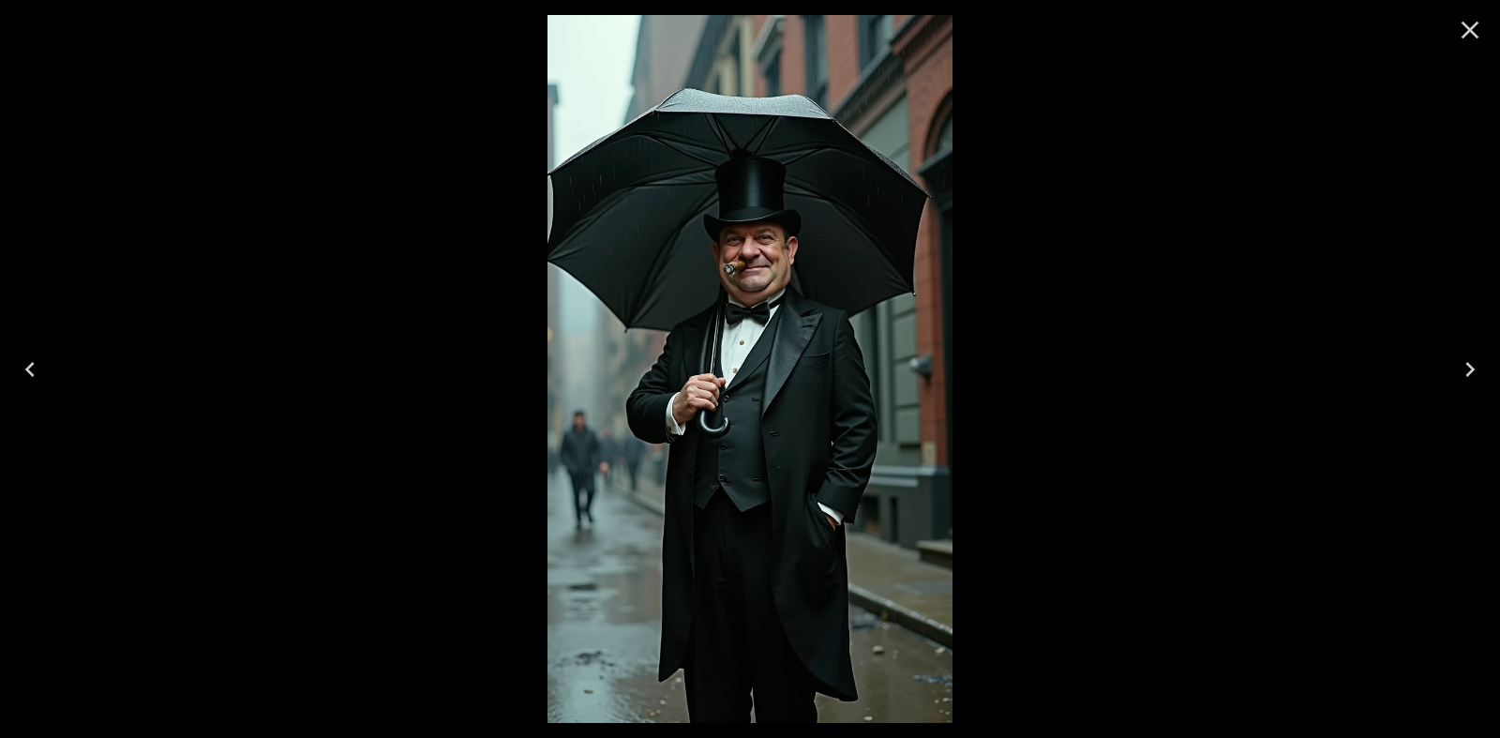
click at [1469, 32] on icon "Close" at bounding box center [1471, 31] width 18 height 18
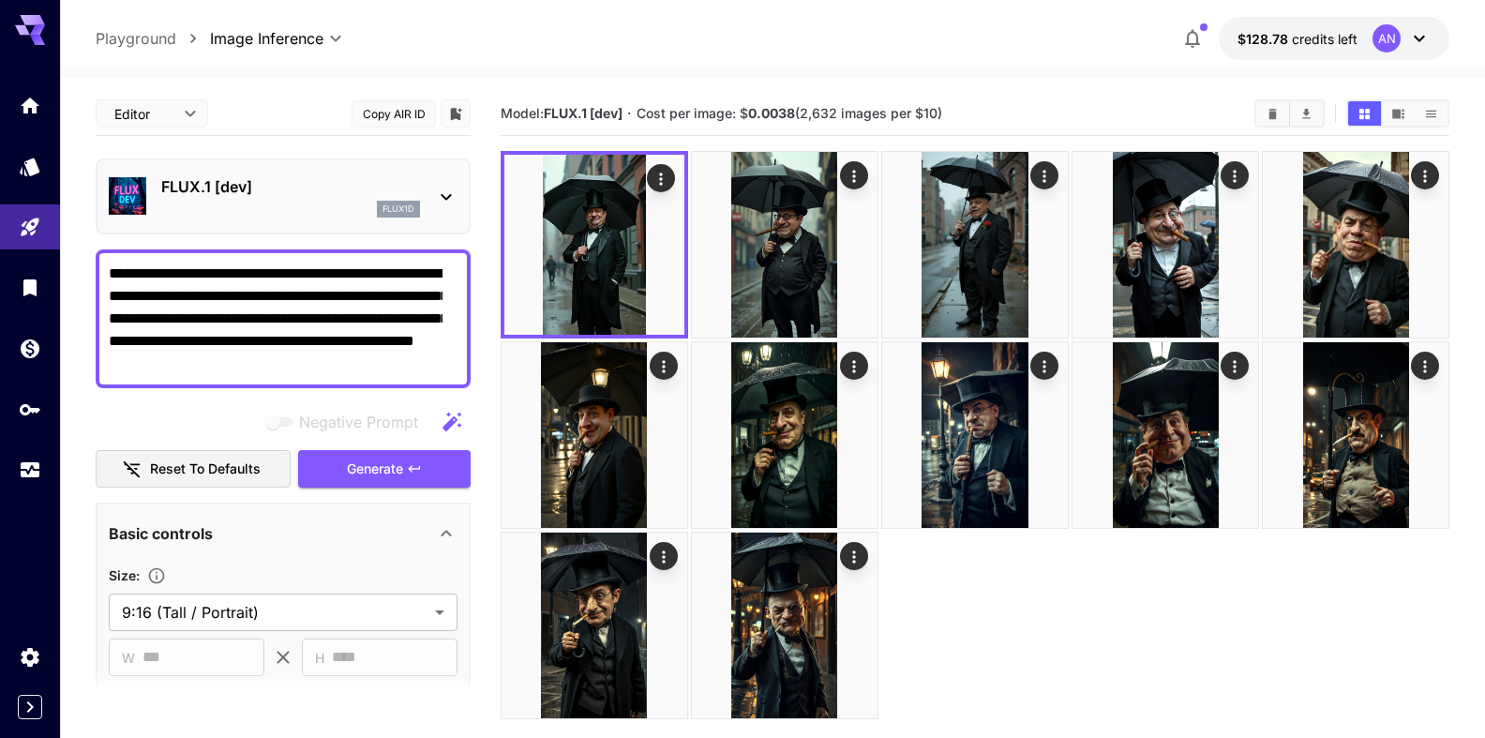
click at [354, 319] on textarea "**********" at bounding box center [276, 319] width 334 height 113
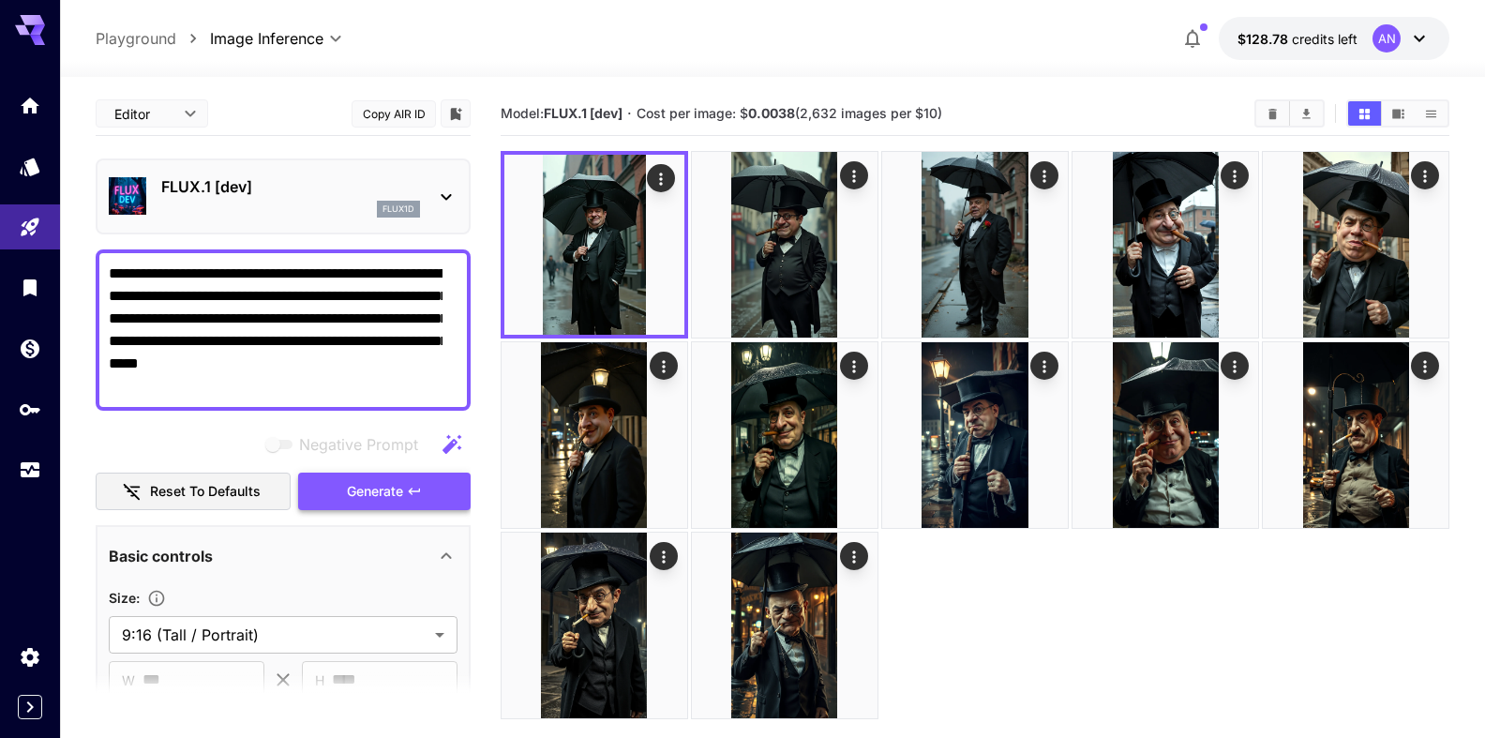
type textarea "**********"
click at [360, 487] on span "Generate" at bounding box center [375, 491] width 56 height 23
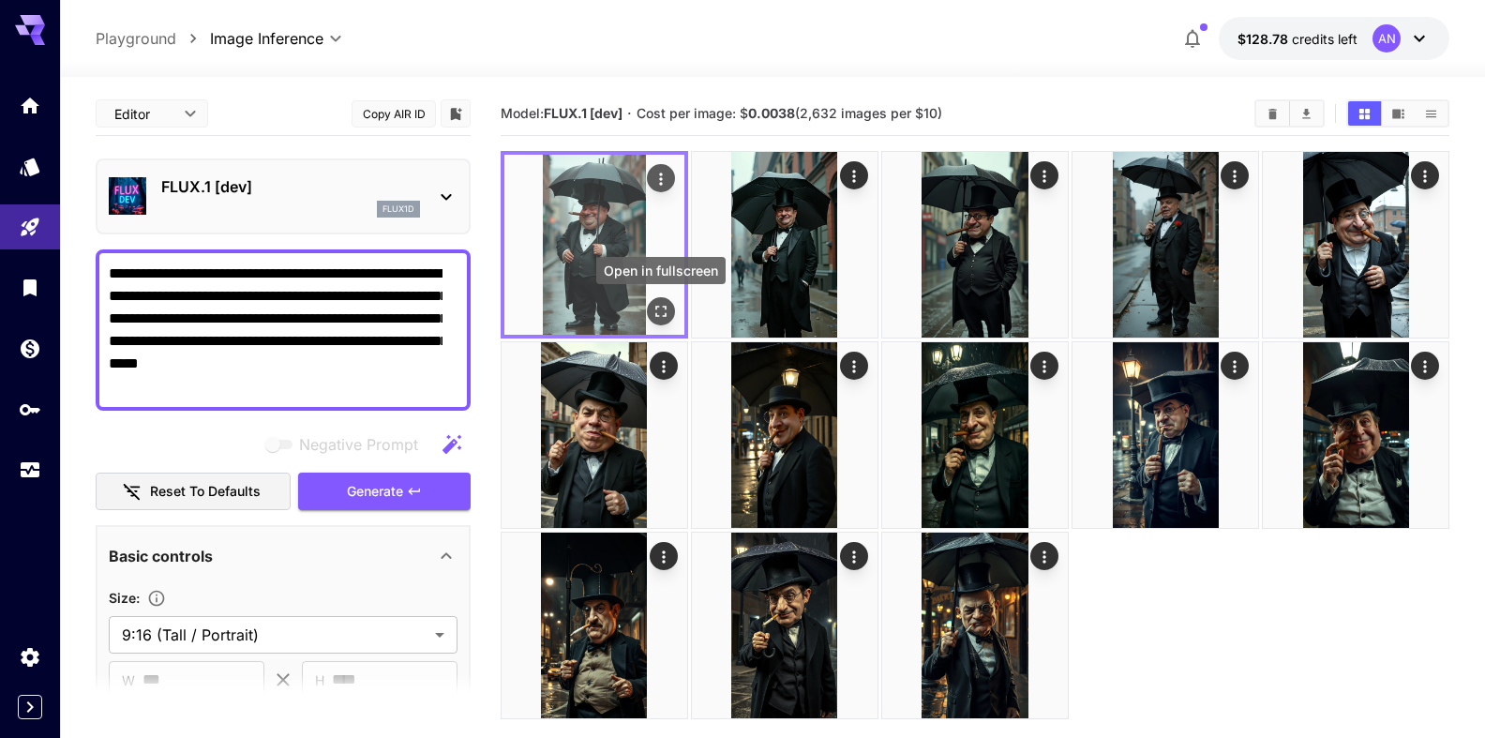
click at [661, 323] on button "Open in fullscreen" at bounding box center [661, 311] width 28 height 28
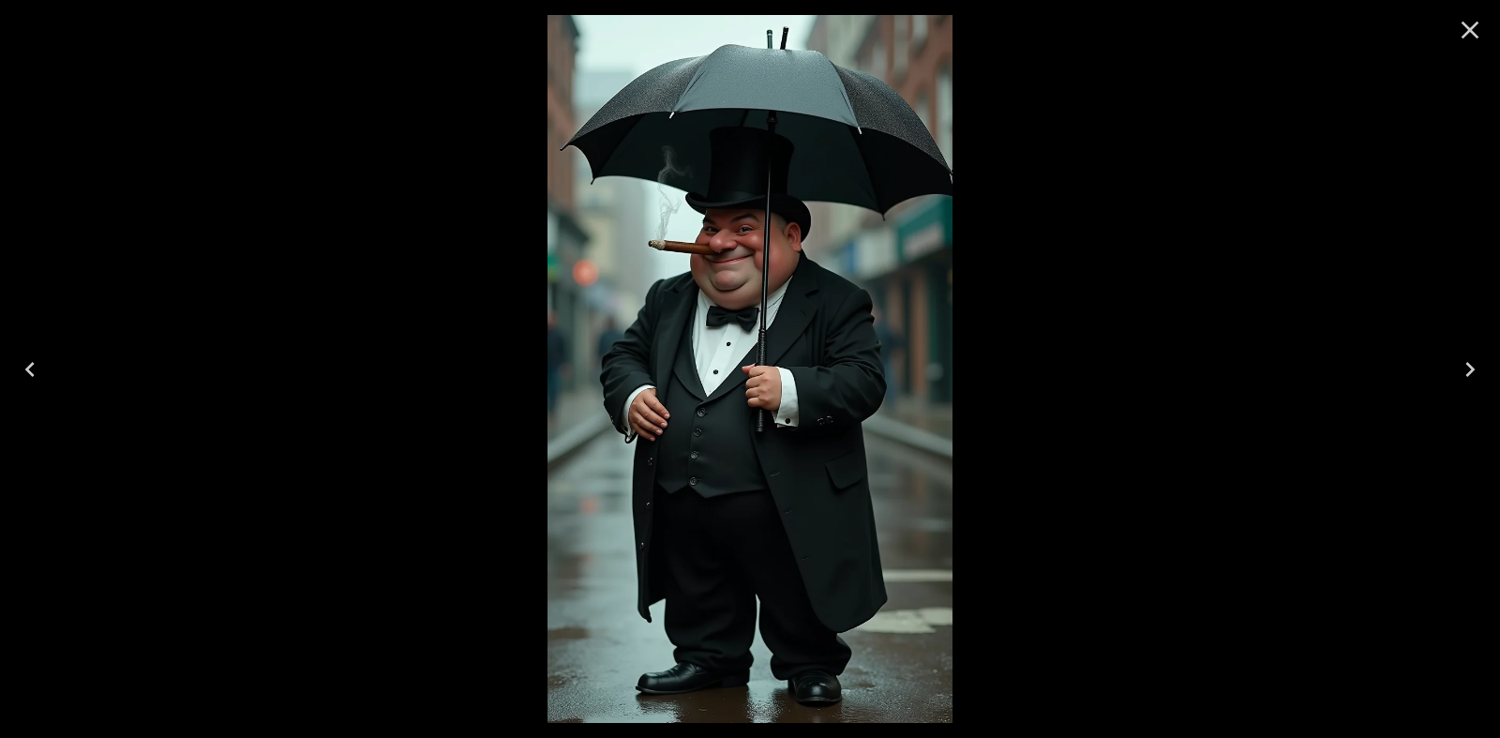
click at [1467, 34] on icon "Close" at bounding box center [1471, 31] width 18 height 18
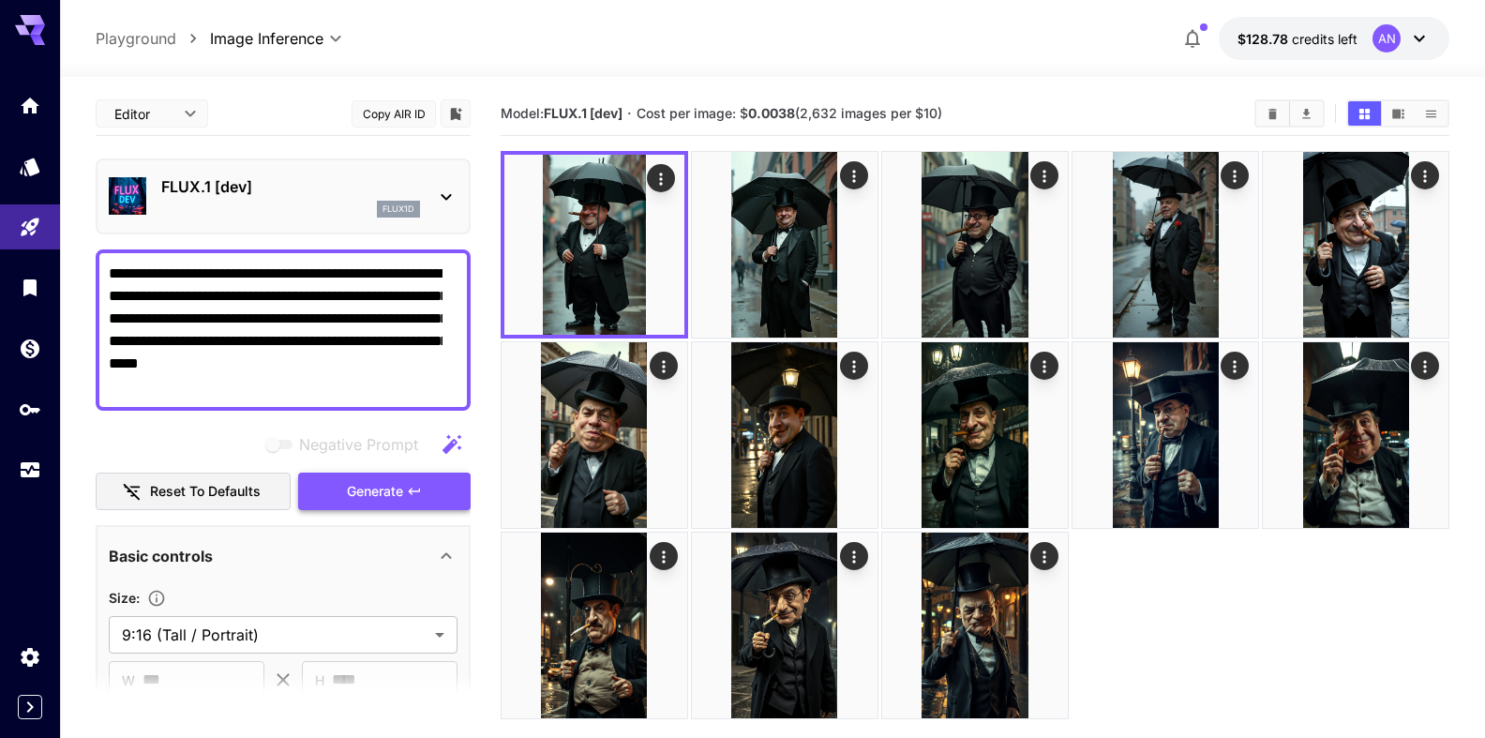
click at [370, 486] on span "Generate" at bounding box center [375, 491] width 56 height 23
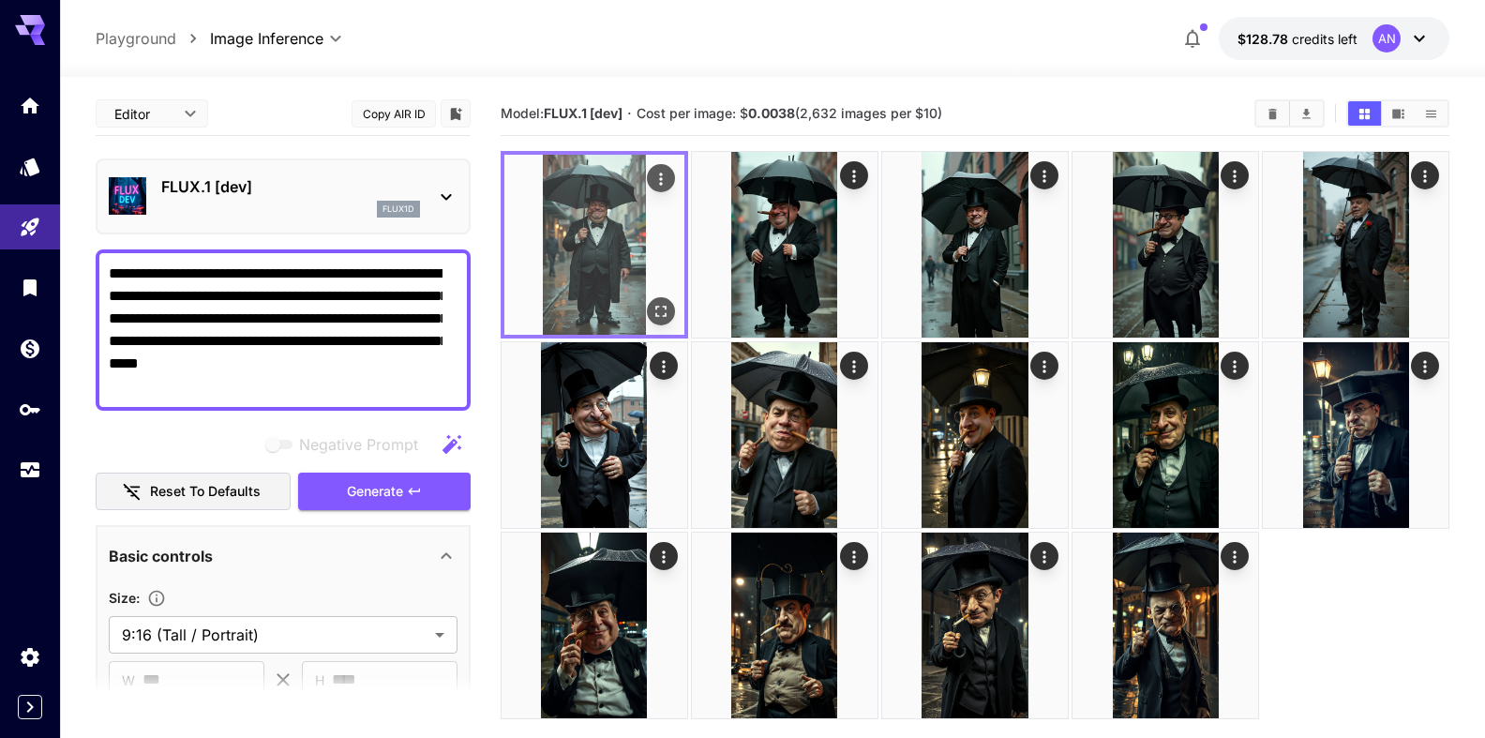
click at [656, 303] on icon "Open in fullscreen" at bounding box center [661, 311] width 19 height 19
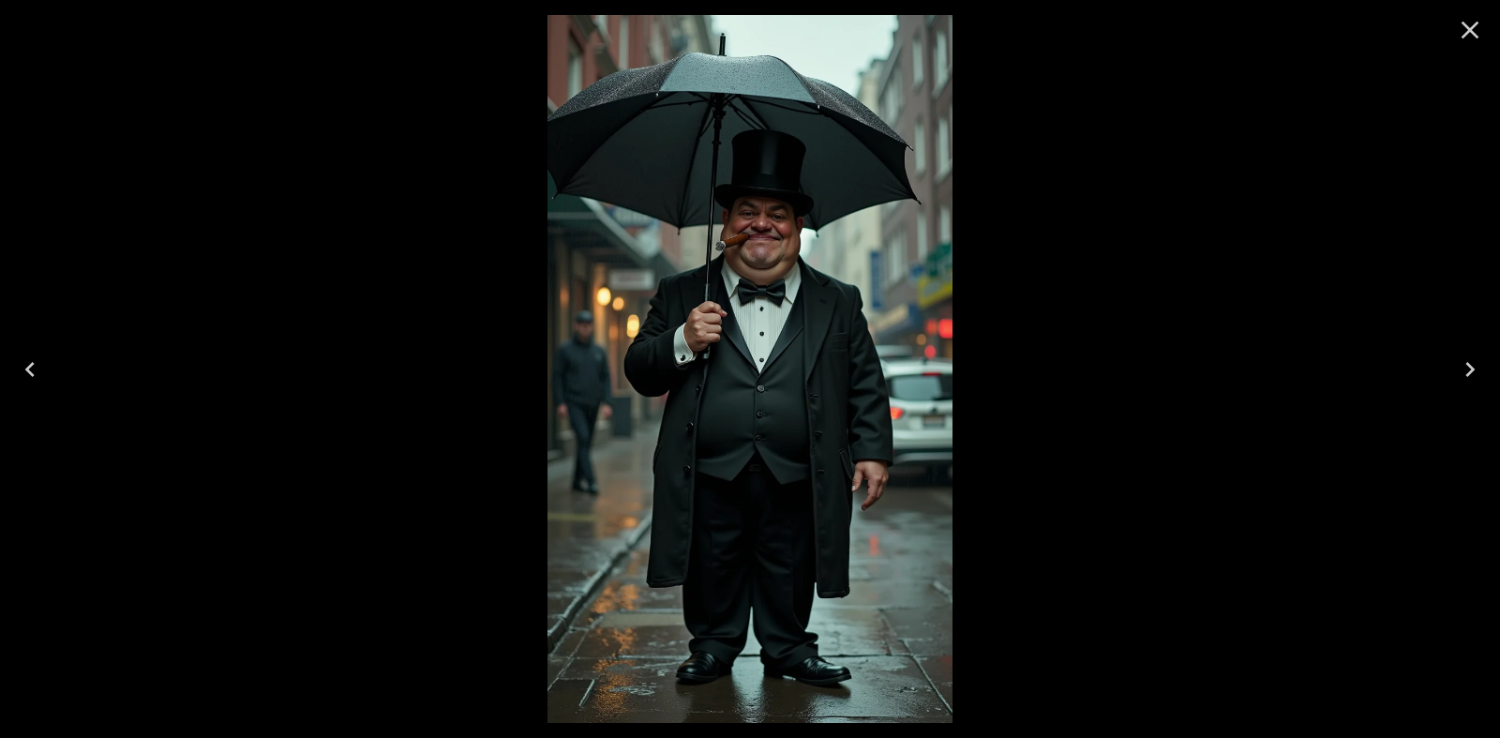
click at [1481, 23] on icon "Close" at bounding box center [1470, 30] width 30 height 30
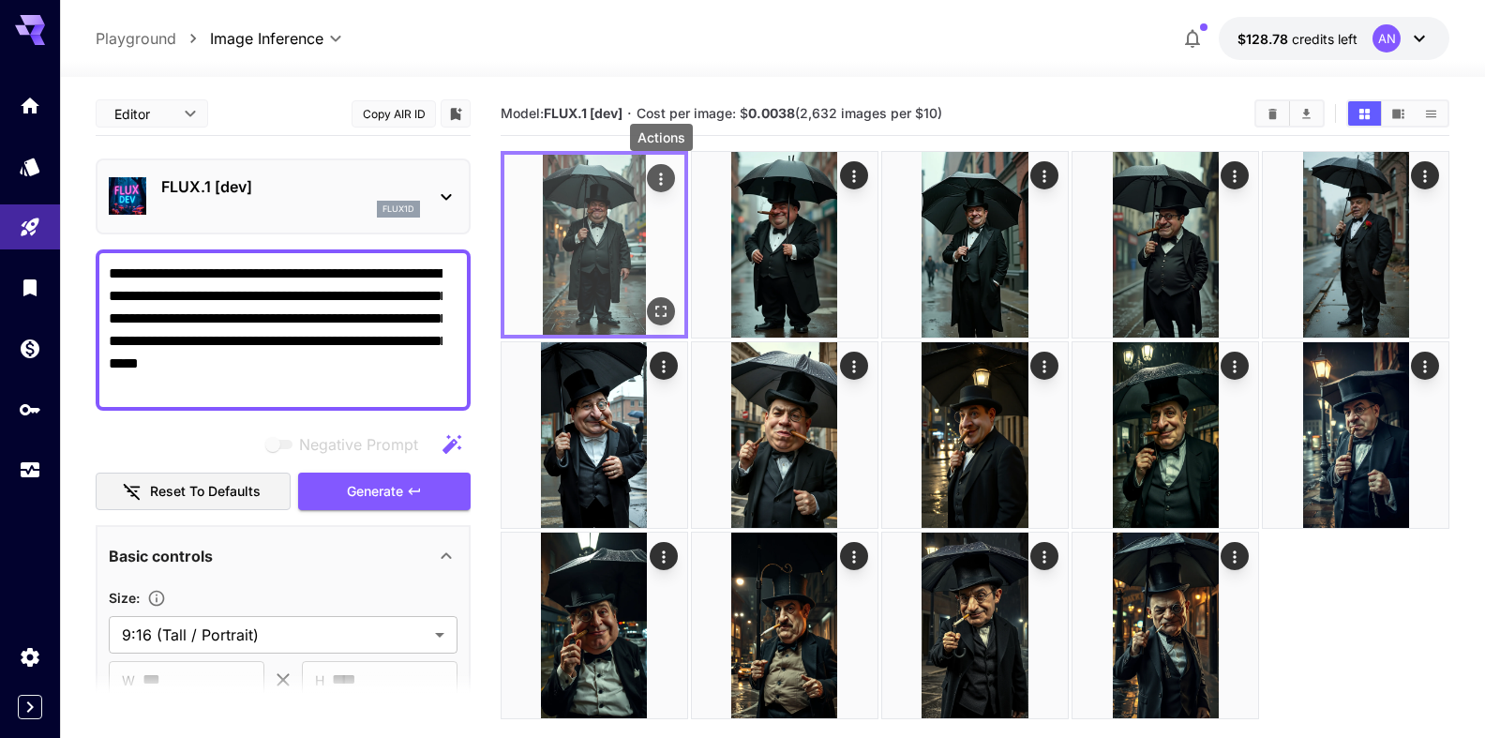
click at [662, 183] on icon "Actions" at bounding box center [660, 179] width 3 height 12
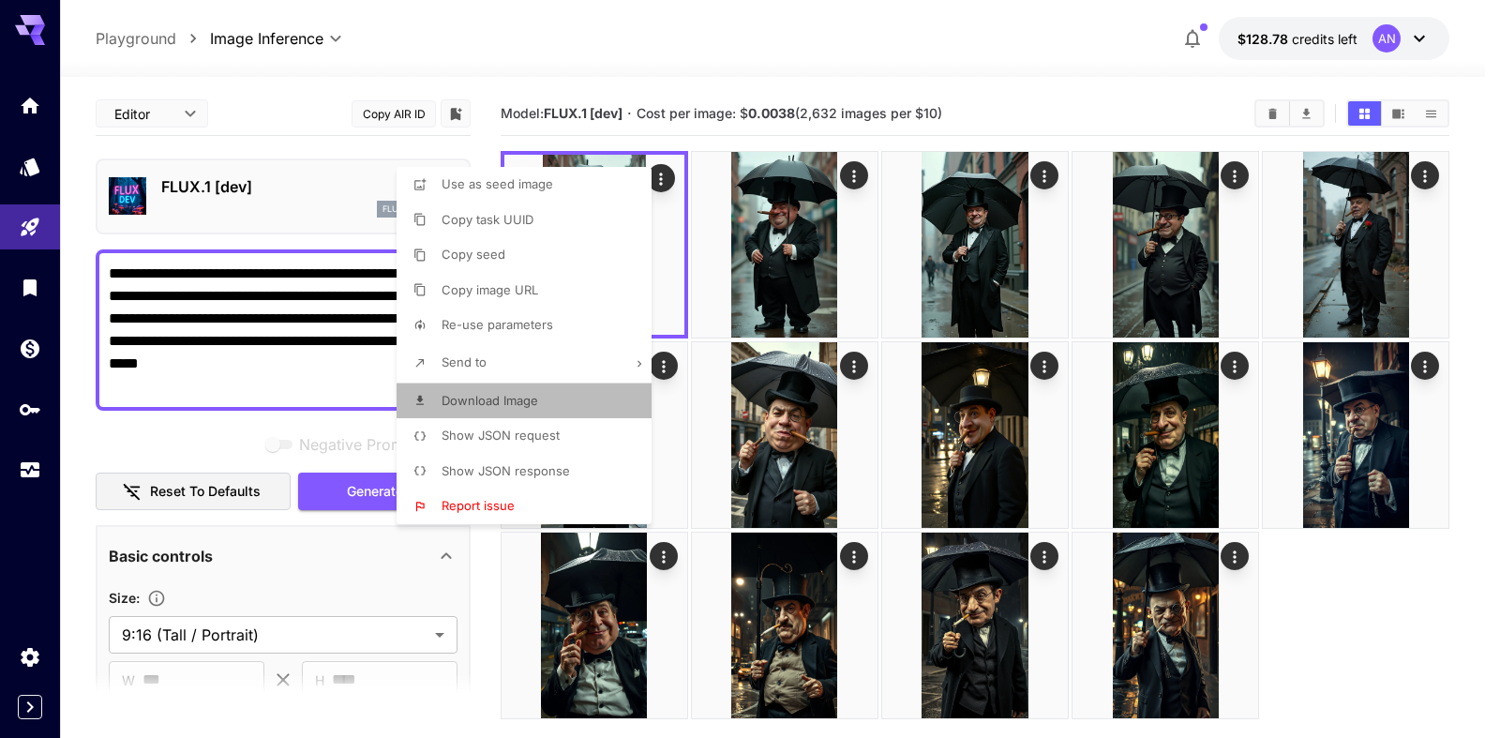
click at [511, 408] on span "Download Image" at bounding box center [490, 400] width 97 height 15
click at [667, 42] on div at bounding box center [750, 369] width 1500 height 738
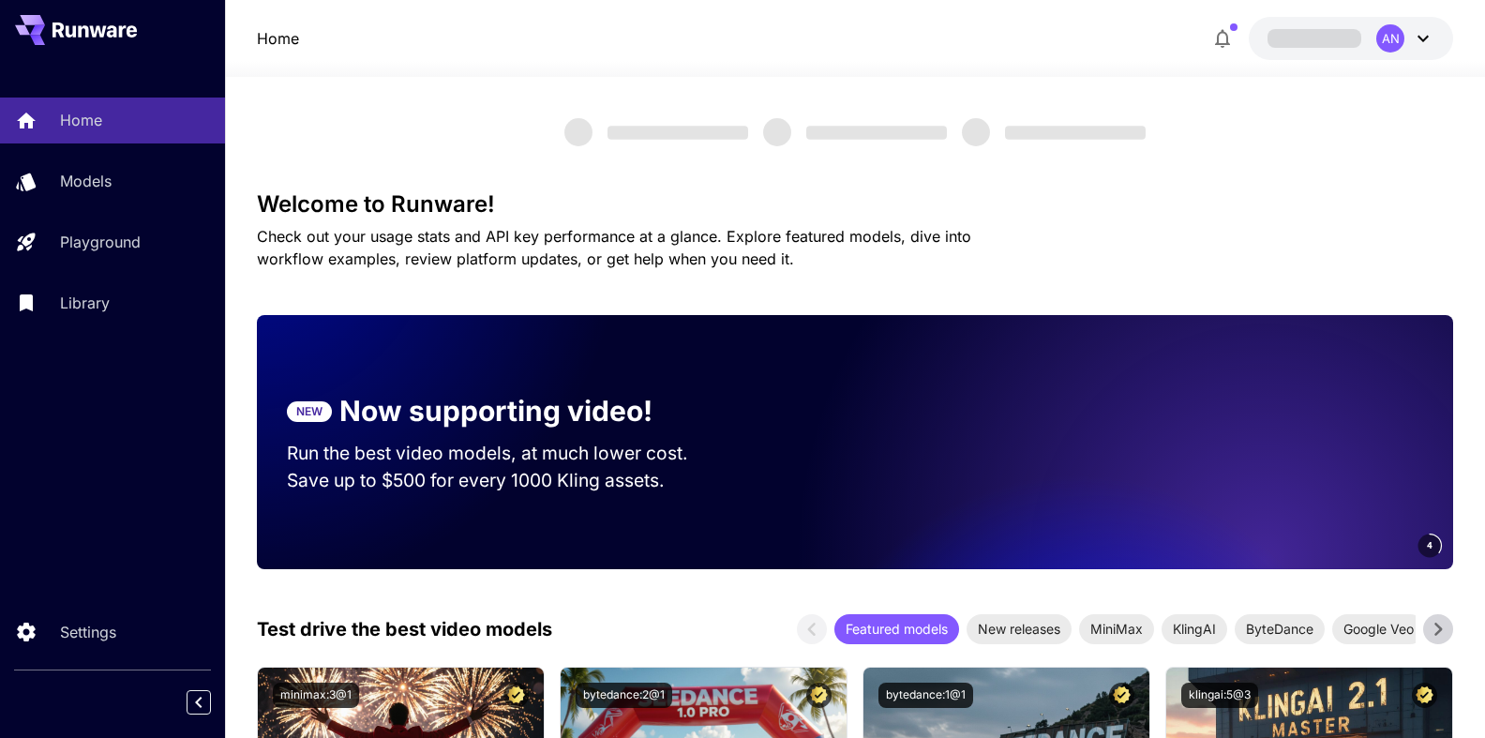
click at [91, 305] on p "Library" at bounding box center [85, 303] width 50 height 23
